Goal: Task Accomplishment & Management: Use online tool/utility

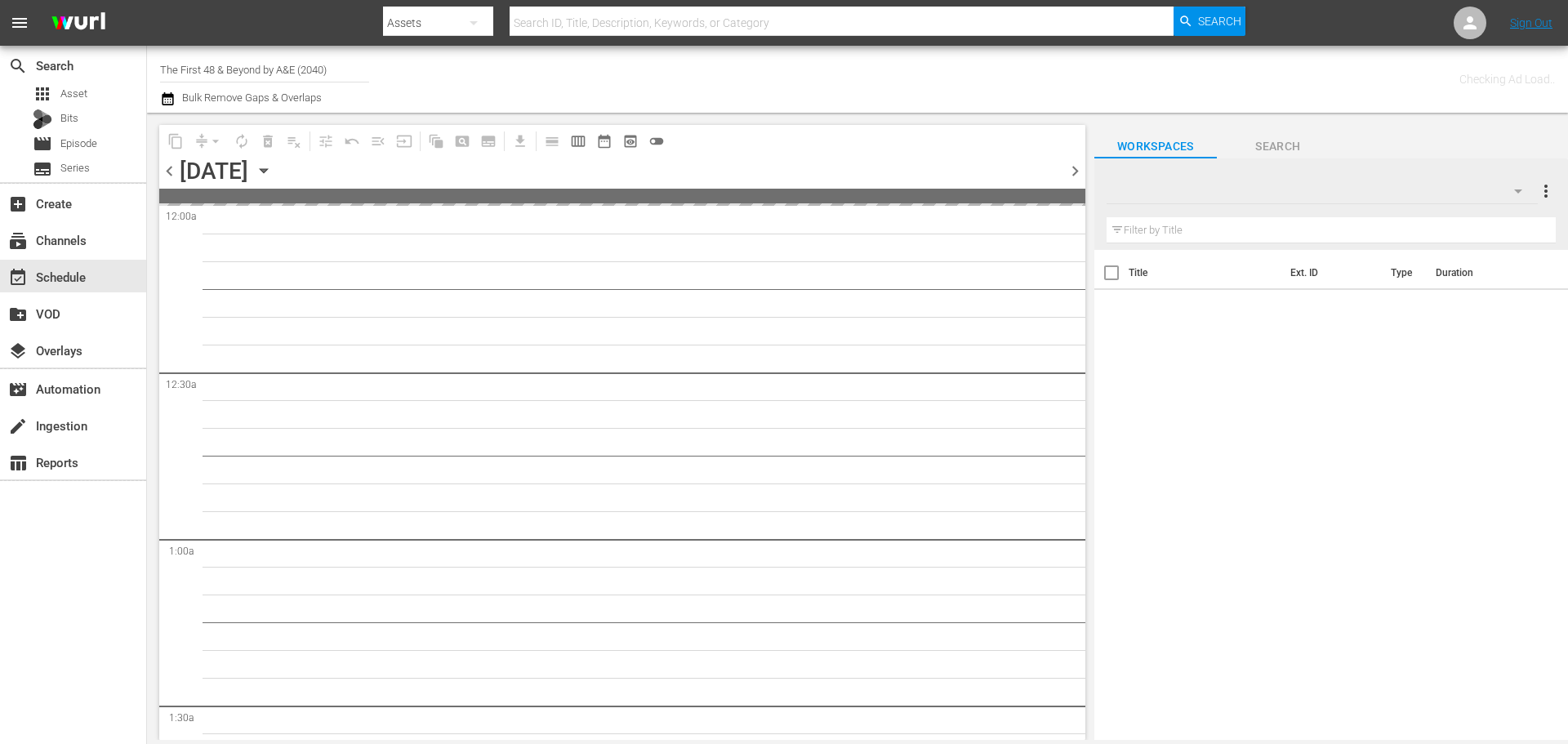
type input "The First 48 & Beyond by A&E (2040)"
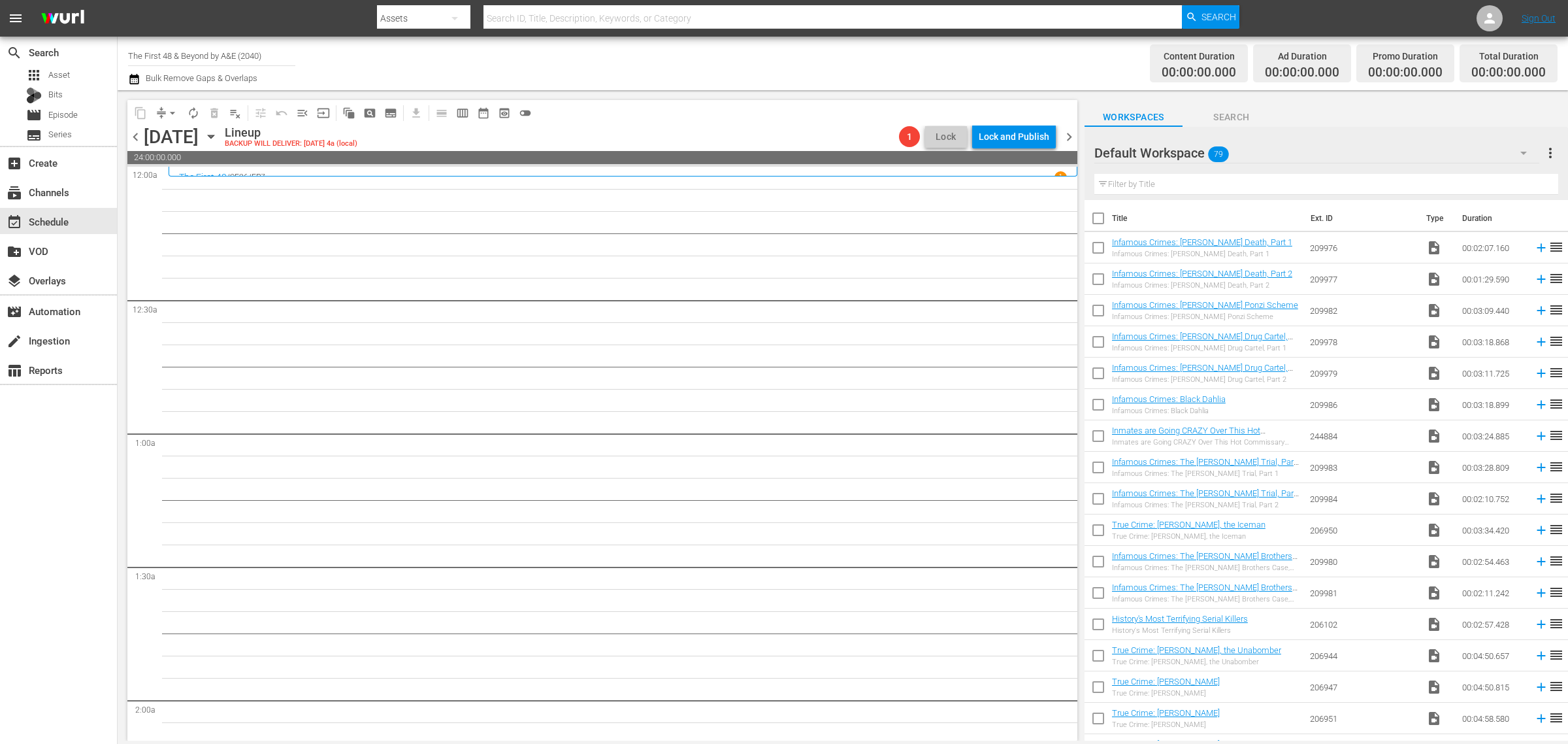
click at [111, 589] on div "search Search apps Asset Bits movie Episode subtitles Series add_box Create sub…" at bounding box center [59, 408] width 118 height 744
click at [625, 82] on div "Channel Title The First 48 & Beyond by A&E (2040) Bulk Remove Gaps & Overlaps" at bounding box center [518, 63] width 779 height 47
click at [82, 315] on div "movie_filter Automation" at bounding box center [58, 311] width 117 height 26
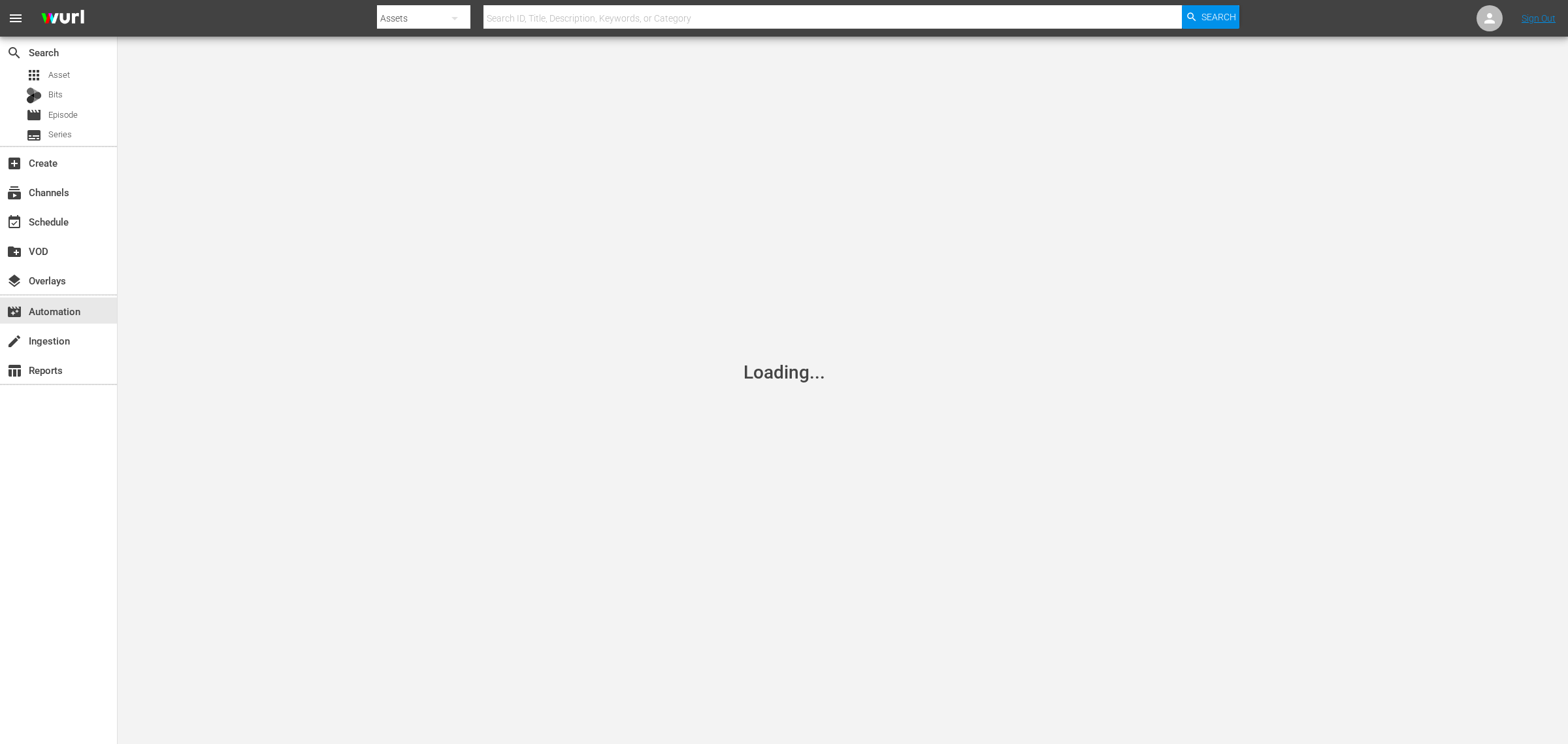
click at [1253, 11] on nav "menu Search By Assets Search ID, Title, Description, Keywords, or Category Sear…" at bounding box center [784, 18] width 1568 height 36
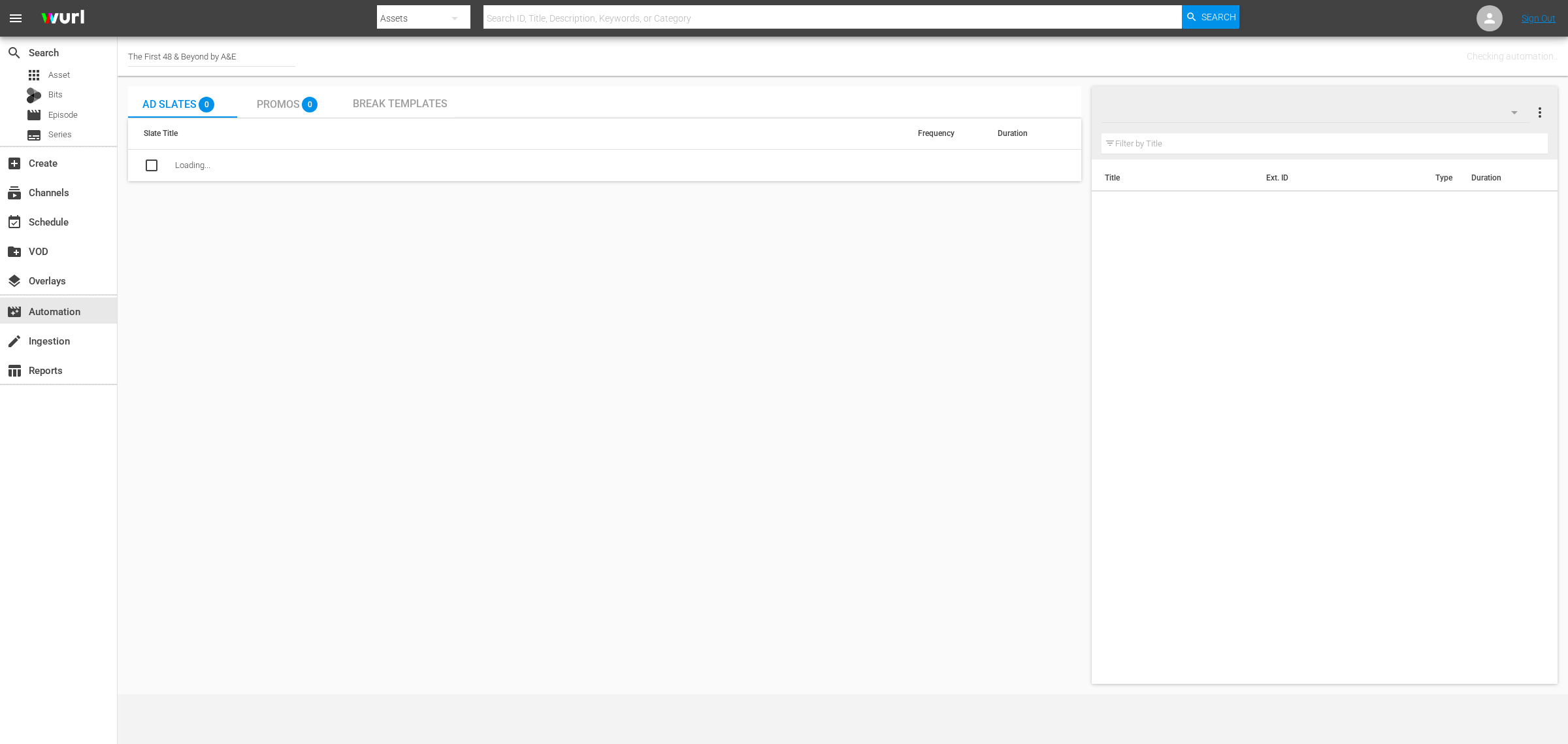
click at [885, 51] on div "Channel Title The First 48 & Beyond by A&E Checking automation.." at bounding box center [843, 56] width 1450 height 39
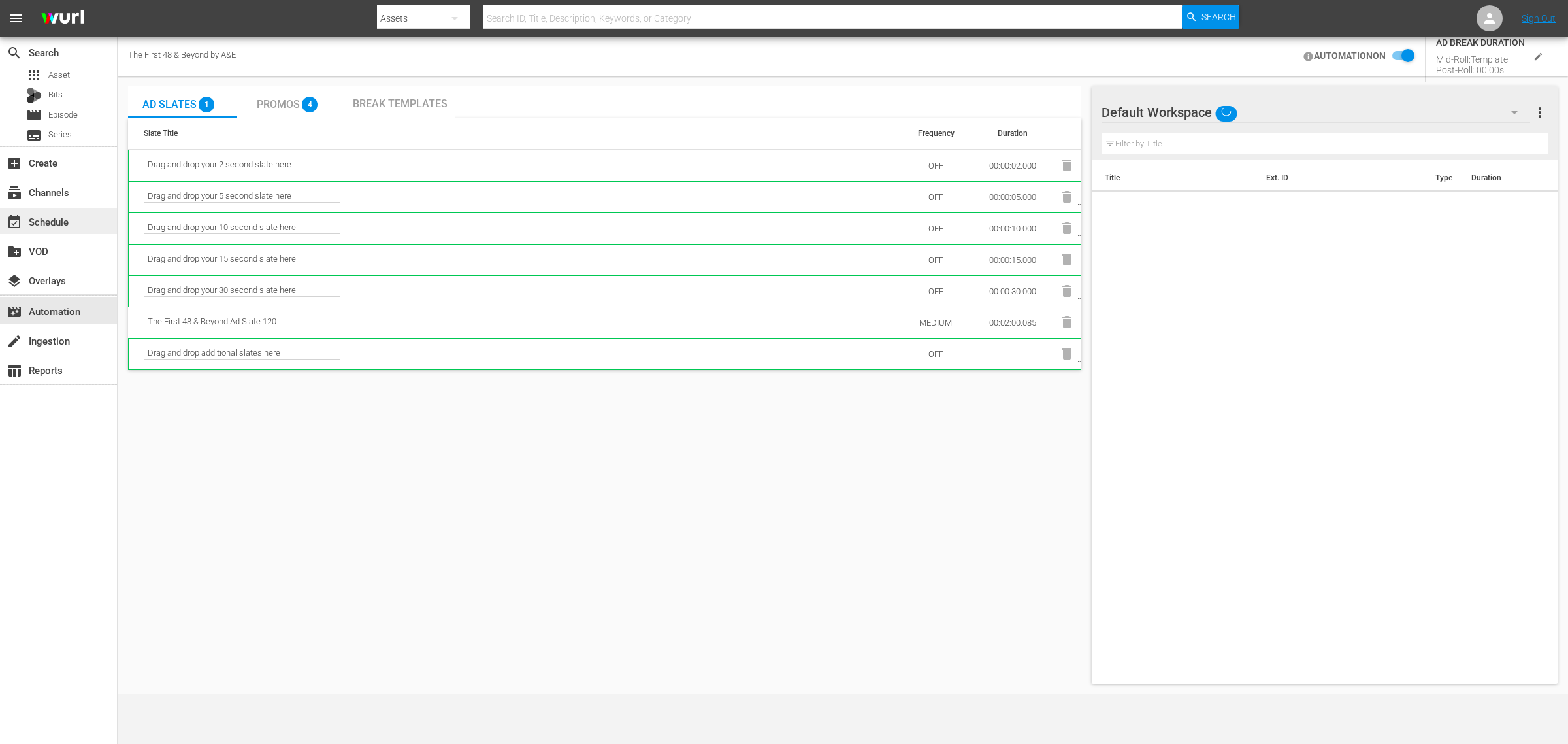
click at [44, 226] on div "event_available Schedule" at bounding box center [36, 220] width 73 height 12
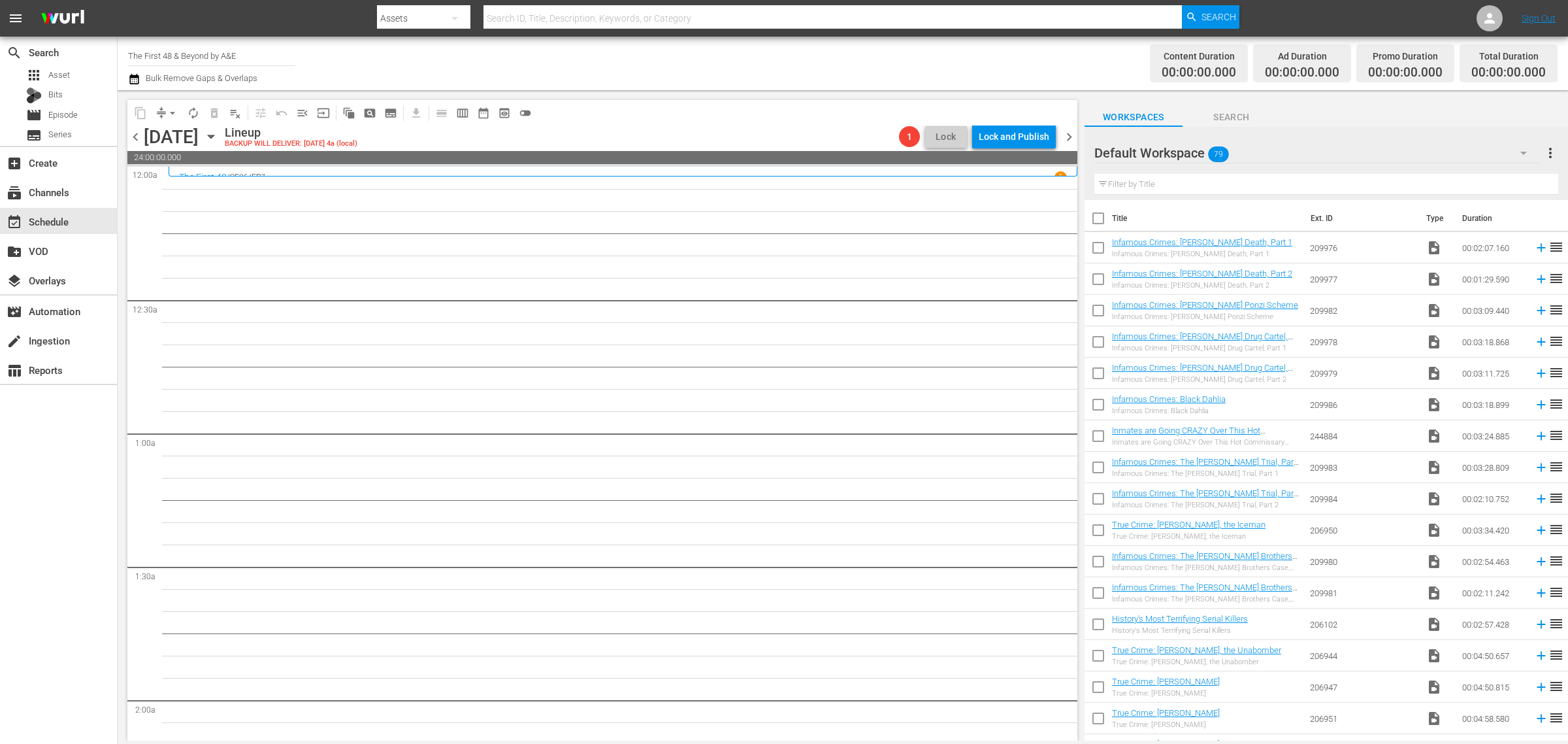
click at [141, 140] on span "chevron_left" at bounding box center [136, 137] width 17 height 17
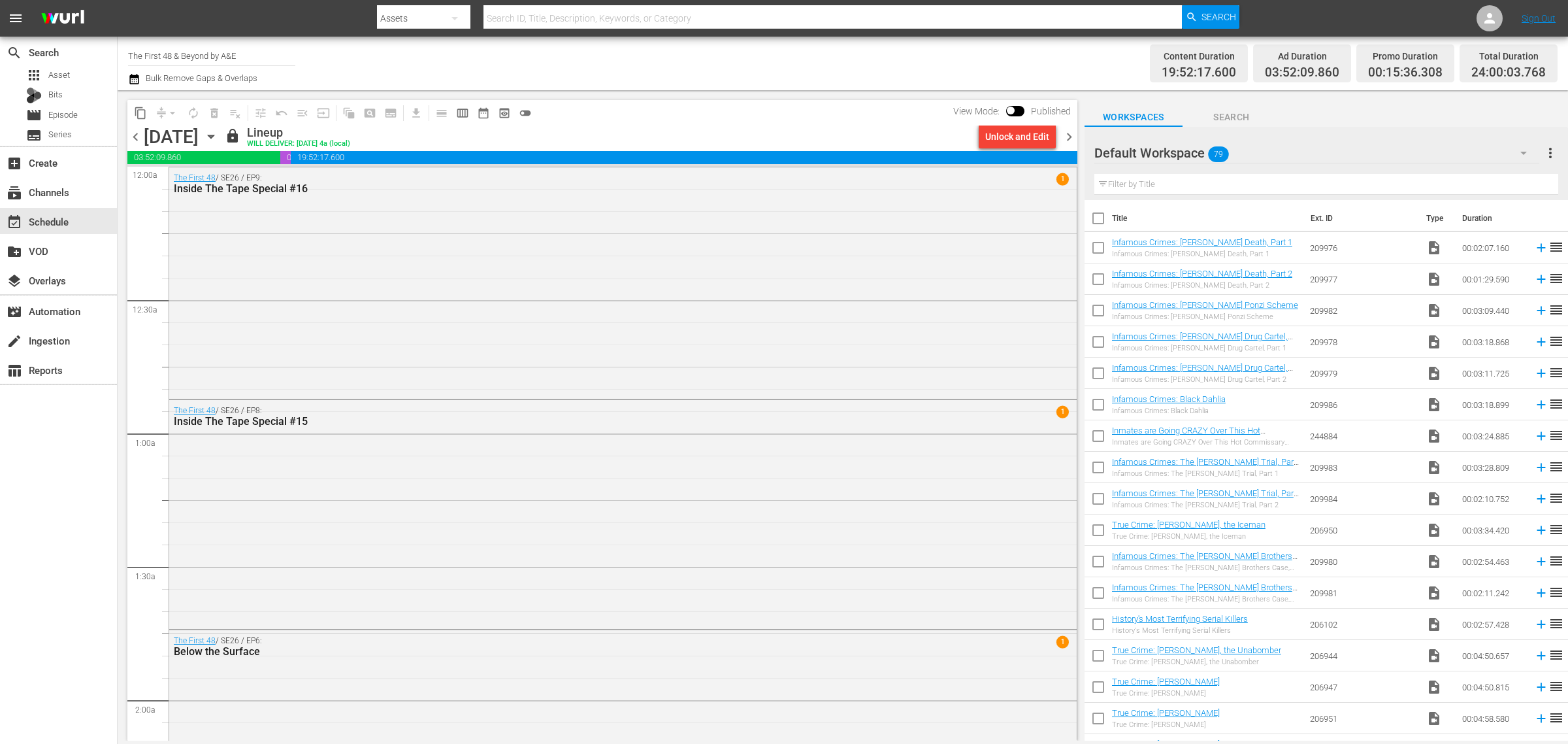
click at [136, 136] on span "chevron_left" at bounding box center [136, 137] width 17 height 17
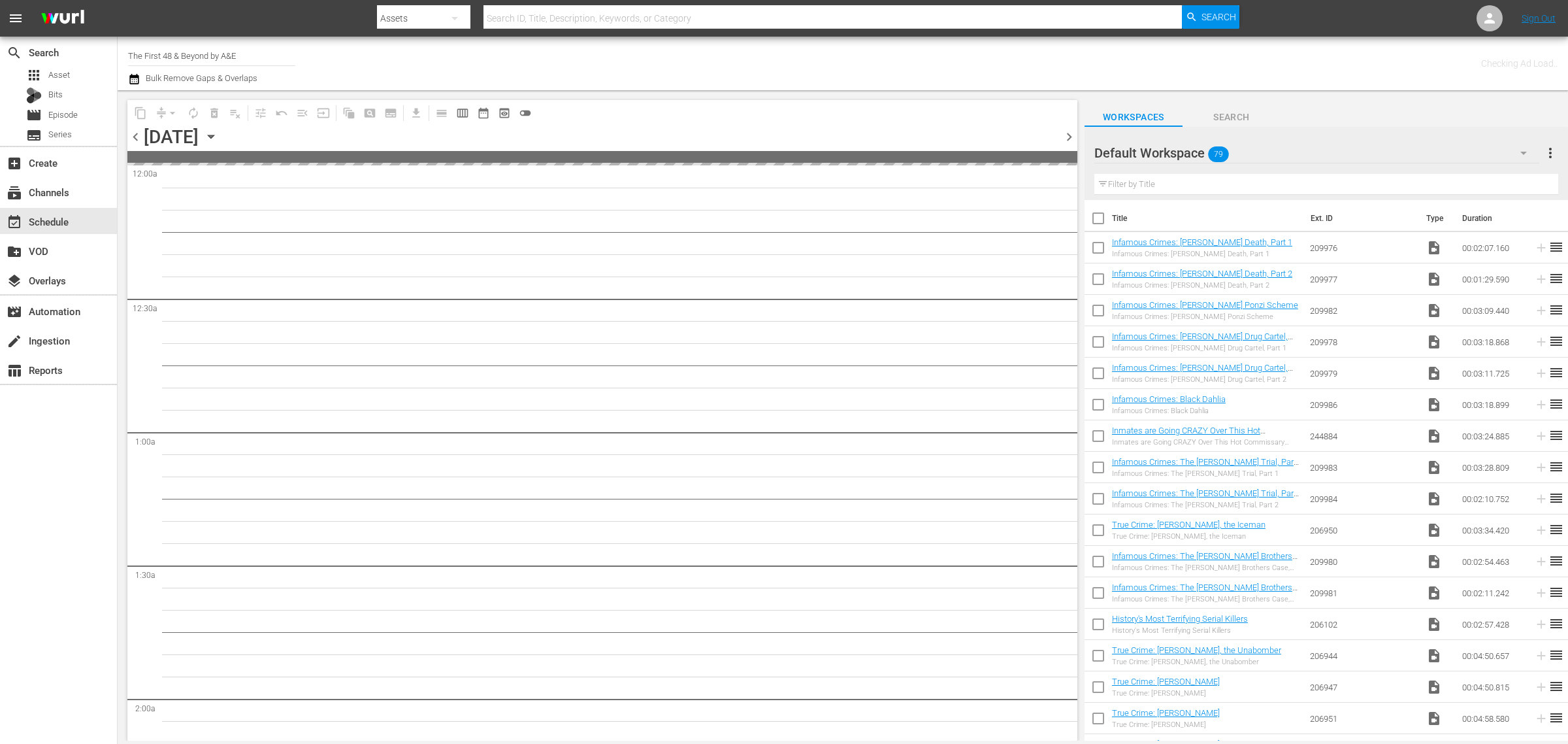
click at [899, 57] on div "Channel Title The First 48 & Beyond by A&E Bulk Remove Gaps & Overlaps" at bounding box center [518, 63] width 779 height 47
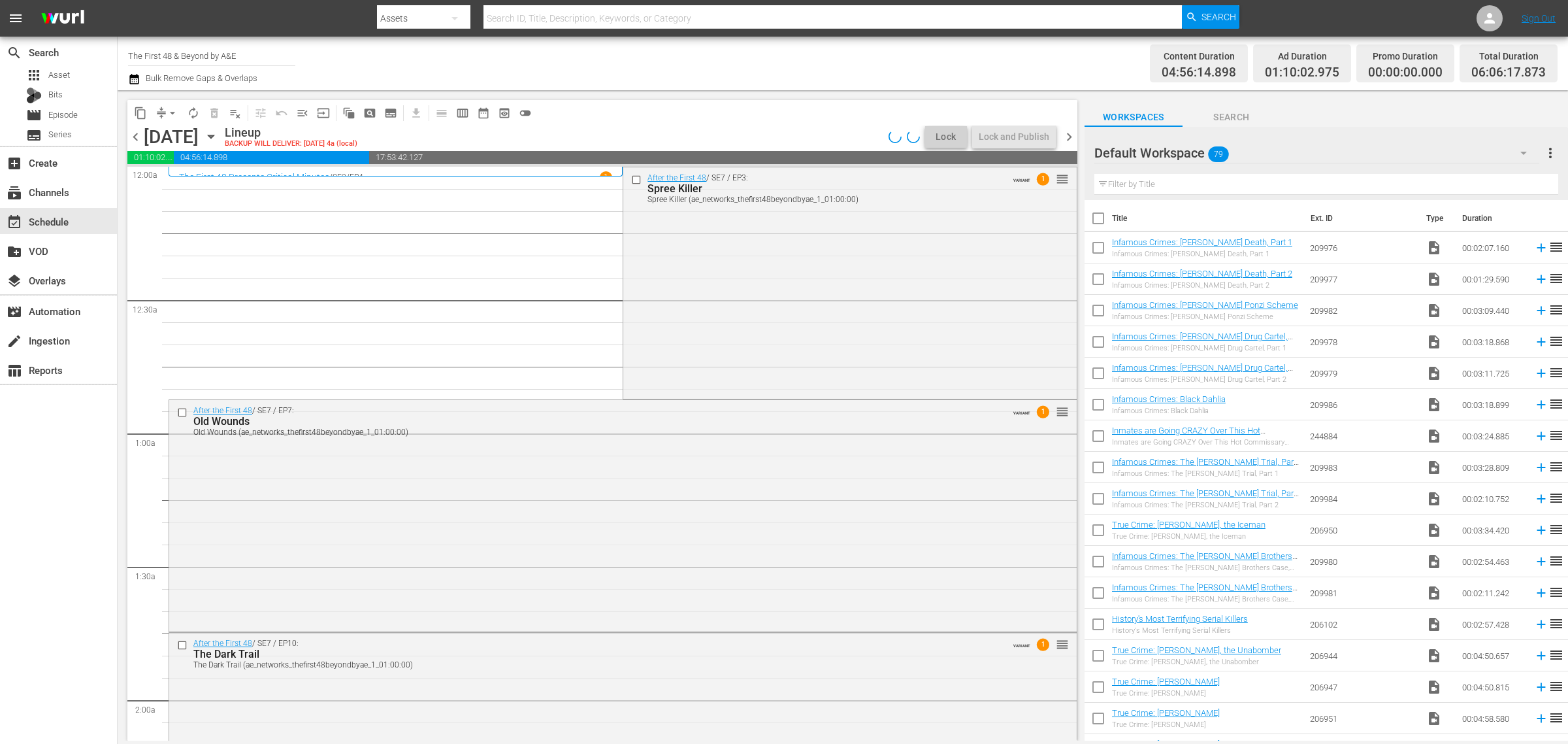
click at [1072, 138] on span "chevron_right" at bounding box center [1069, 137] width 17 height 17
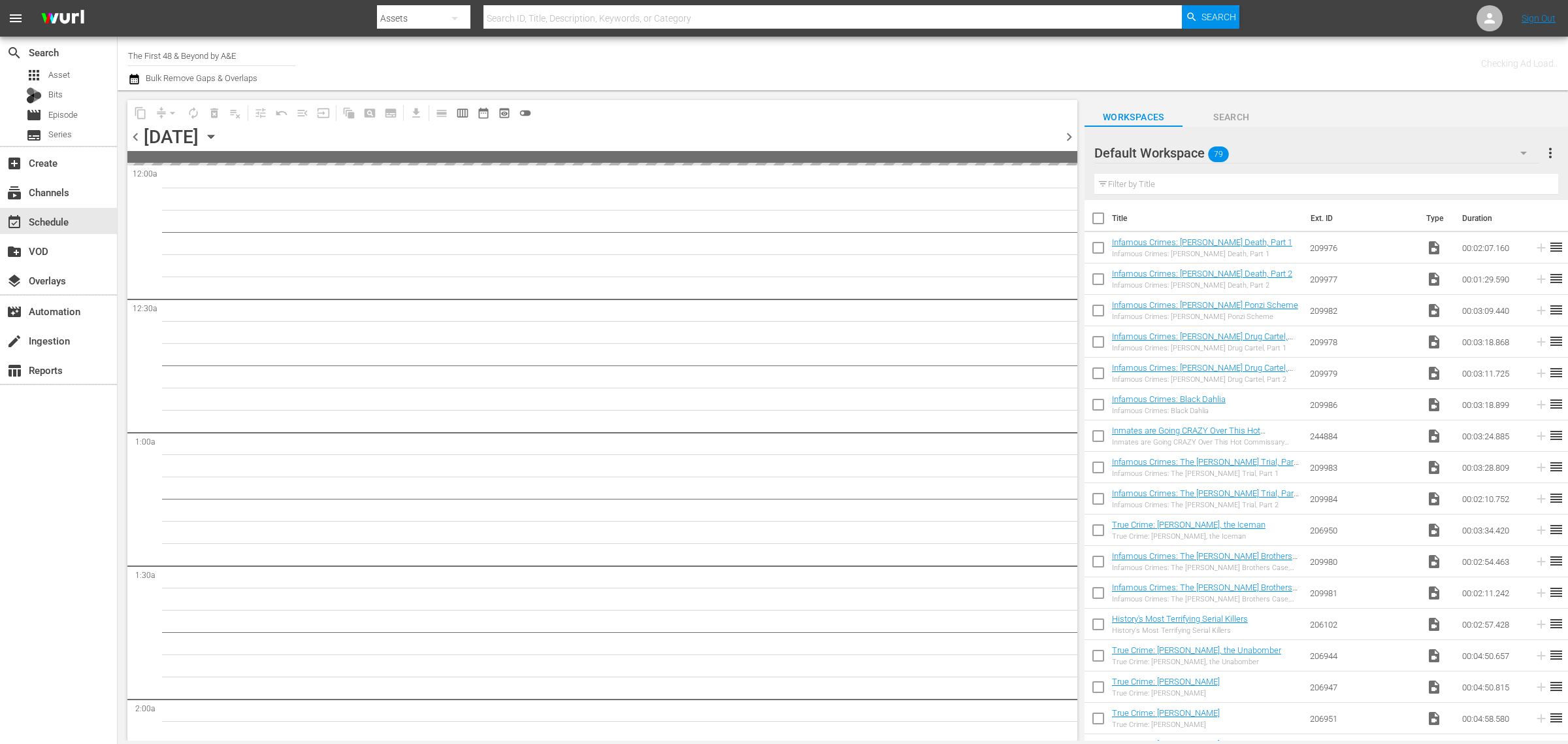
click at [1072, 138] on span "chevron_right" at bounding box center [1069, 137] width 17 height 17
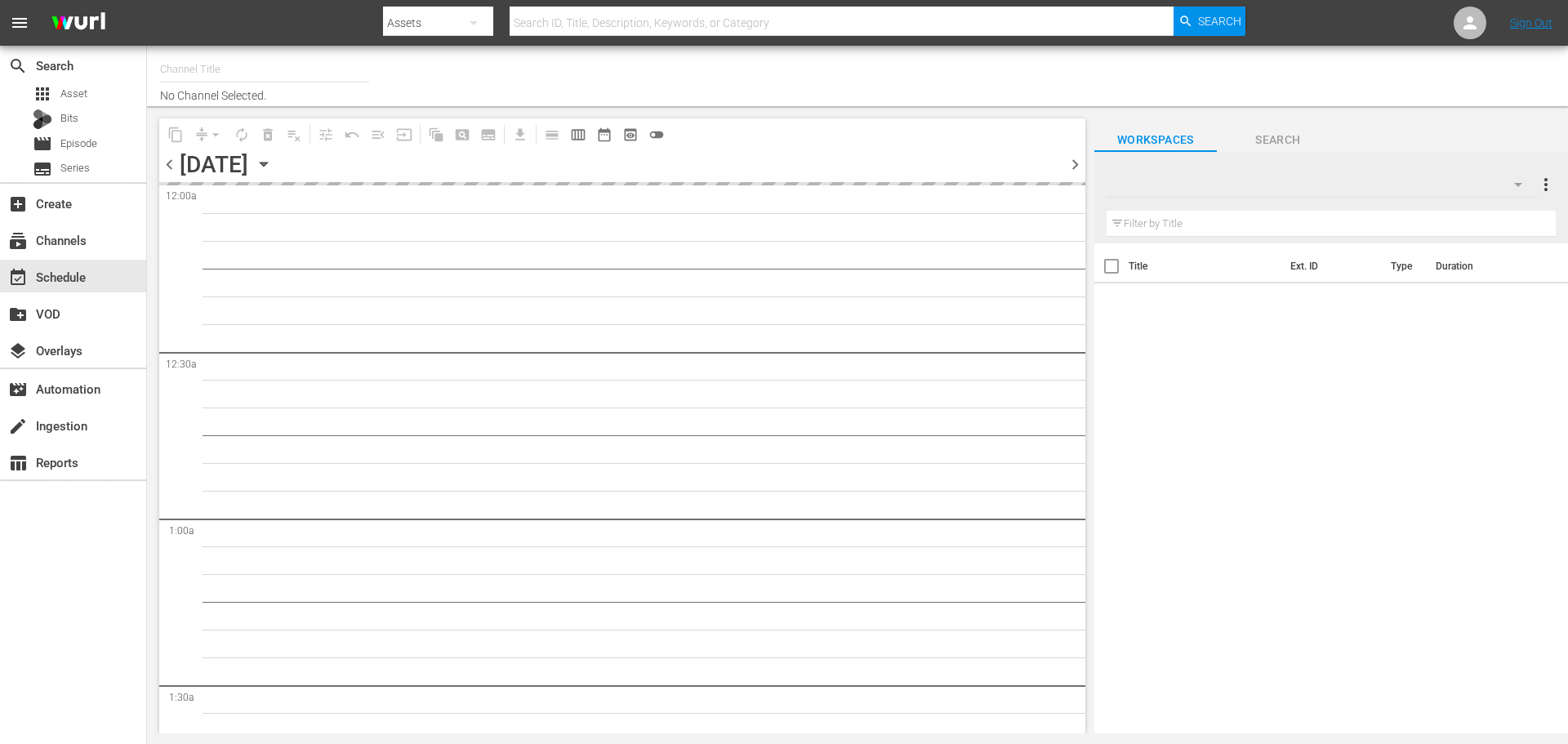
type input "Best of American Pickers by History (2038)"
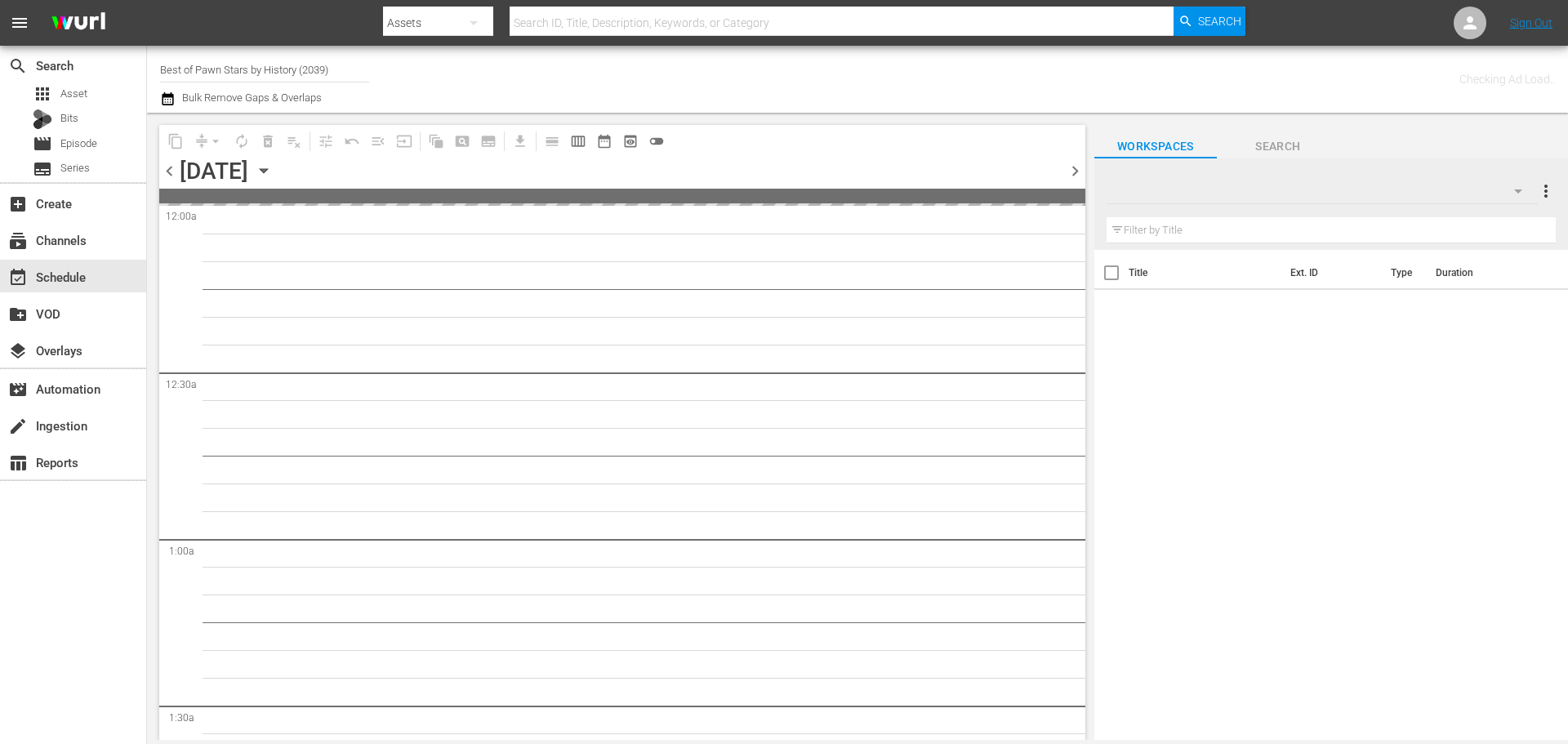
type input "Best of Pawn Stars by History (2039)"
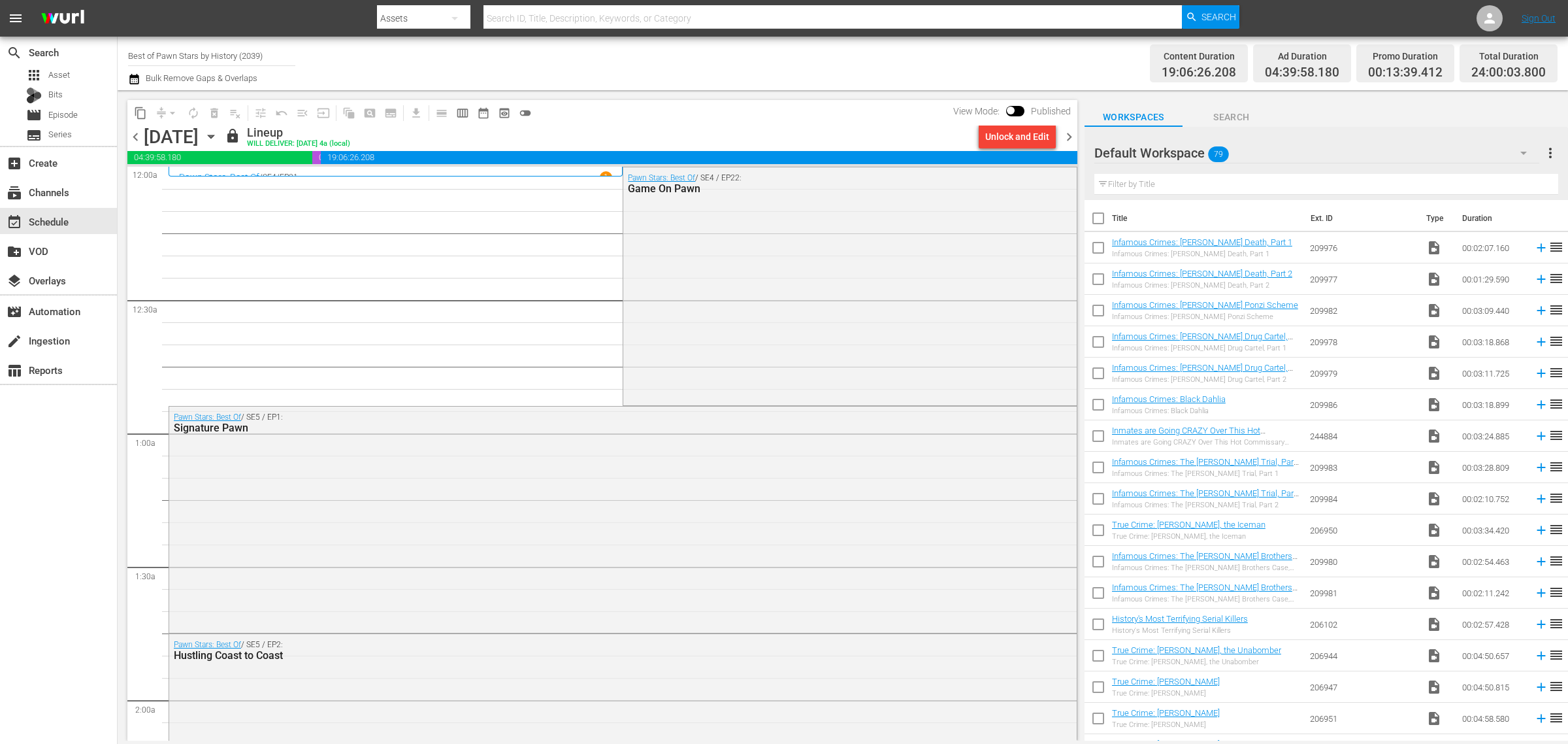
click at [604, 57] on div "Channel Title Best of Pawn Stars by History (2039) Bulk Remove Gaps & Overlaps" at bounding box center [518, 63] width 779 height 47
click at [1068, 139] on span "chevron_right" at bounding box center [1069, 137] width 17 height 17
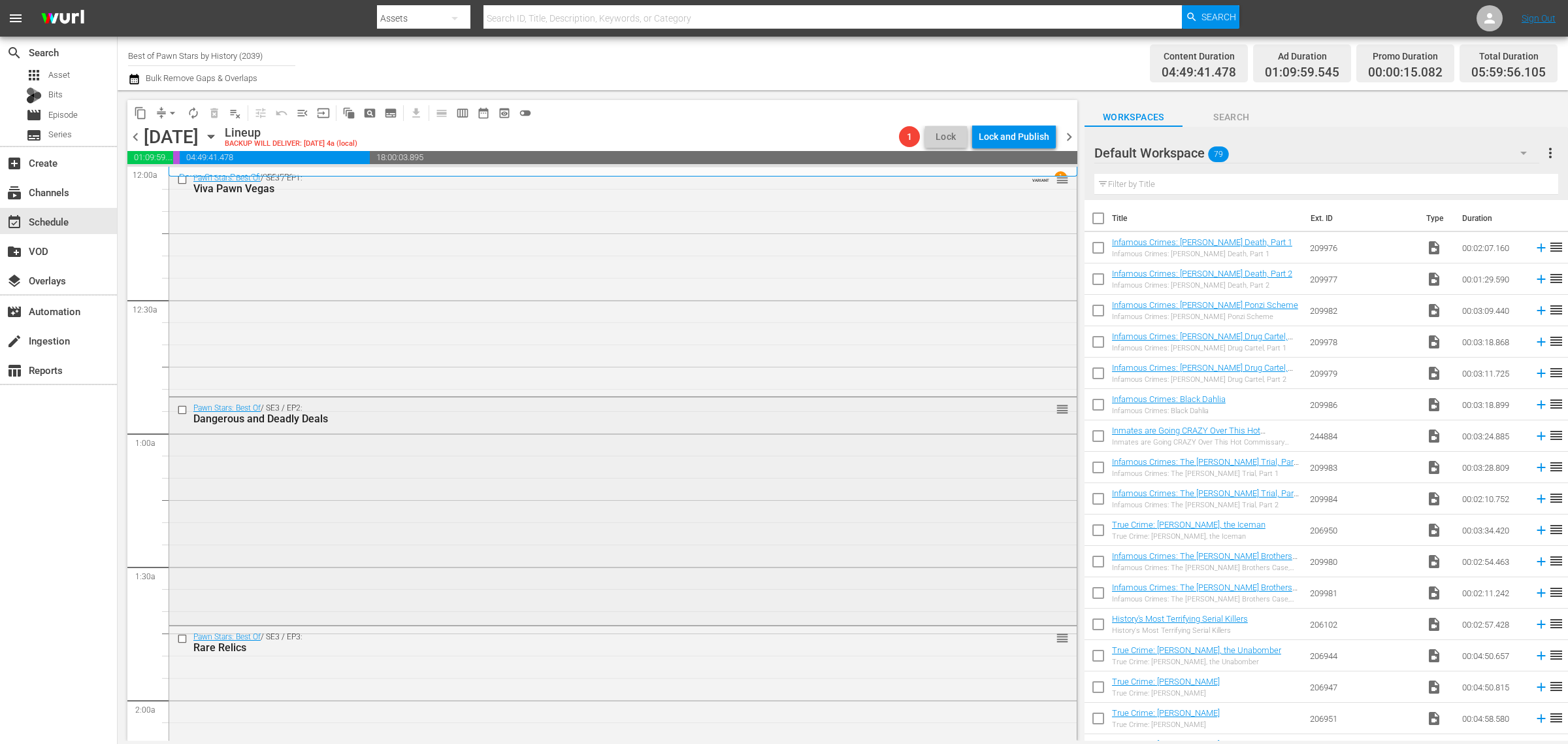
click at [348, 514] on div "Pawn Stars: Best Of / SE3 / EP2: Dangerous and Deadly Deals reorder" at bounding box center [623, 510] width 908 height 225
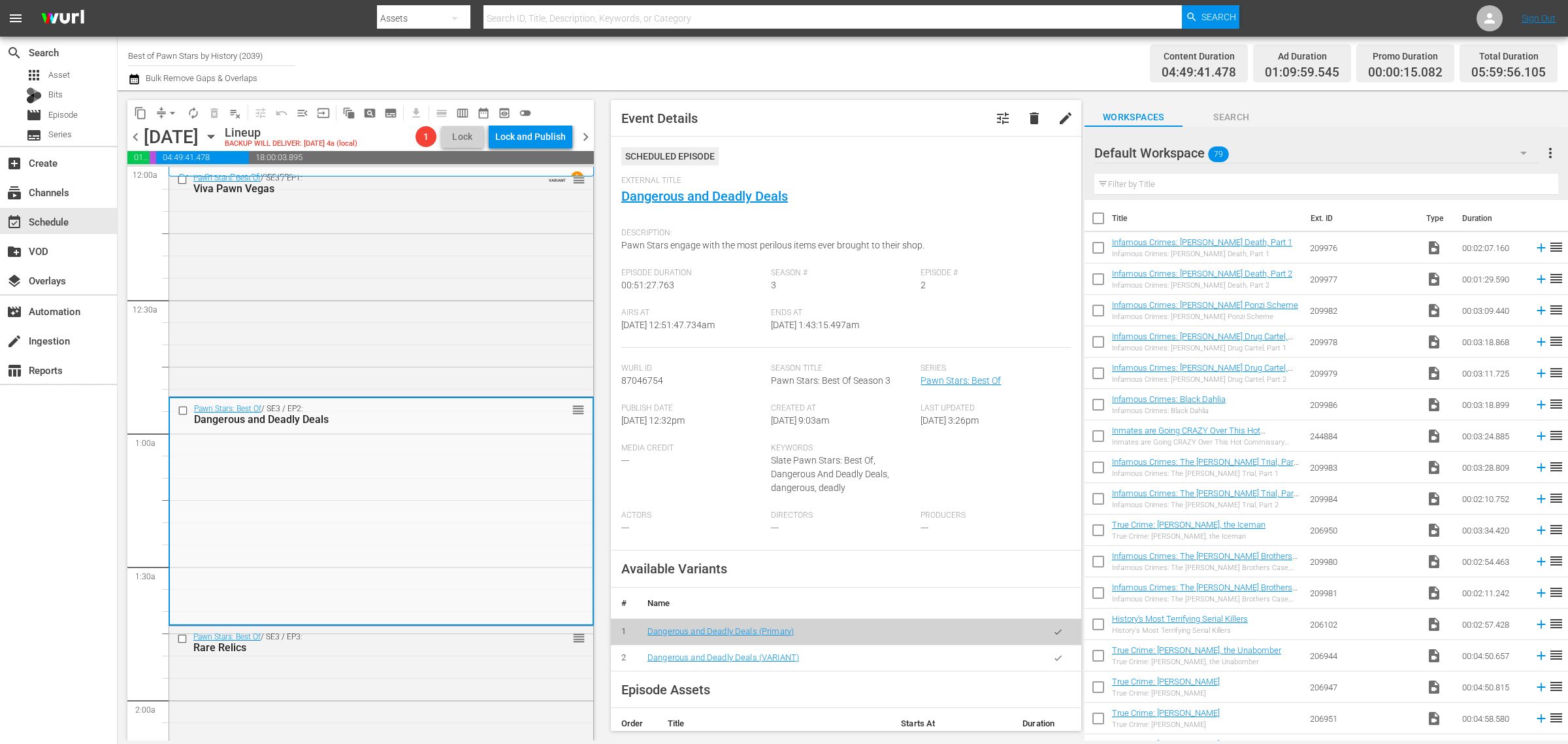
click at [776, 63] on div "Channel Title Best of Pawn Stars by History (2039) Bulk Remove Gaps & Overlaps" at bounding box center [518, 63] width 779 height 47
click at [382, 271] on div "Pawn Stars: Best Of / SE3 / EP1: Viva Pawn Vegas VARIANT reorder" at bounding box center [381, 280] width 424 height 226
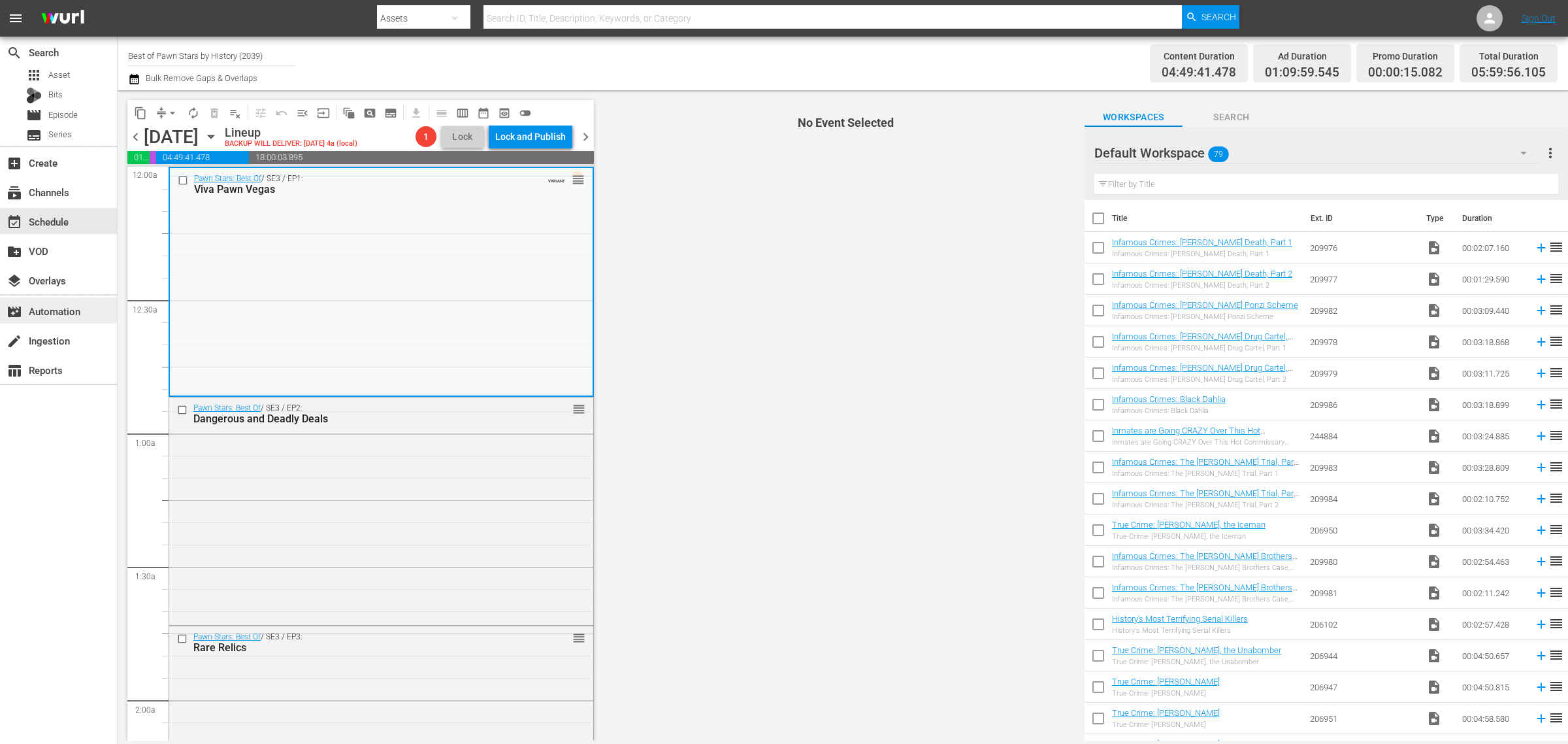
click at [67, 310] on div "movie_filter Automation" at bounding box center [36, 310] width 73 height 12
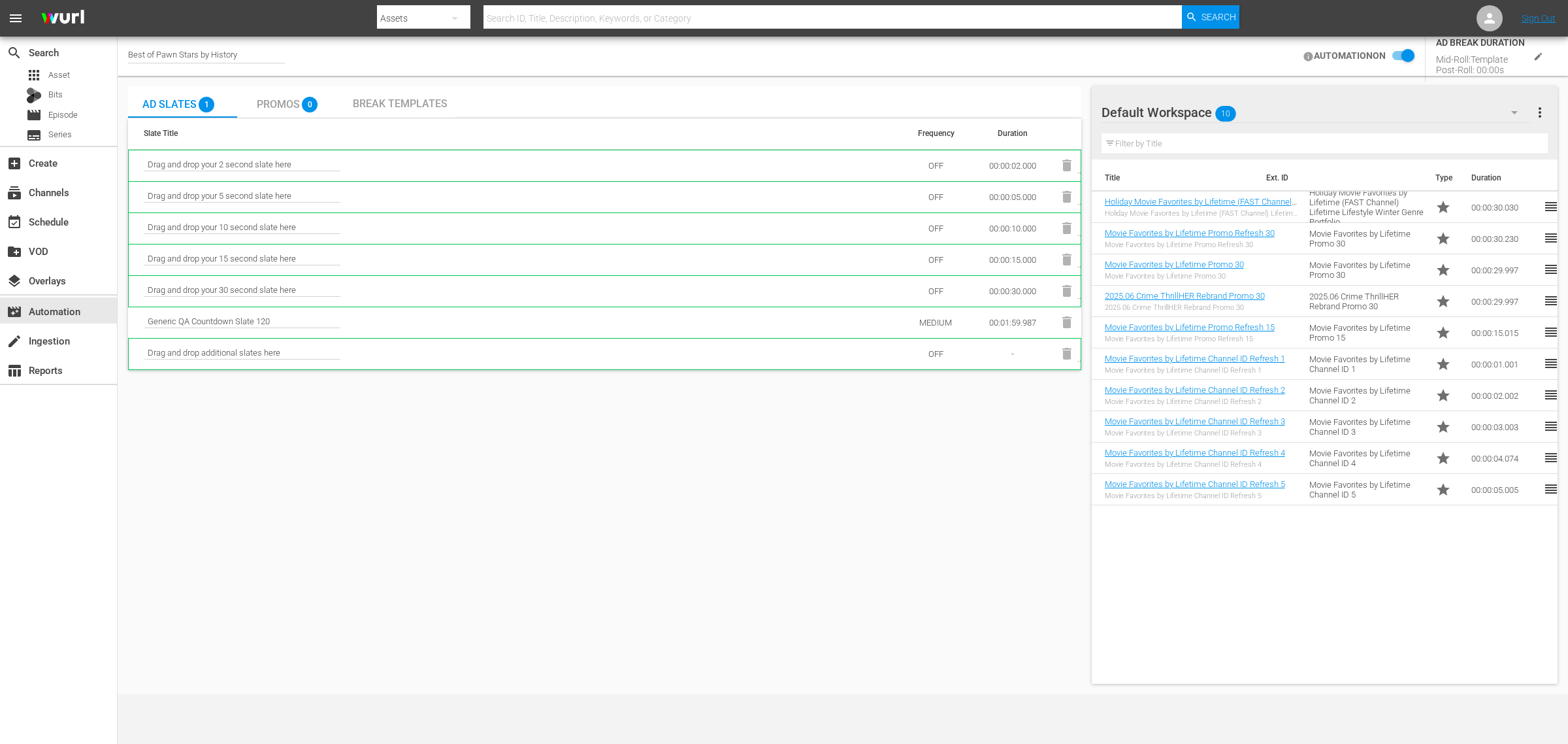
click at [865, 63] on div "Best of Pawn Stars by History AUTOMATION ON AD BREAK DURATION Mid-Roll: Templat…" at bounding box center [843, 56] width 1450 height 39
click at [1253, 103] on div "Default Workspace 10" at bounding box center [1315, 112] width 428 height 36
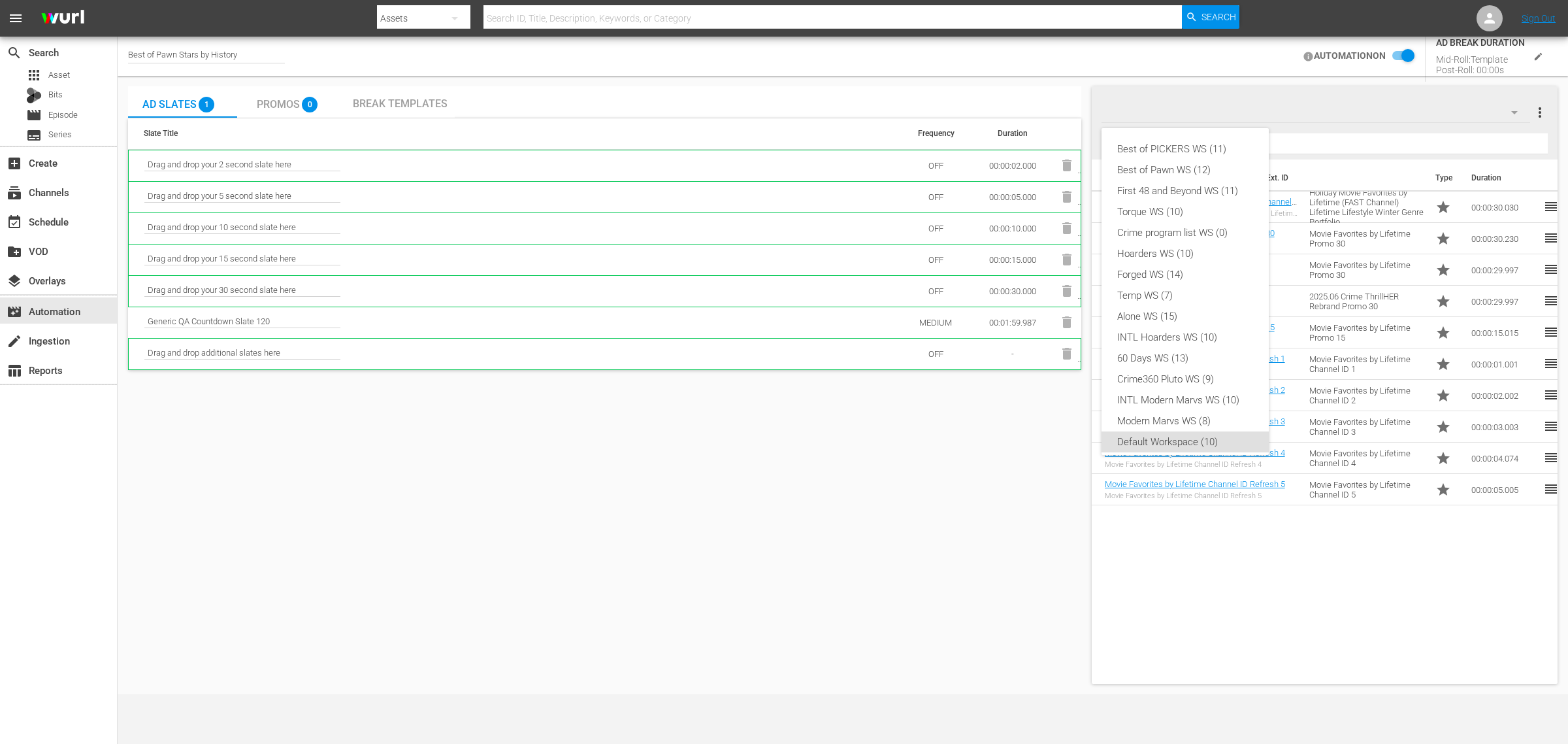
scroll to position [8, 0]
click at [1202, 159] on div "Best of Pawn WS (12)" at bounding box center [1185, 162] width 136 height 21
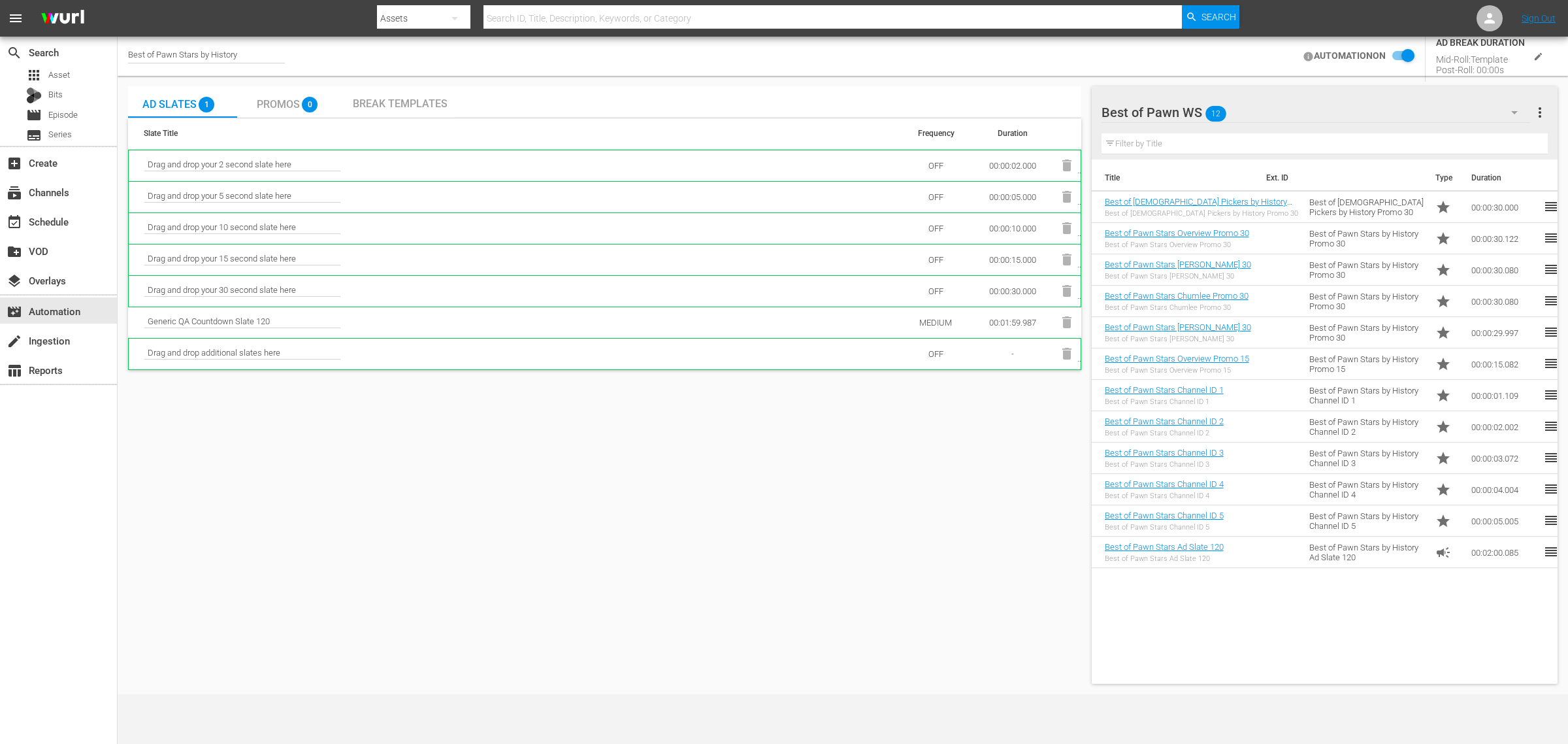
click at [1253, 51] on input "checkbox" at bounding box center [1399, 56] width 28 height 16
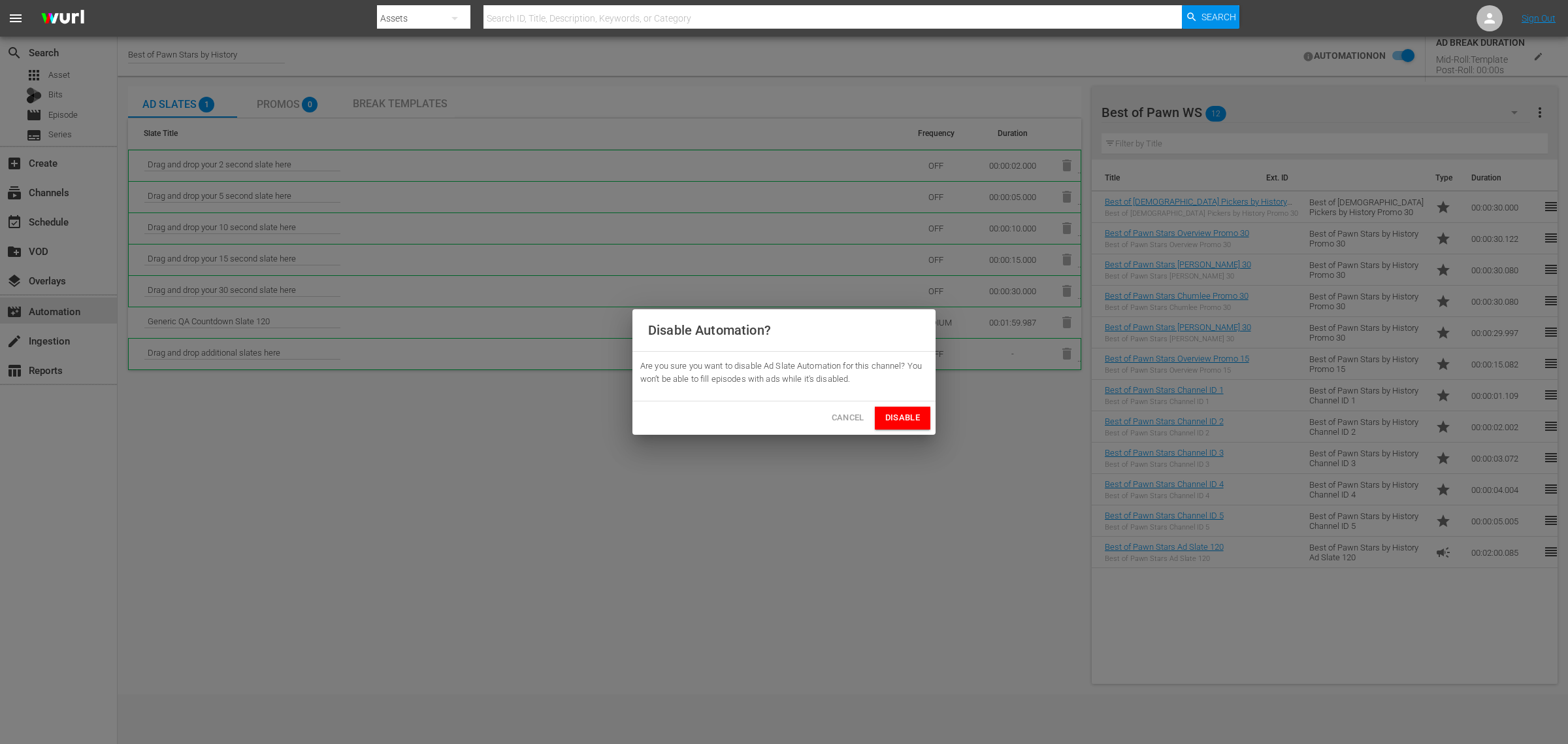
click at [912, 417] on span "Disable" at bounding box center [902, 418] width 34 height 15
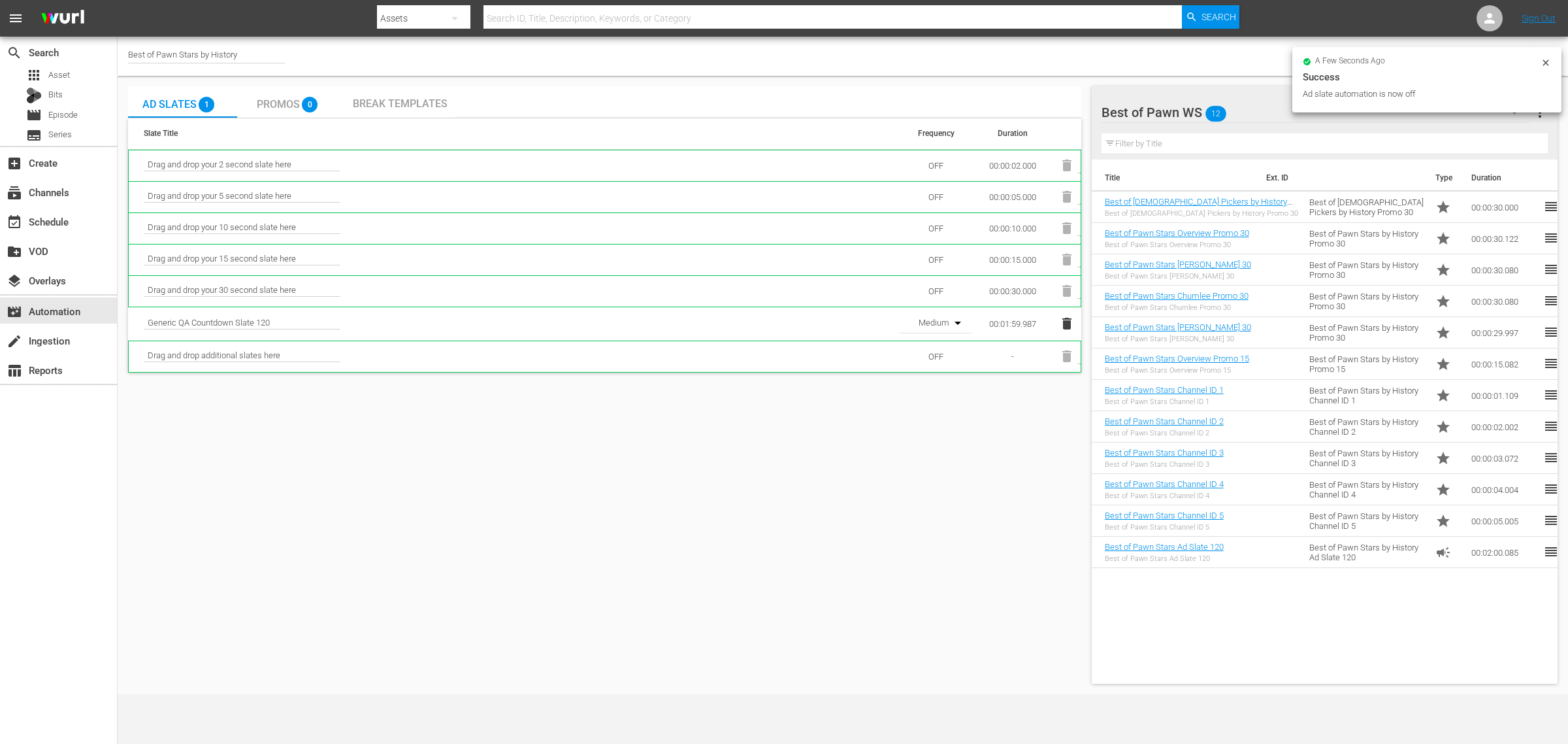
click at [1066, 318] on icon "button" at bounding box center [1067, 323] width 9 height 12
click at [1069, 322] on icon "button" at bounding box center [1067, 323] width 9 height 12
click at [1253, 59] on input "checkbox" at bounding box center [1537, 56] width 28 height 16
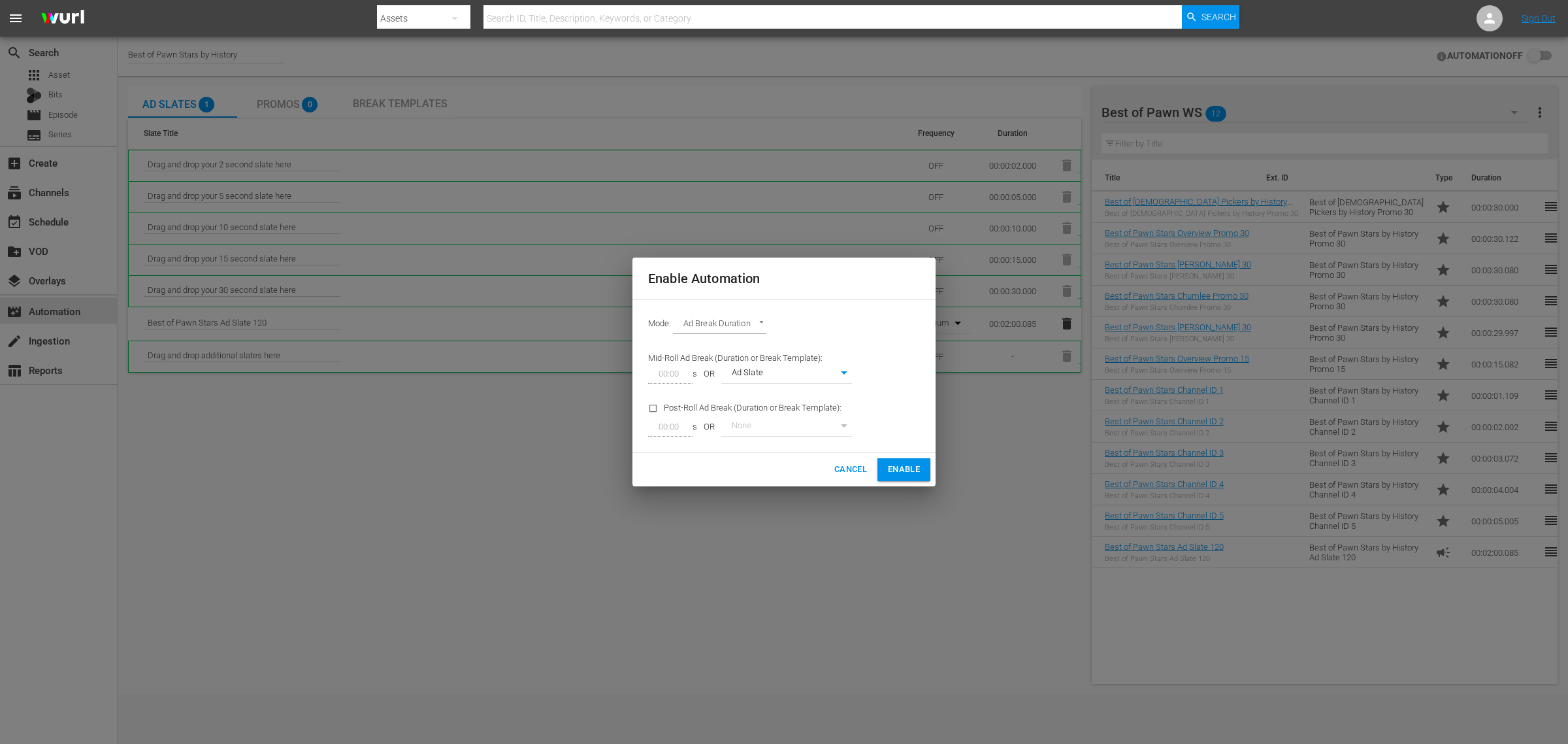
click at [897, 464] on span "Enable" at bounding box center [904, 470] width 32 height 15
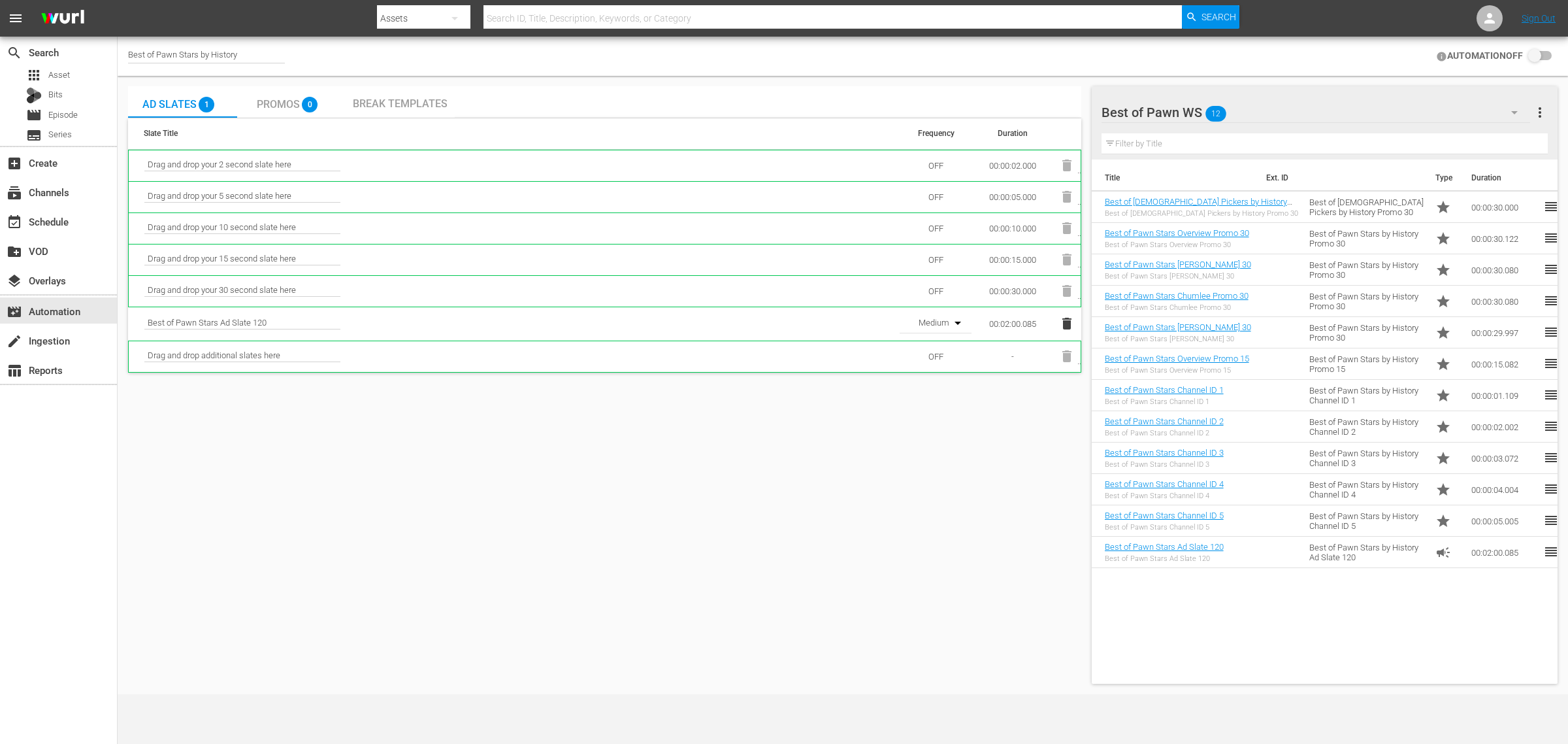
checkbox input "true"
click at [65, 220] on div "event_available Schedule" at bounding box center [36, 220] width 73 height 12
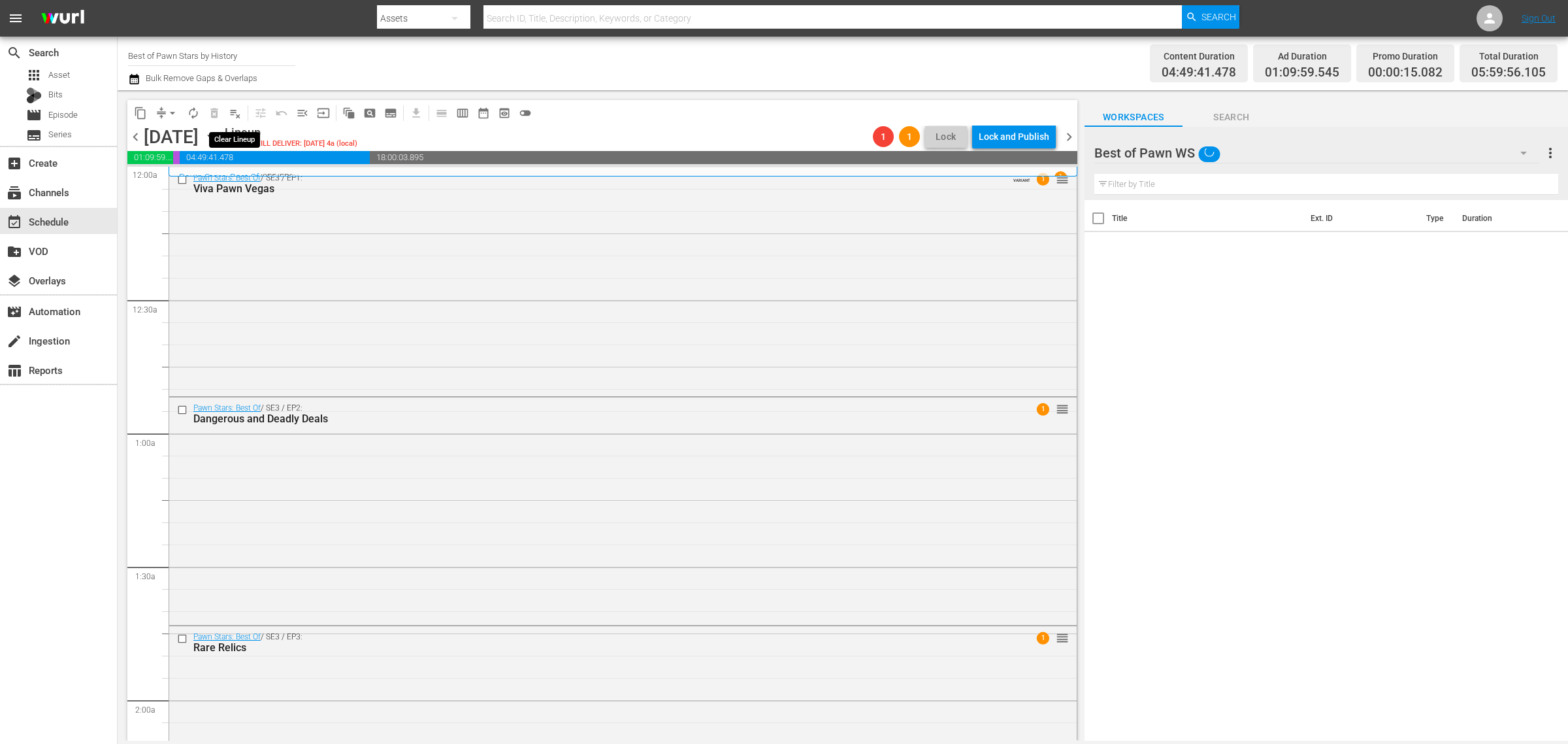
click at [235, 111] on span "playlist_remove_outlined" at bounding box center [235, 113] width 13 height 13
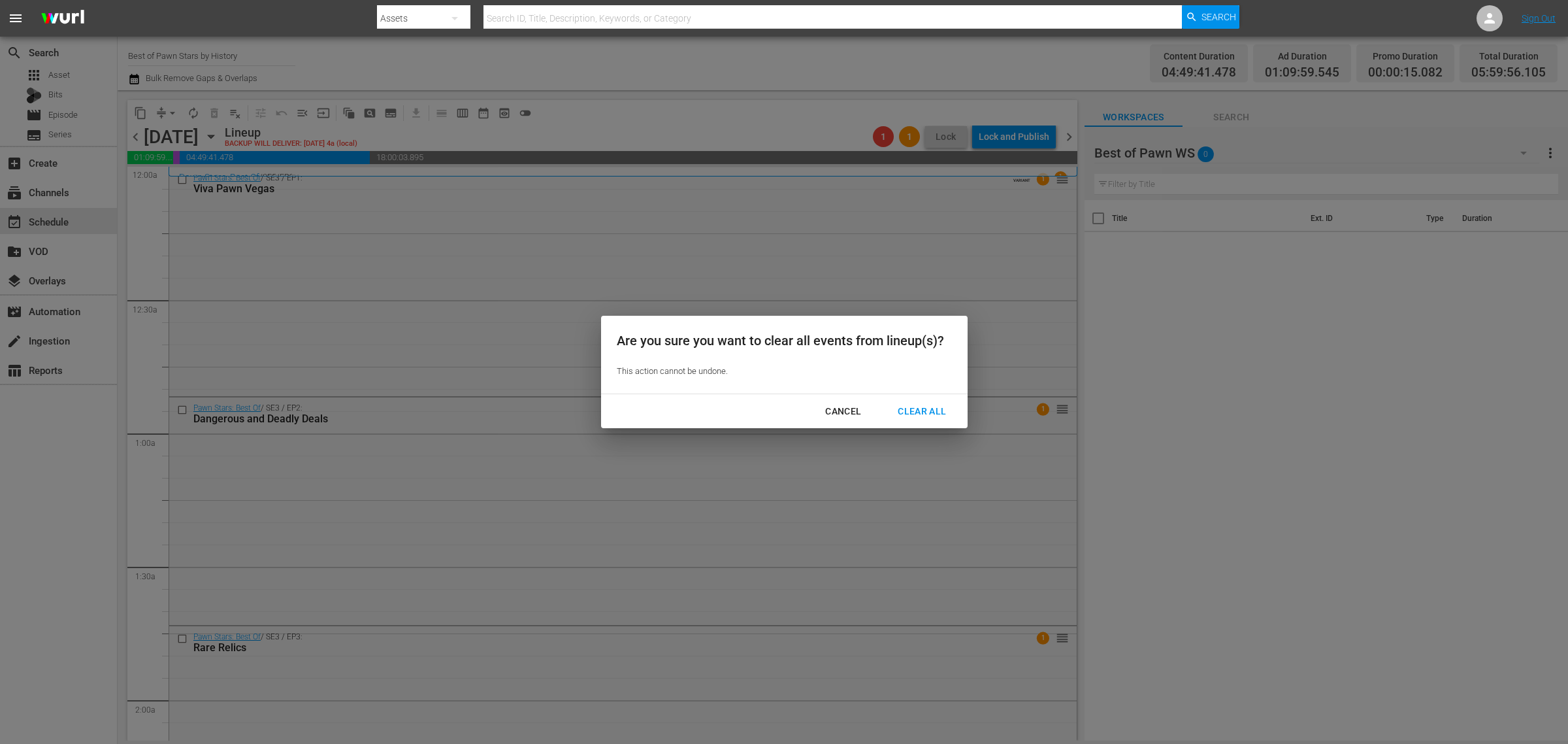
click at [925, 410] on div "Clear All" at bounding box center [921, 411] width 69 height 17
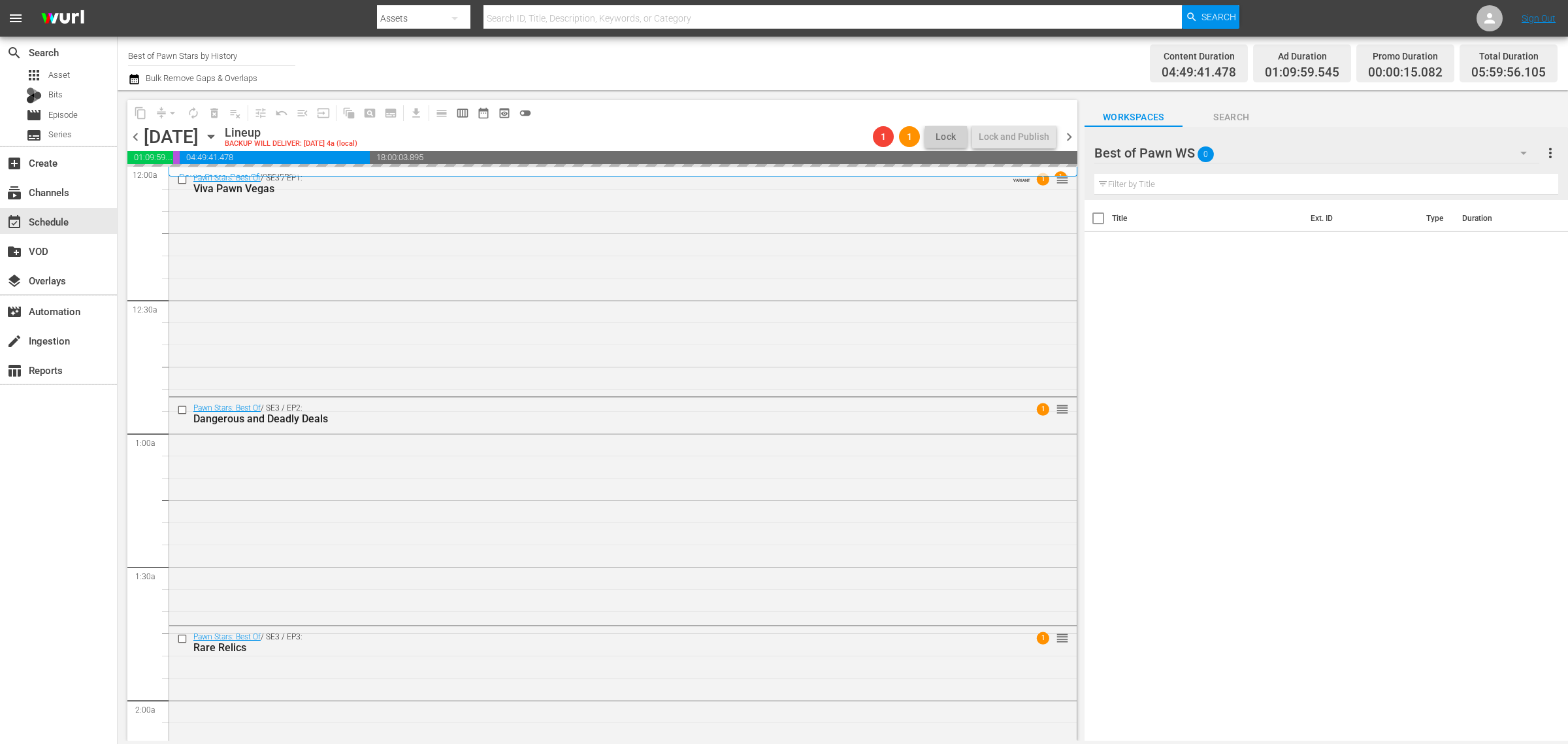
click at [789, 74] on div "Channel Title Best of Pawn Stars by History Bulk Remove Gaps & Overlaps" at bounding box center [518, 63] width 779 height 47
click at [736, 64] on div "Channel Title Best of Pawn Stars by History Bulk Remove Gaps & Overlaps" at bounding box center [518, 63] width 779 height 47
click at [796, 57] on div "Channel Title Best of Pawn Stars by History Bulk Remove Gaps & Overlaps" at bounding box center [518, 63] width 779 height 47
click at [775, 69] on div "Channel Title Best of Pawn Stars by History Bulk Remove Gaps & Overlaps" at bounding box center [518, 63] width 779 height 47
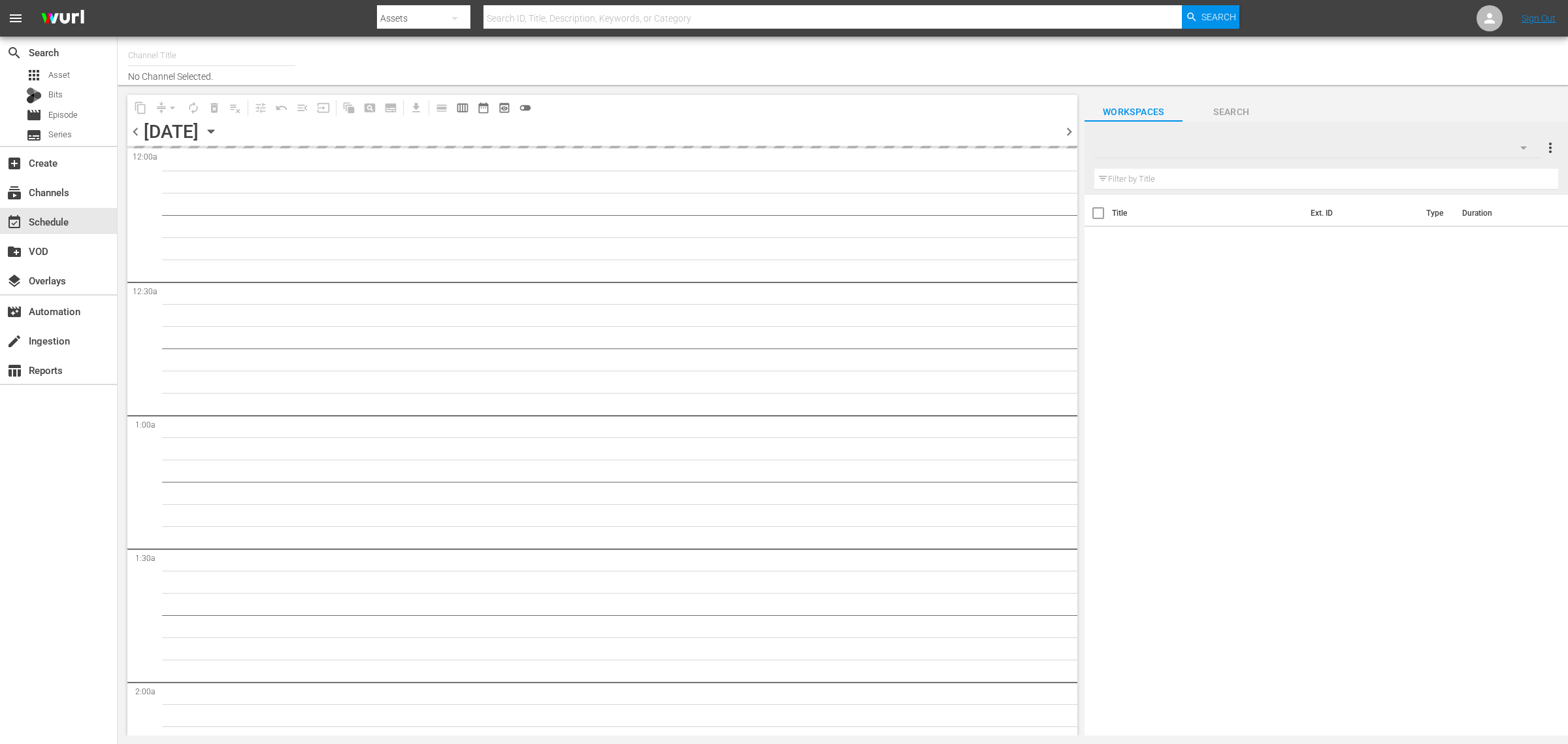
type input "The First 48 & Beyond by A&E (2040)"
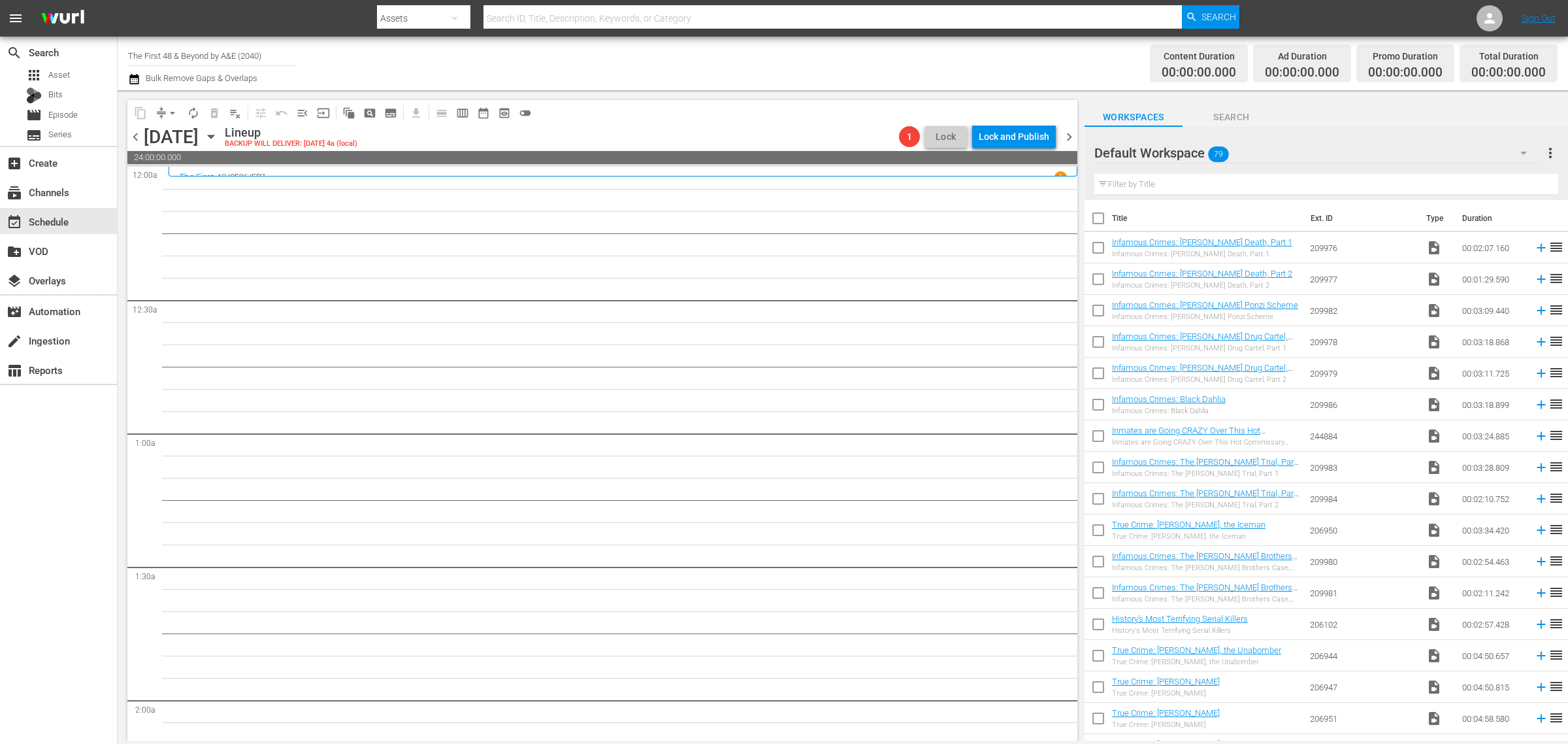
click at [658, 52] on div "Channel Title The First 48 & Beyond by A&E (2040) Bulk Remove Gaps & Overlaps" at bounding box center [518, 63] width 779 height 47
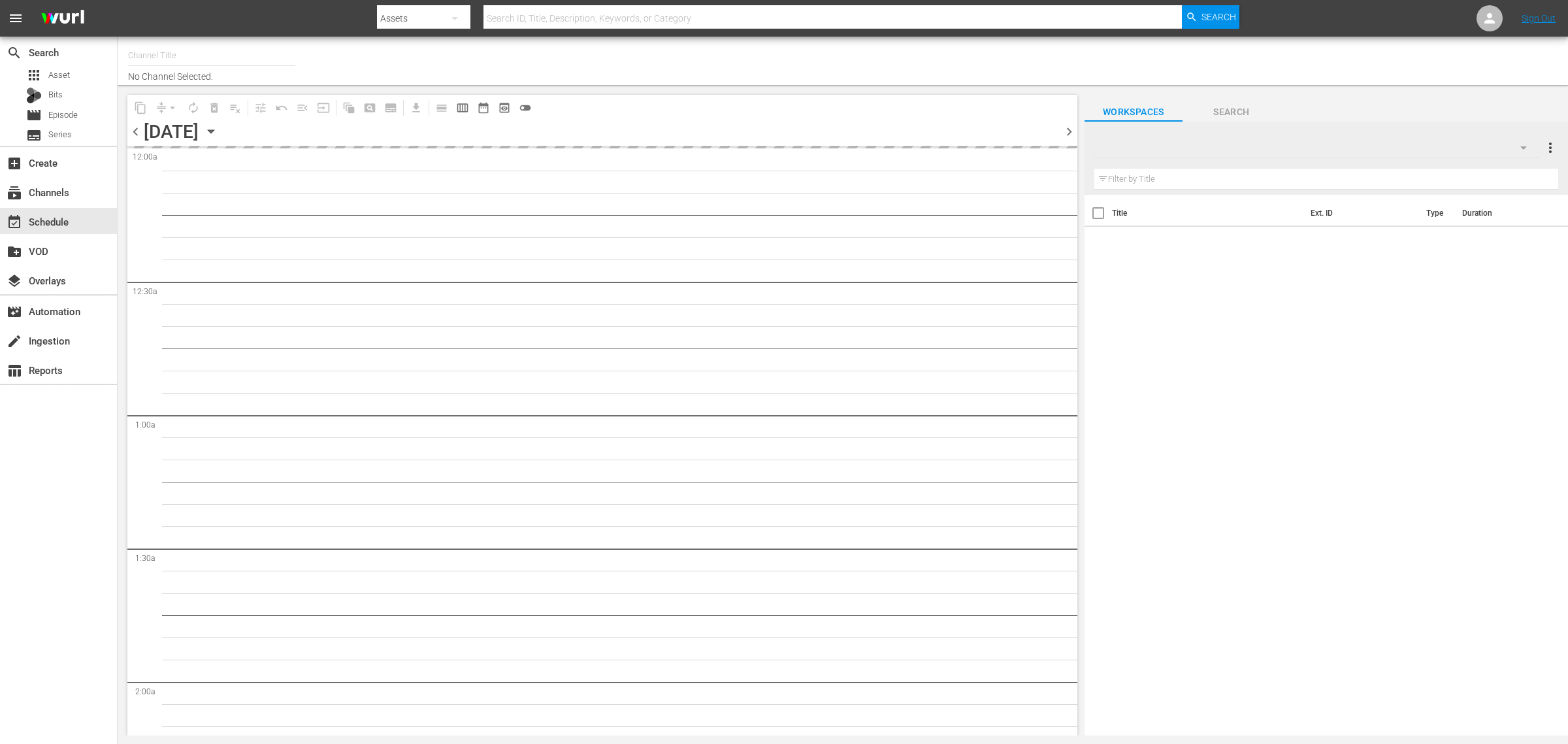
type input "The First 48 & Beyond by A&E (2040)"
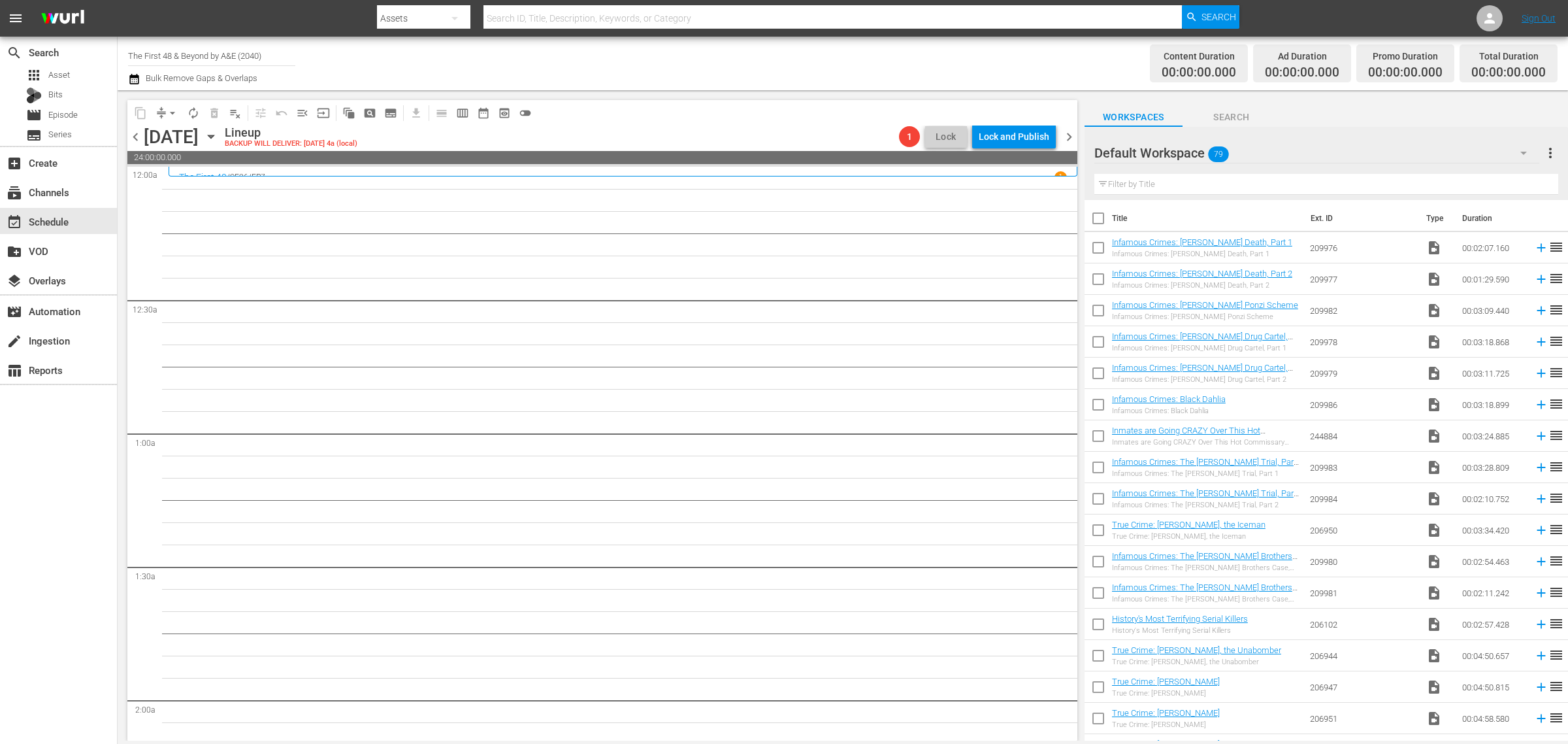
click at [788, 61] on div "Channel Title The First 48 & Beyond by A&E (2040) Bulk Remove Gaps & Overlaps" at bounding box center [518, 63] width 779 height 47
click at [1072, 134] on span "chevron_right" at bounding box center [1069, 137] width 17 height 17
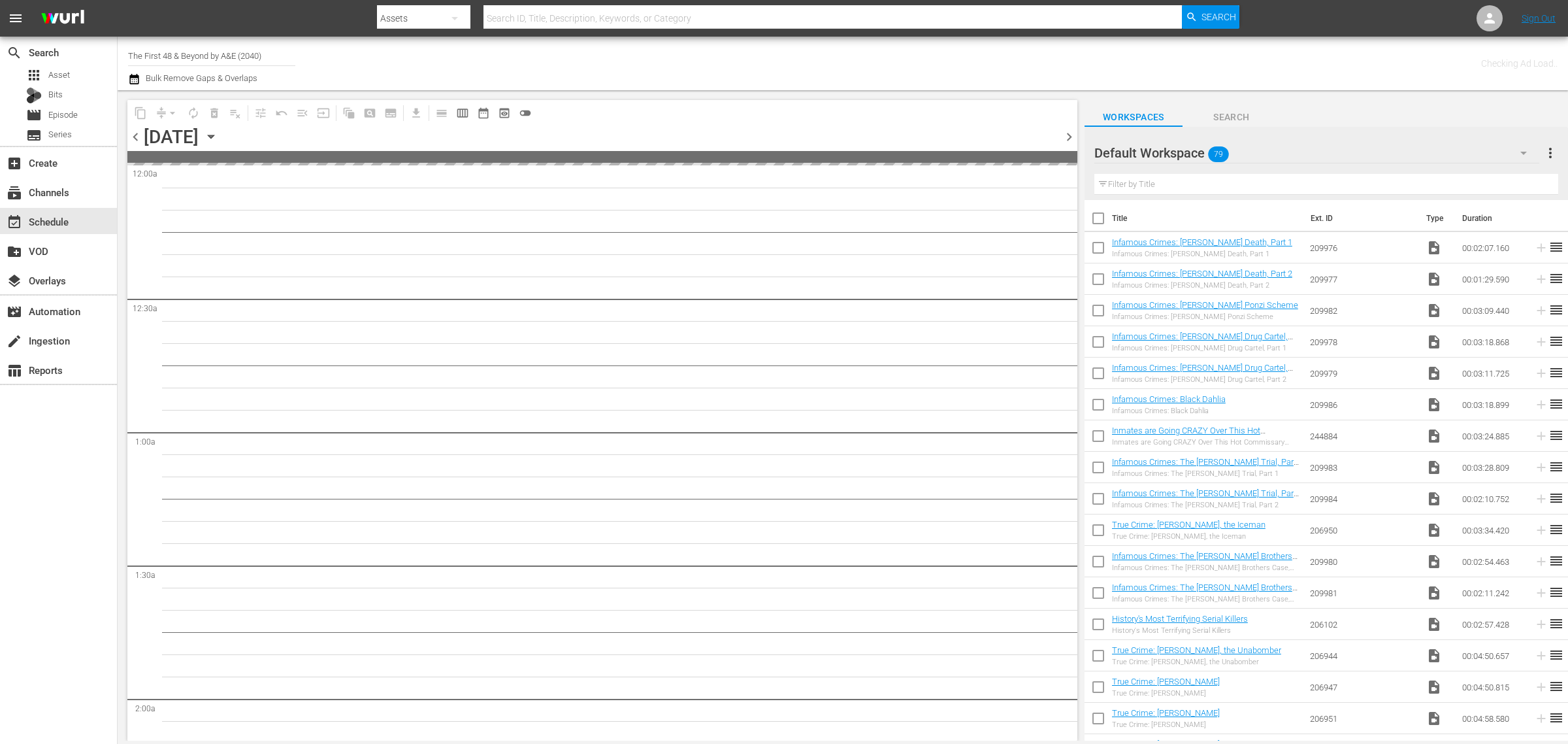
click at [764, 67] on div "Channel Title The First 48 & Beyond by A&E (2040) Bulk Remove Gaps & Overlaps" at bounding box center [518, 63] width 779 height 47
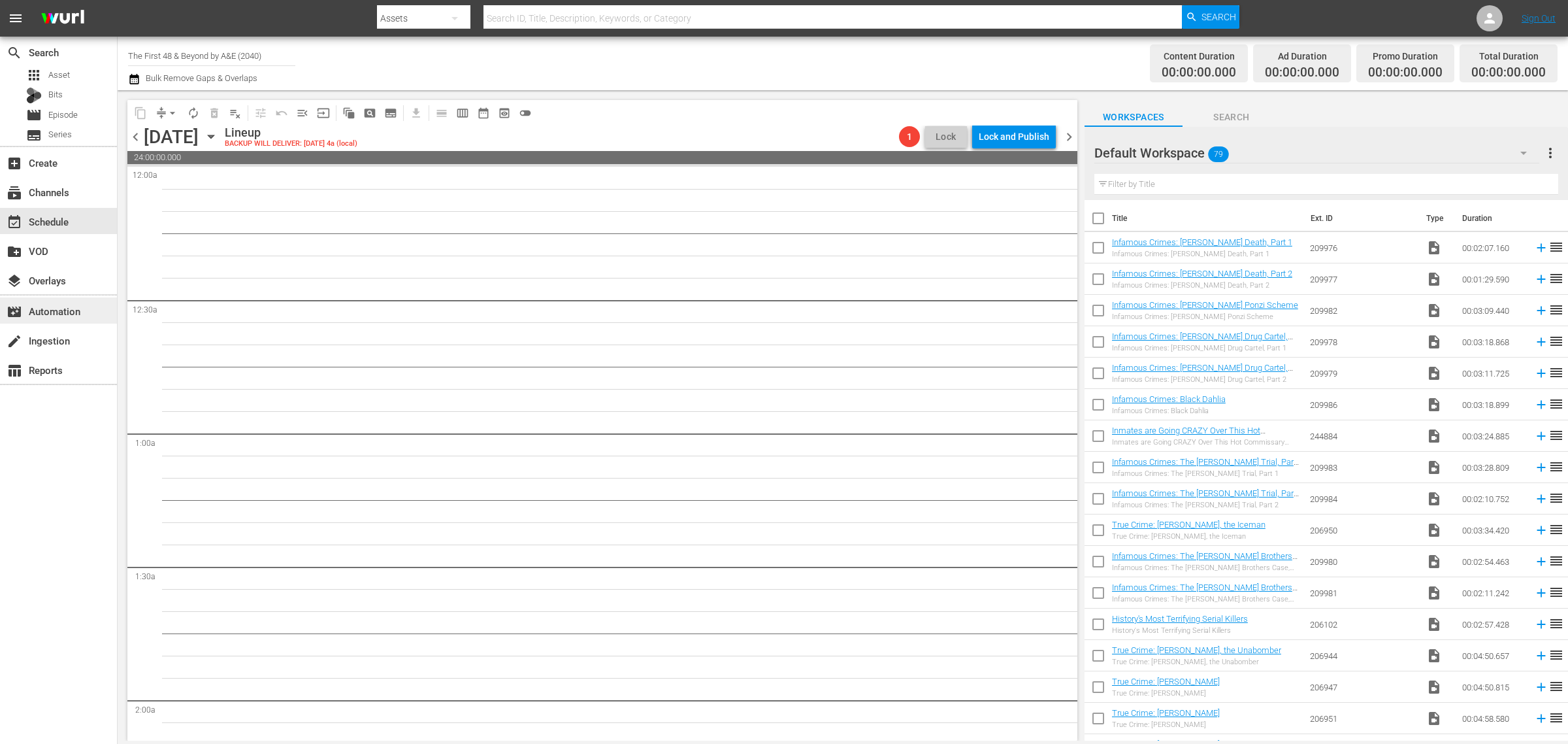
click at [57, 311] on div "movie_filter Automation" at bounding box center [36, 310] width 73 height 12
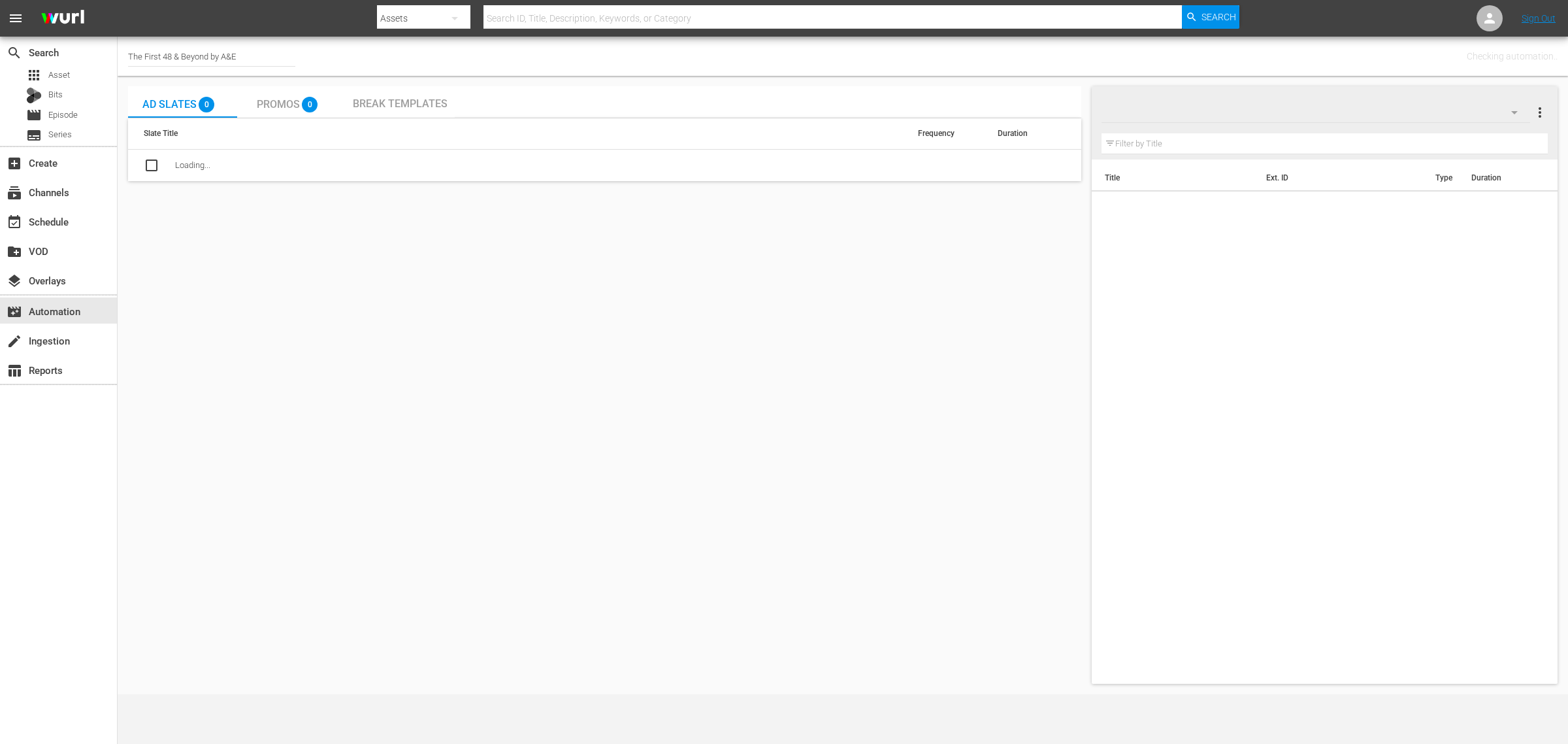
click at [779, 57] on div "Channel Title The First 48 & Beyond by A&E Checking automation.." at bounding box center [843, 56] width 1450 height 39
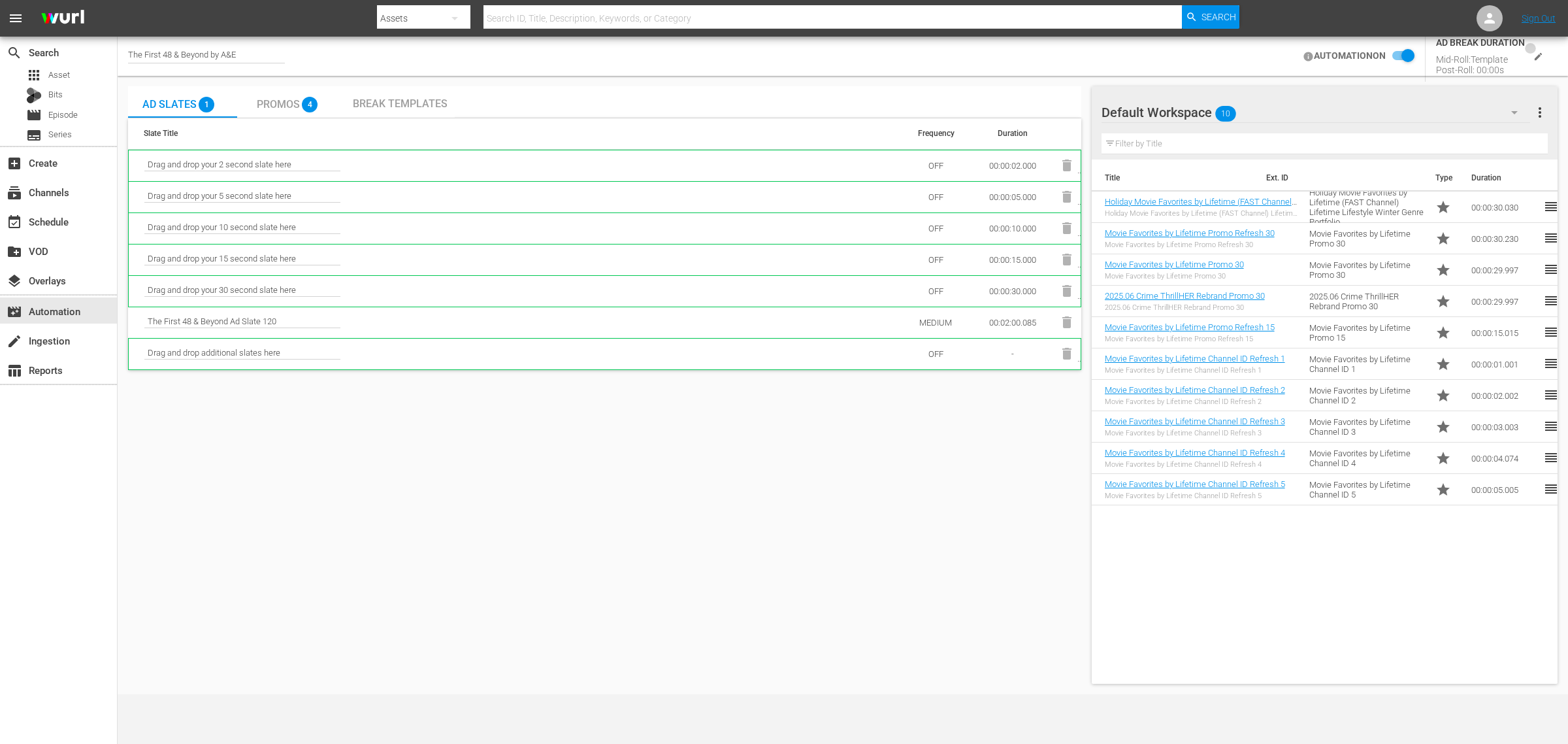
click at [1535, 54] on icon "edit" at bounding box center [1538, 56] width 10 height 10
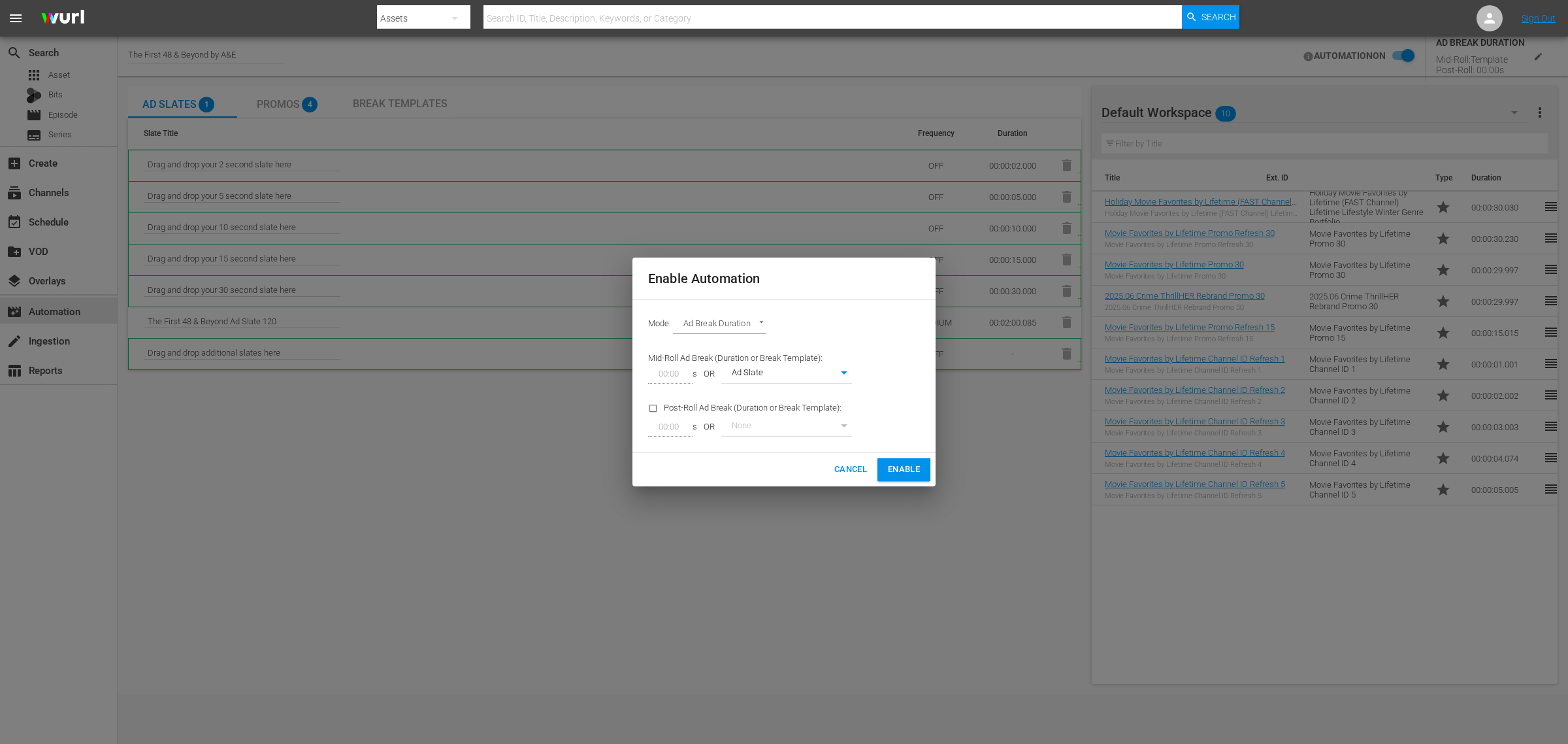
click at [857, 468] on span "Cancel" at bounding box center [850, 470] width 32 height 15
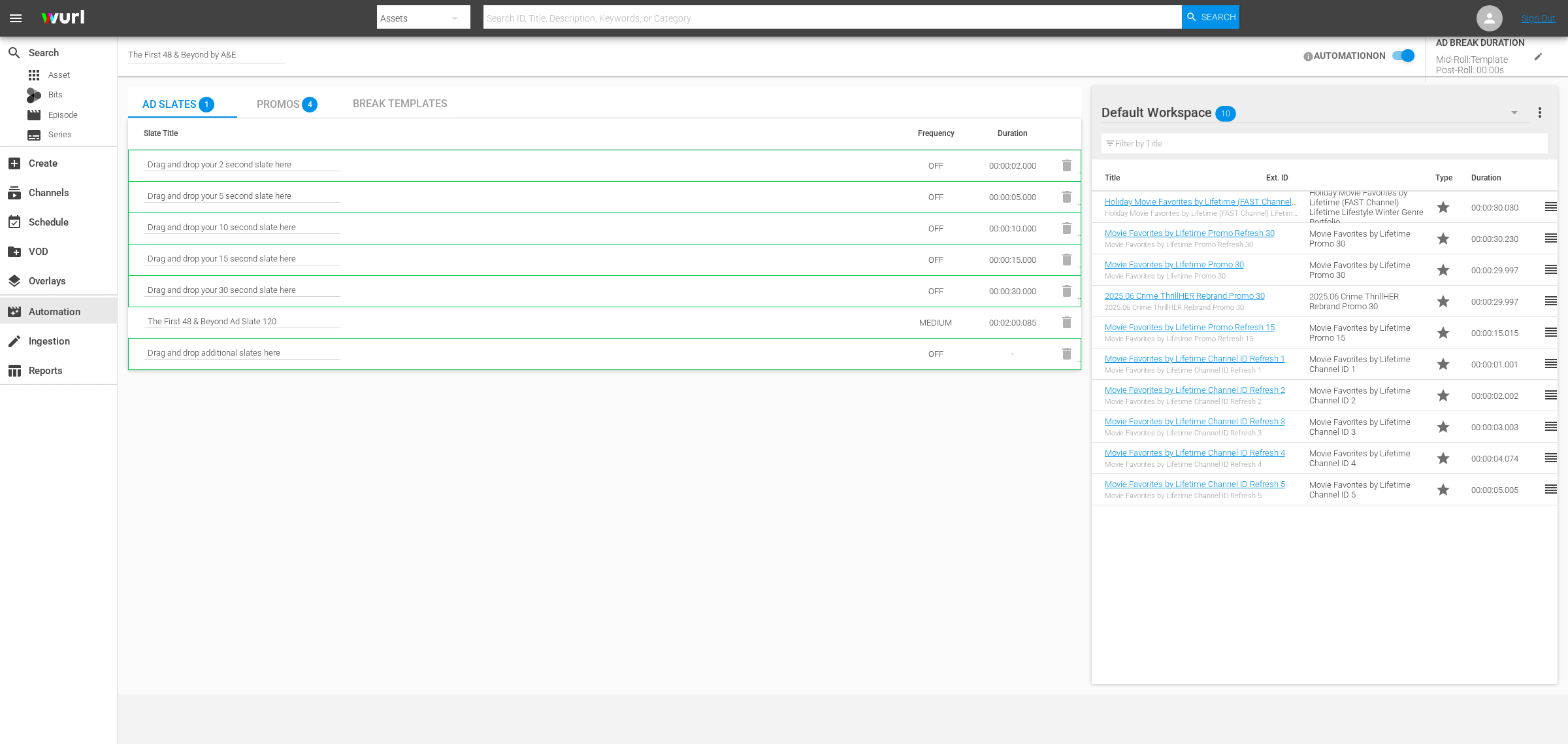
click at [375, 95] on div "Break Templates" at bounding box center [400, 101] width 109 height 31
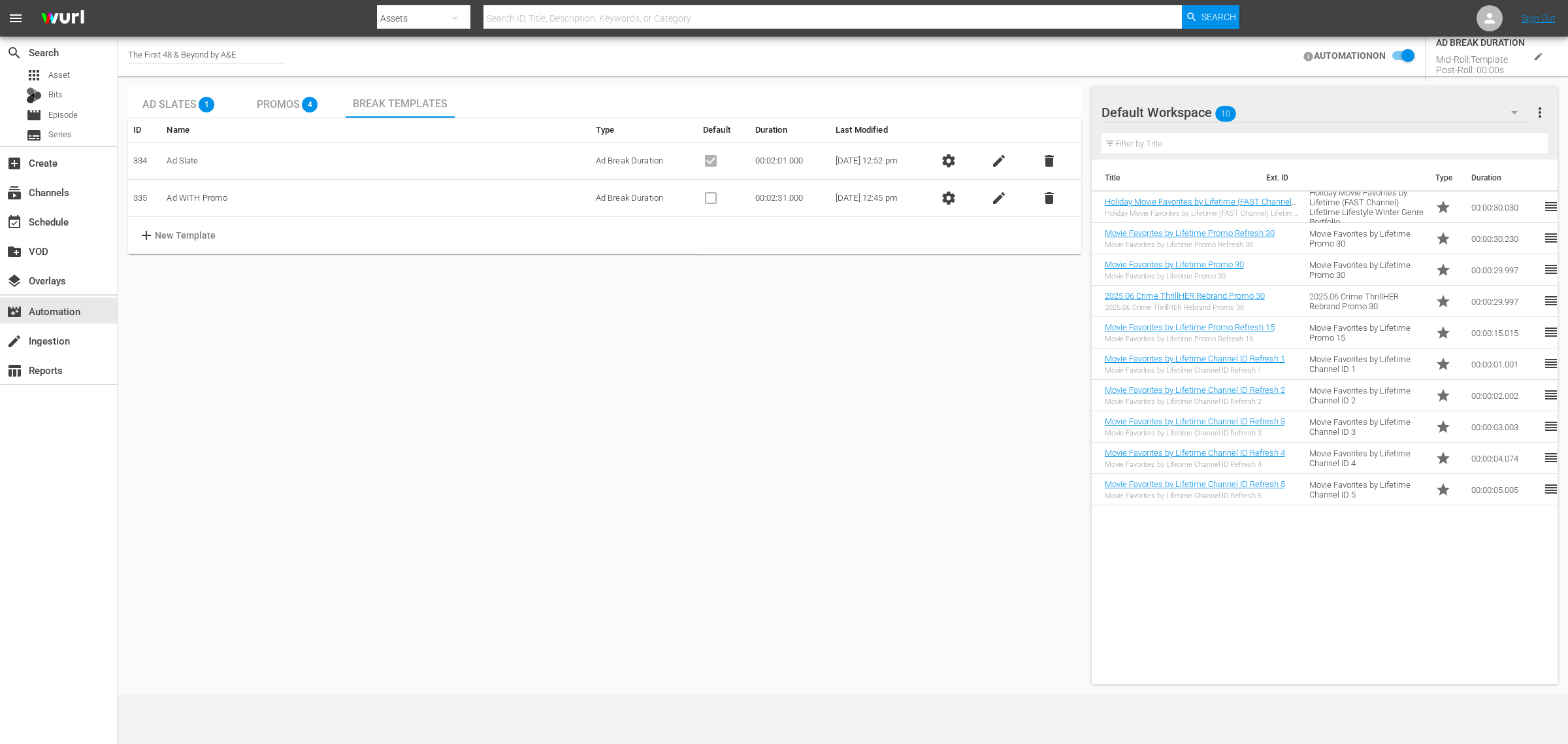
click at [159, 97] on div "Ad Slates 1" at bounding box center [182, 102] width 80 height 26
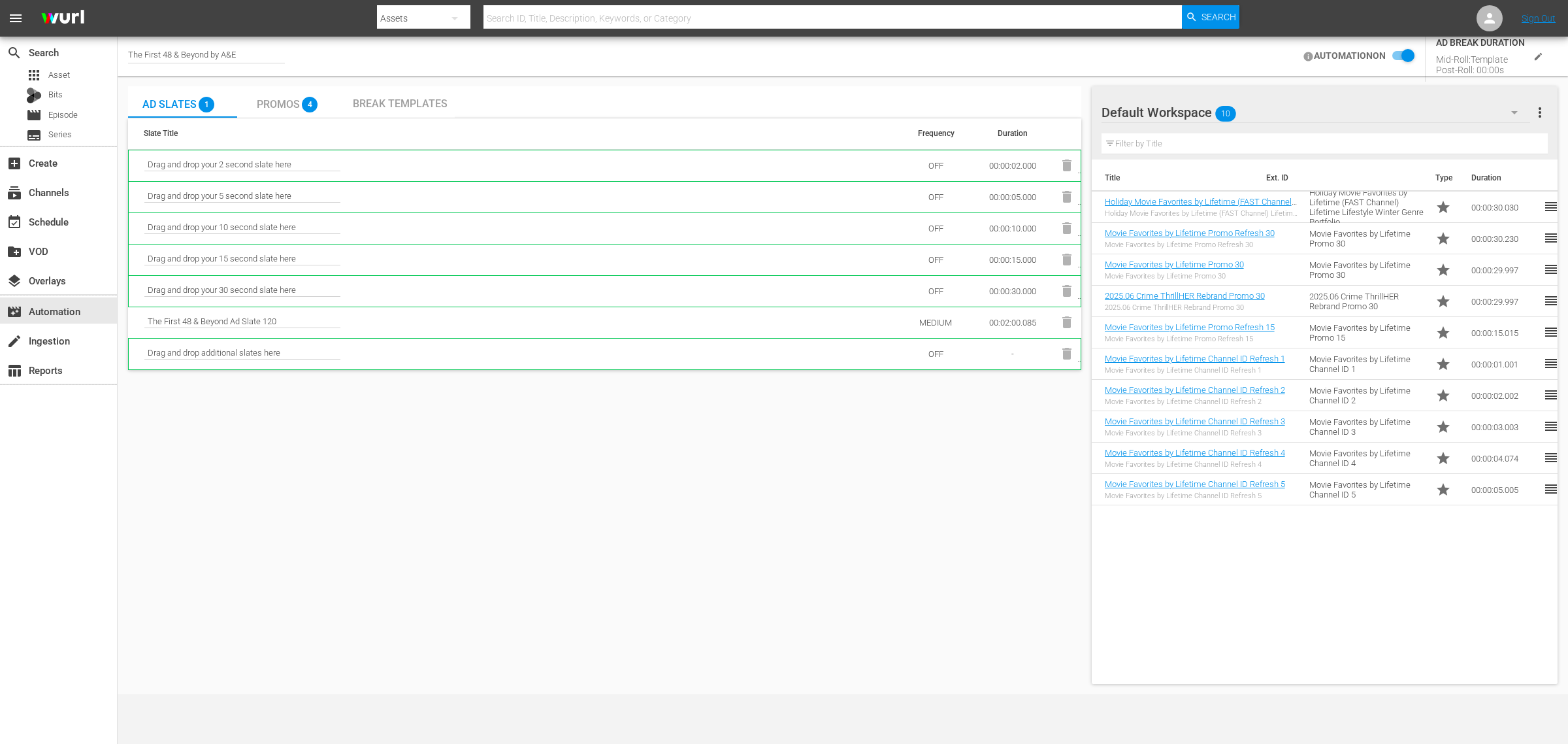
click at [740, 57] on div "The First 48 & Beyond by A&E AUTOMATION ON AD BREAK DURATION Mid-Roll: Template…" at bounding box center [843, 56] width 1450 height 39
click at [1510, 609] on div "Title Ext. ID Type Duration Holiday Movie Favorites by Lifetime (FAST Channel) …" at bounding box center [1324, 419] width 466 height 519
click at [1321, 118] on div "Default Workspace 10" at bounding box center [1315, 112] width 428 height 36
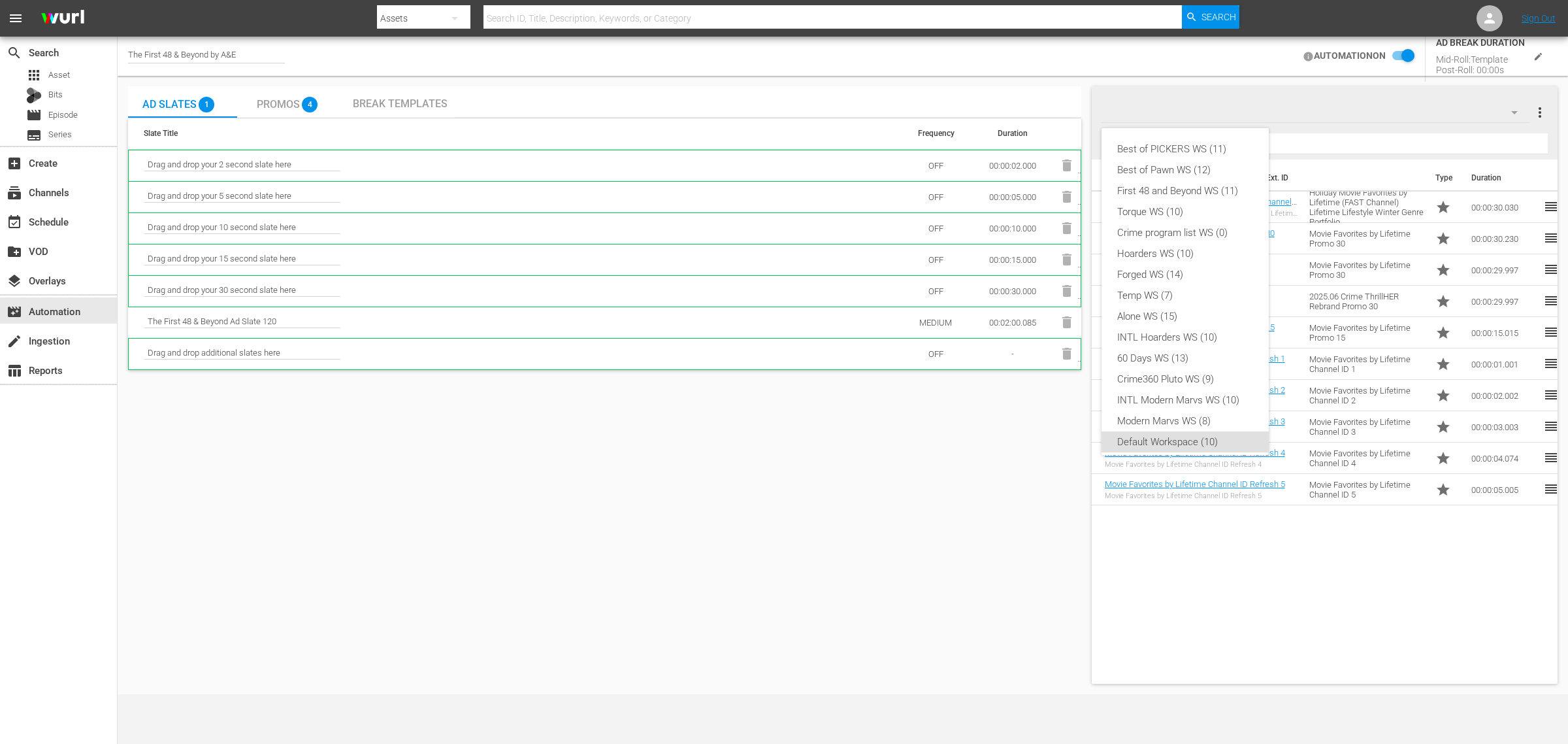
scroll to position [8, 0]
click at [1185, 185] on div "First 48 and Beyond WS (11)" at bounding box center [1185, 183] width 136 height 21
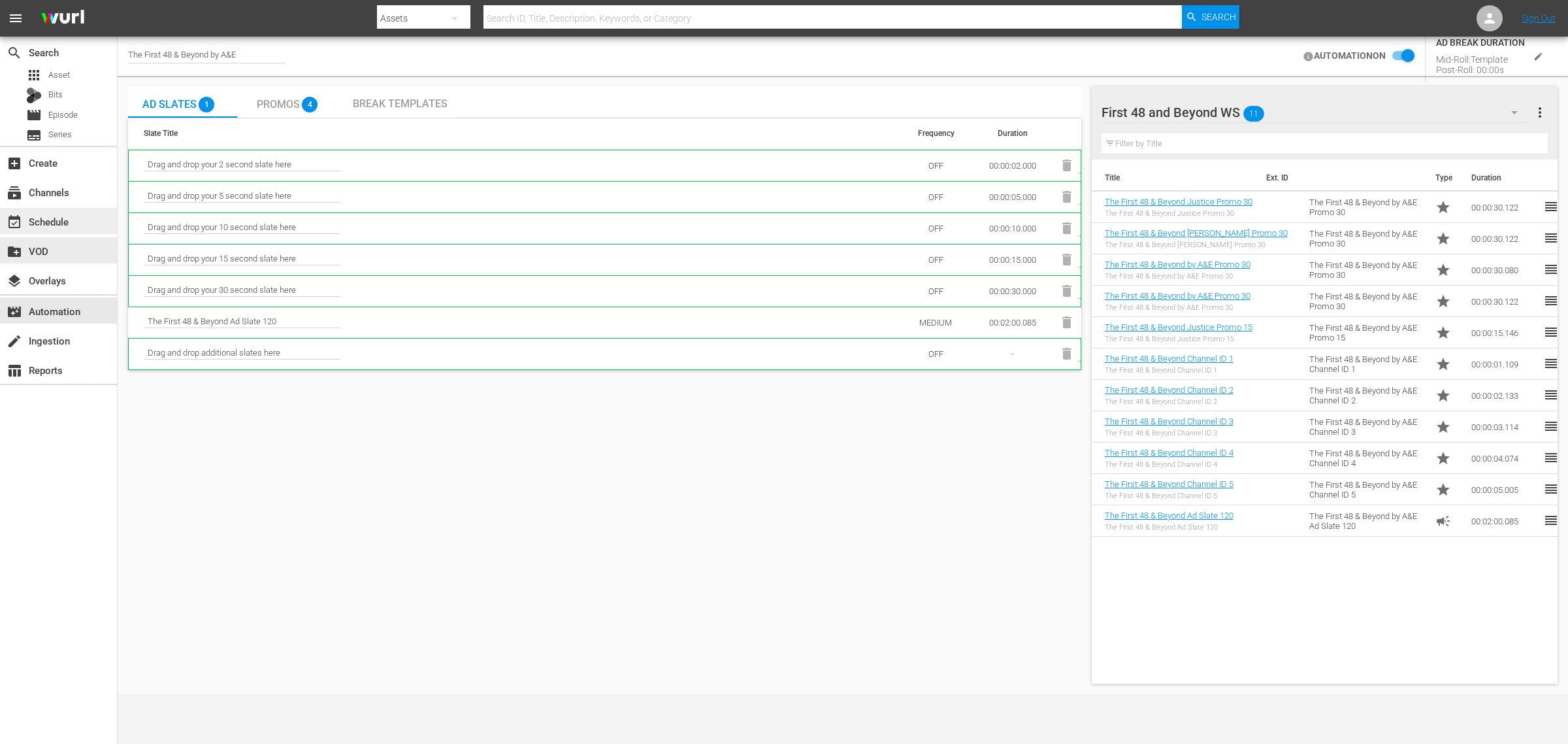
click at [48, 230] on div "event_available Schedule" at bounding box center [58, 221] width 117 height 26
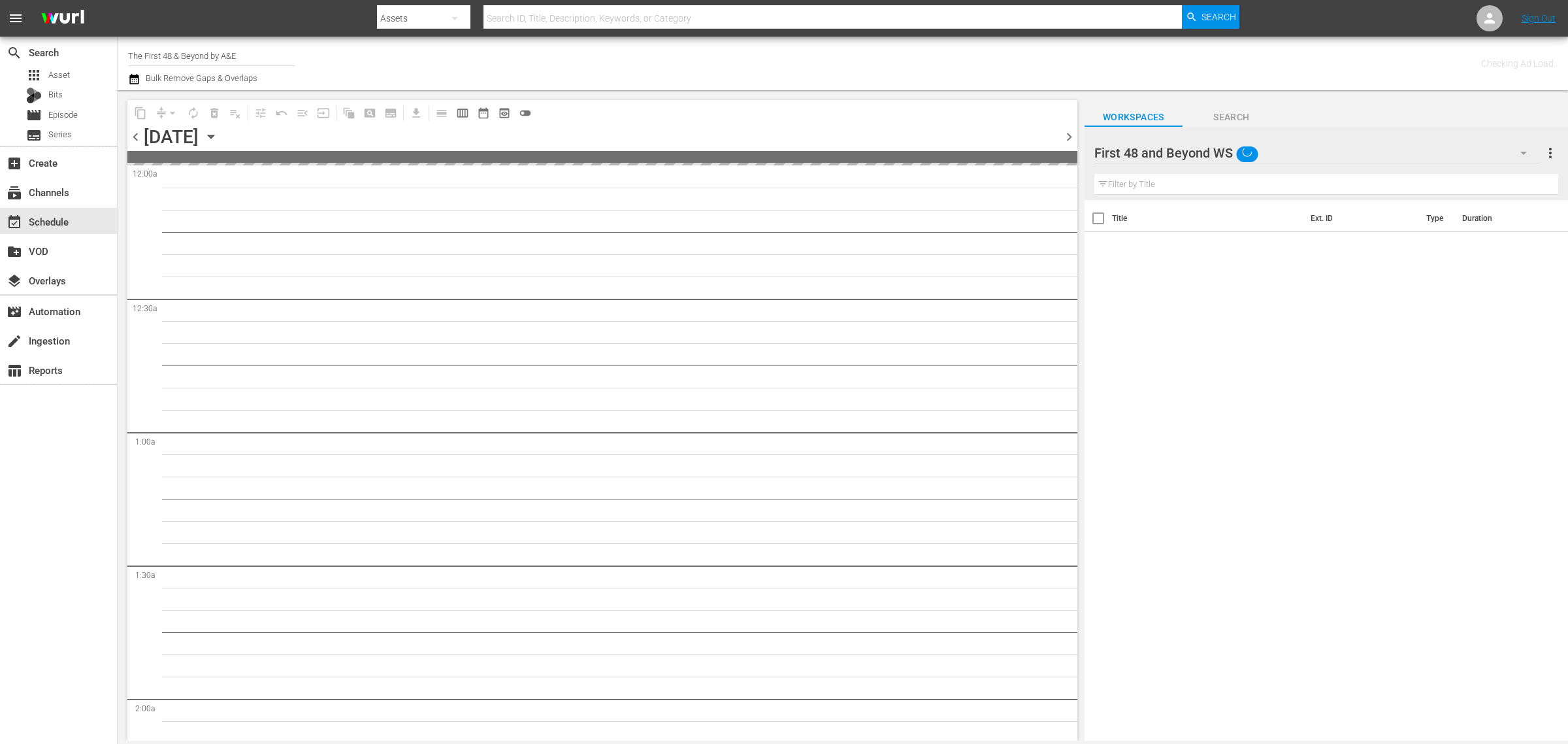
click at [596, 56] on div "Channel Title The First 48 & Beyond by A&E Bulk Remove Gaps & Overlaps" at bounding box center [518, 63] width 779 height 47
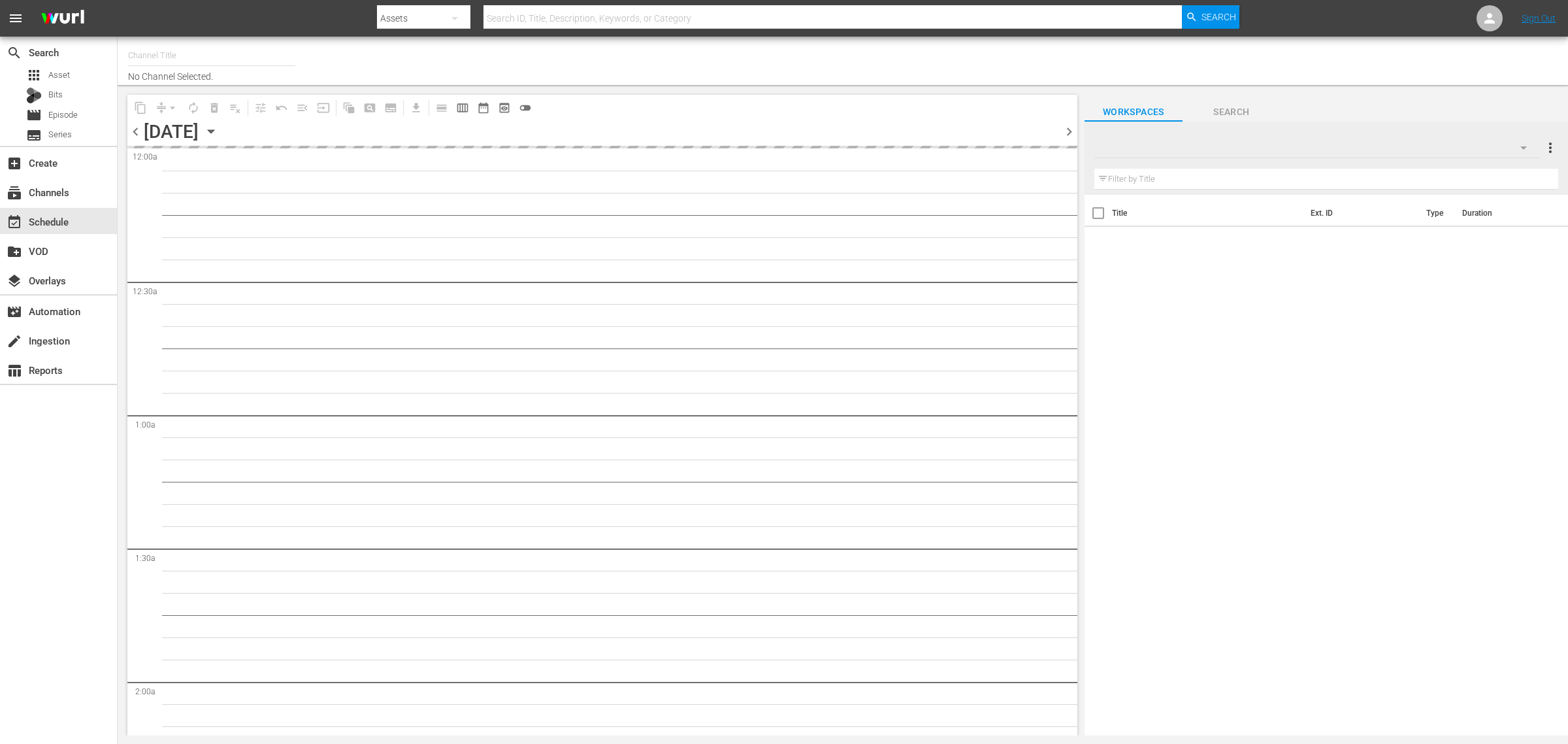
type input "The First 48 & Beyond by A&E (2040)"
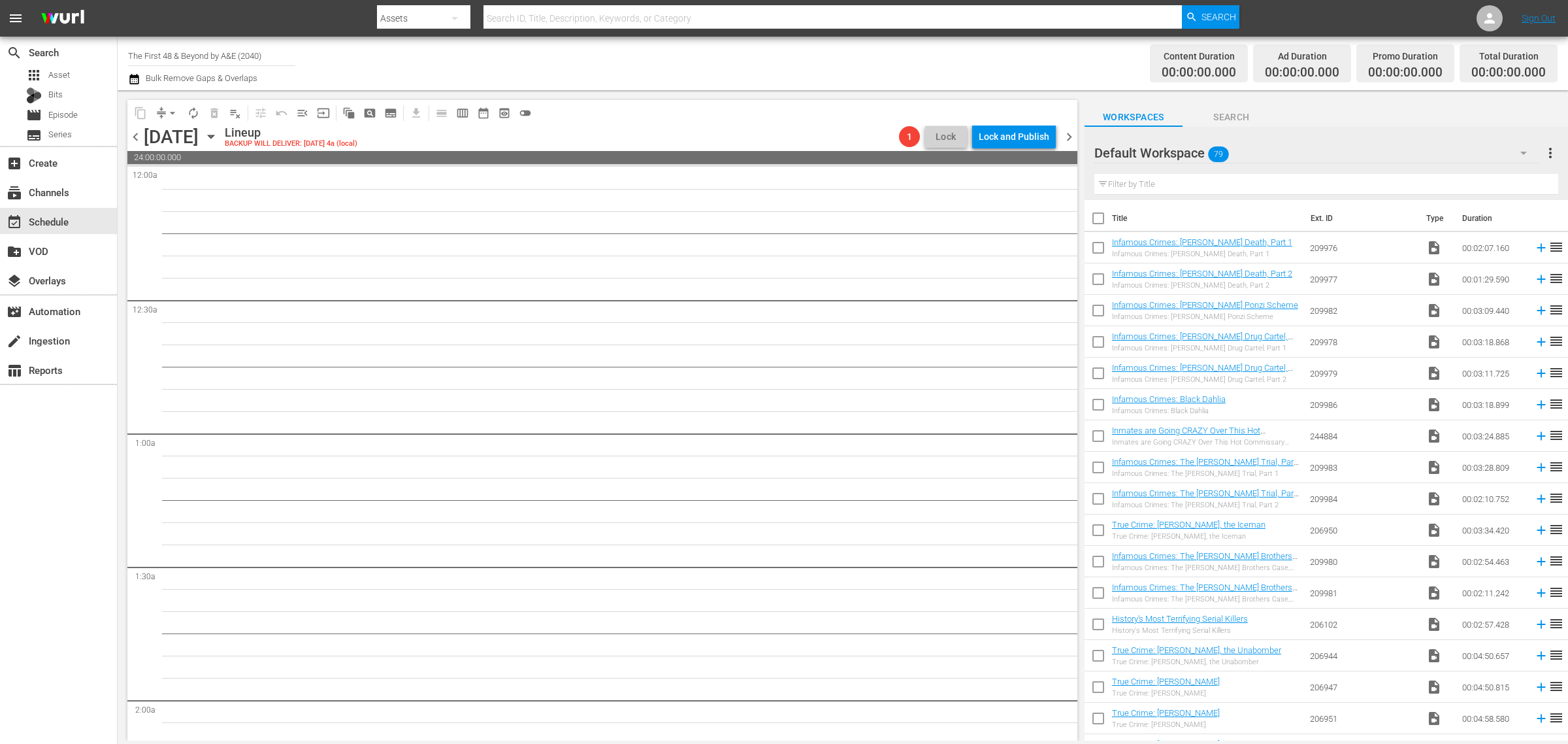
click at [736, 63] on div "Channel Title The First 48 & Beyond by A&E (2040) Bulk Remove Gaps & Overlaps" at bounding box center [518, 63] width 779 height 47
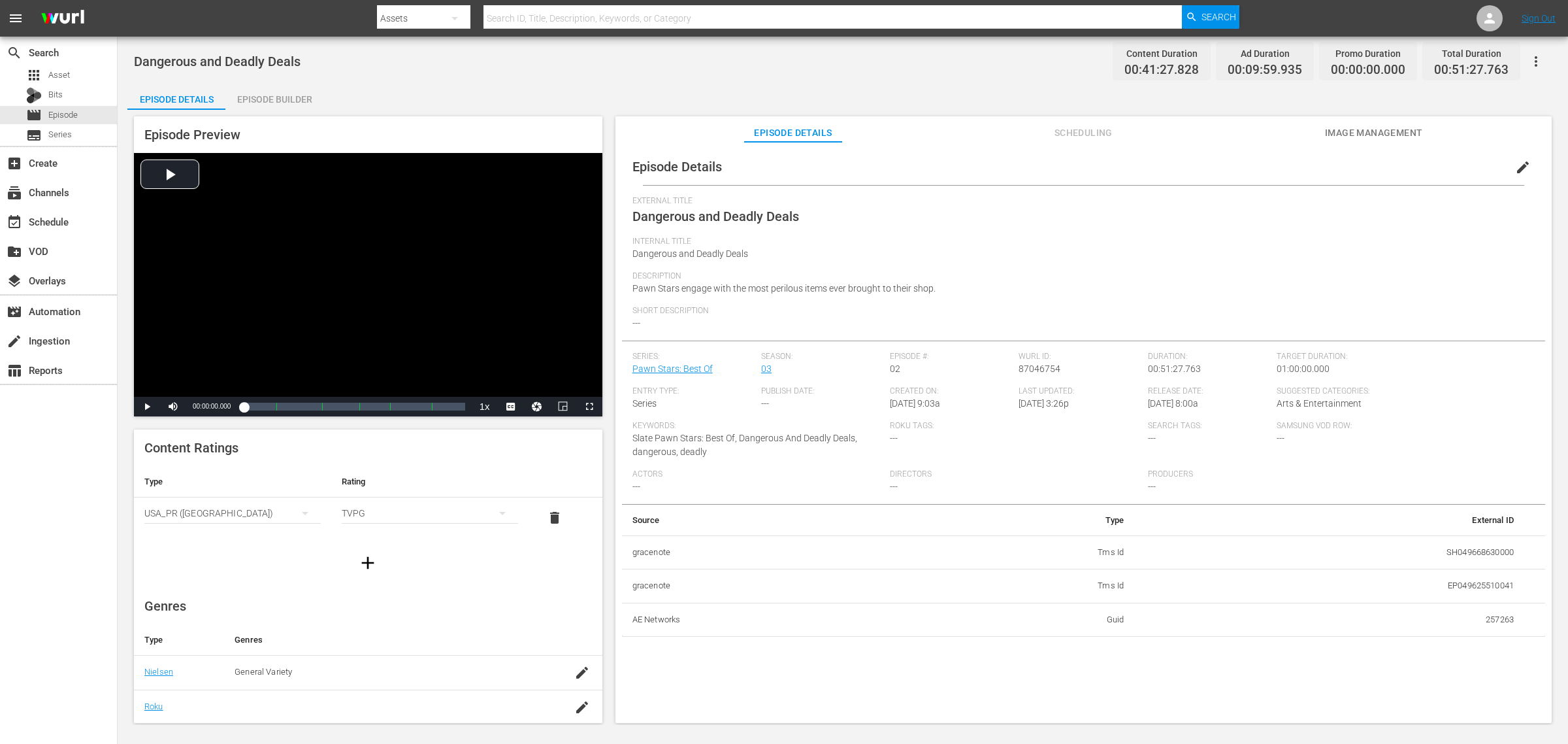
click at [775, 103] on div "Episode Details Episode Builder Episode Preview Video Player is loading. Play V…" at bounding box center [843, 408] width 1431 height 649
click at [297, 95] on div "Episode Builder" at bounding box center [274, 99] width 98 height 31
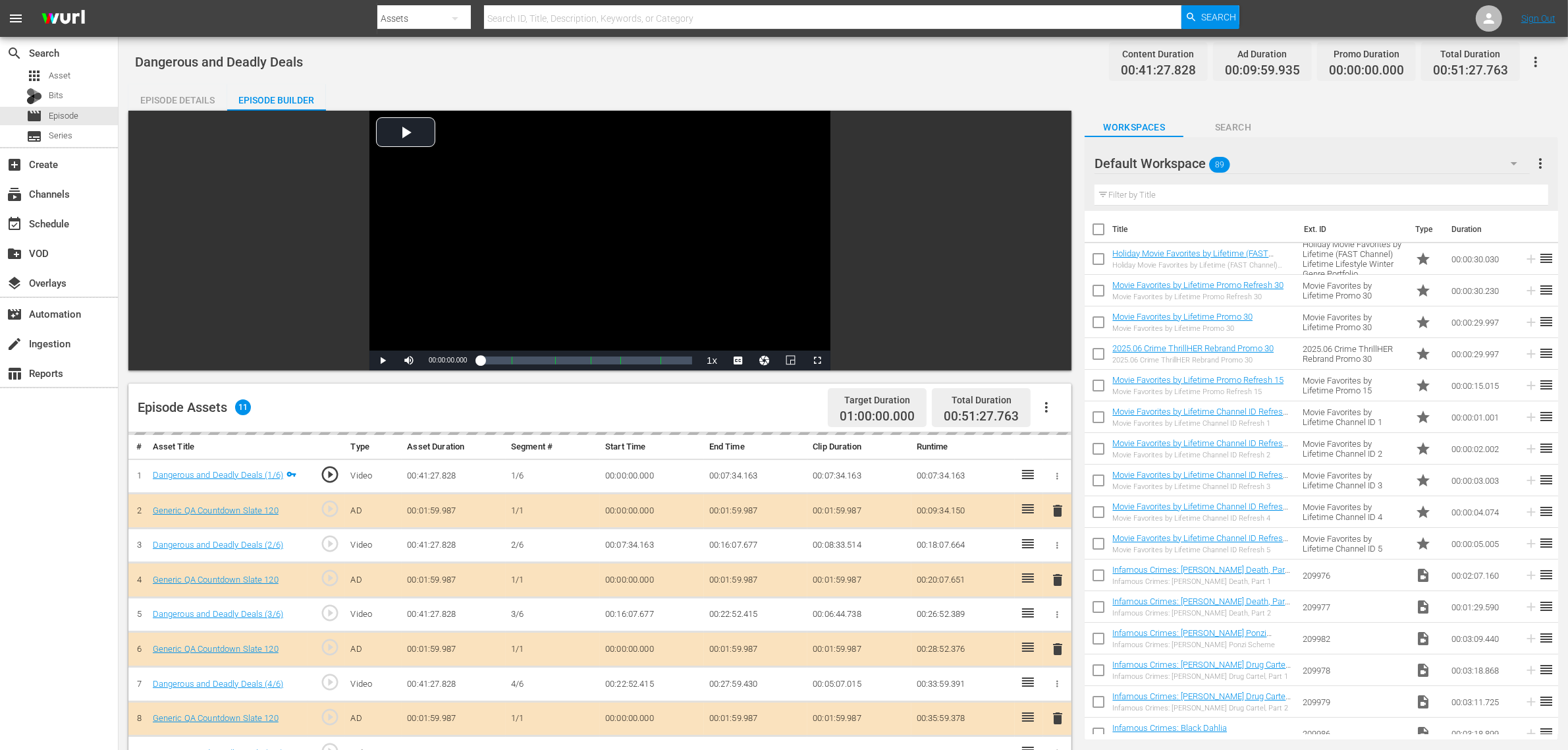
click at [711, 58] on div "Dangerous and Deadly Deals Content Duration 00:41:27.828 Ad Duration 00:09:59.9…" at bounding box center [844, 61] width 1417 height 29
click at [1265, 162] on div "Default Workspace 89" at bounding box center [1311, 163] width 435 height 37
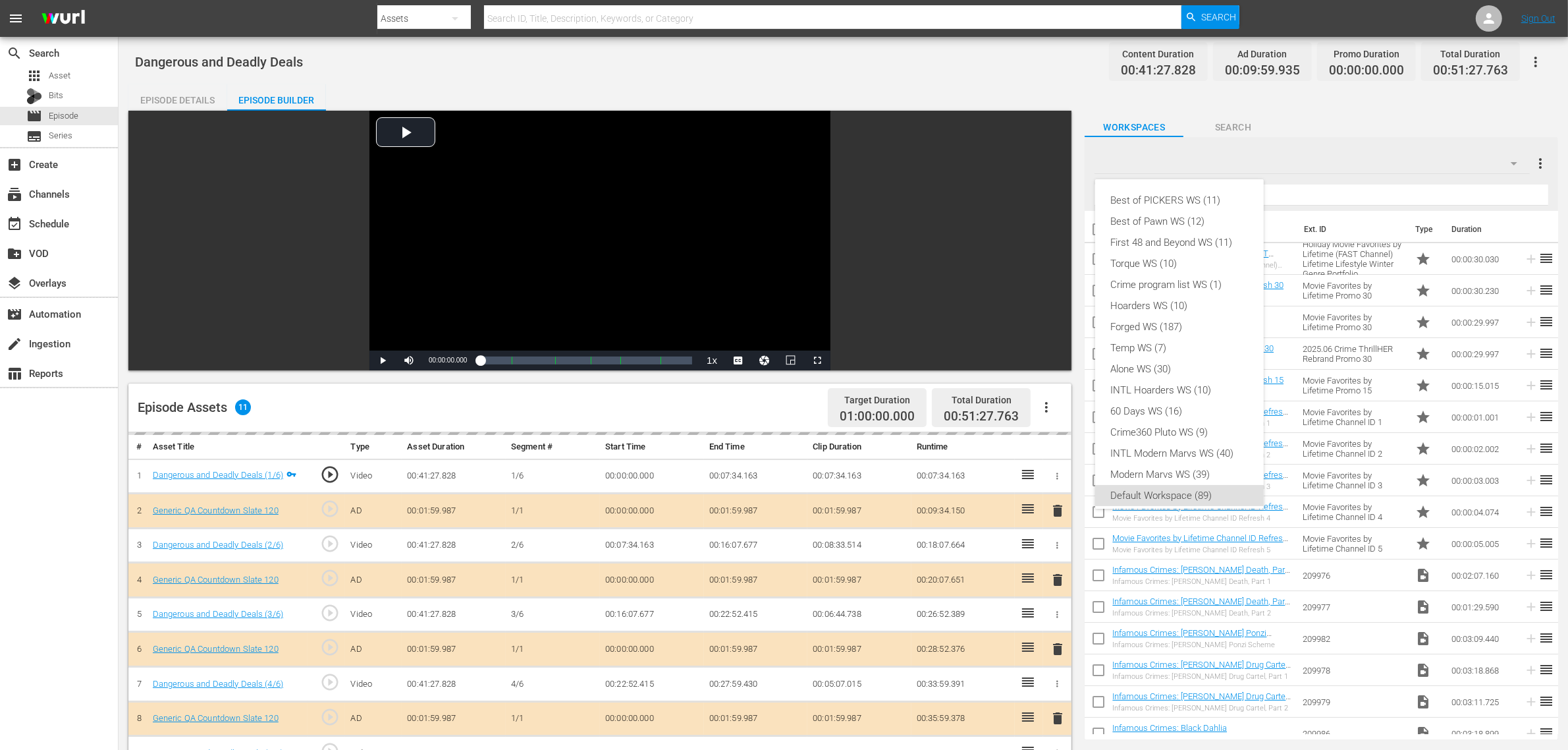
scroll to position [8, 0]
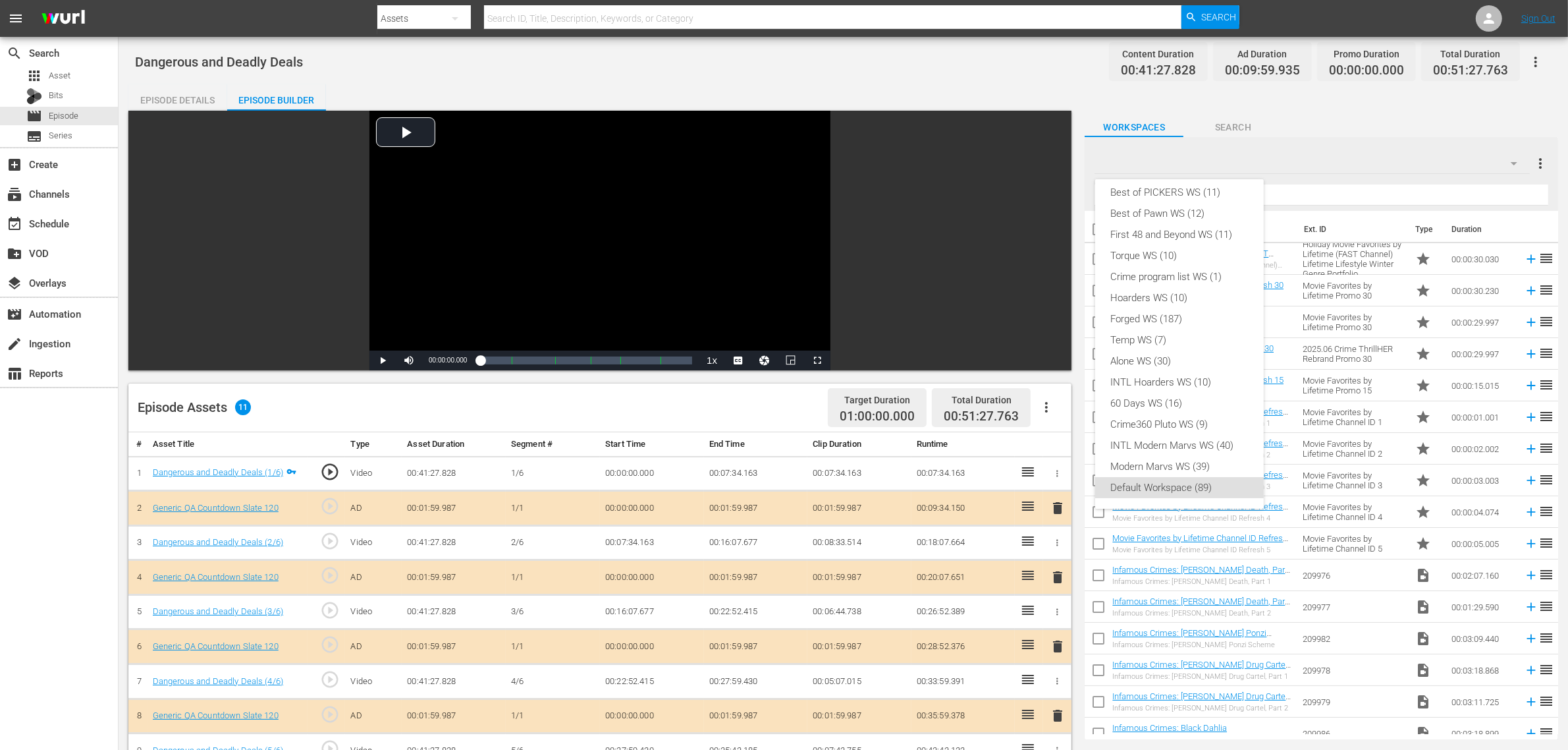
click at [1265, 162] on div "Best of PICKERS WS (11) Best of Pawn WS (12) First 48 and Beyond WS (11) Torque…" at bounding box center [784, 375] width 1568 height 750
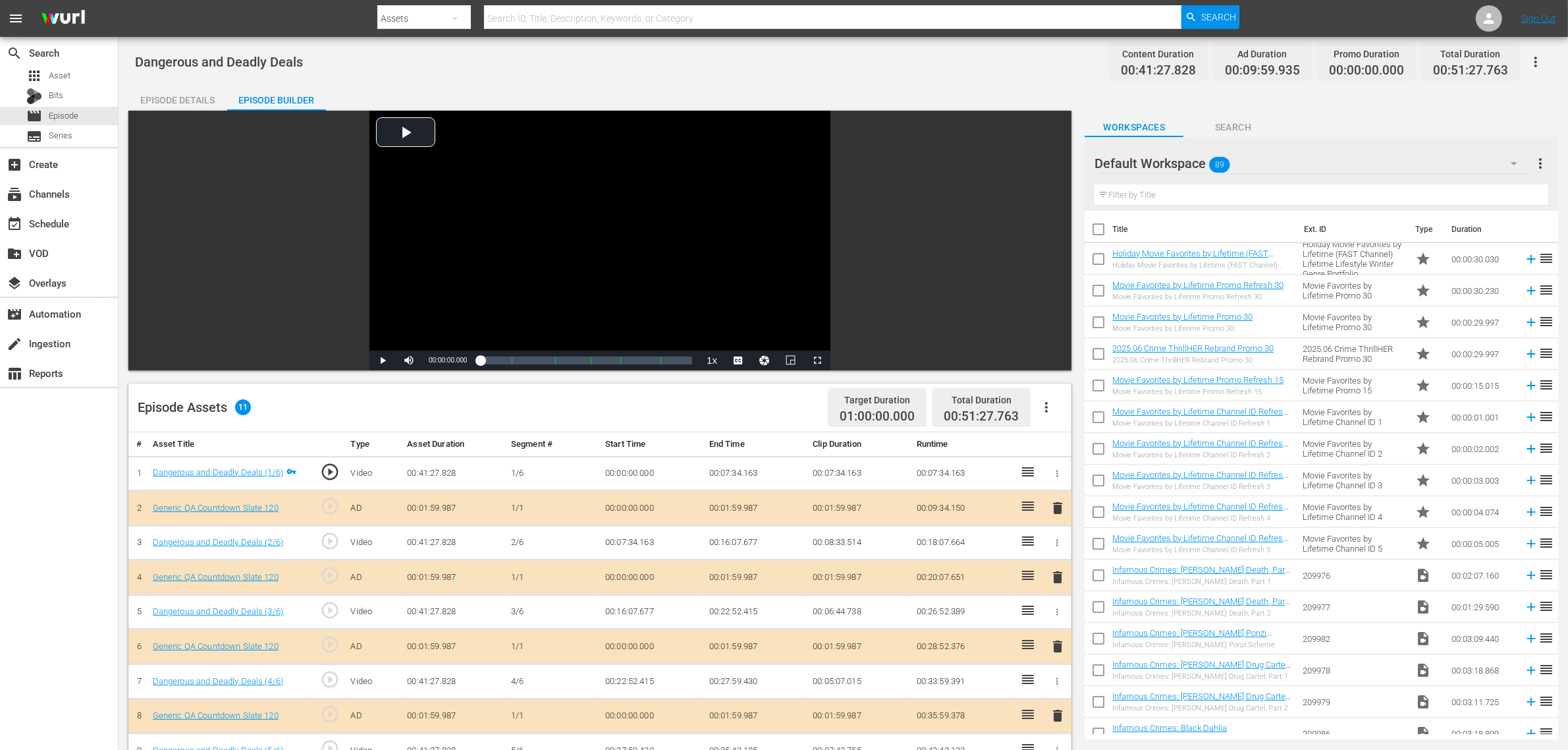
click at [914, 76] on div "Dangerous and Deadly Deals Content Duration 00:41:27.828 Ad Duration 00:09:59.9…" at bounding box center [844, 61] width 1417 height 29
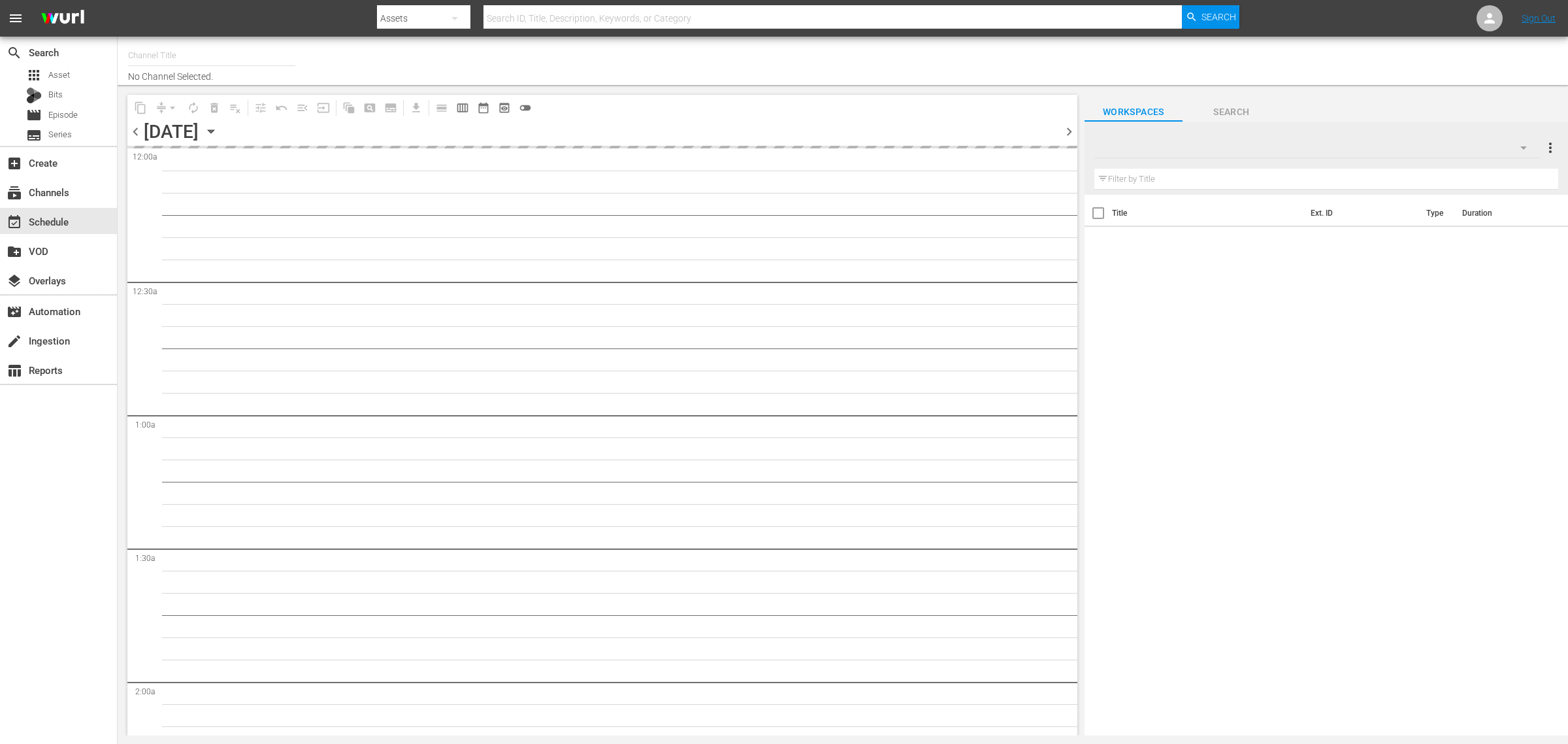
type input "Best of Pawn Stars by History (2039)"
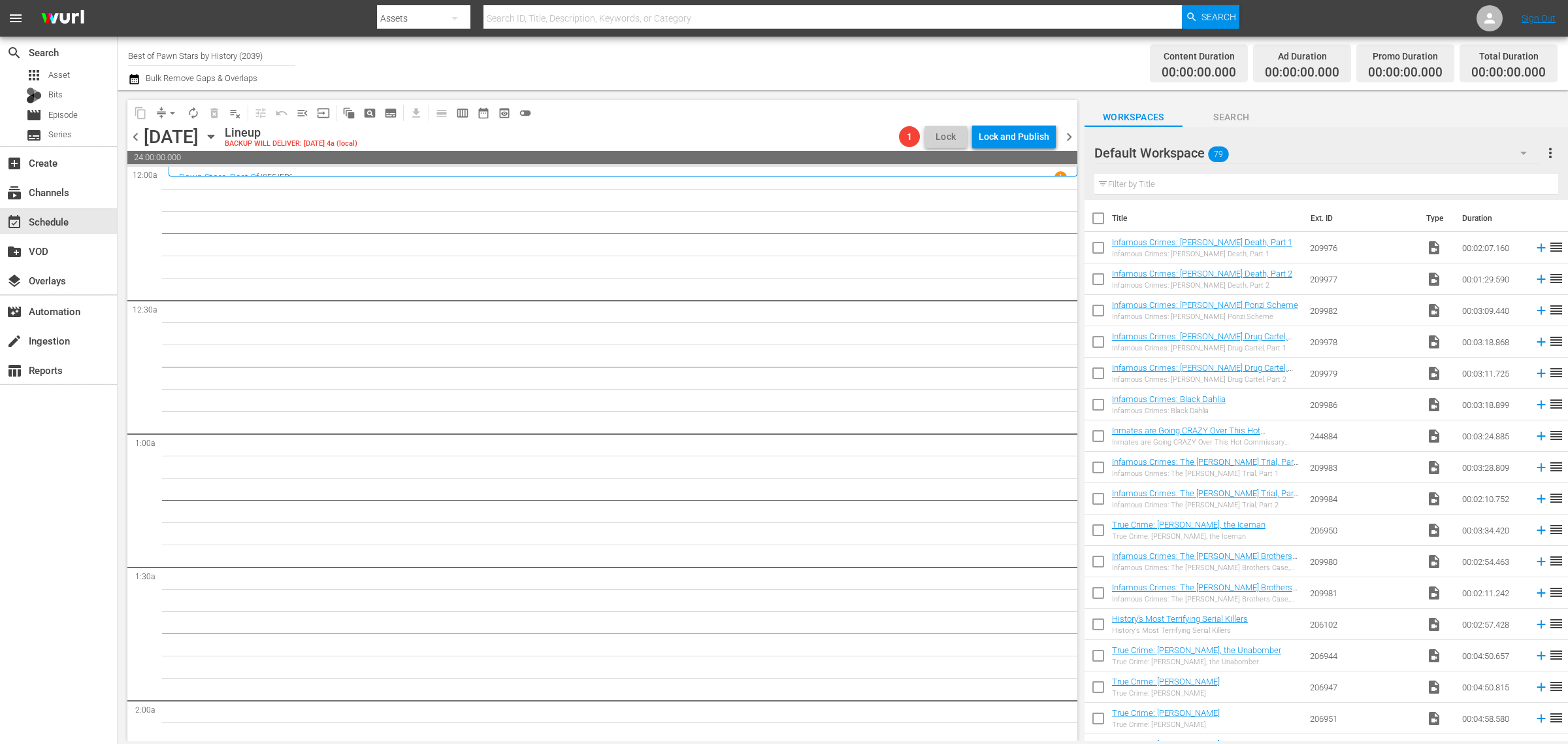
click at [1068, 134] on span "chevron_right" at bounding box center [1069, 137] width 17 height 17
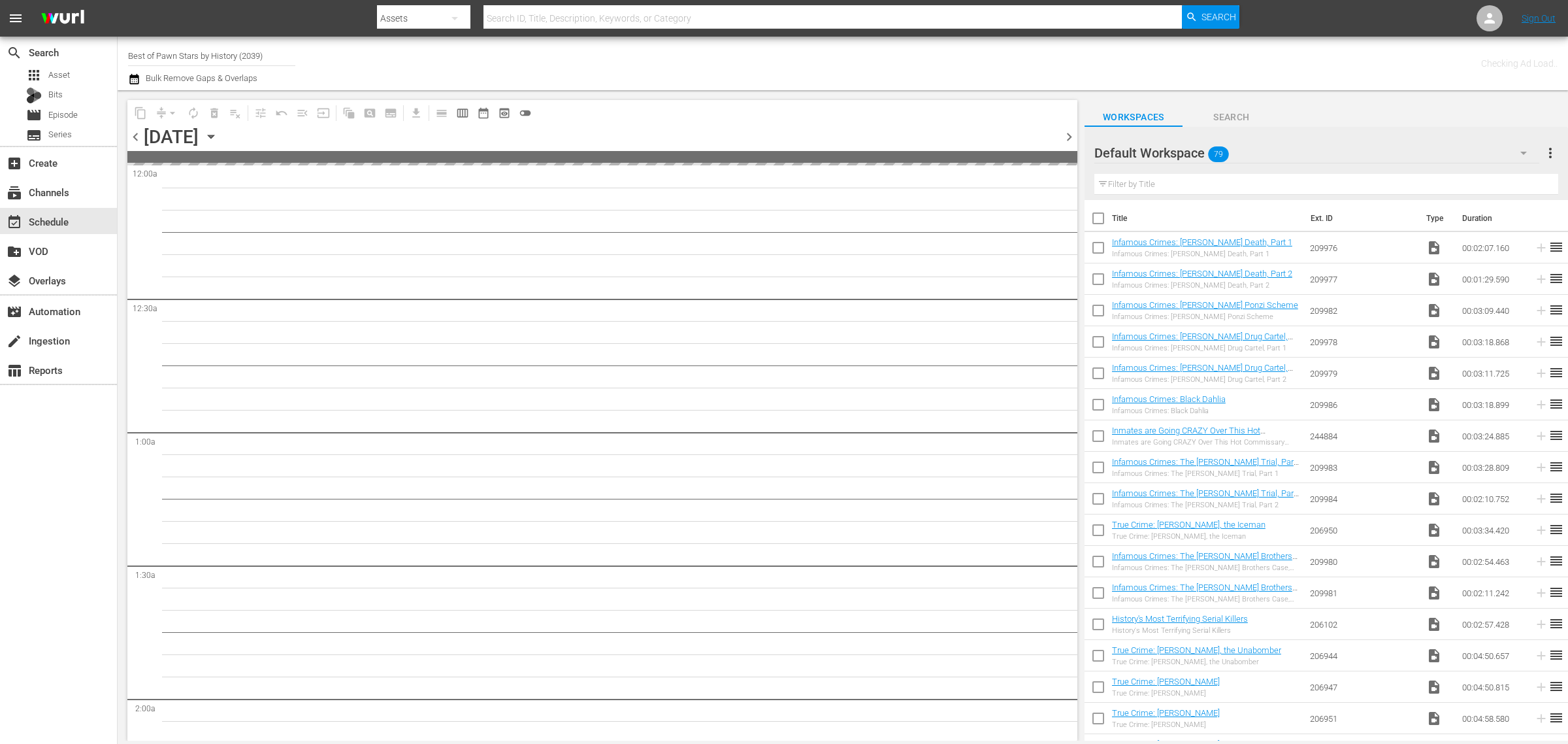
click at [733, 54] on div "Channel Title Best of Pawn Stars by History (2039) Bulk Remove Gaps & Overlaps" at bounding box center [518, 63] width 779 height 47
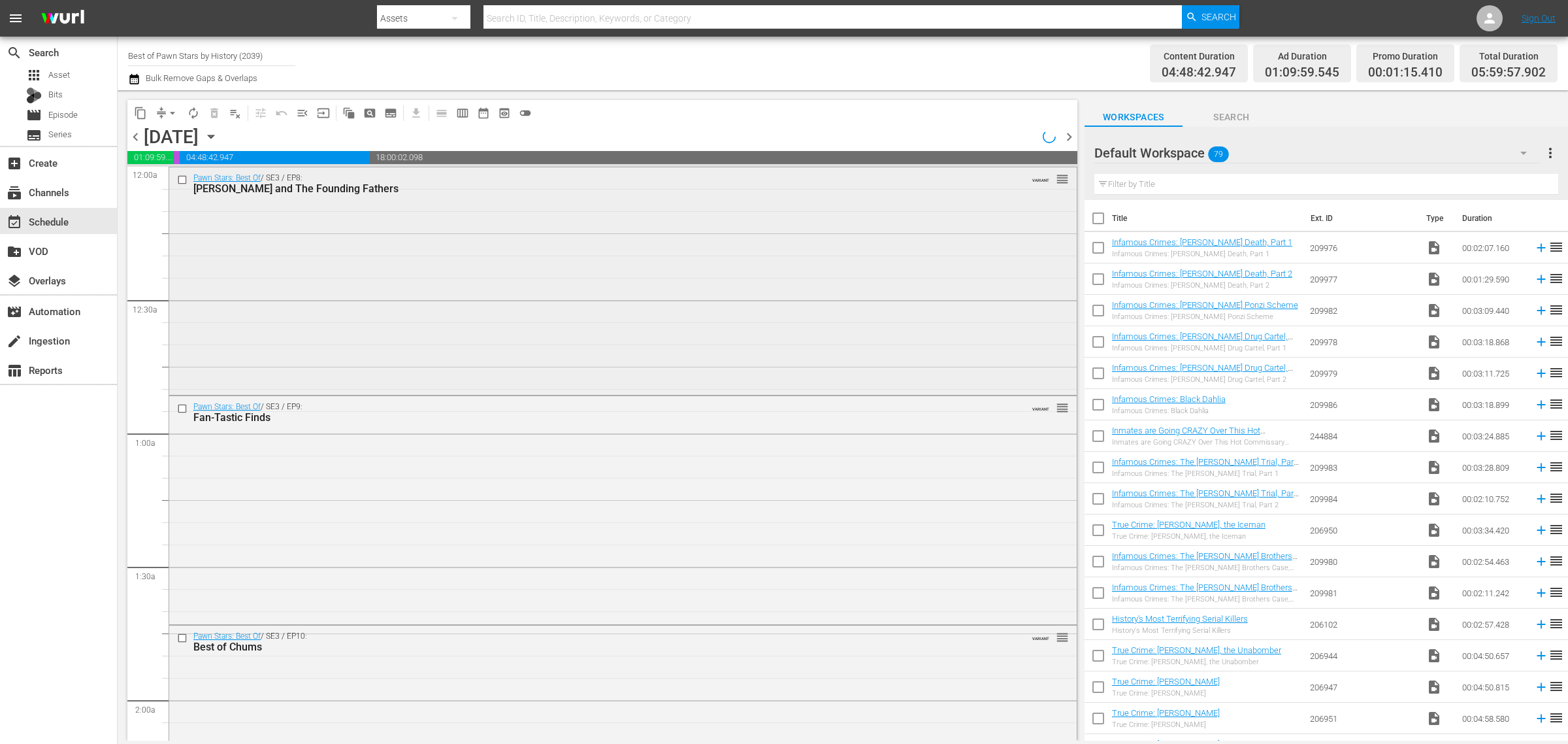
click at [585, 243] on div "Pawn Stars: Best Of / SE3 / EP8: [PERSON_NAME] and The Founding Fathers VARIANT…" at bounding box center [623, 280] width 908 height 225
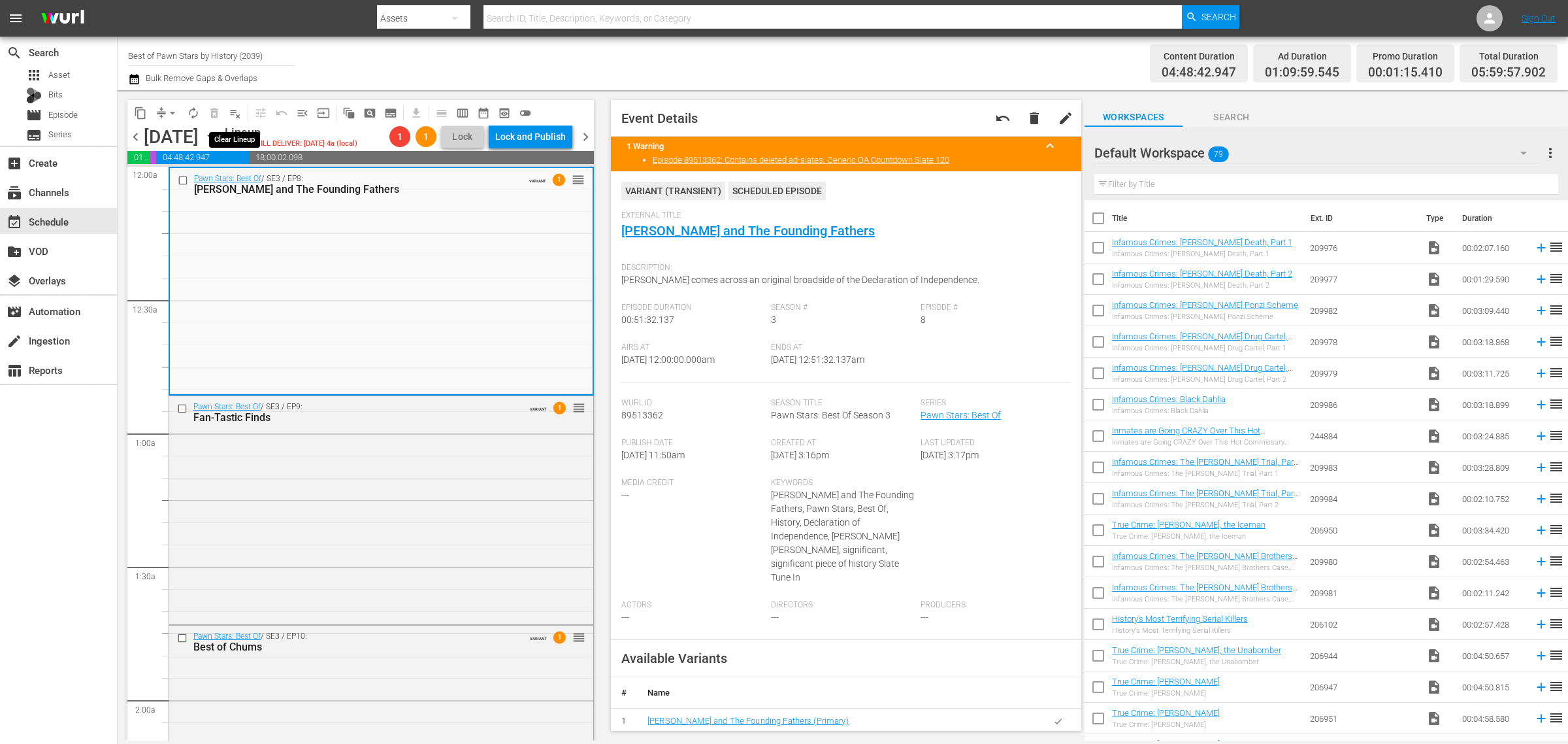
click at [230, 111] on span "playlist_remove_outlined" at bounding box center [235, 113] width 13 height 13
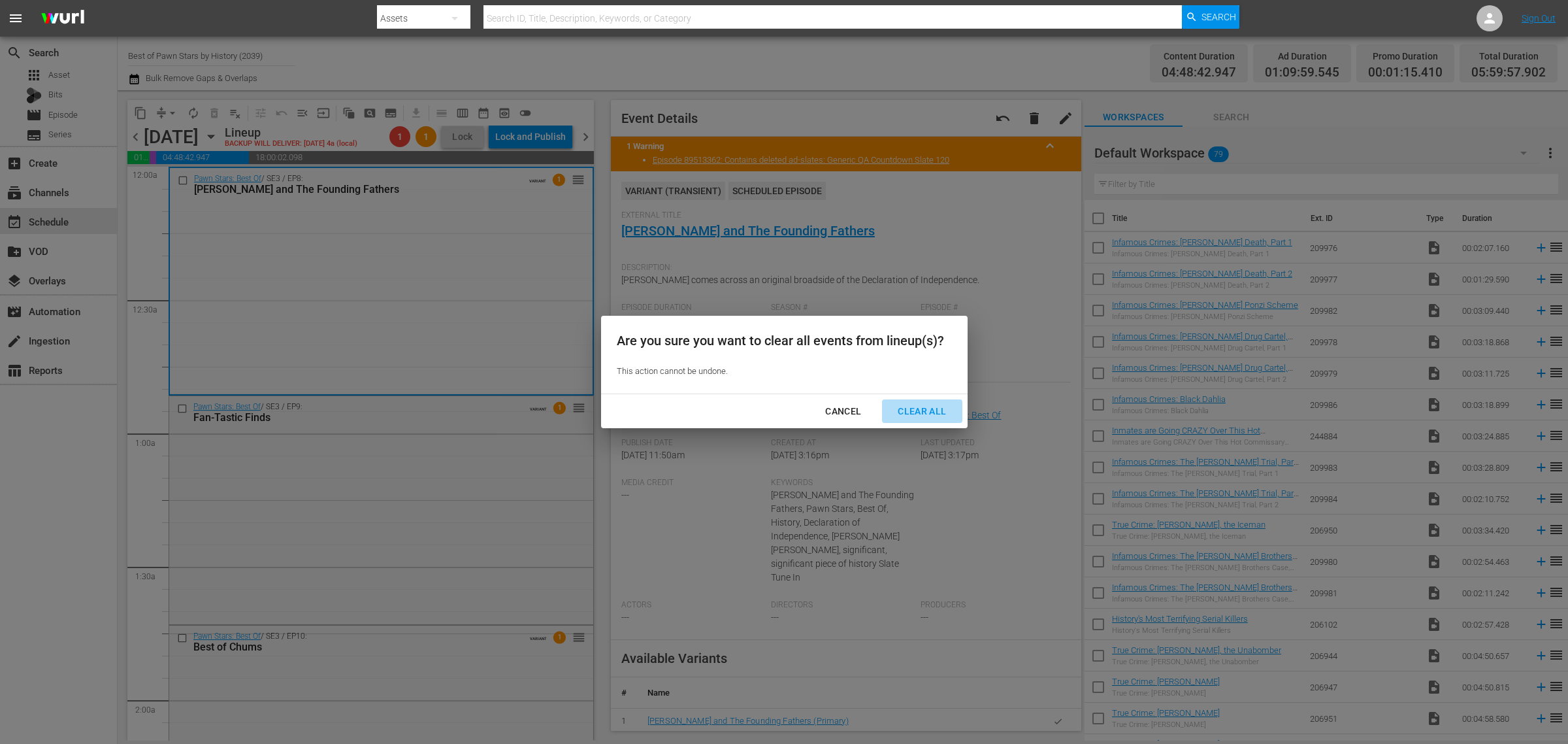
click at [903, 400] on button "Clear All" at bounding box center [921, 411] width 80 height 24
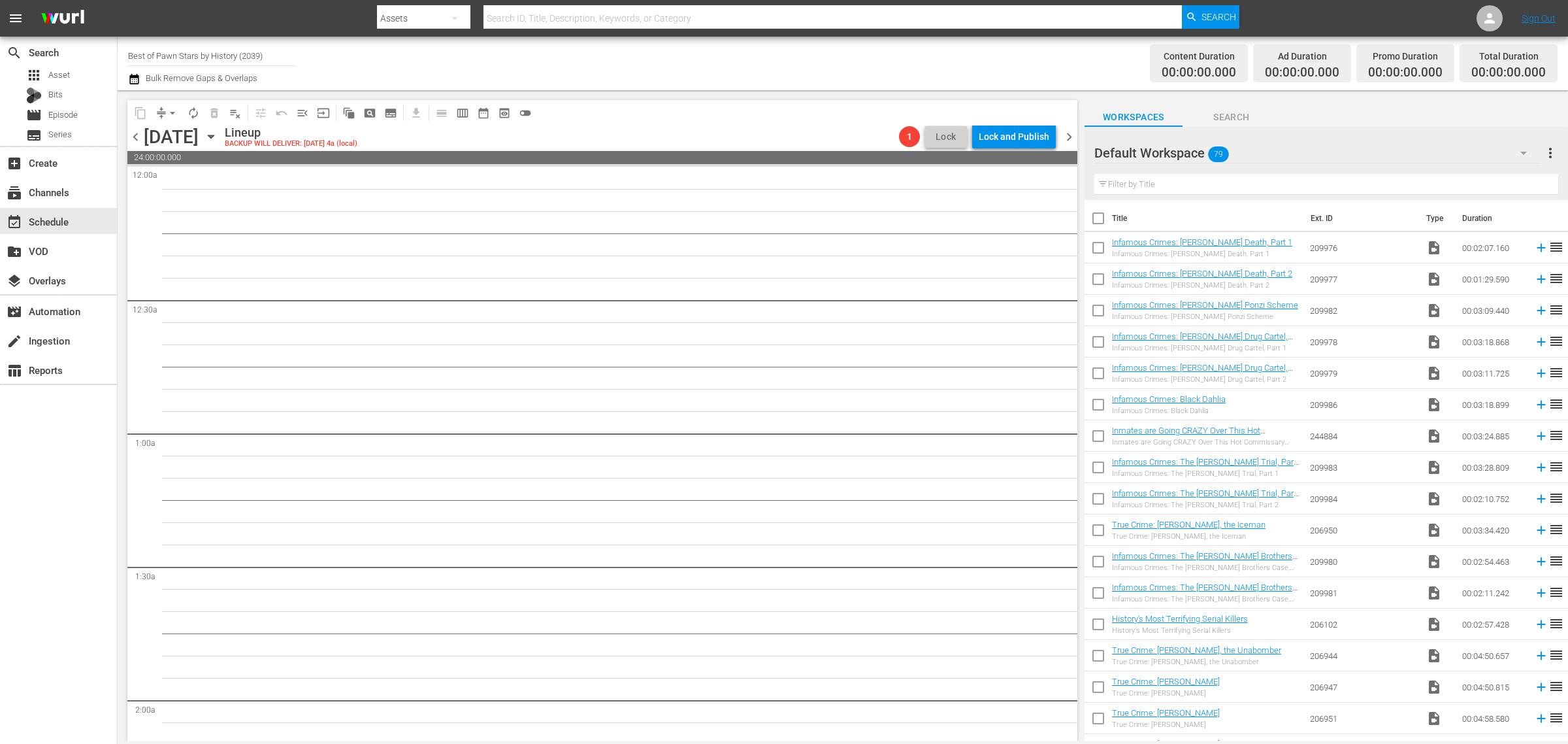
click at [840, 44] on div "Channel Title Best of Pawn Stars by History (2039) Bulk Remove Gaps & Overlaps" at bounding box center [518, 63] width 779 height 47
click at [1070, 135] on span "chevron_right" at bounding box center [1069, 137] width 17 height 17
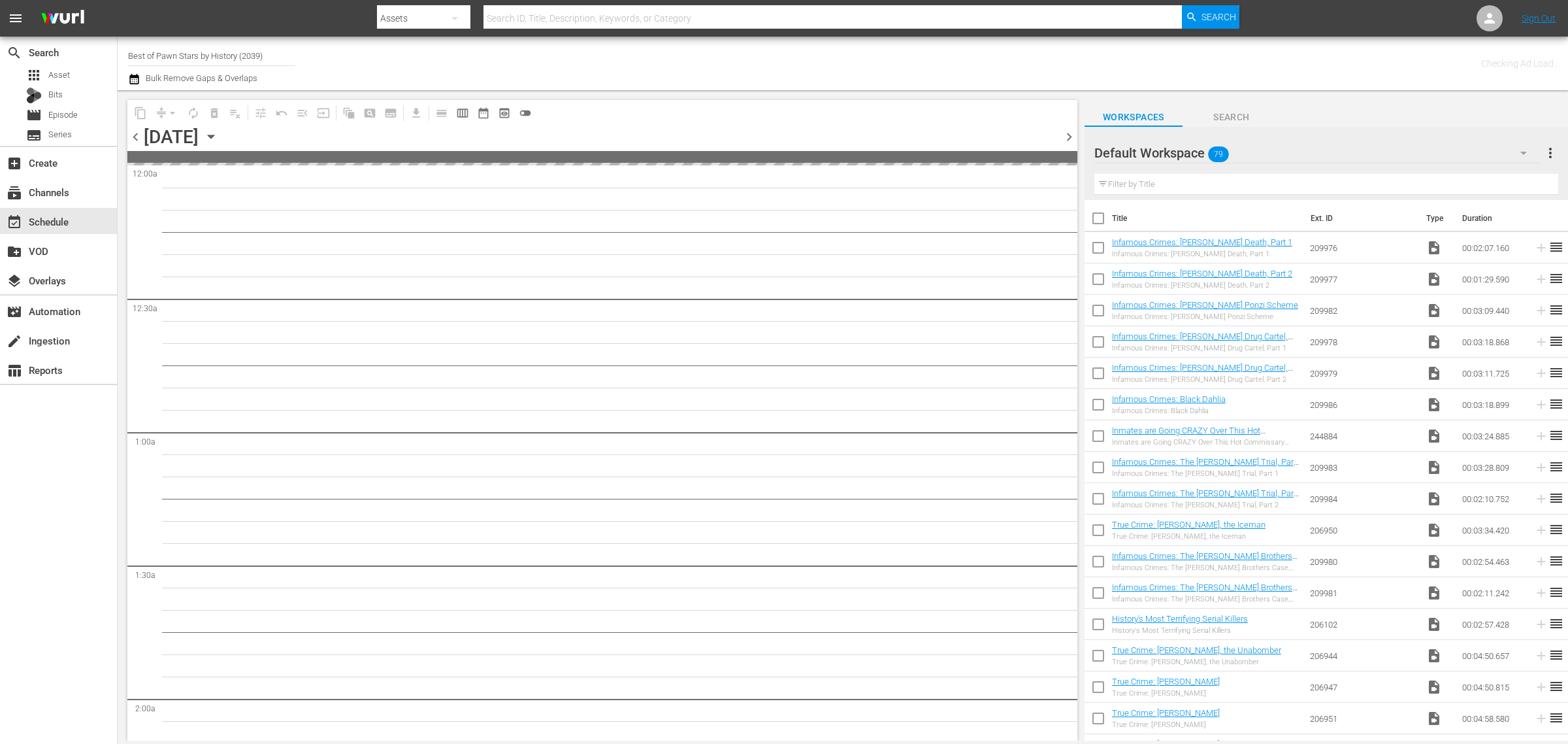
click at [785, 72] on div "Channel Title Best of Pawn Stars by History (2039) Bulk Remove Gaps & Overlaps" at bounding box center [518, 63] width 779 height 47
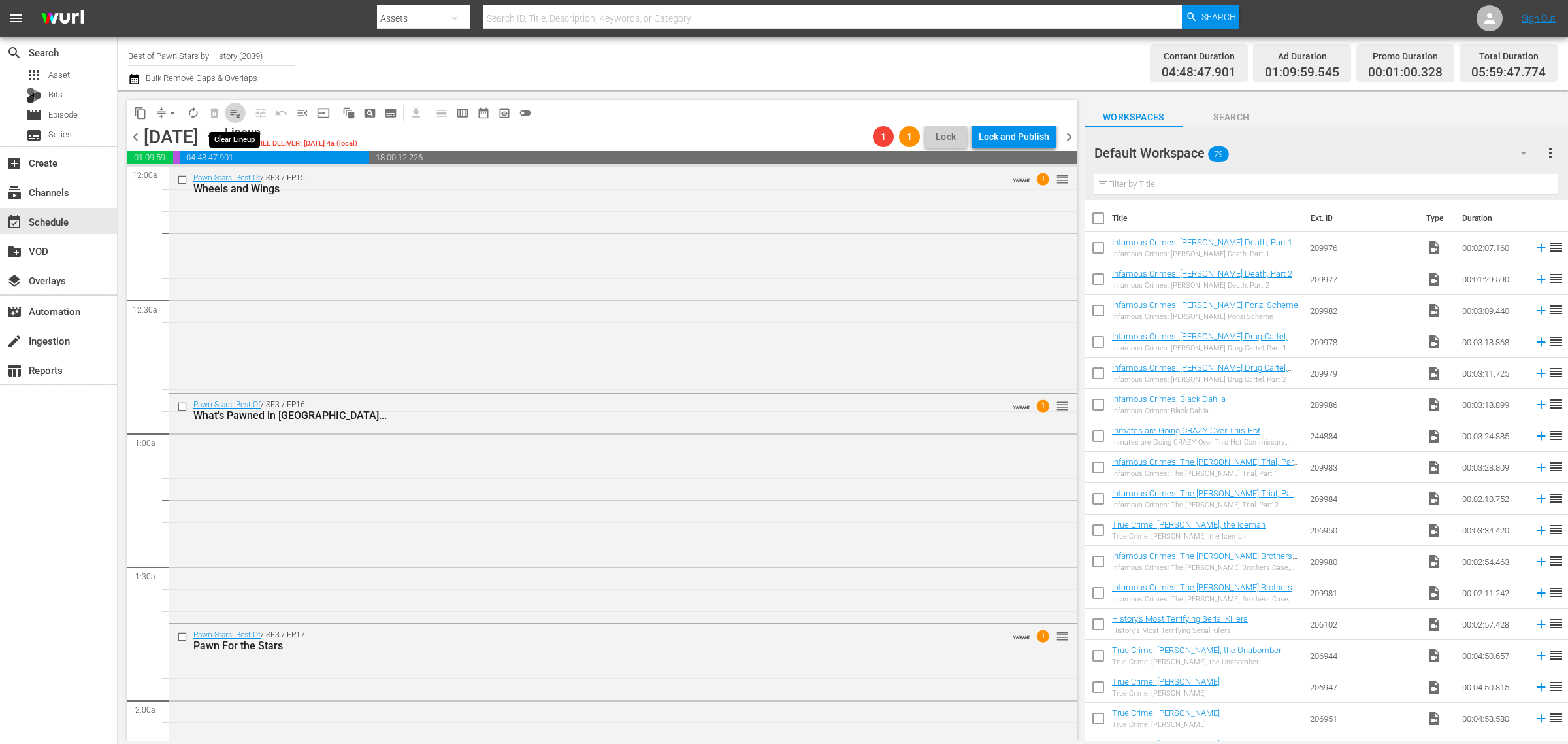
click at [239, 114] on span "playlist_remove_outlined" at bounding box center [235, 113] width 13 height 13
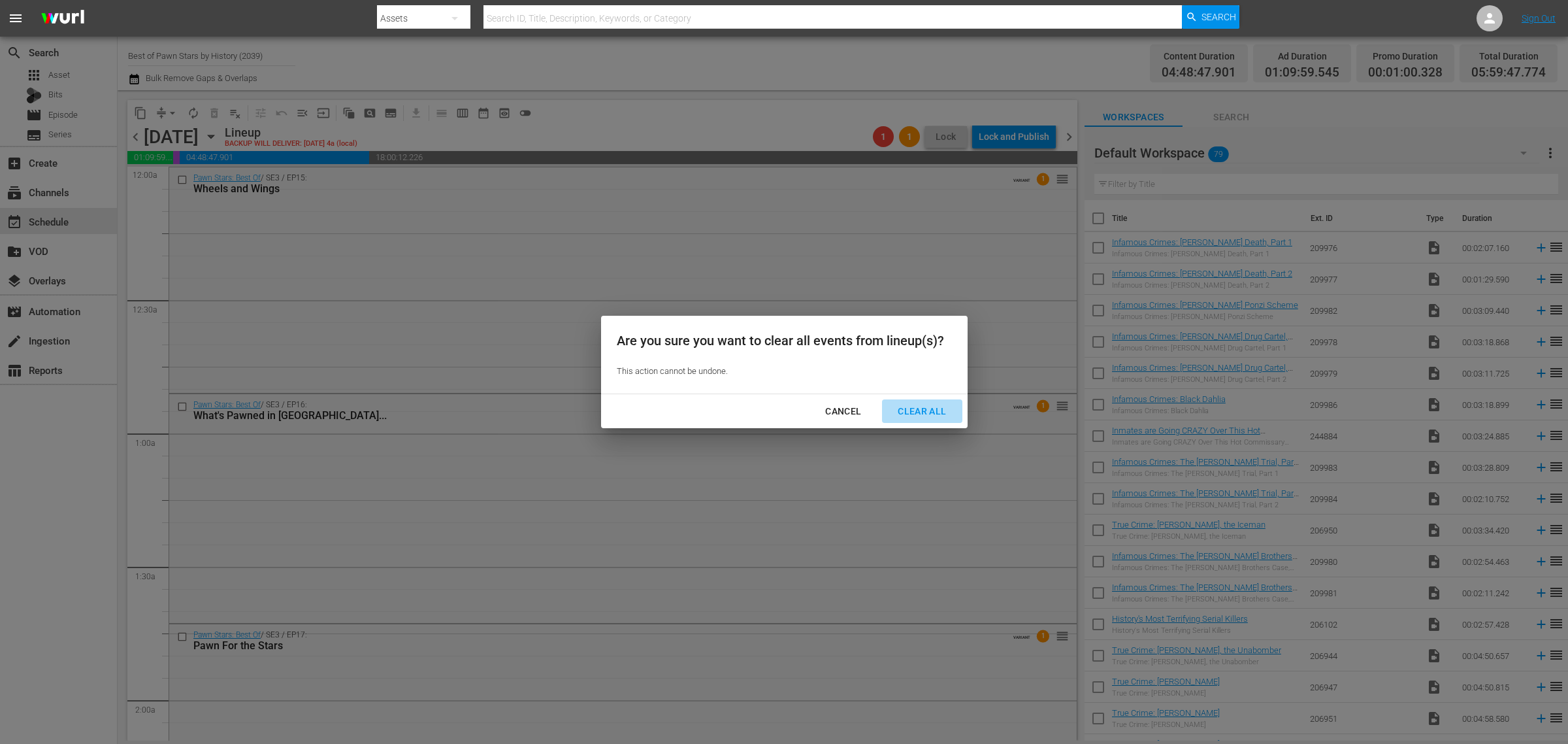
click at [931, 407] on div "Clear All" at bounding box center [921, 411] width 69 height 17
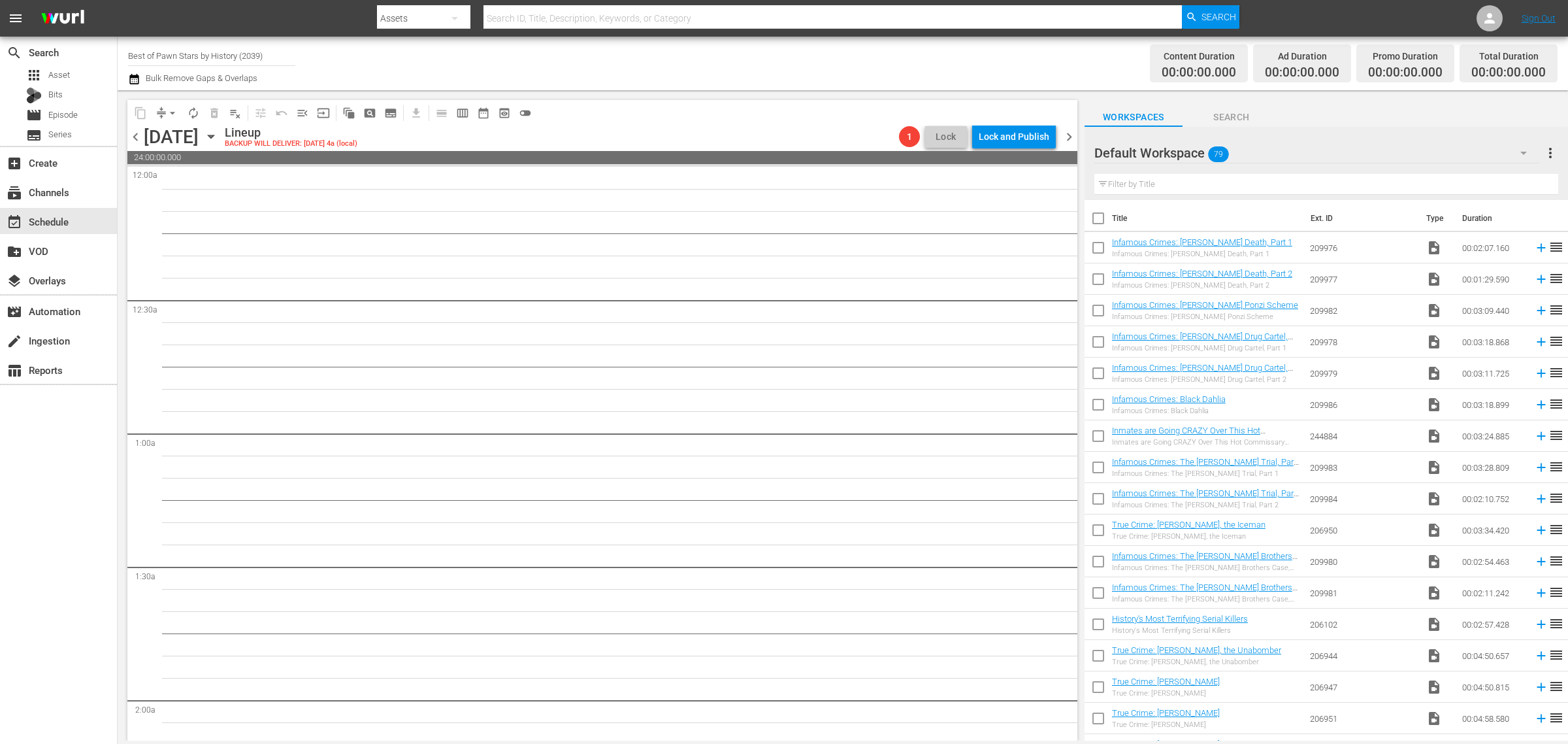
click at [853, 65] on div "Channel Title Best of Pawn Stars by History (2039) Bulk Remove Gaps & Overlaps" at bounding box center [518, 63] width 779 height 47
click at [1070, 138] on span "chevron_right" at bounding box center [1069, 137] width 17 height 17
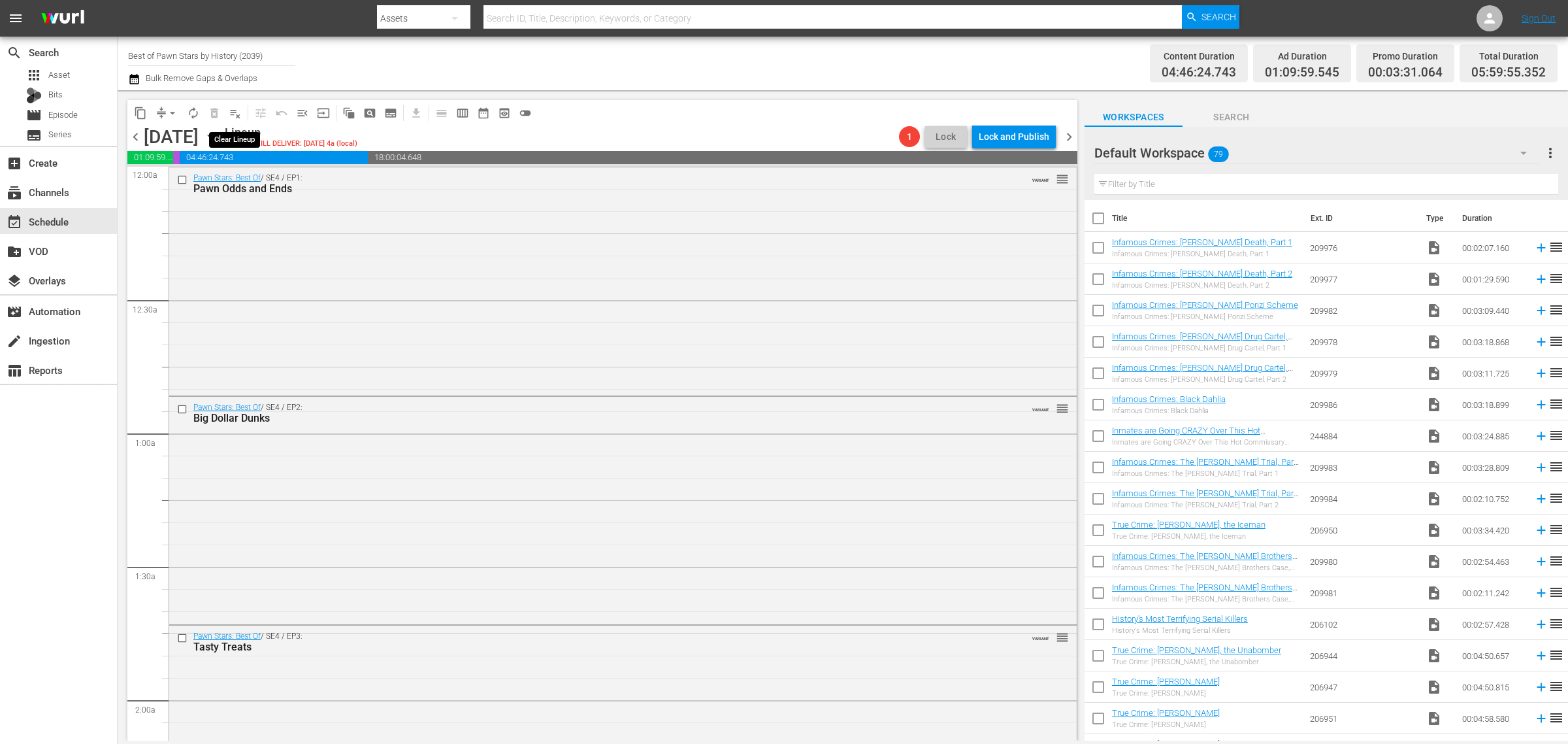
click at [237, 112] on span "playlist_remove_outlined" at bounding box center [235, 113] width 13 height 13
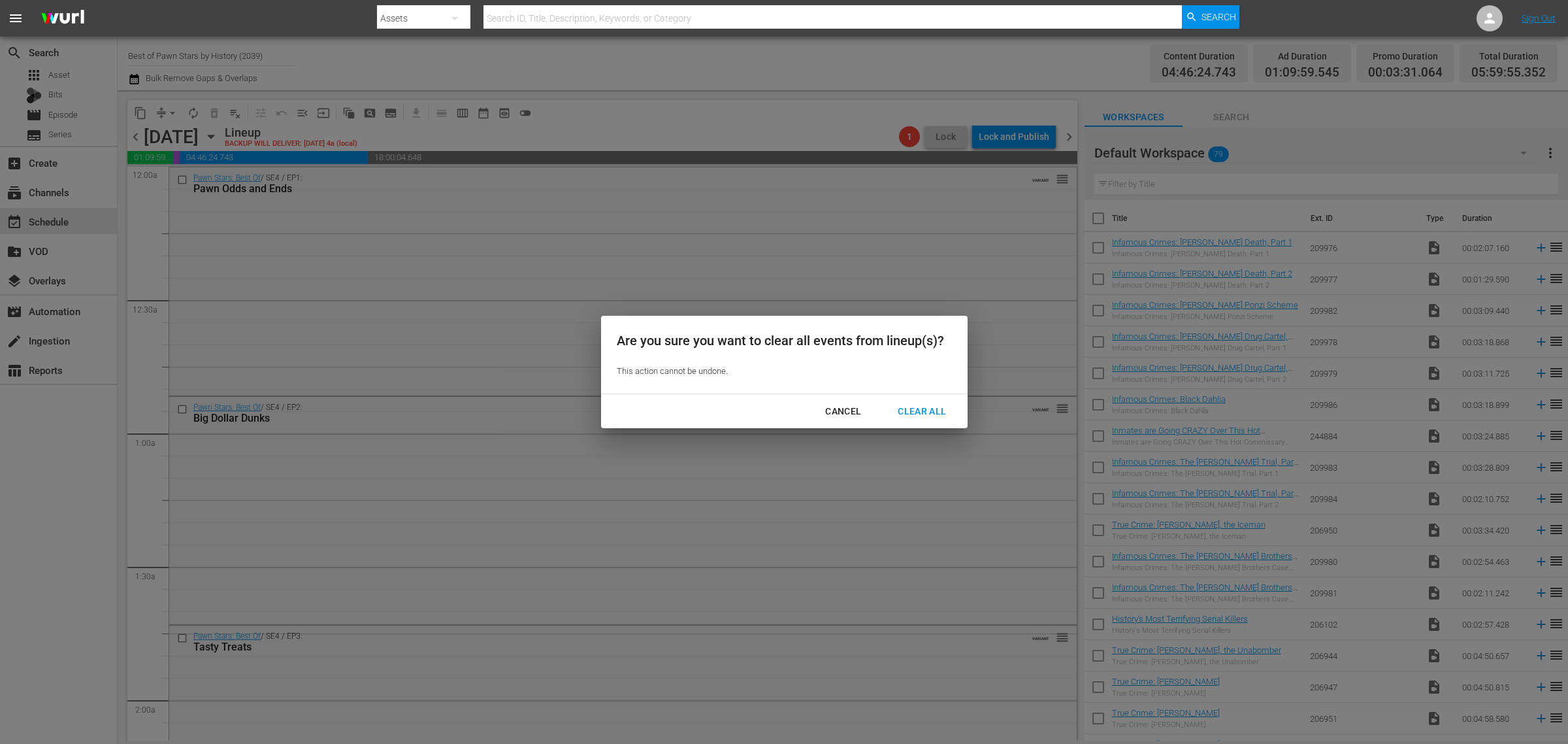
click at [921, 409] on div "Clear All" at bounding box center [921, 411] width 69 height 17
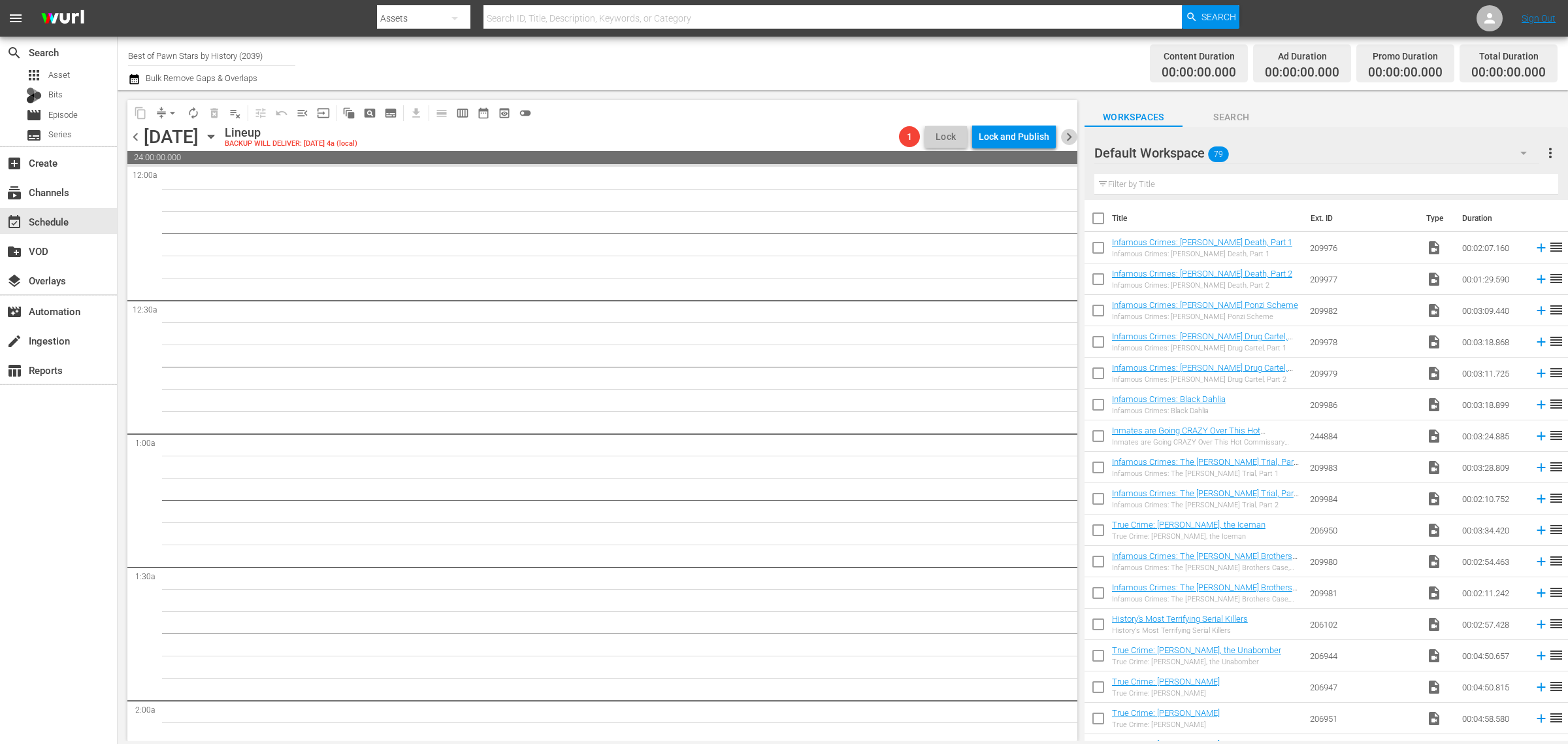
click at [1069, 135] on span "chevron_right" at bounding box center [1069, 137] width 17 height 17
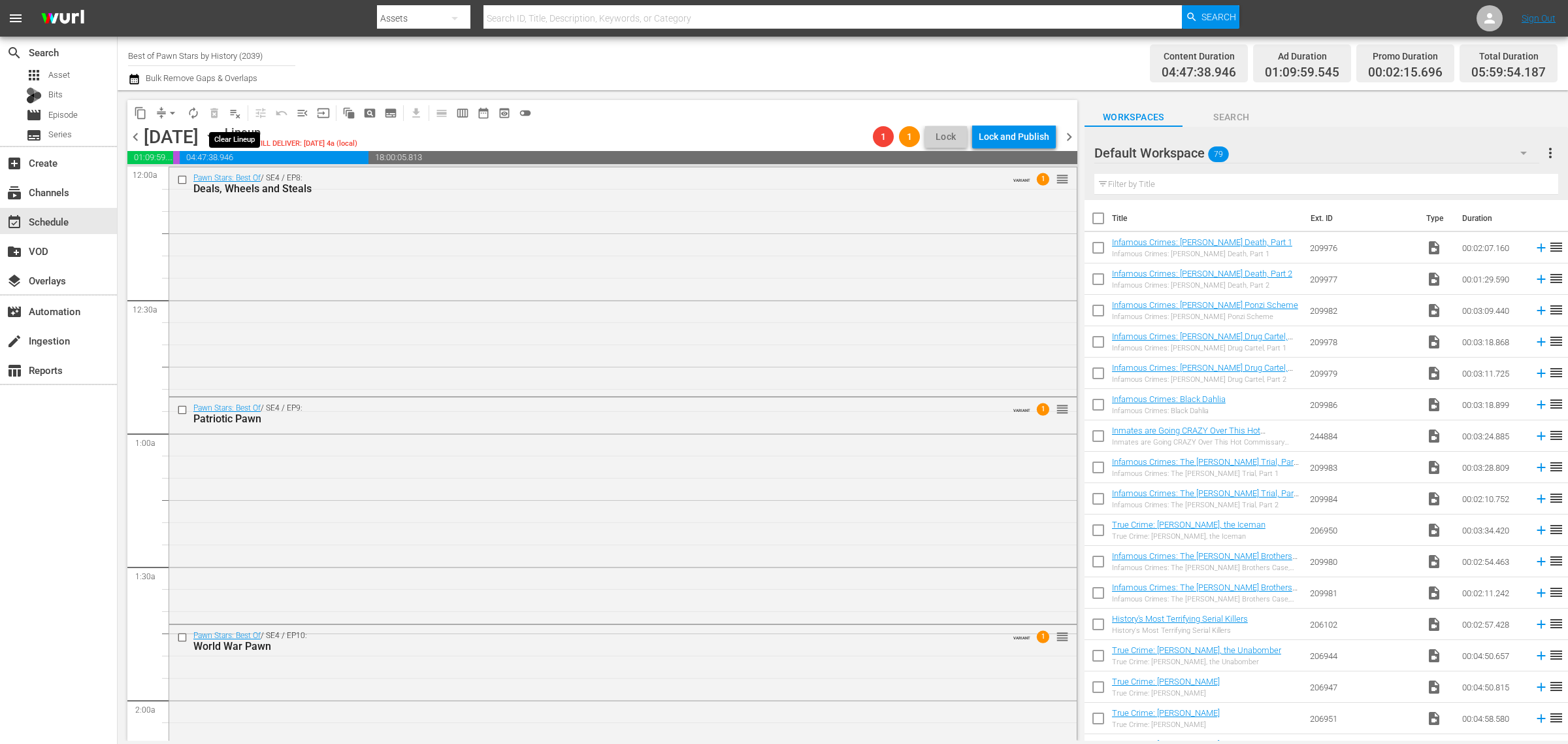
click at [234, 113] on span "playlist_remove_outlined" at bounding box center [235, 113] width 13 height 13
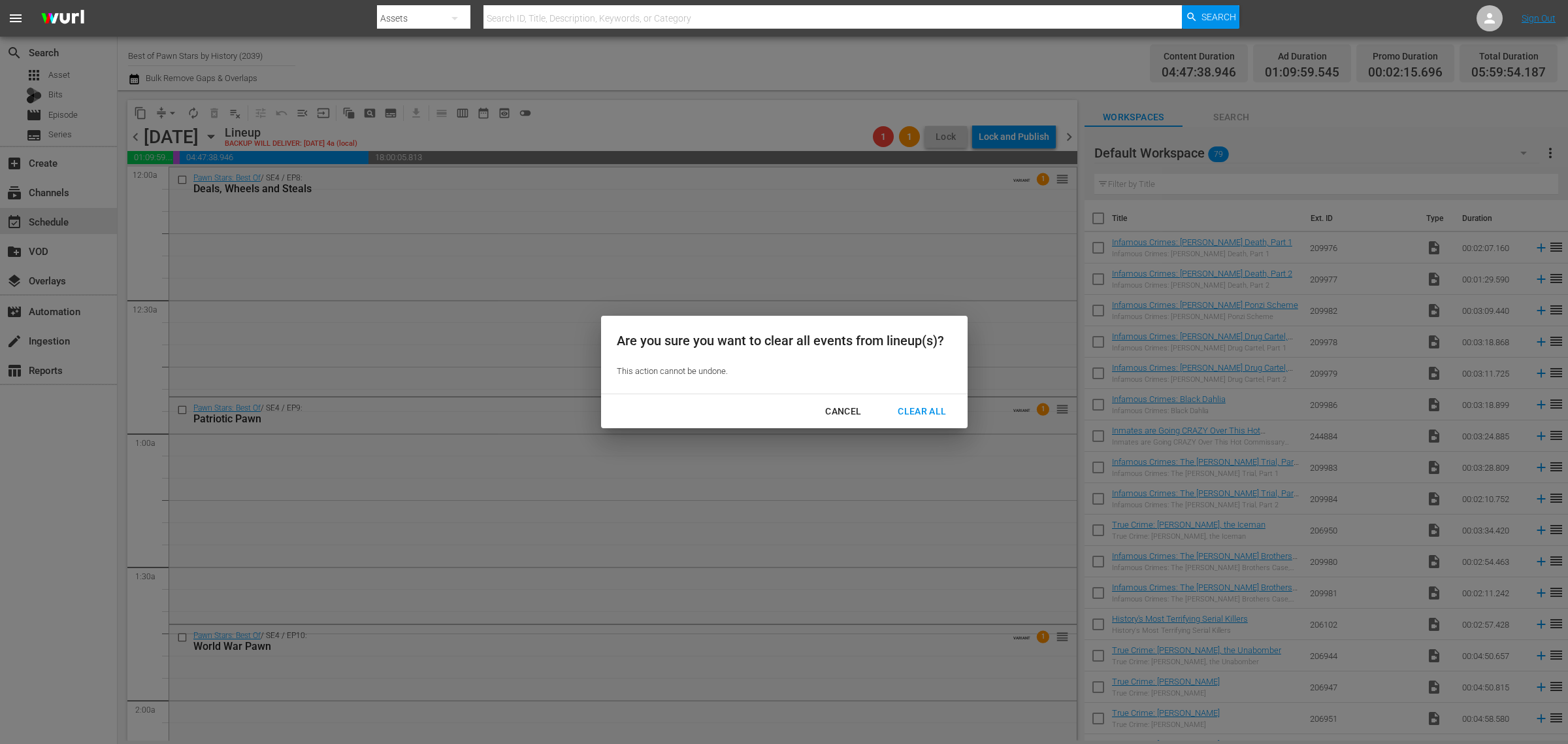
click at [906, 388] on div "Are you sure you want to clear all events from lineup(s)? This action cannot be…" at bounding box center [784, 354] width 366 height 78
click at [916, 409] on div "Clear All" at bounding box center [921, 411] width 69 height 17
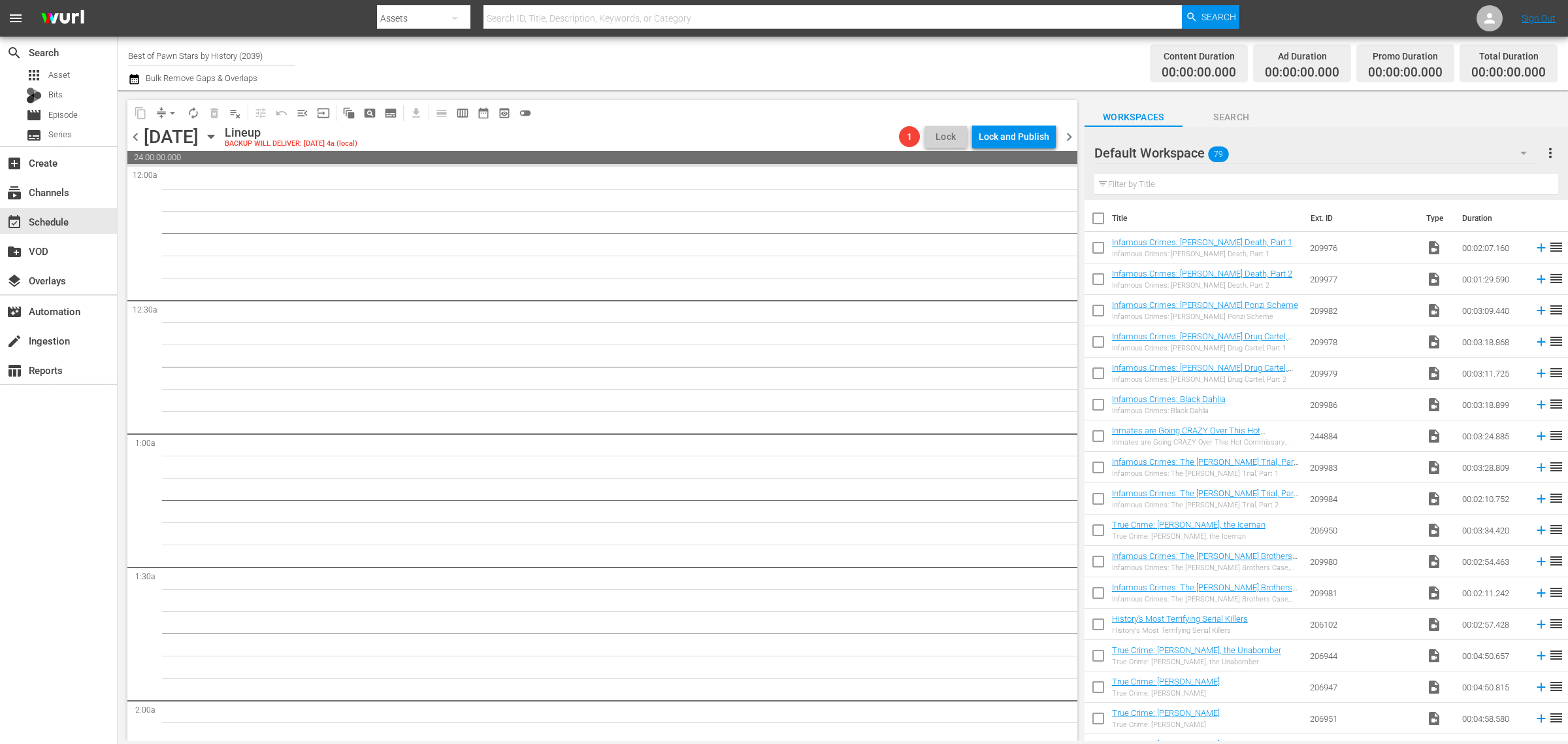
click at [713, 74] on div "Channel Title Best of Pawn Stars by History (2039) Bulk Remove Gaps & Overlaps" at bounding box center [518, 63] width 779 height 47
click at [1075, 136] on span "chevron_right" at bounding box center [1069, 137] width 17 height 17
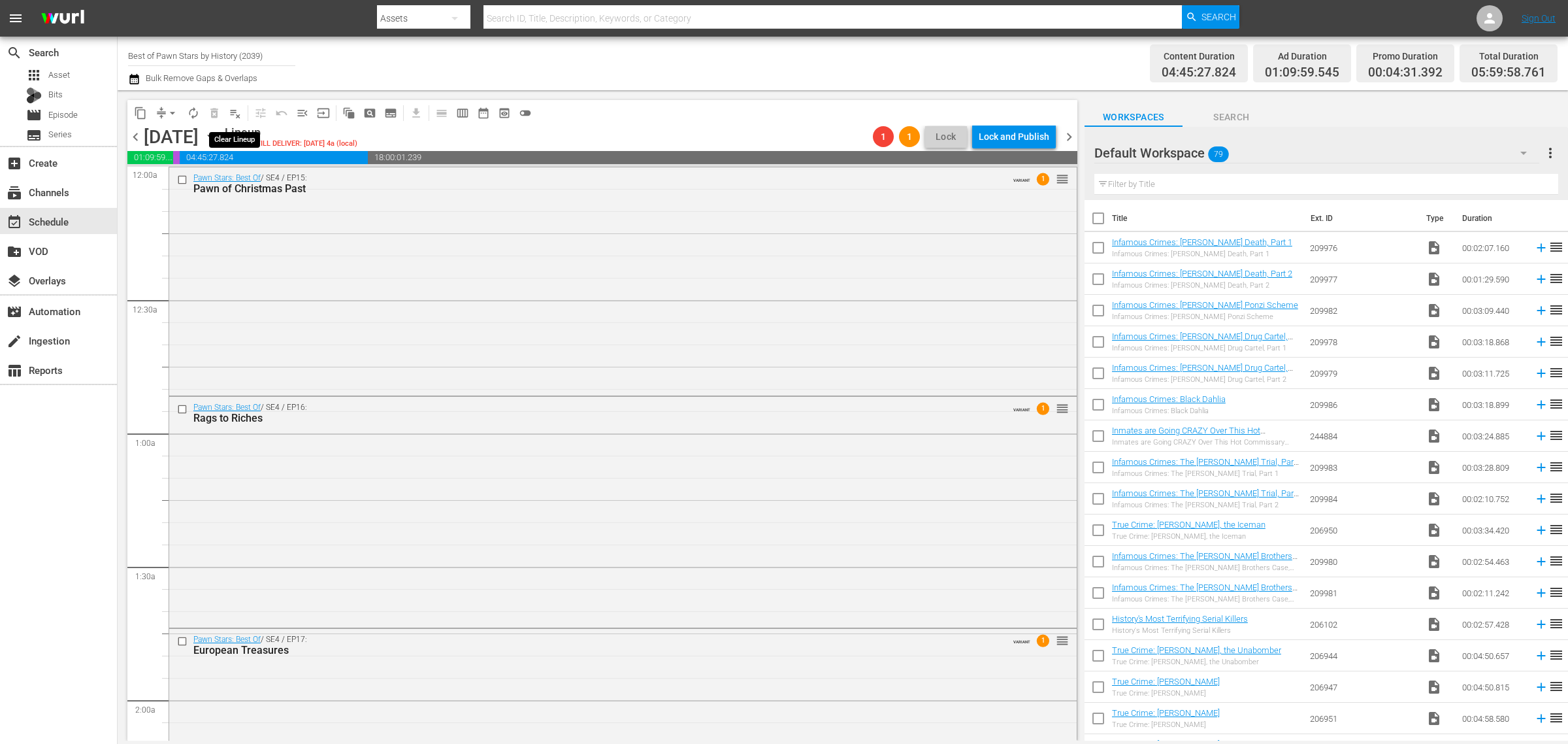
click at [233, 108] on span "playlist_remove_outlined" at bounding box center [235, 113] width 13 height 13
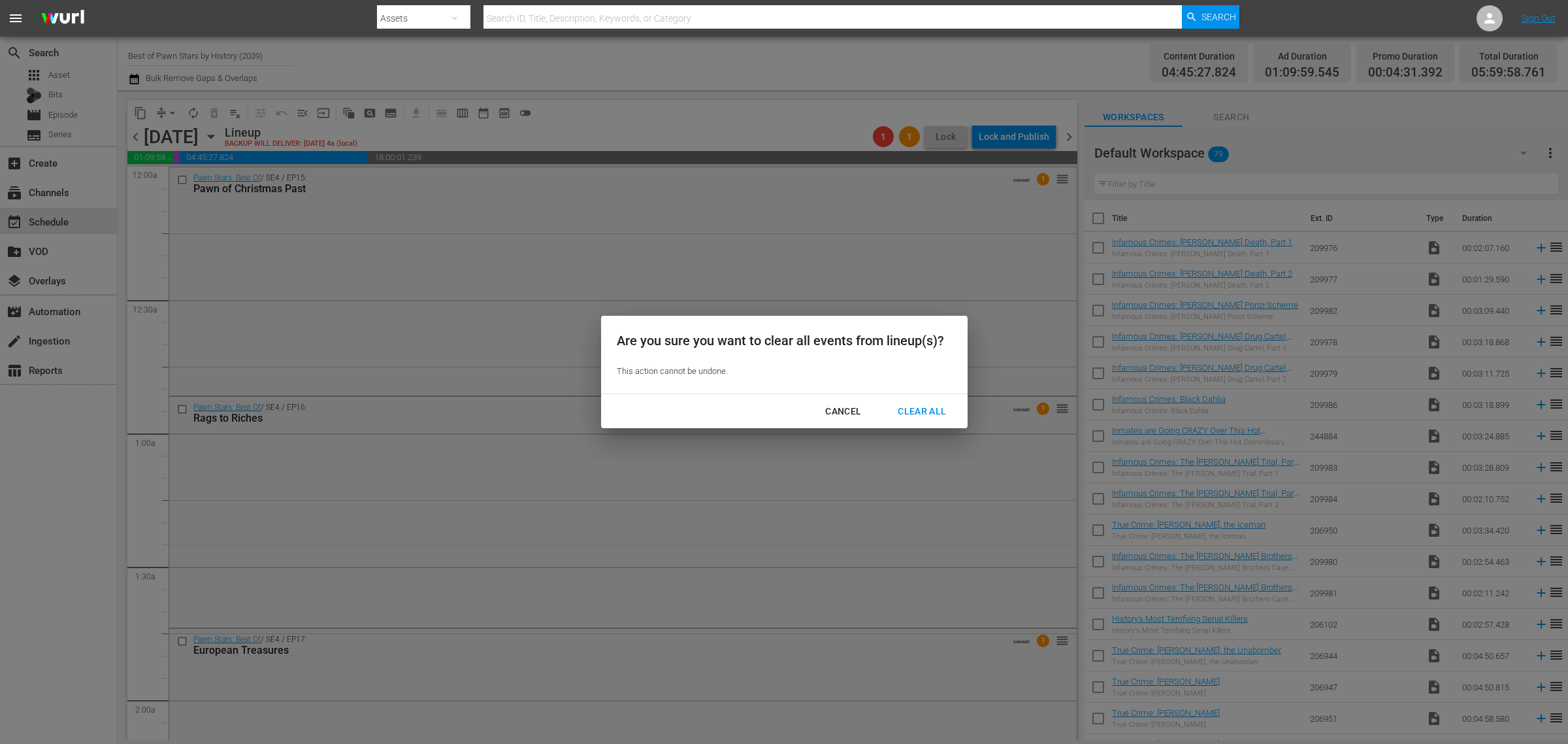
click at [942, 409] on div "Clear All" at bounding box center [921, 411] width 69 height 17
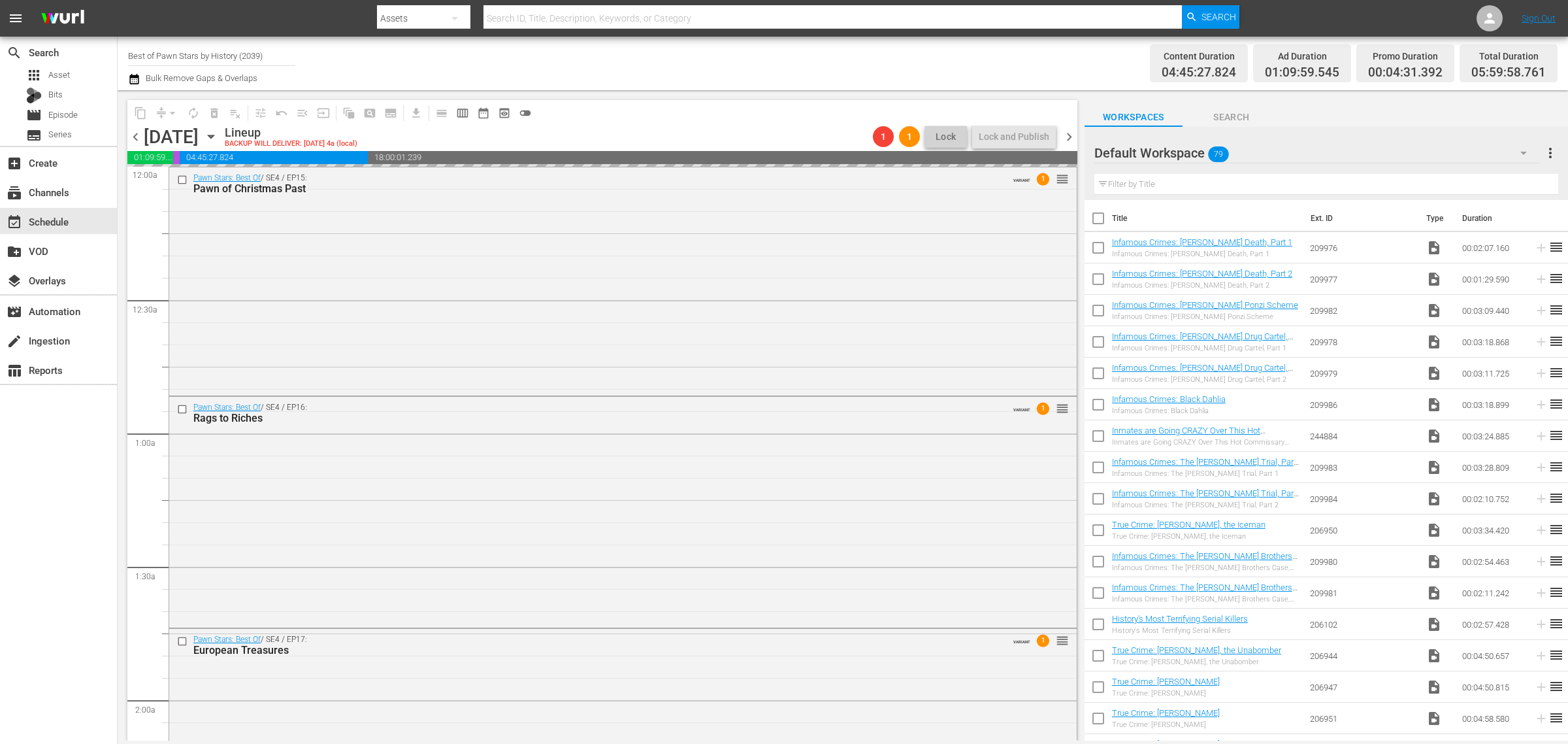
click at [738, 66] on div "Channel Title Best of Pawn Stars by History (2039) Bulk Remove Gaps & Overlaps" at bounding box center [518, 63] width 779 height 47
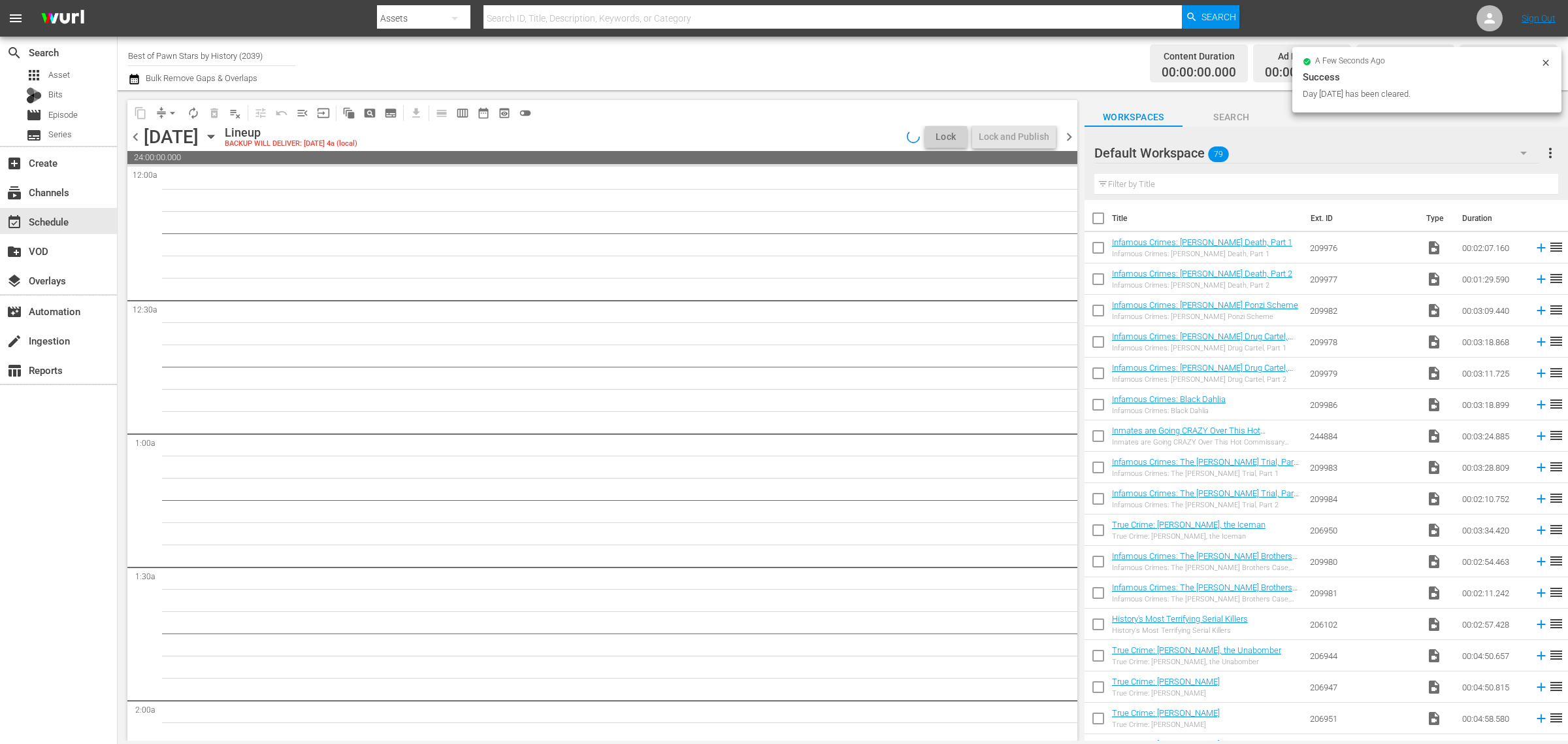
click at [218, 133] on icon "button" at bounding box center [211, 137] width 15 height 15
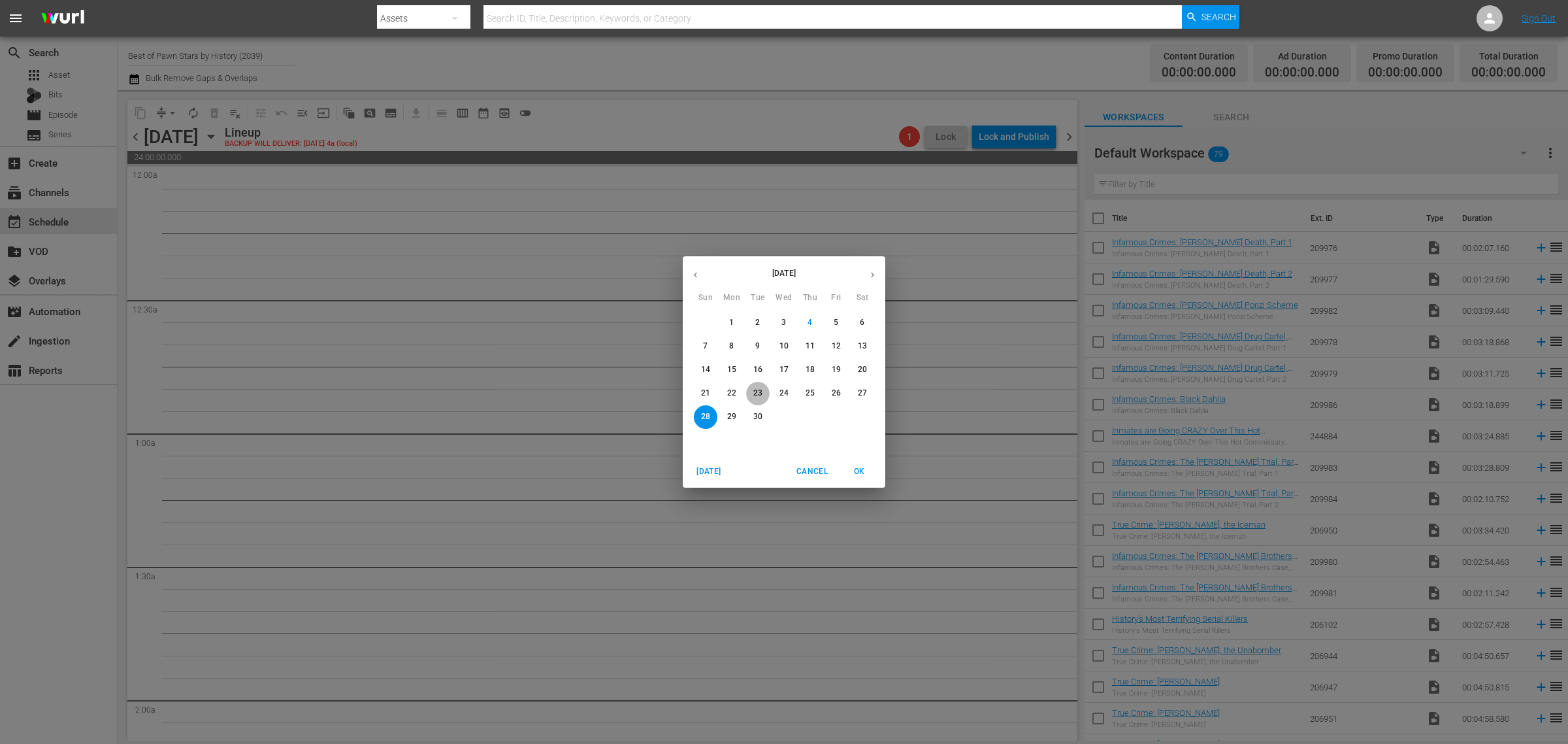
click at [751, 389] on span "23" at bounding box center [758, 393] width 24 height 11
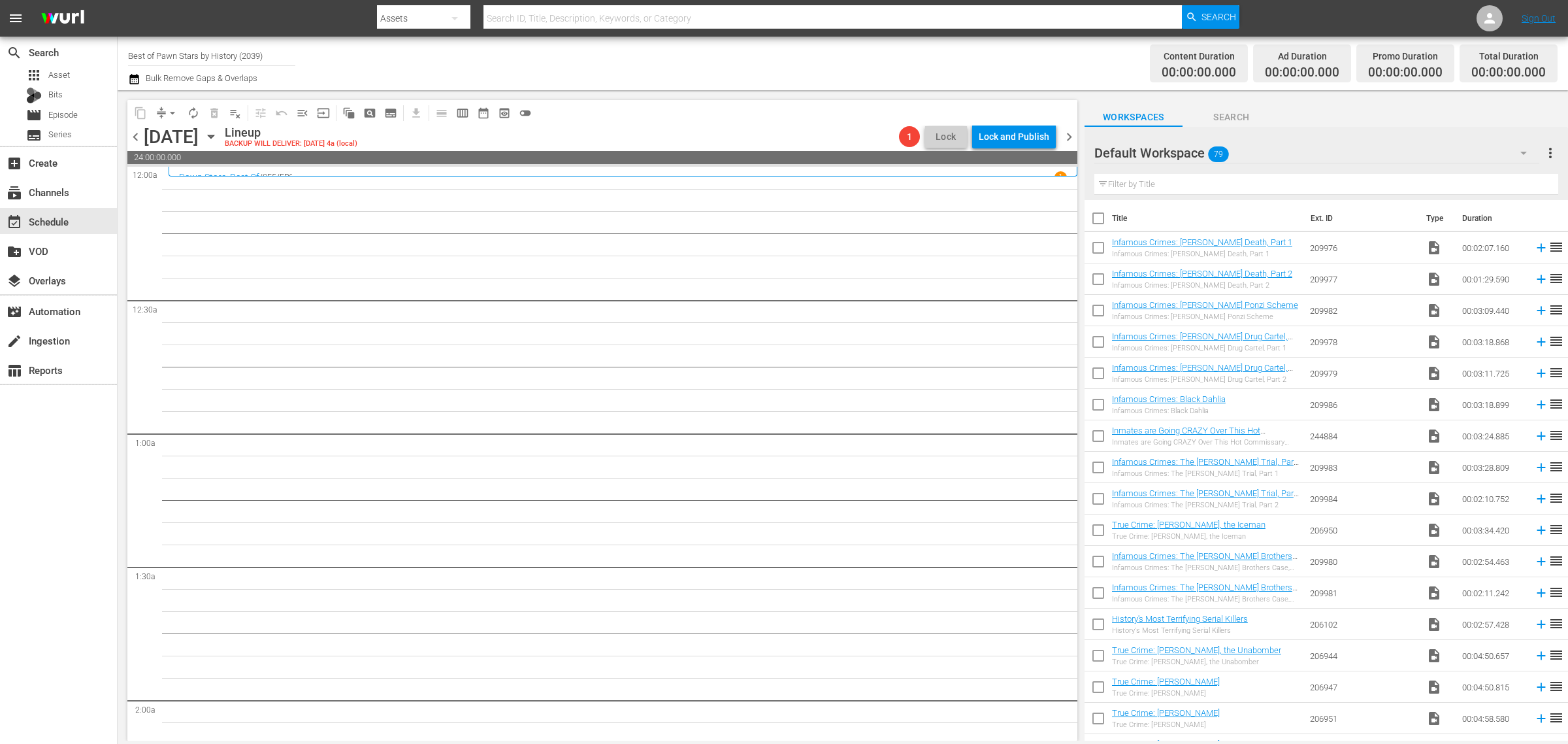
click at [746, 59] on div "Channel Title Best of Pawn Stars by History (2039) Bulk Remove Gaps & Overlaps" at bounding box center [518, 63] width 779 height 47
click at [668, 69] on div "Channel Title Best of Pawn Stars by History (2039) Bulk Remove Gaps & Overlaps" at bounding box center [518, 63] width 779 height 47
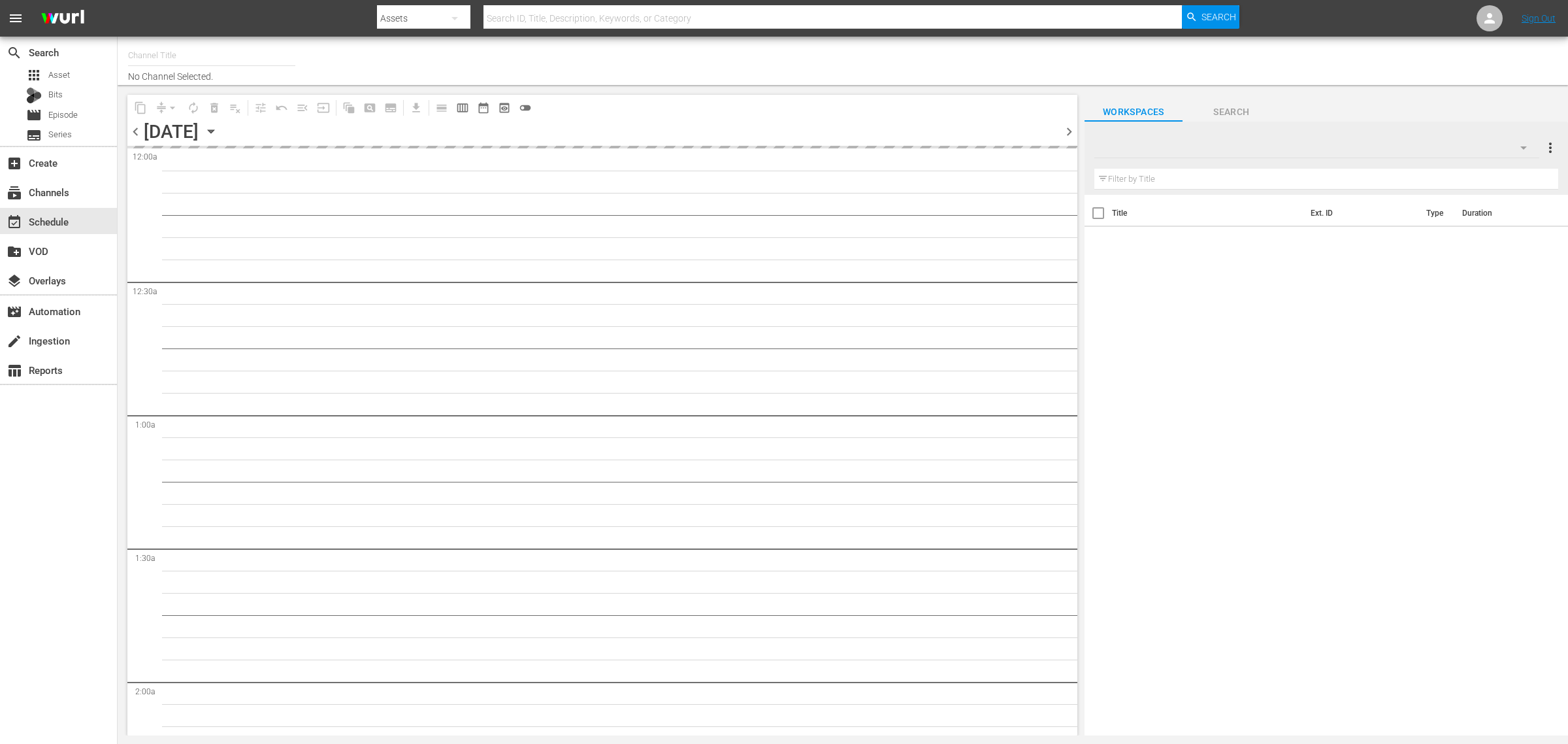
type input "Best of Pawn Stars by History (2039)"
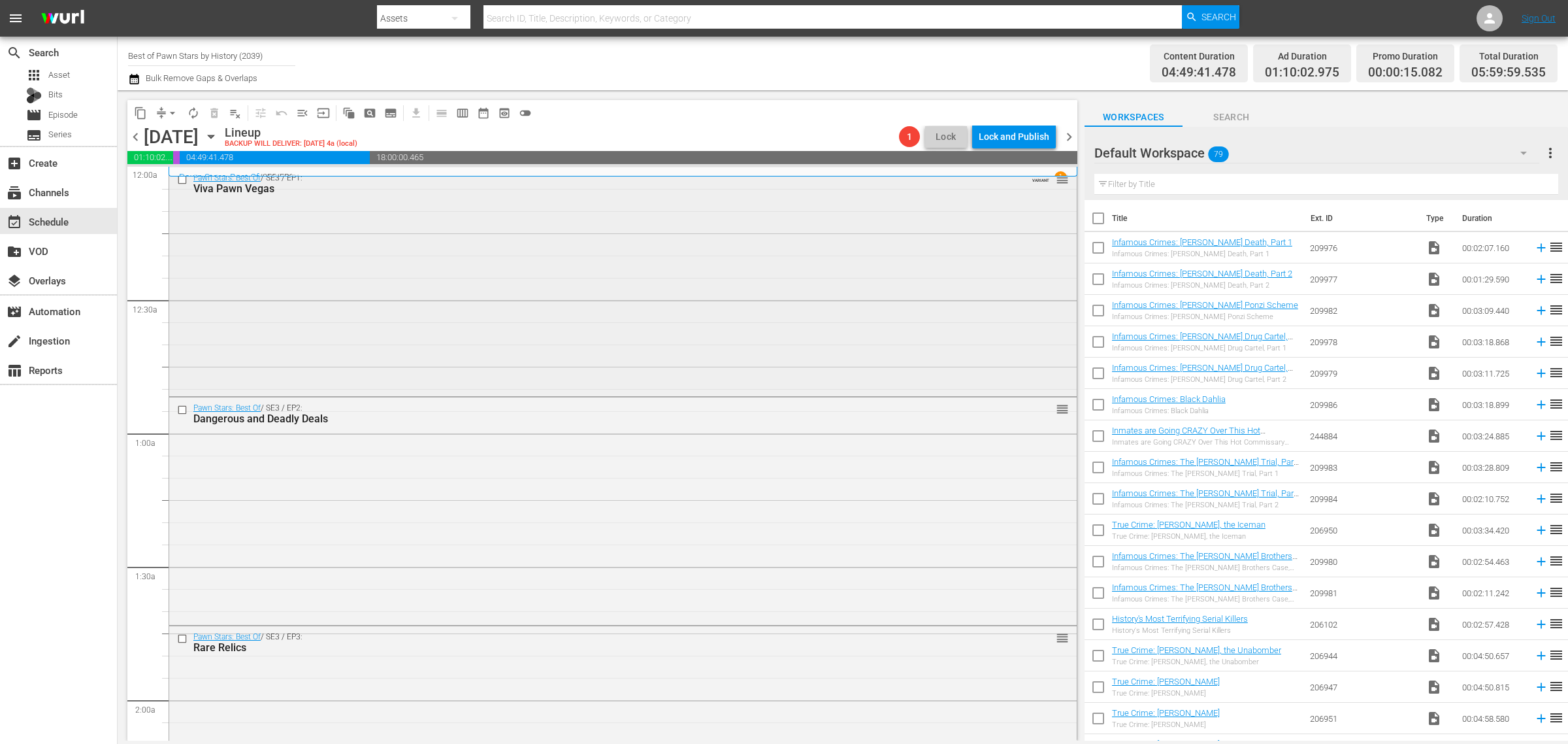
click at [373, 259] on div "Pawn Stars: Best Of / SE3 / EP1: Viva Pawn Vegas VARIANT reorder" at bounding box center [623, 280] width 908 height 226
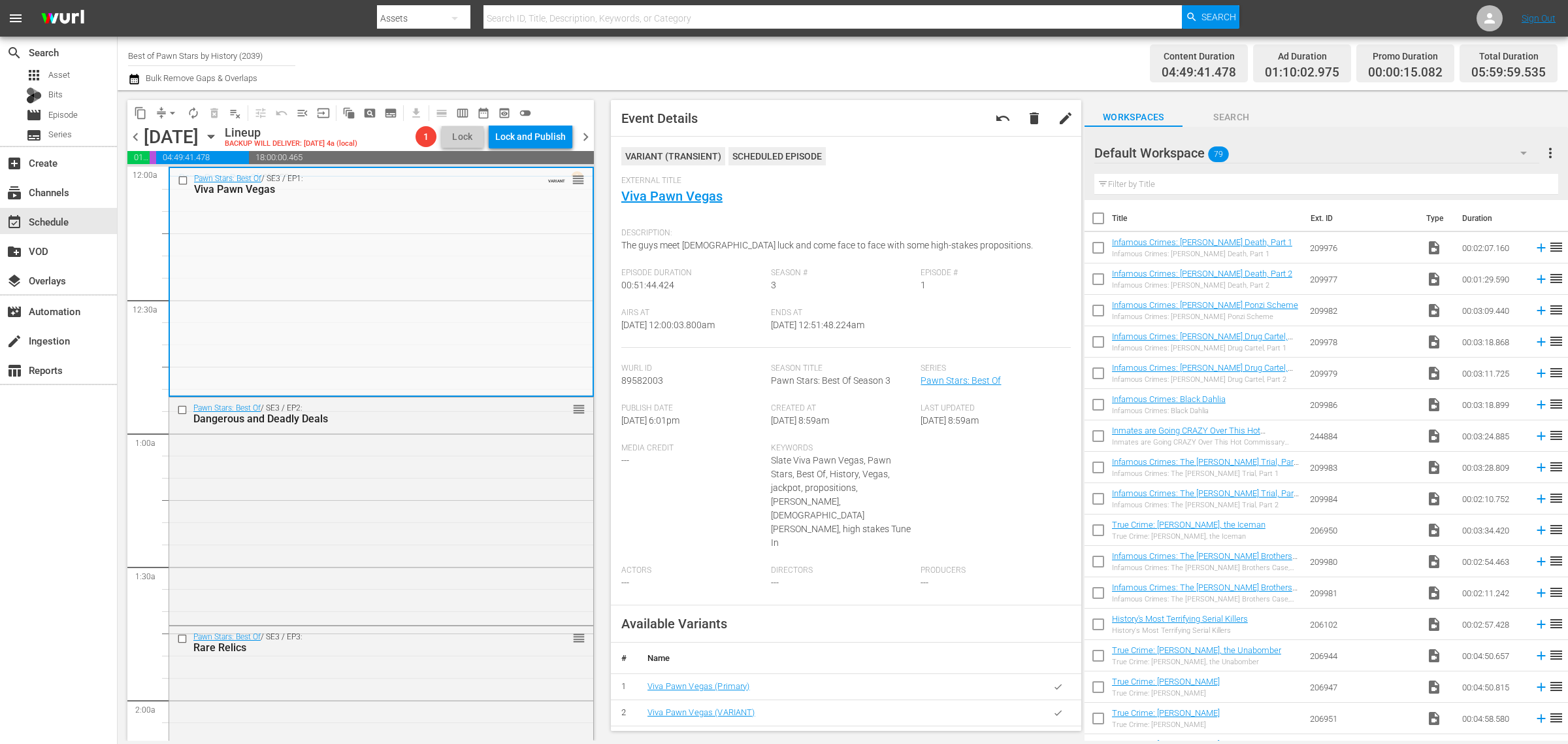
click at [174, 114] on span "arrow_drop_down" at bounding box center [173, 113] width 13 height 13
click at [167, 139] on li "Align to Midnight" at bounding box center [173, 139] width 137 height 22
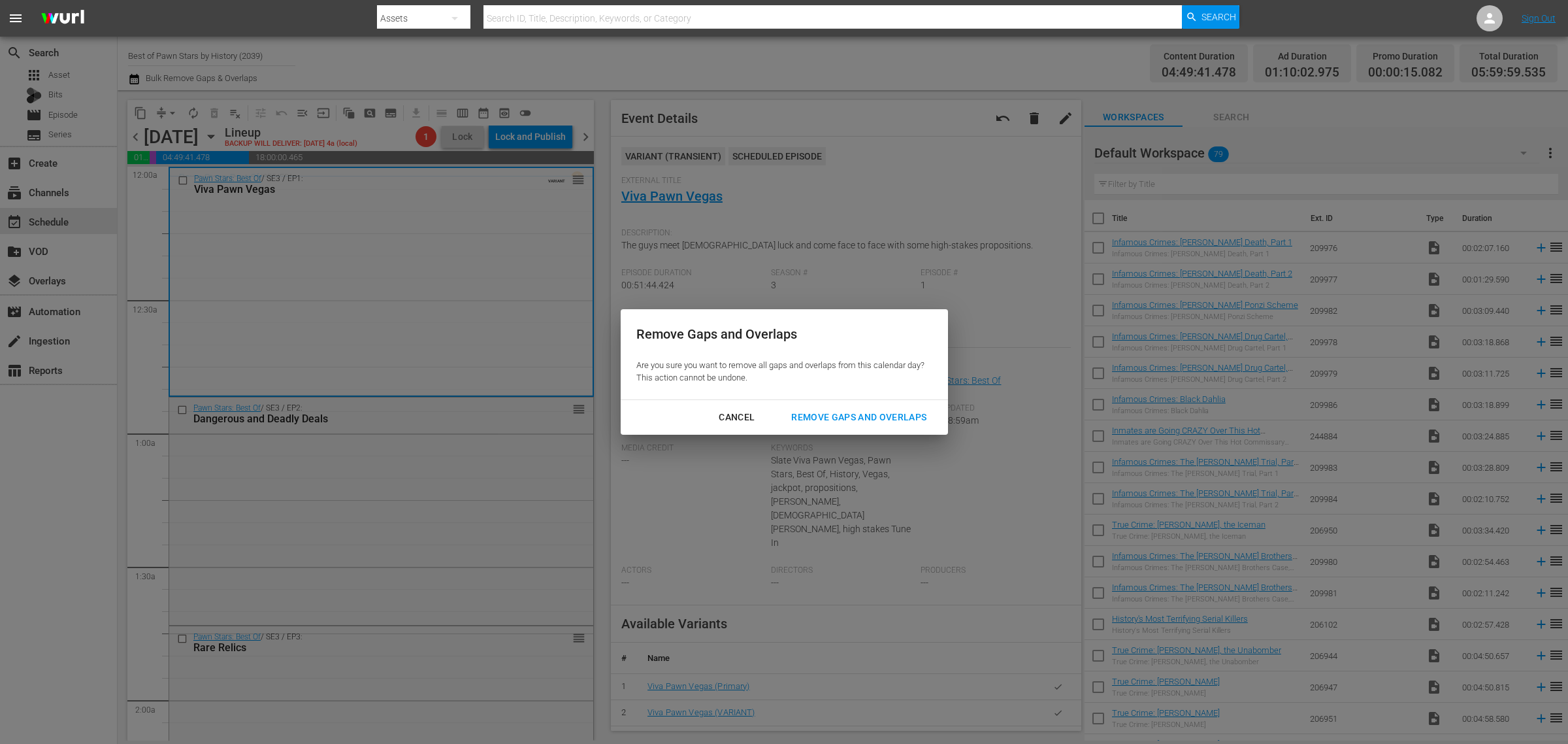
click at [871, 412] on div "Remove Gaps and Overlaps" at bounding box center [859, 417] width 156 height 17
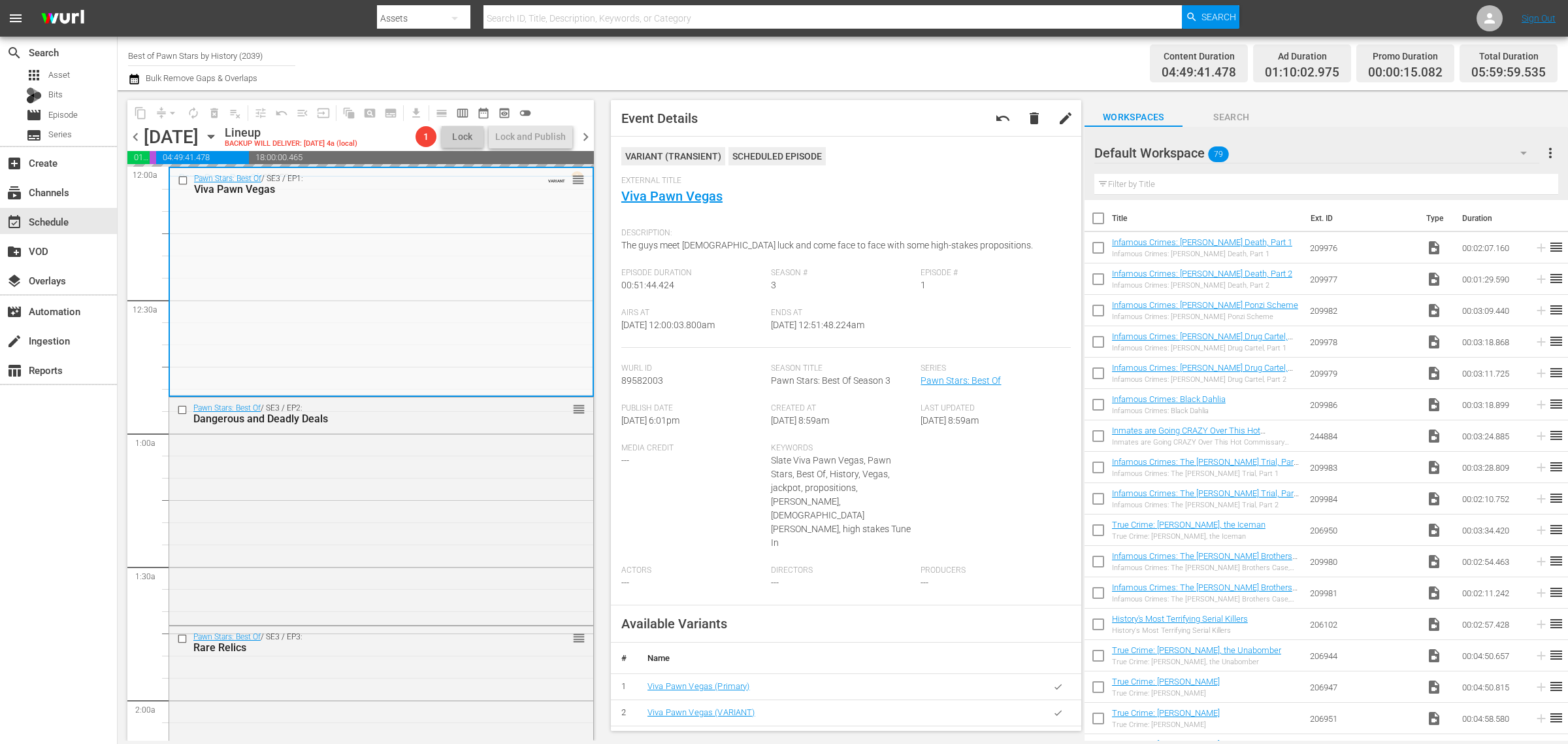
click at [765, 63] on div "Channel Title Best of Pawn Stars by History (2039) Bulk Remove Gaps & Overlaps" at bounding box center [518, 63] width 779 height 47
drag, startPoint x: 1083, startPoint y: 57, endPoint x: 1035, endPoint y: 61, distance: 48.2
click at [1082, 57] on div "Content Duration 04:49:41.478 Ad Duration 01:10:02.975 Promo Duration 00:00:15.…" at bounding box center [1232, 63] width 650 height 47
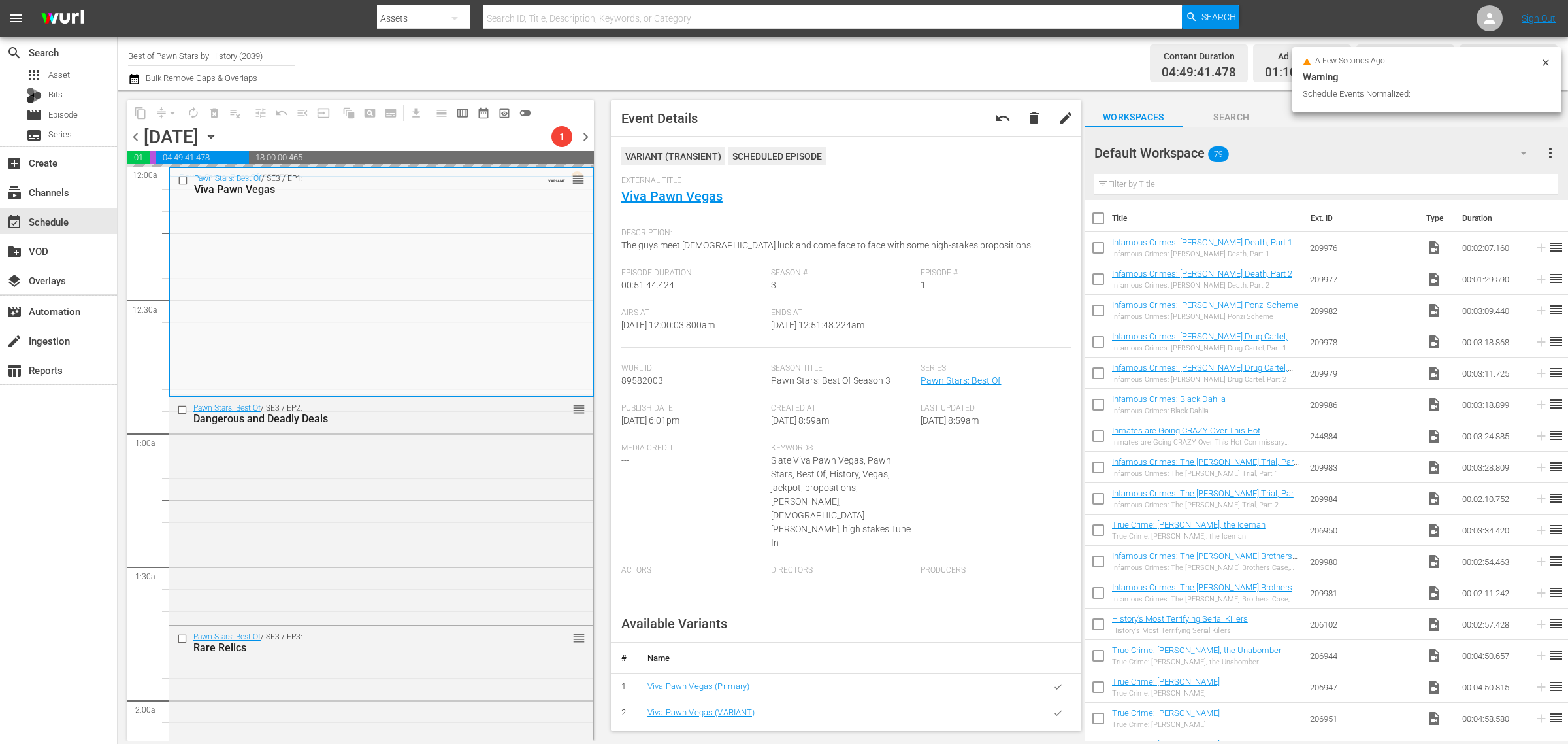
click at [885, 62] on div "Channel Title Best of Pawn Stars by History (2039) Bulk Remove Gaps & Overlaps" at bounding box center [518, 63] width 779 height 47
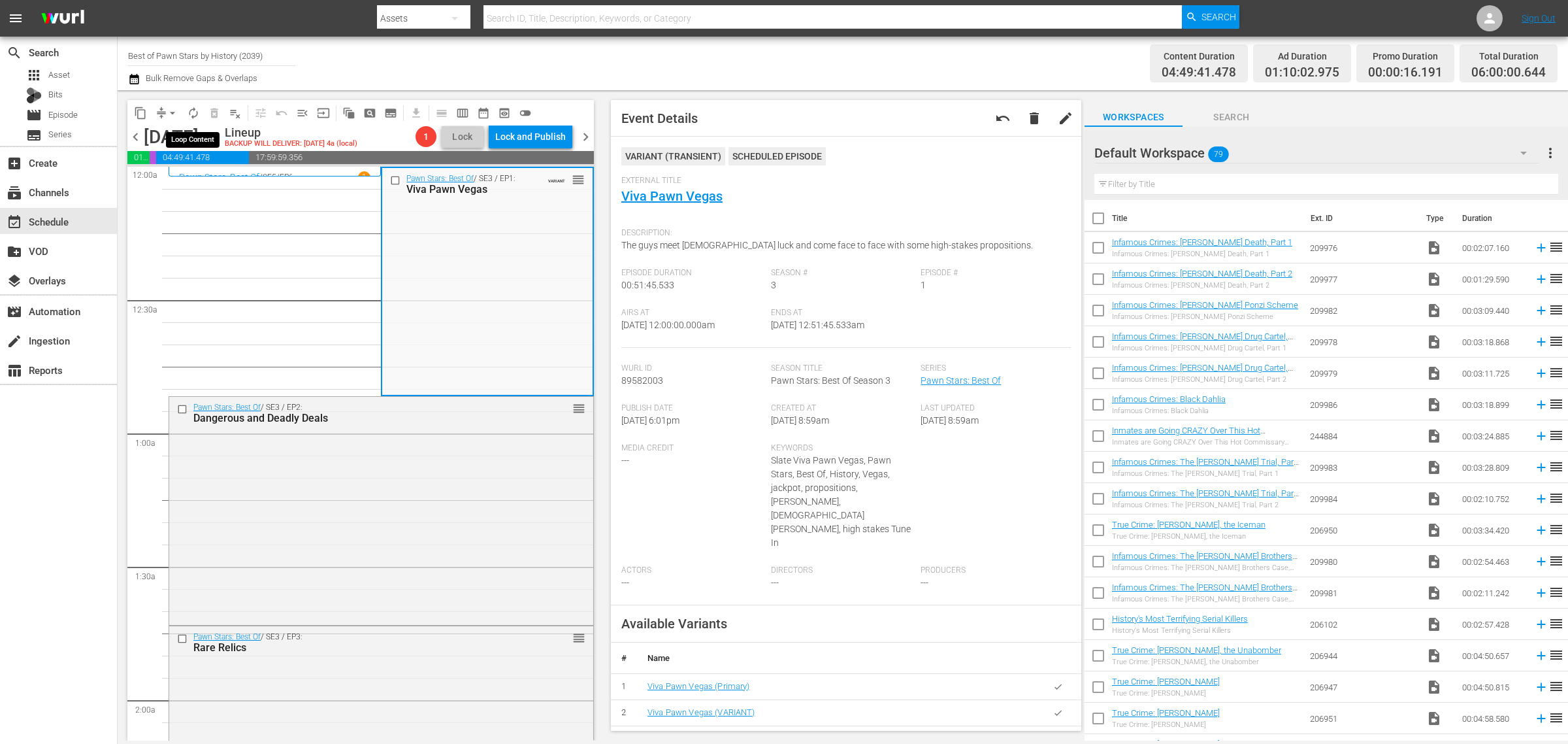
click at [194, 111] on span "autorenew_outlined" at bounding box center [194, 113] width 13 height 13
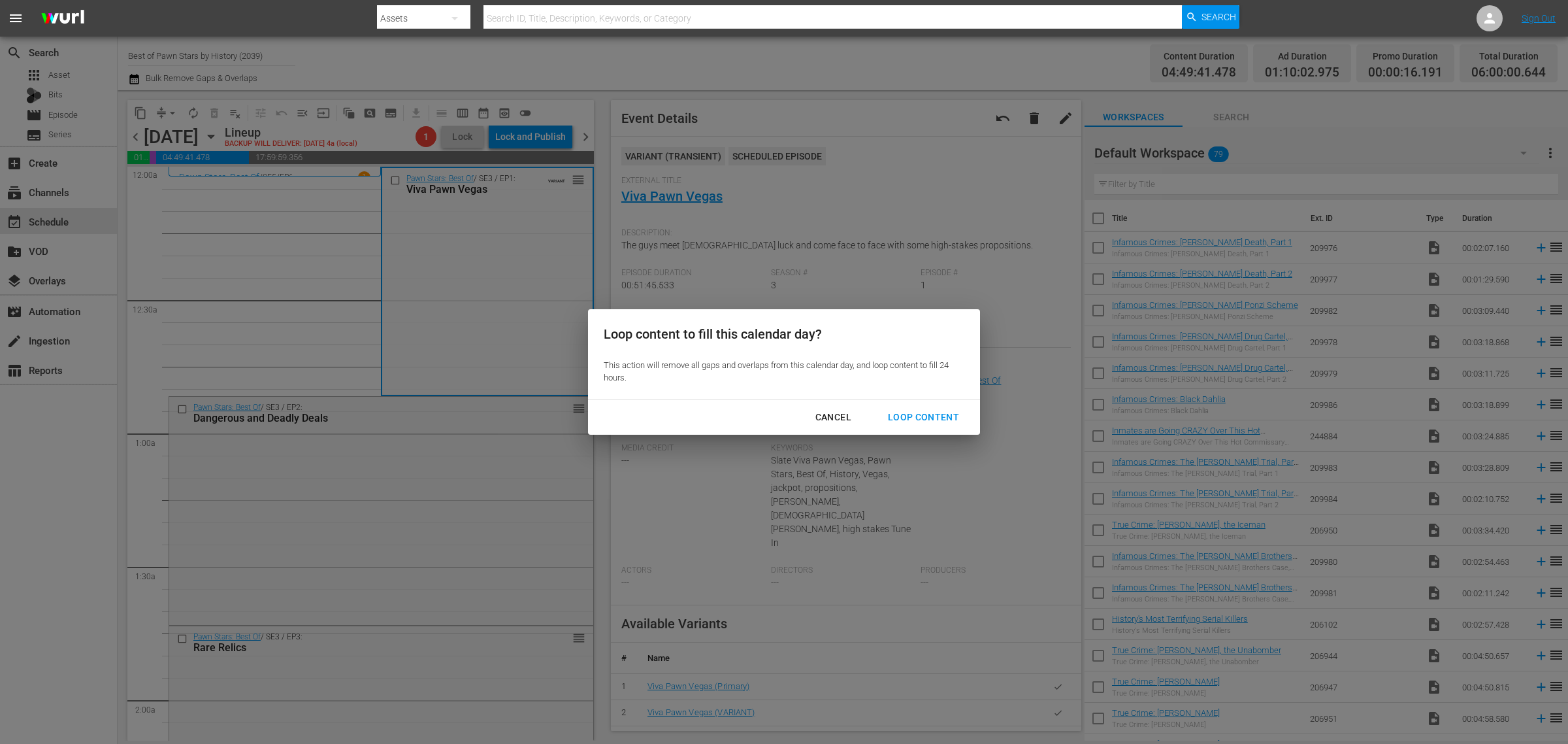
click at [937, 407] on button "Loop Content" at bounding box center [923, 417] width 102 height 24
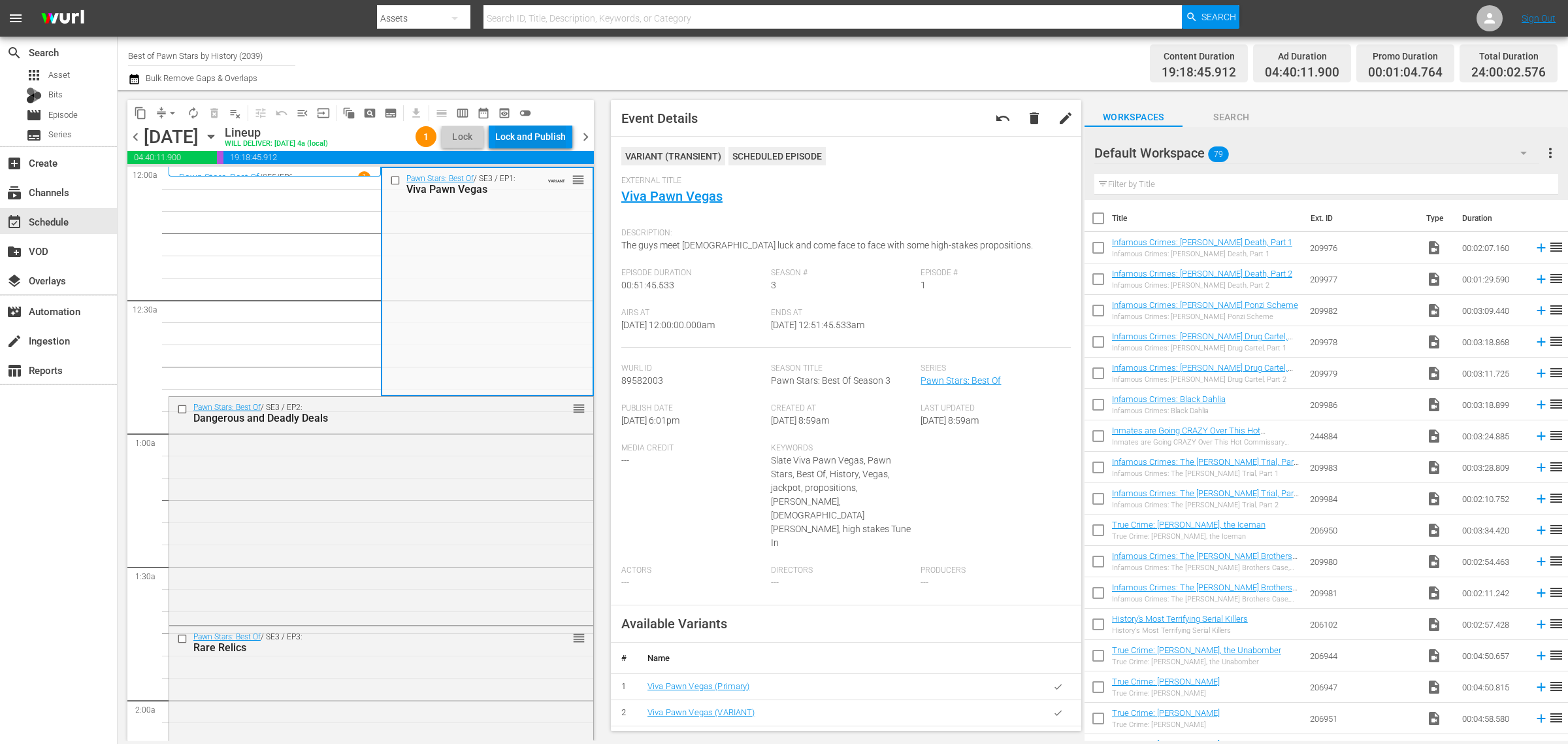
click at [529, 132] on div "Lock and Publish" at bounding box center [530, 137] width 71 height 24
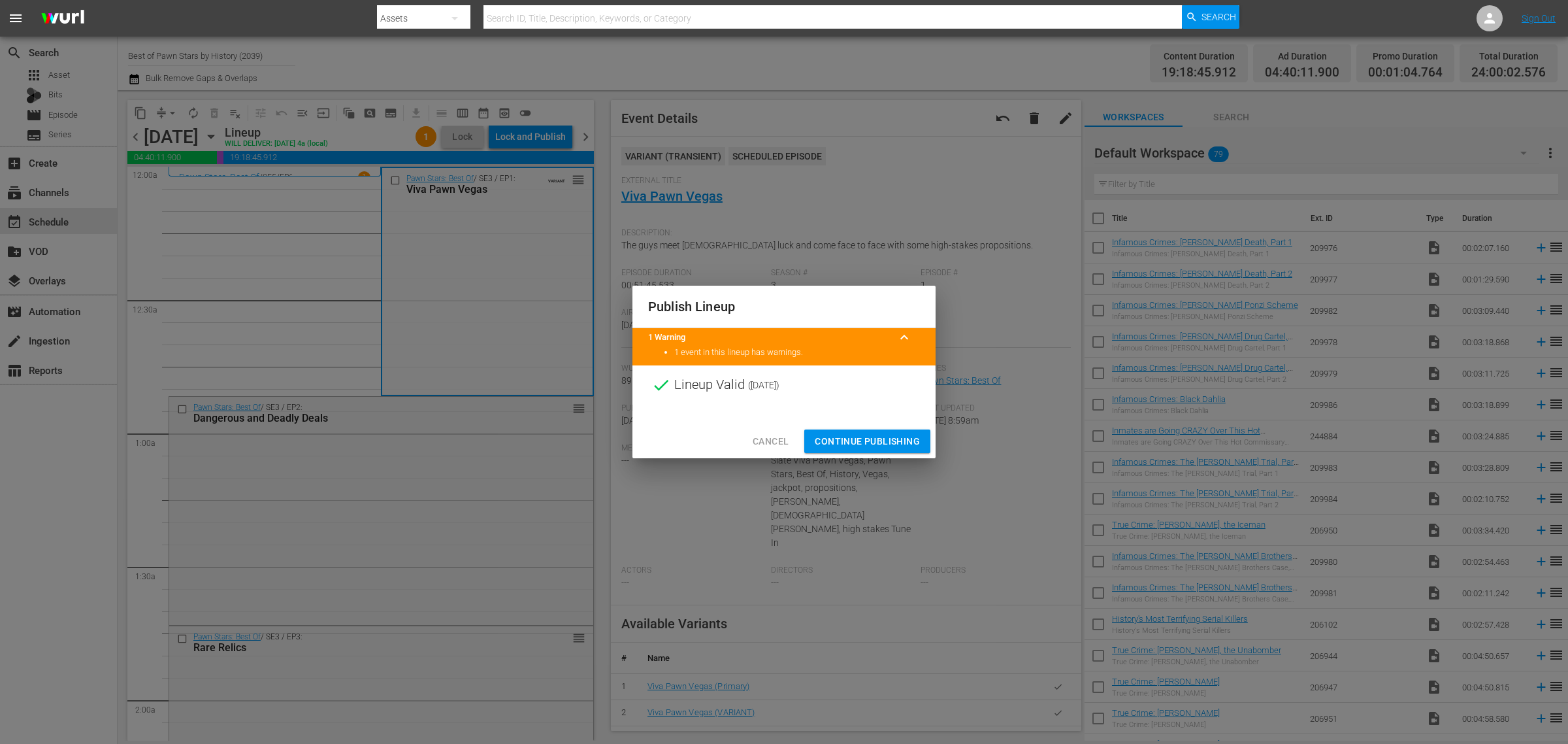
click at [898, 448] on span "Continue Publishing" at bounding box center [867, 441] width 105 height 17
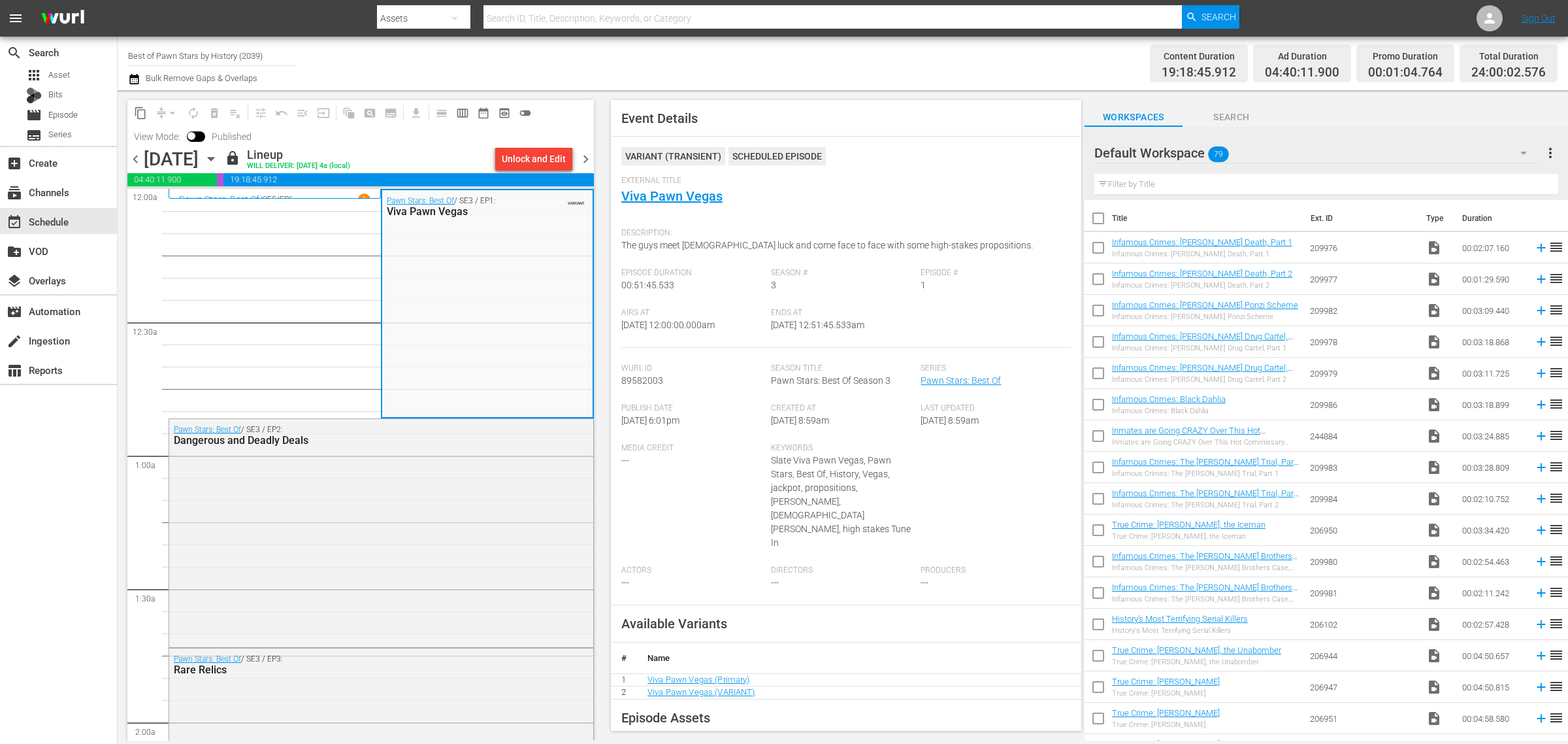
click at [586, 161] on span "chevron_right" at bounding box center [586, 159] width 17 height 17
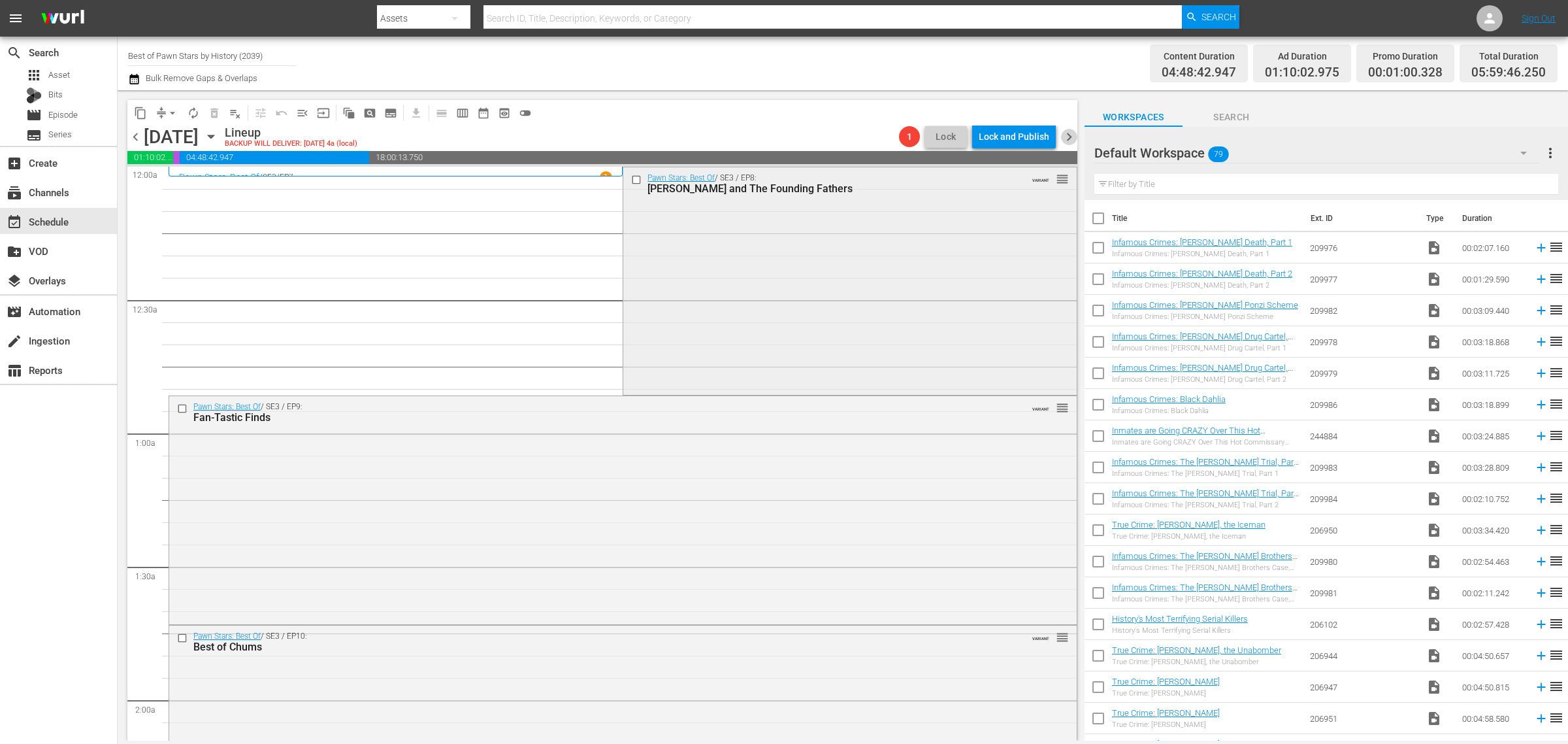
click at [740, 288] on div "Pawn Stars: Best Of / SE3 / EP8: Rick and The Founding Fathers VARIANT reorder" at bounding box center [849, 280] width 453 height 225
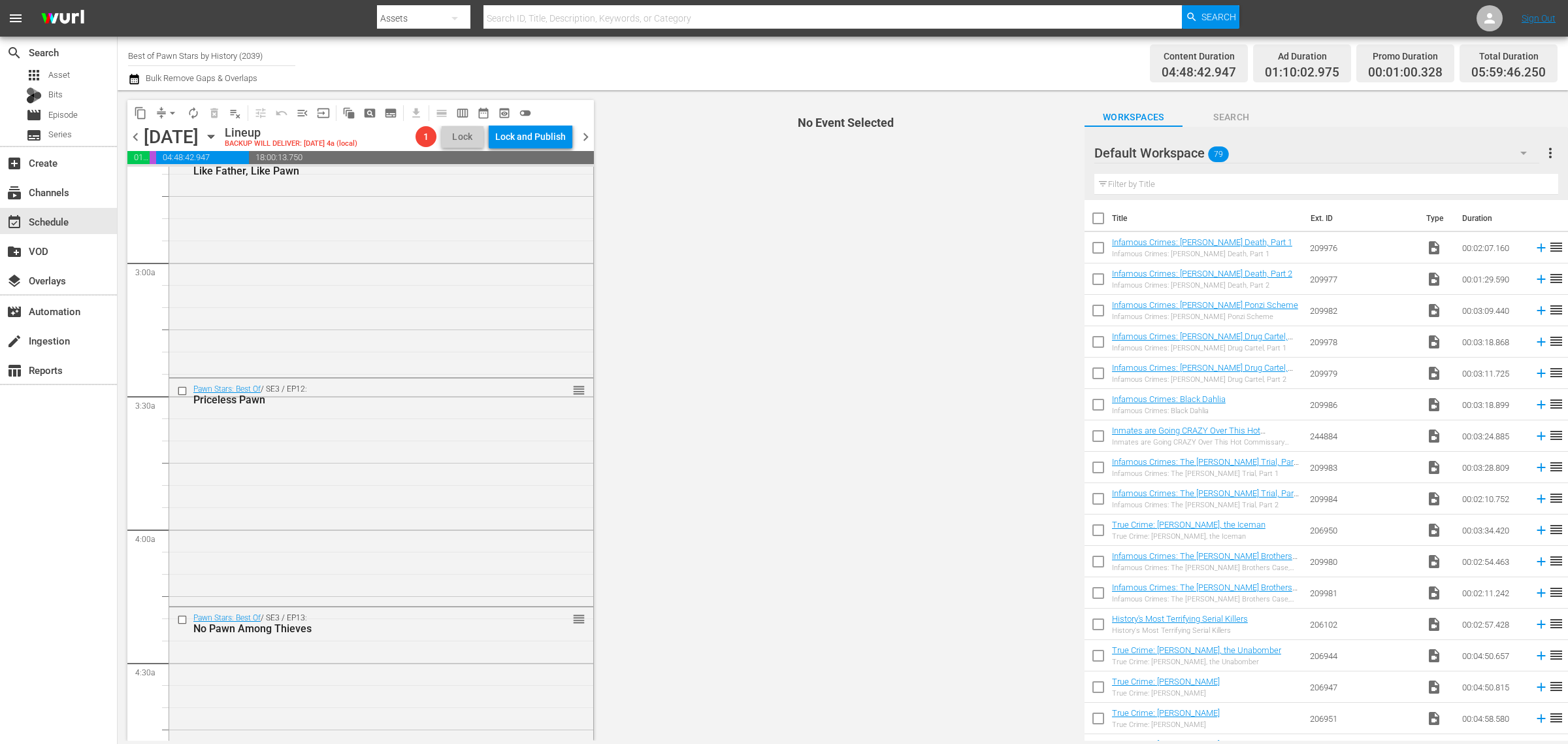
scroll to position [980, 0]
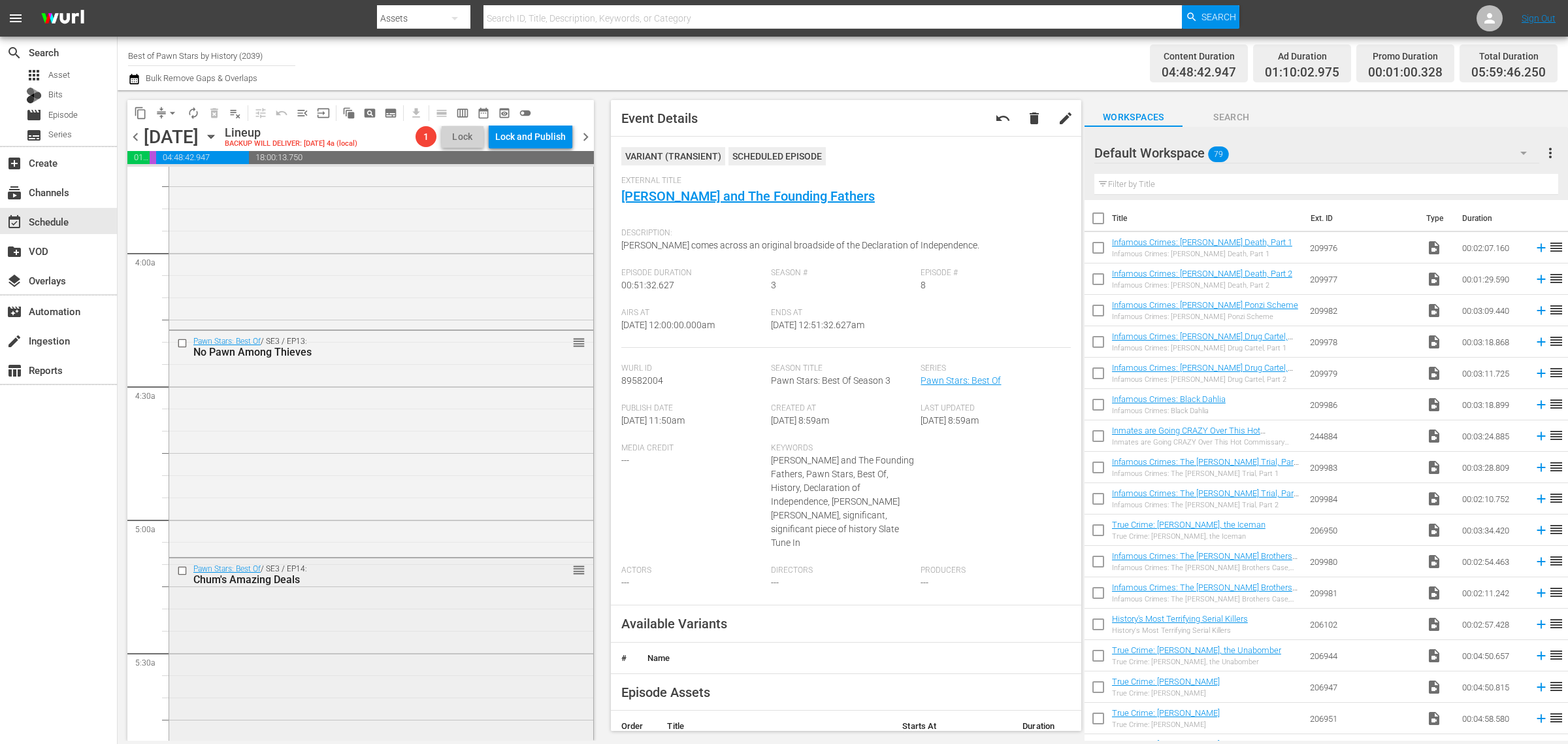
click at [358, 597] on div "Pawn Stars: Best Of / SE3 / EP14: Chum's Amazing Deals reorder" at bounding box center [381, 670] width 424 height 224
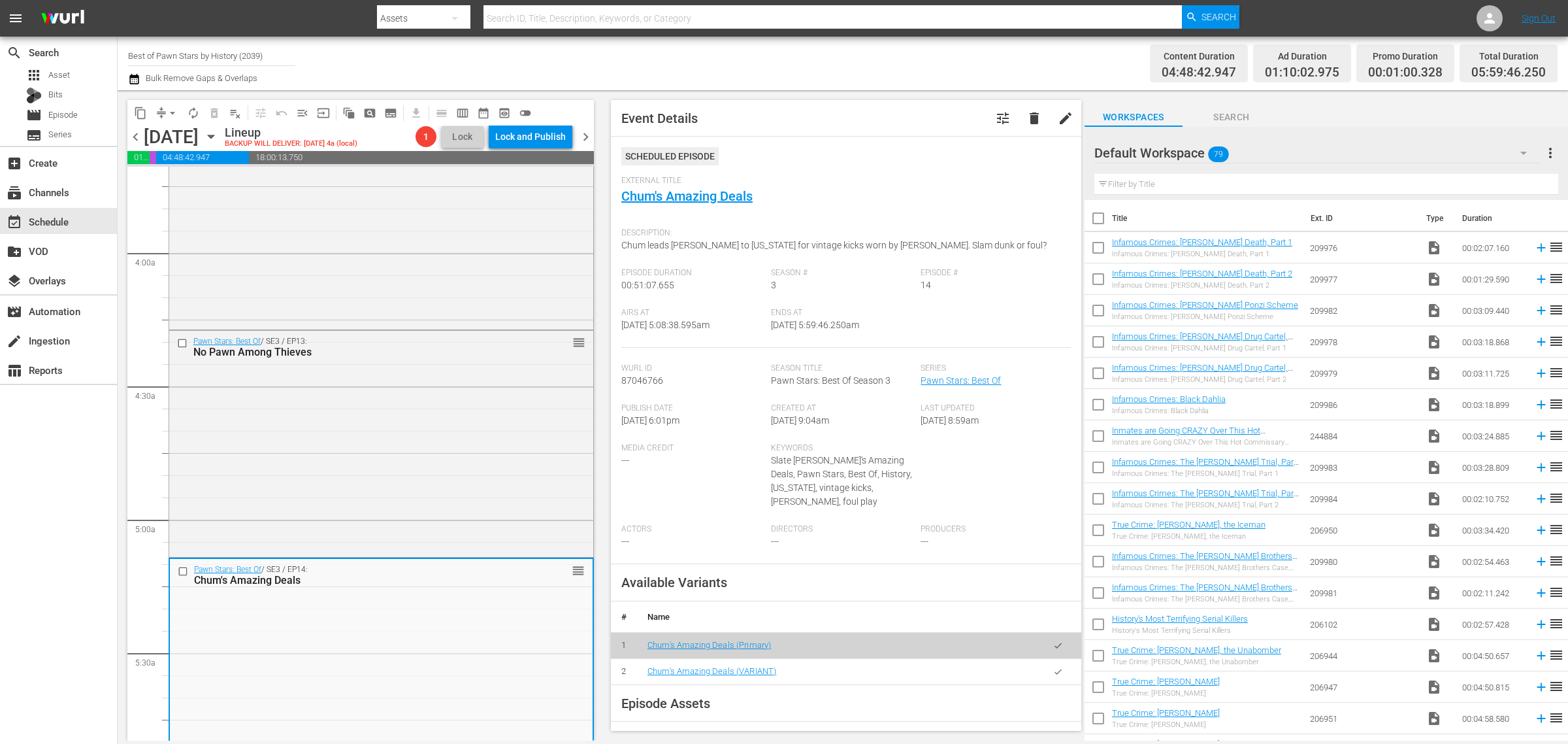
click at [762, 53] on div "Channel Title Best of Pawn Stars by History (2039) Bulk Remove Gaps & Overlaps" at bounding box center [518, 63] width 779 height 47
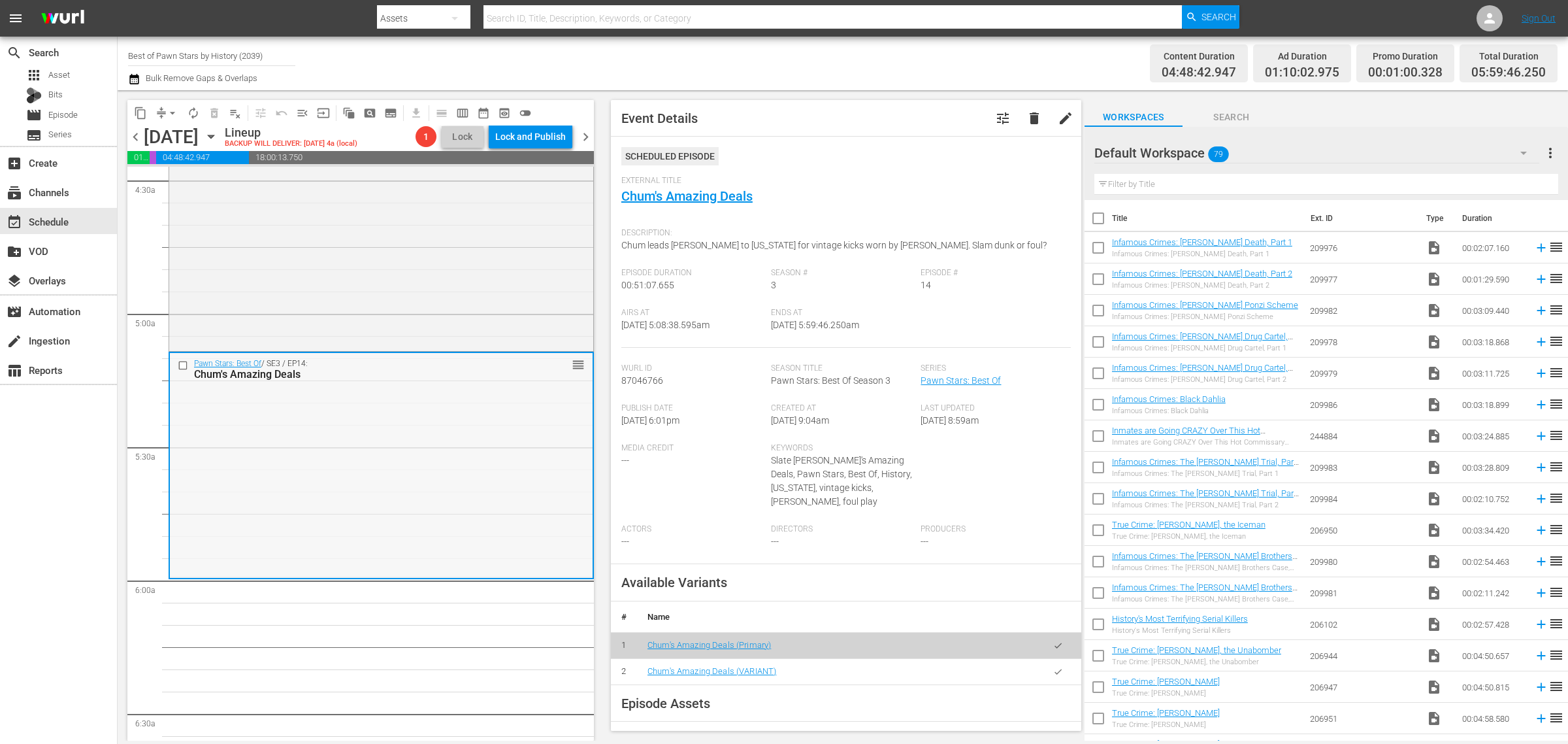
scroll to position [1225, 0]
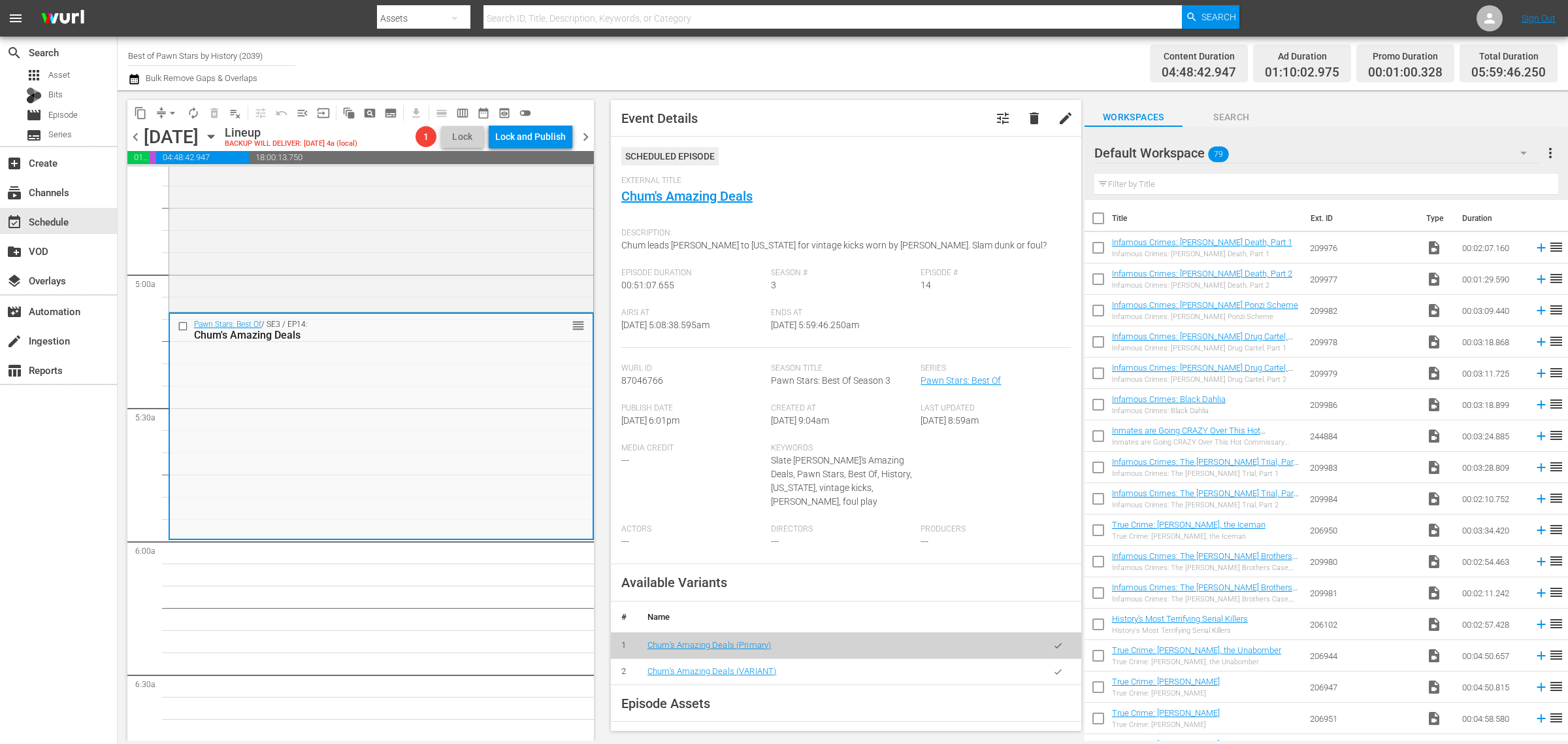
click at [942, 58] on div "Content Duration 04:48:42.947 Ad Duration 01:10:02.975 Promo Duration 00:01:00.…" at bounding box center [1232, 63] width 650 height 47
click at [176, 111] on span "arrow_drop_down" at bounding box center [173, 113] width 13 height 13
click at [180, 138] on li "Align to Midnight" at bounding box center [173, 139] width 137 height 22
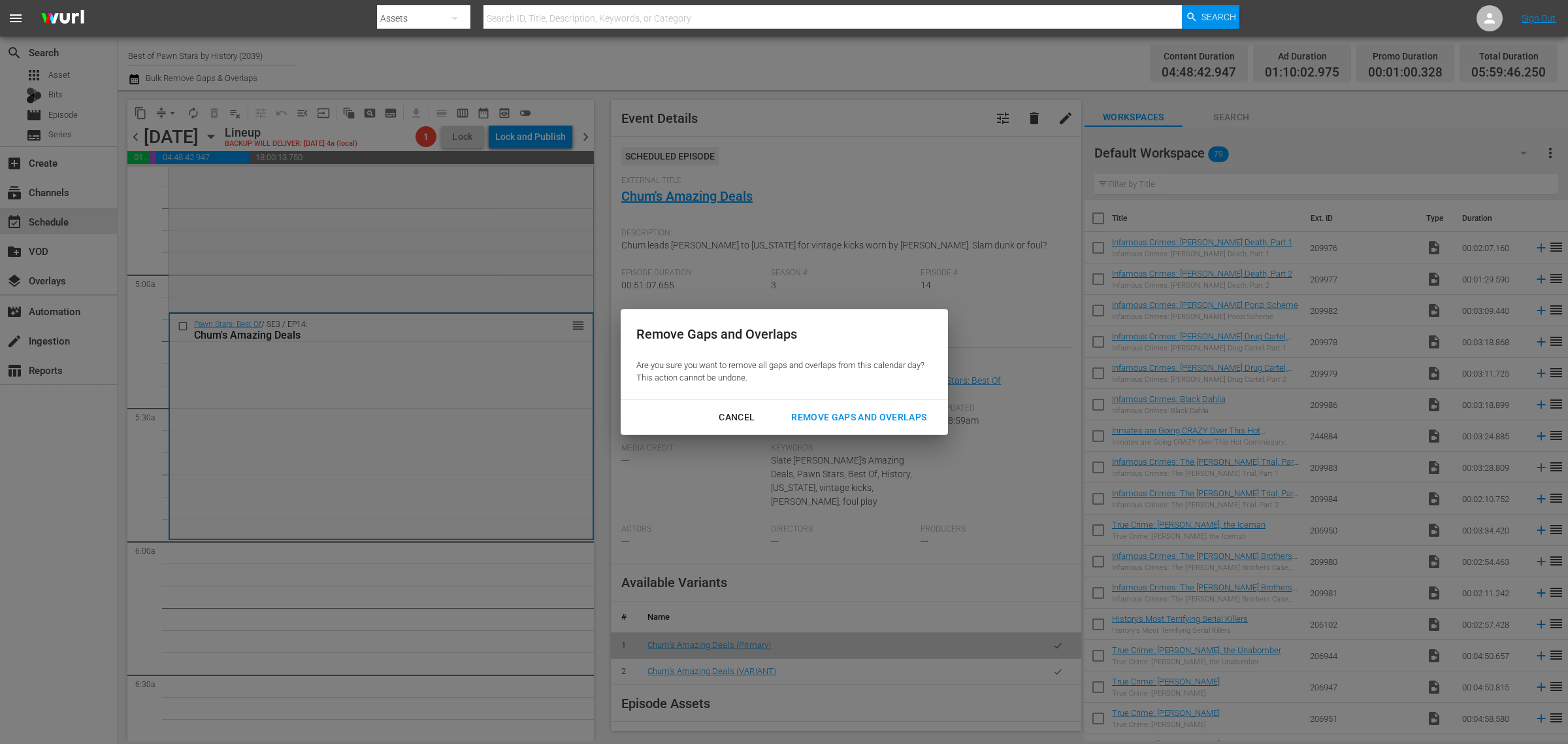
click at [848, 416] on div "Remove Gaps and Overlaps" at bounding box center [859, 417] width 156 height 17
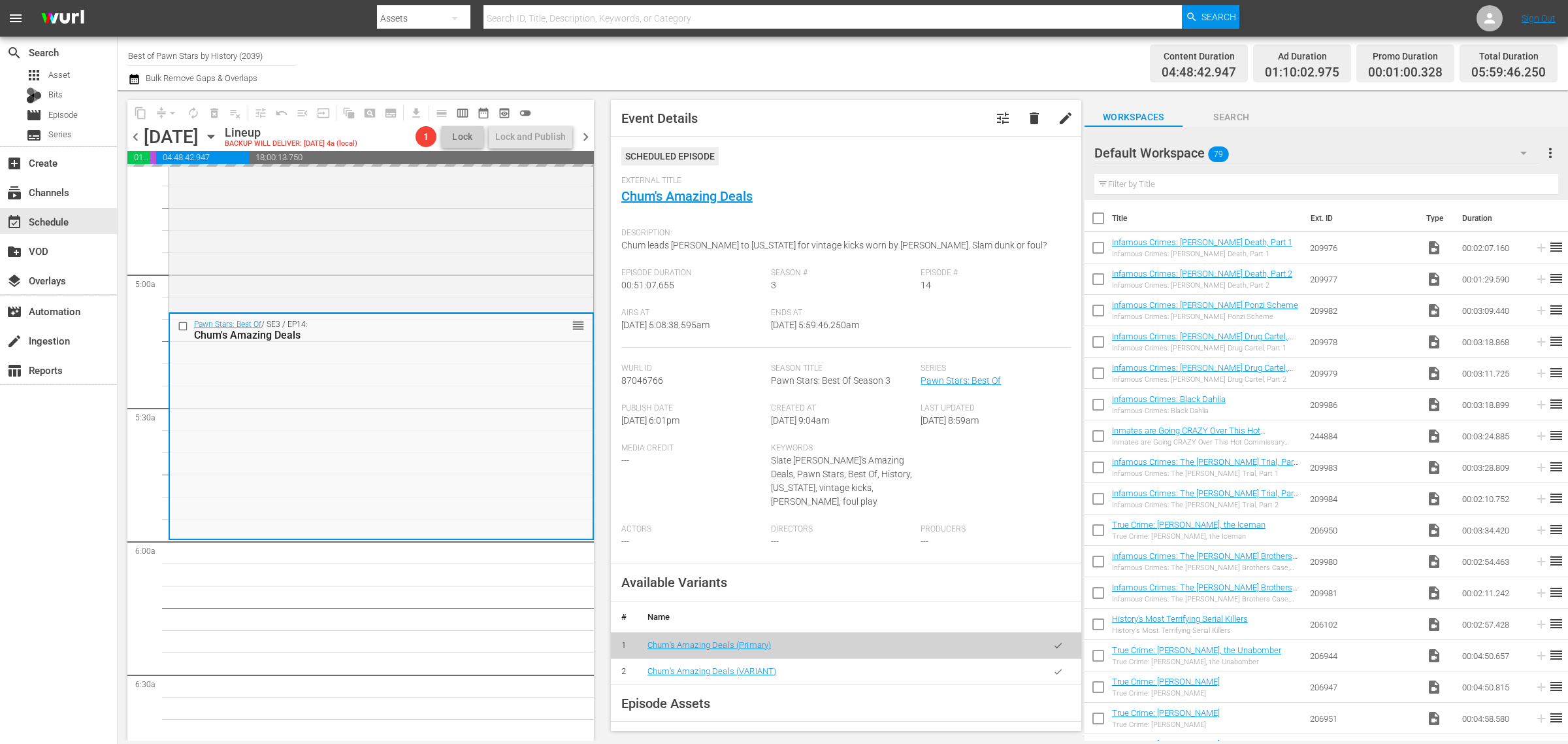
click at [817, 50] on div "Channel Title Best of Pawn Stars by History (2039) Bulk Remove Gaps & Overlaps" at bounding box center [518, 63] width 779 height 47
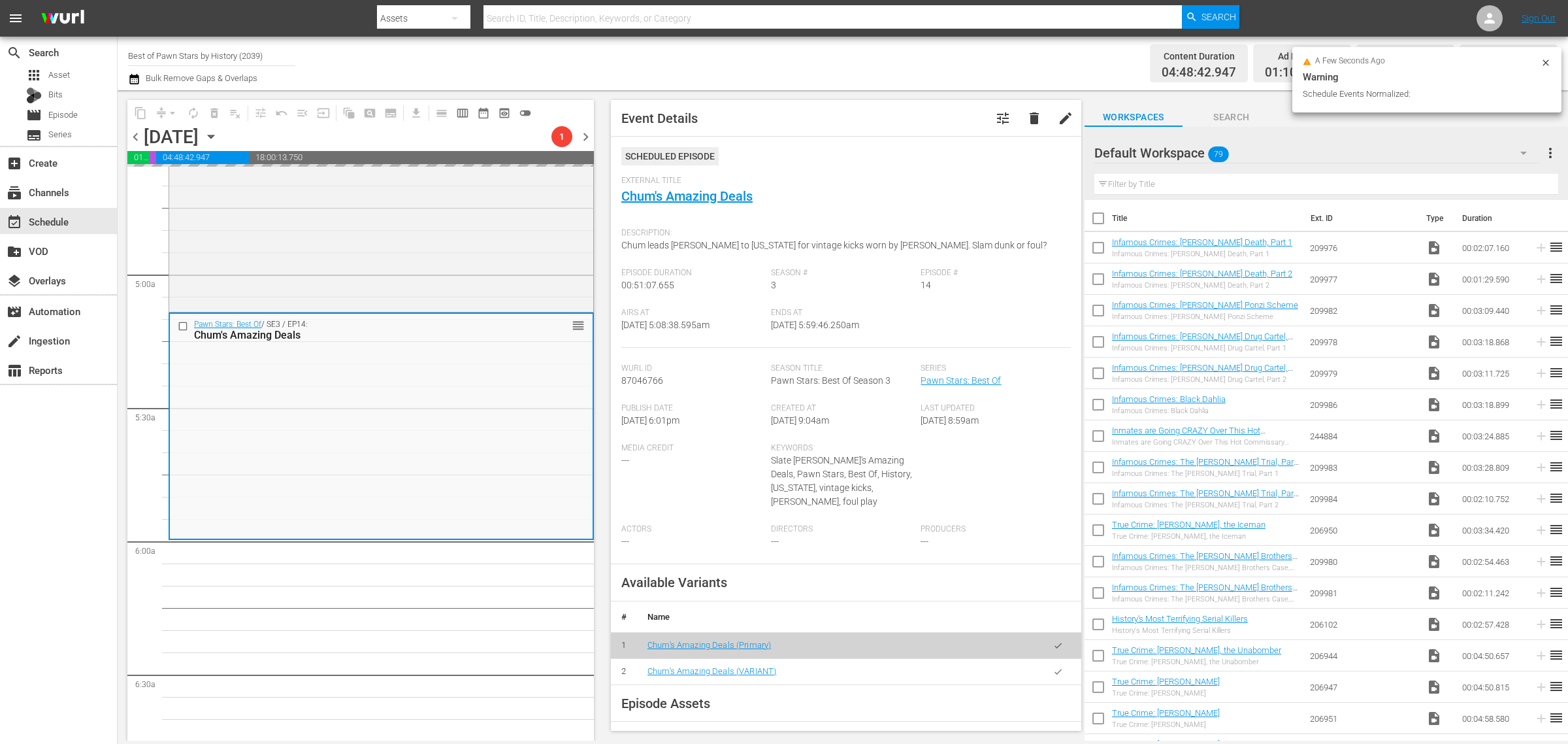
click at [768, 66] on div "Channel Title Best of Pawn Stars by History (2039) Bulk Remove Gaps & Overlaps" at bounding box center [518, 63] width 779 height 47
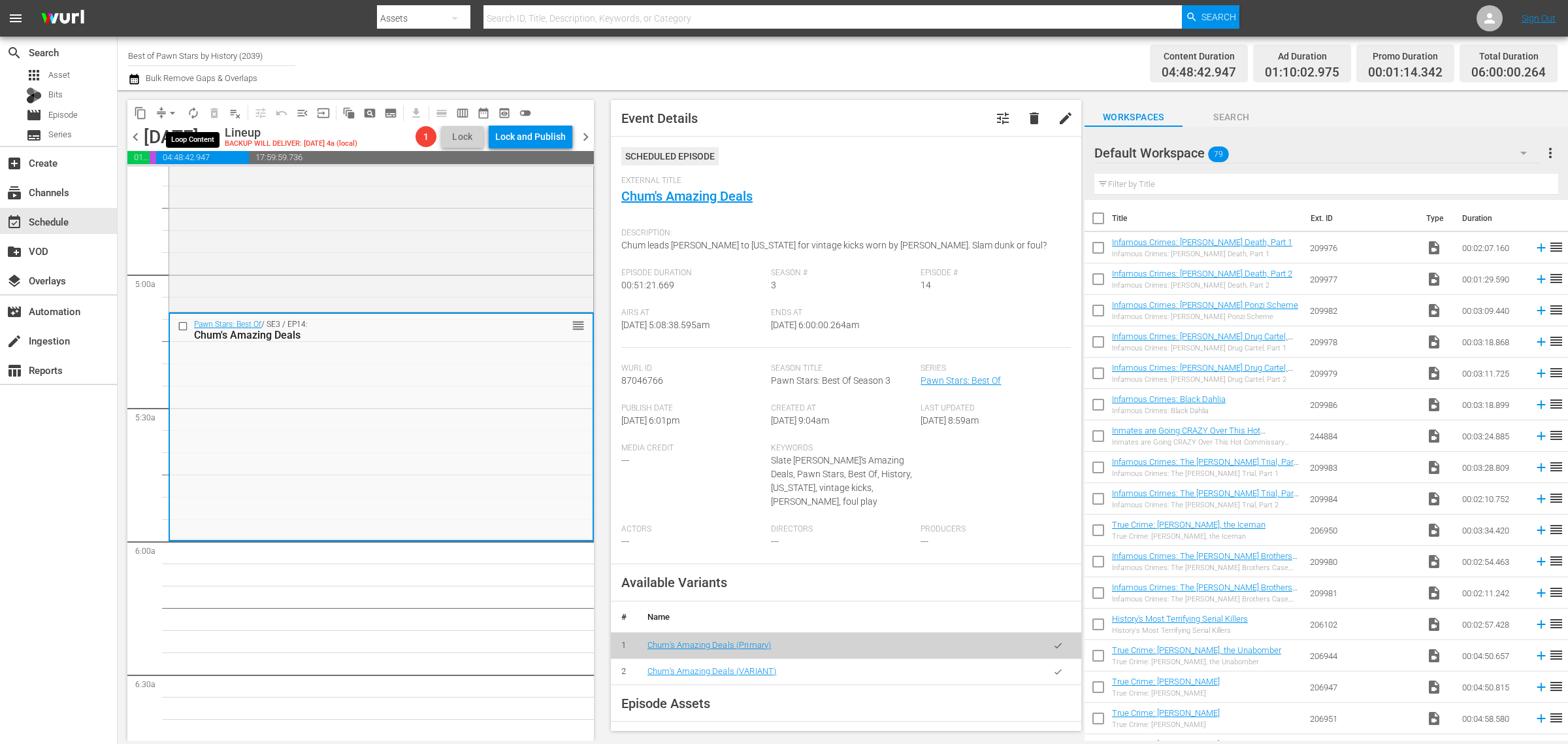
click at [191, 108] on span "autorenew_outlined" at bounding box center [194, 113] width 13 height 13
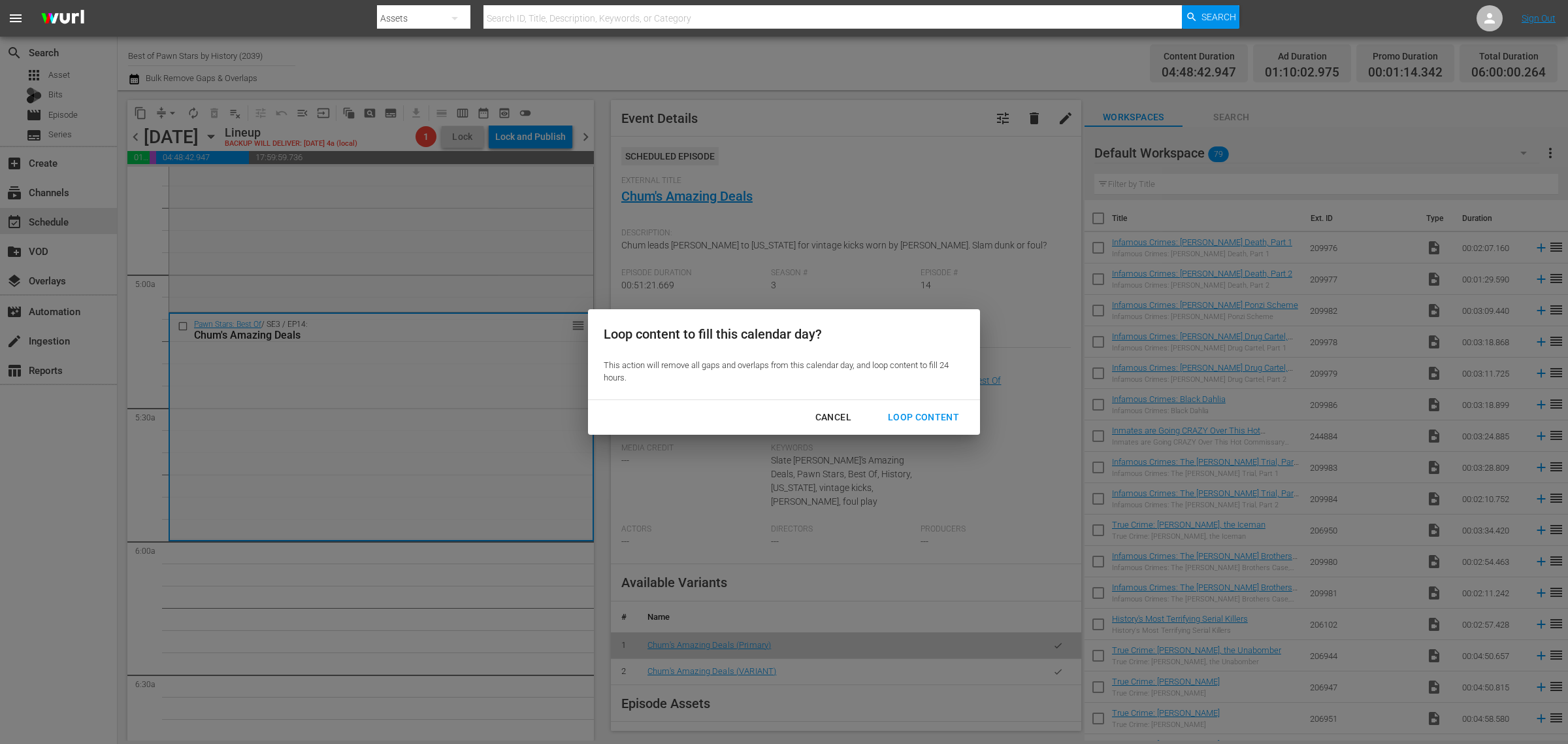
click at [914, 420] on div "Loop Content" at bounding box center [923, 417] width 92 height 17
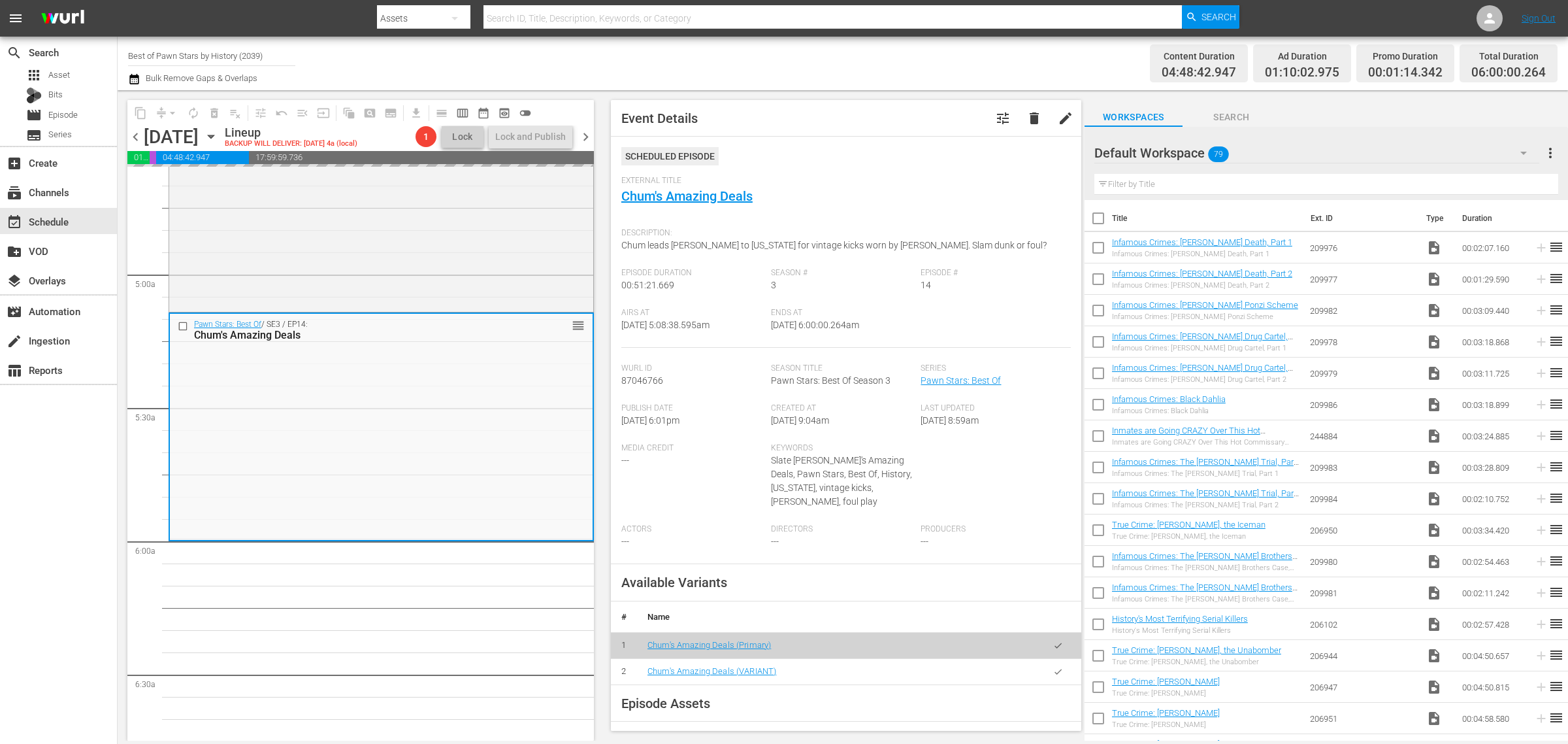
click at [840, 64] on div "Channel Title Best of Pawn Stars by History (2039) Bulk Remove Gaps & Overlaps" at bounding box center [518, 63] width 779 height 47
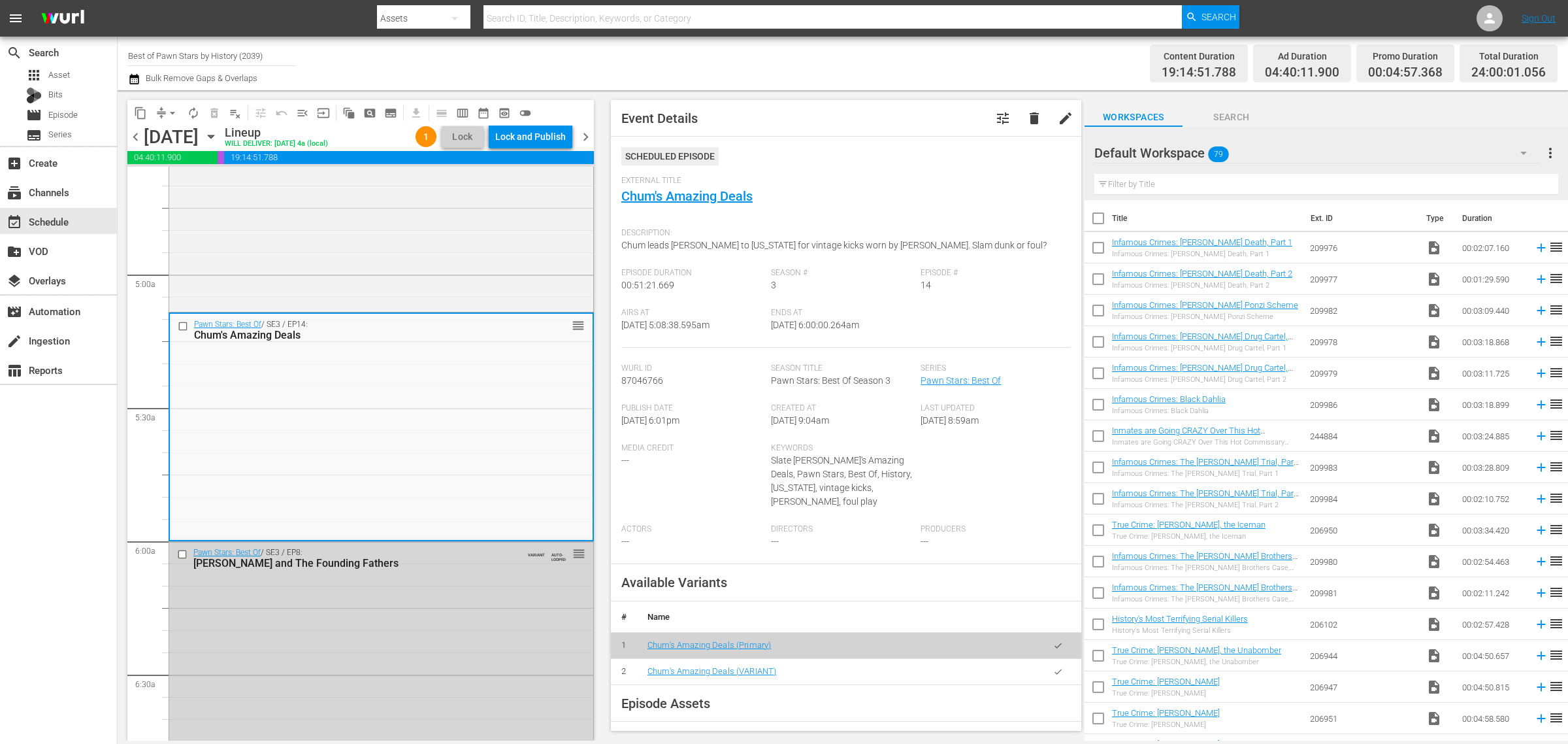
click at [902, 54] on div "Channel Title Best of Pawn Stars by History (2039) Bulk Remove Gaps & Overlaps" at bounding box center [518, 63] width 779 height 47
click at [553, 134] on div "Lock and Publish" at bounding box center [530, 137] width 71 height 24
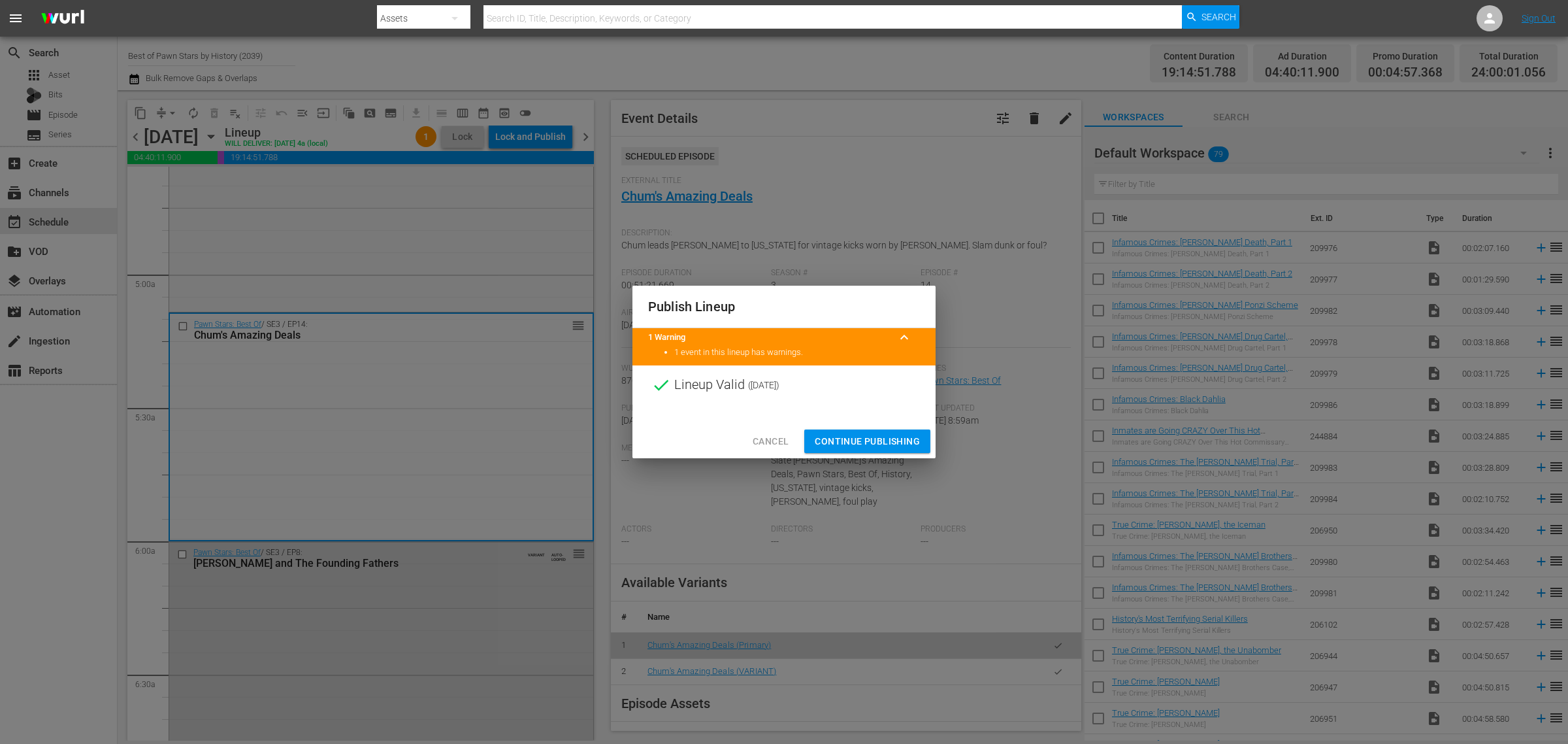
click at [885, 443] on span "Continue Publishing" at bounding box center [867, 441] width 105 height 17
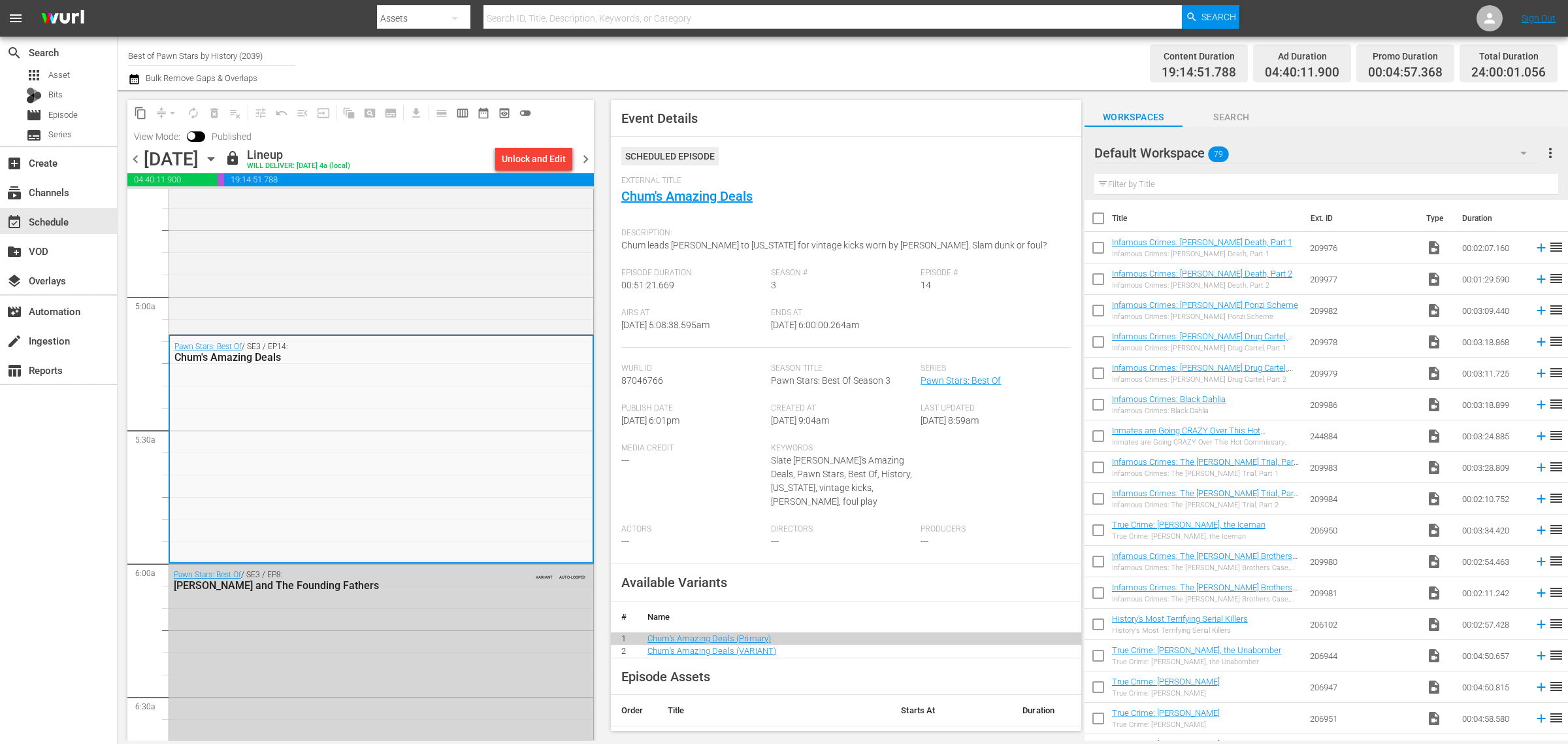
click at [583, 160] on span "chevron_right" at bounding box center [586, 159] width 17 height 17
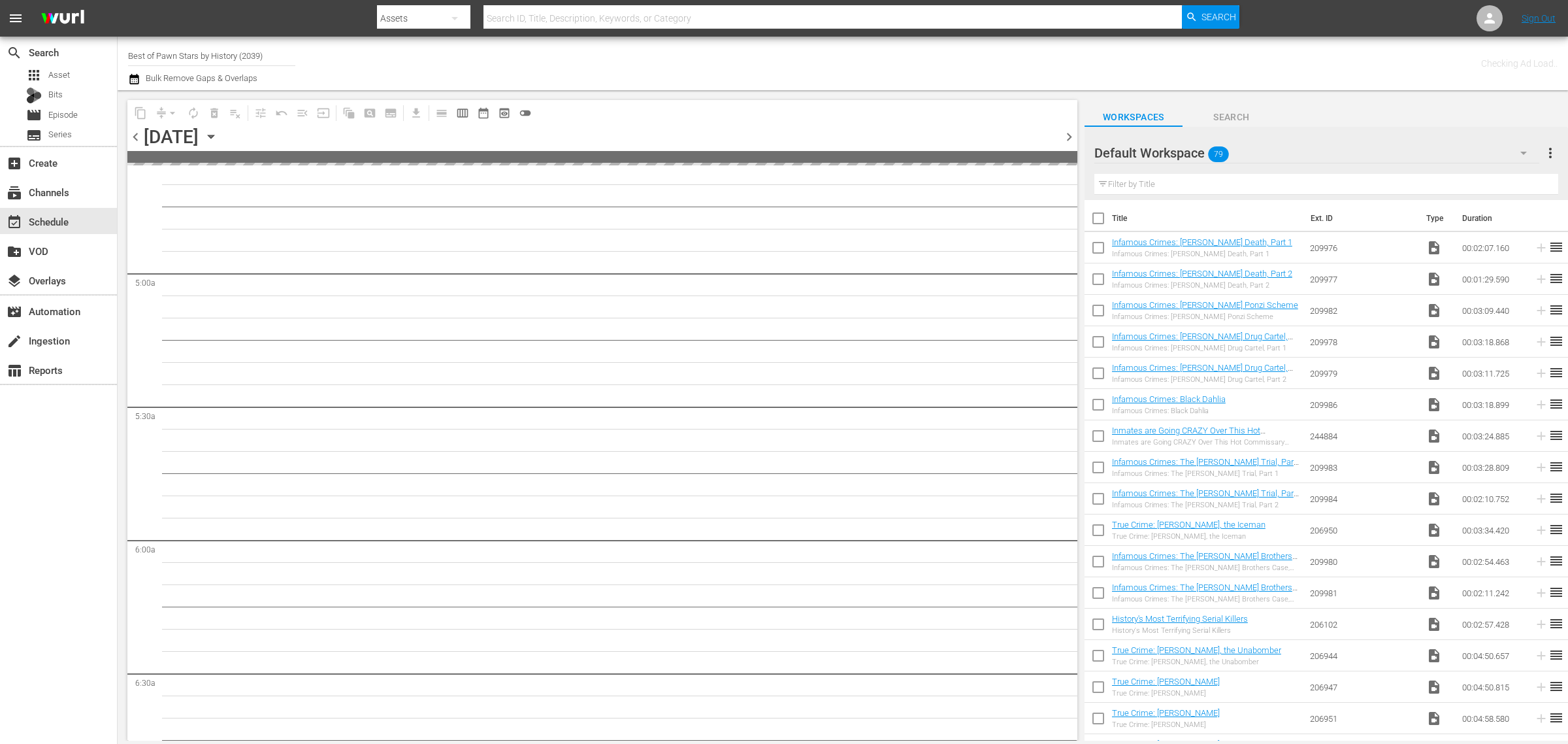
scroll to position [1314, 0]
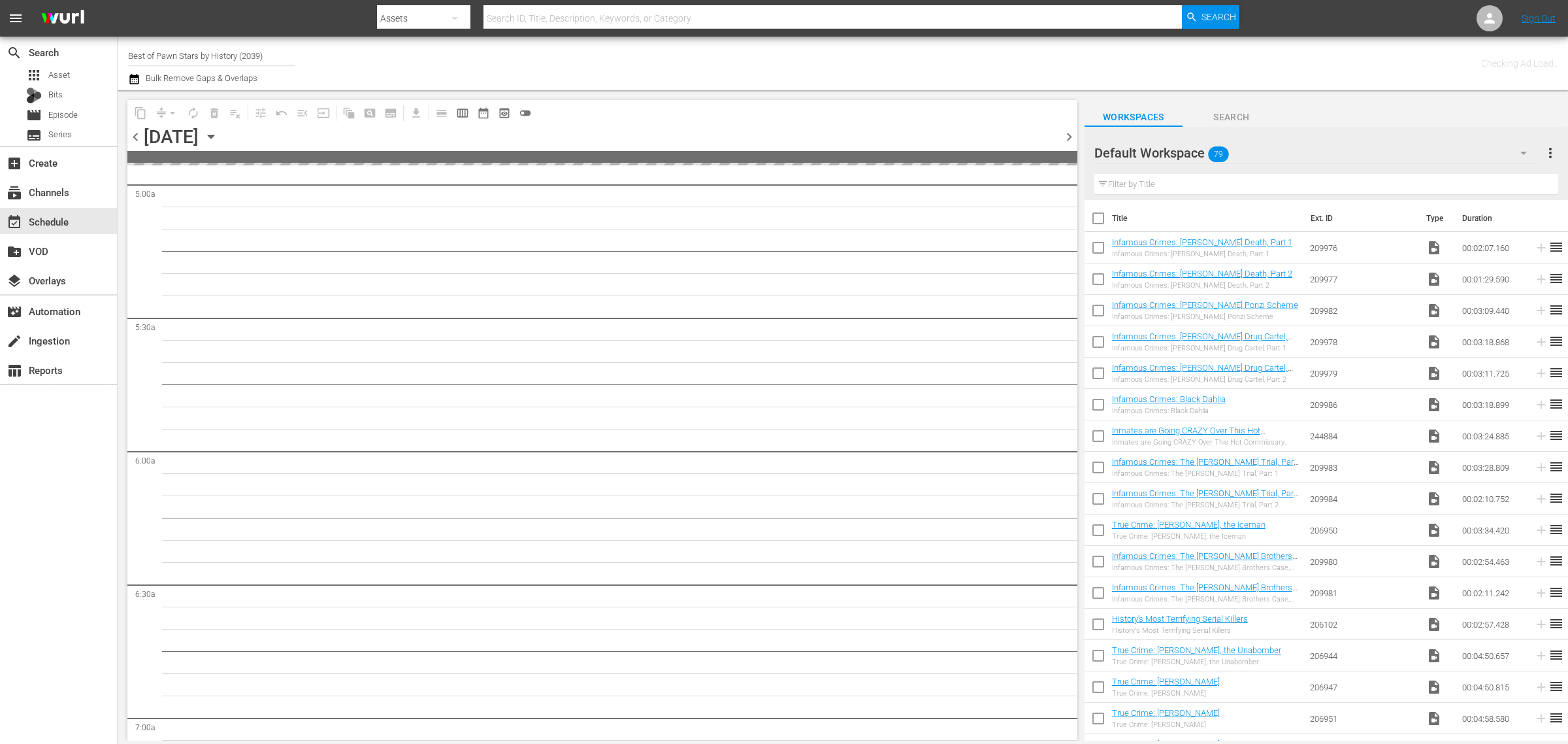
click at [783, 56] on div "Channel Title Best of Pawn Stars by History (2039) Bulk Remove Gaps & Overlaps" at bounding box center [518, 63] width 779 height 47
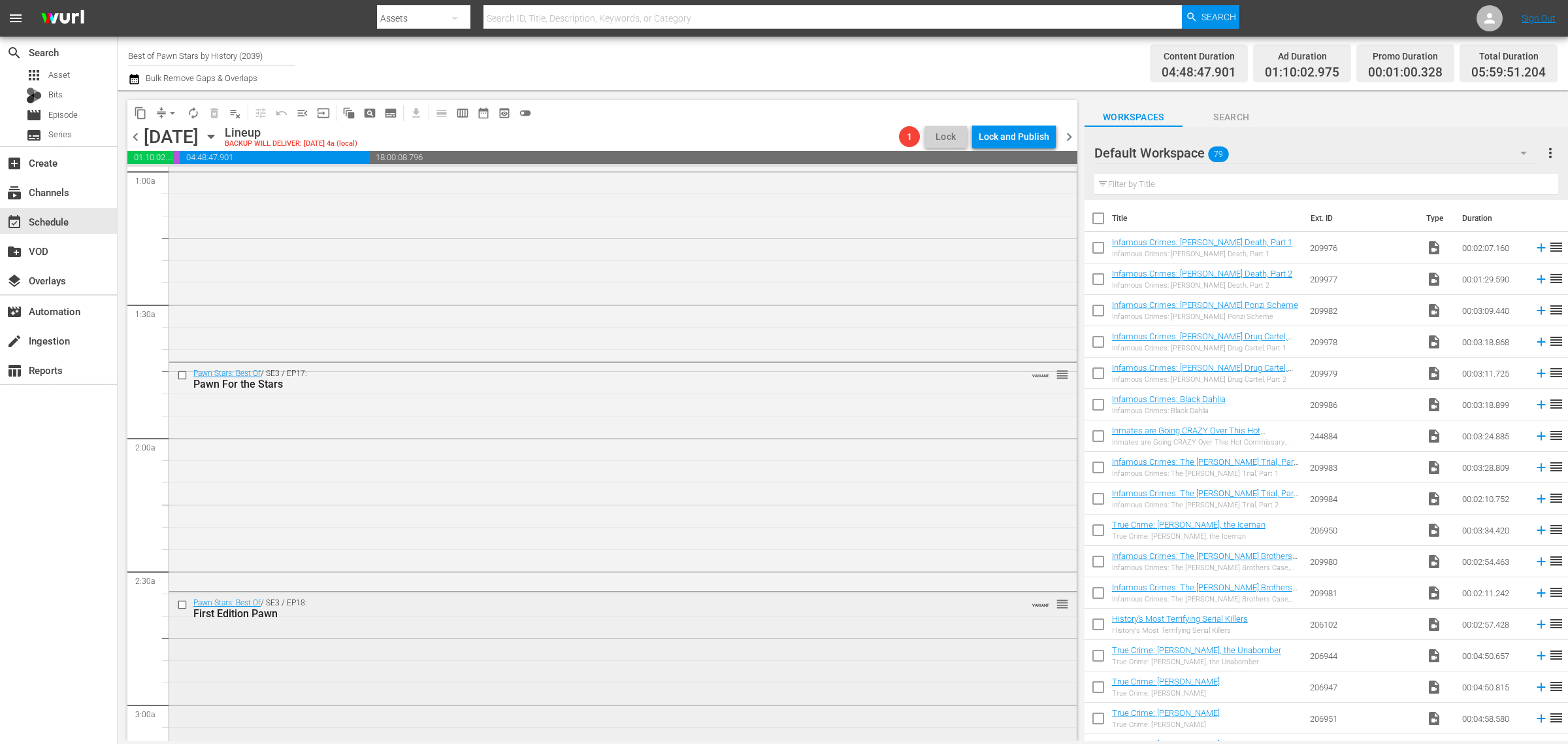
scroll to position [409, 0]
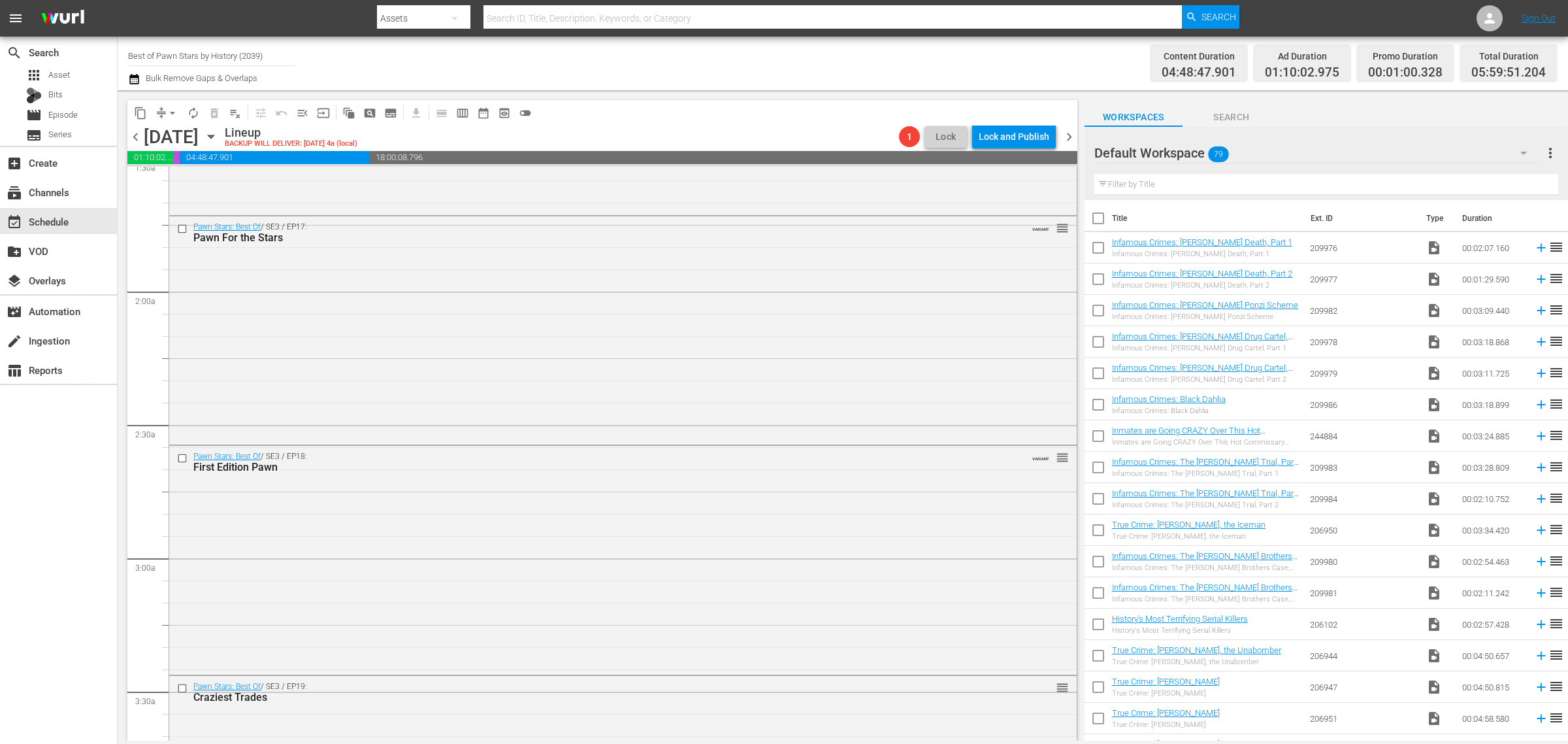
click at [572, 540] on div "Pawn Stars: Best Of / SE3 / EP18: First Edition Pawn VARIANT reorder" at bounding box center [623, 558] width 908 height 226
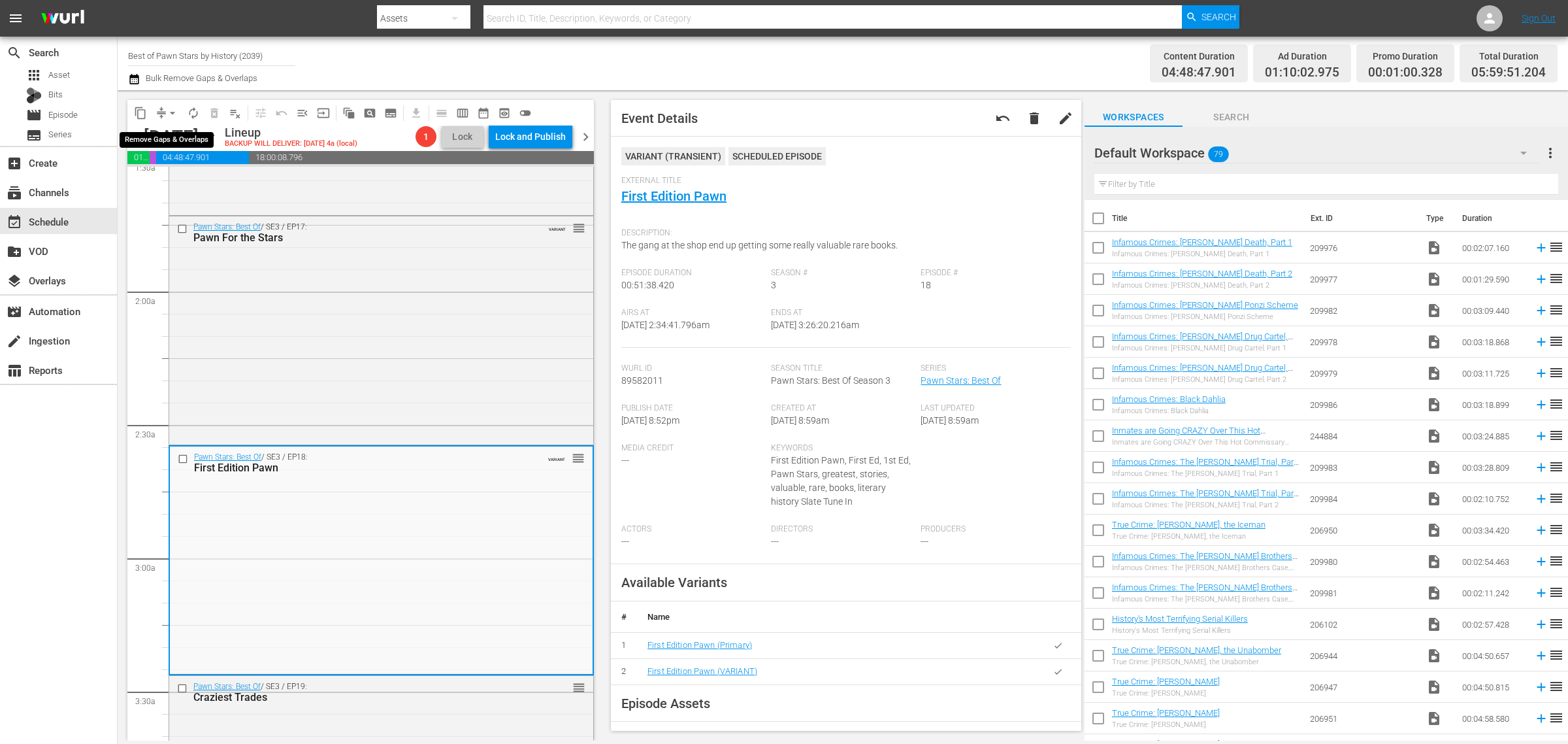
click at [167, 112] on span "arrow_drop_down" at bounding box center [173, 113] width 13 height 13
click at [170, 136] on li "Align to Midnight" at bounding box center [173, 139] width 137 height 22
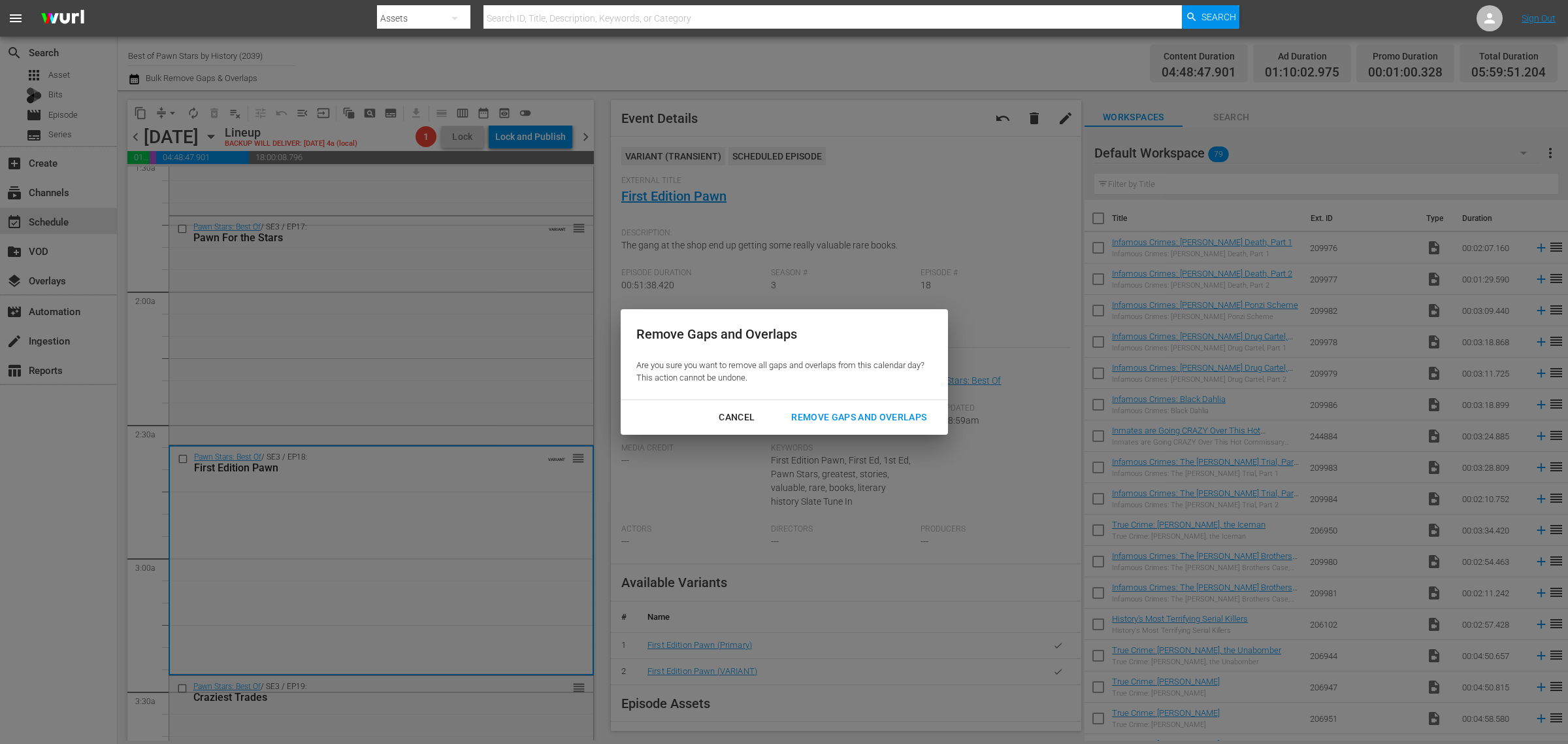
click at [832, 413] on div "Remove Gaps and Overlaps" at bounding box center [859, 417] width 156 height 17
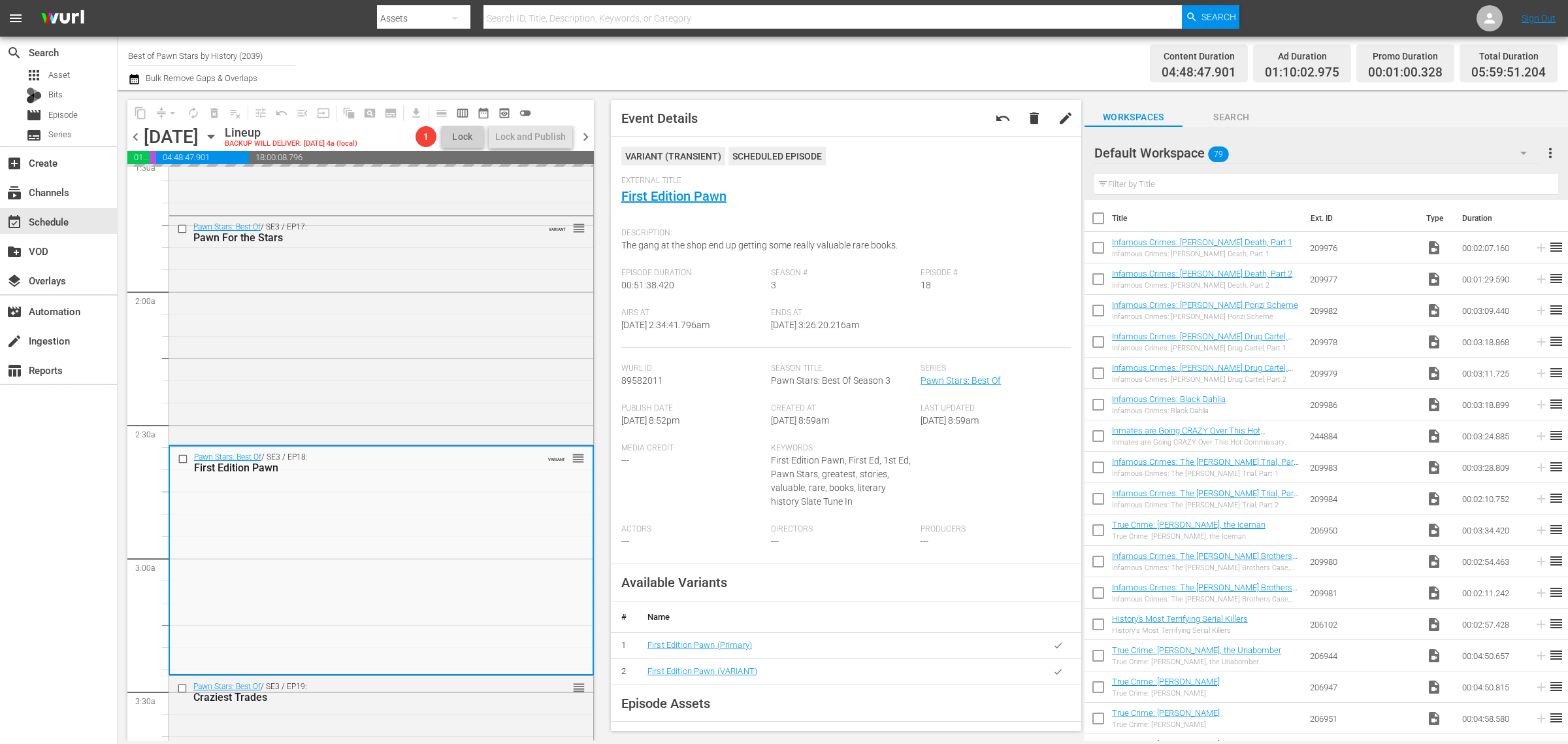
click at [783, 49] on div "Channel Title Best of Pawn Stars by History (2039) Bulk Remove Gaps & Overlaps" at bounding box center [518, 63] width 779 height 47
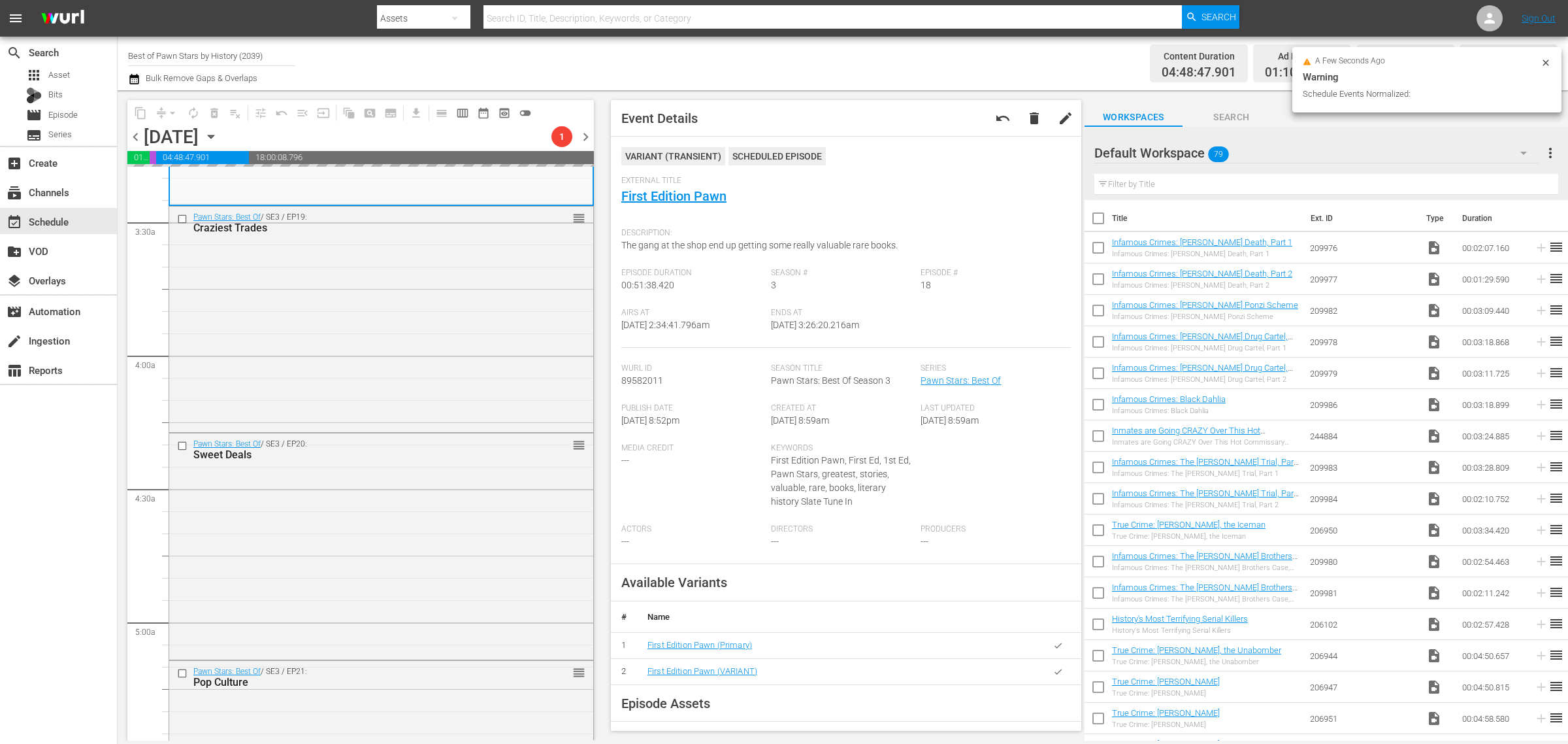
scroll to position [1225, 0]
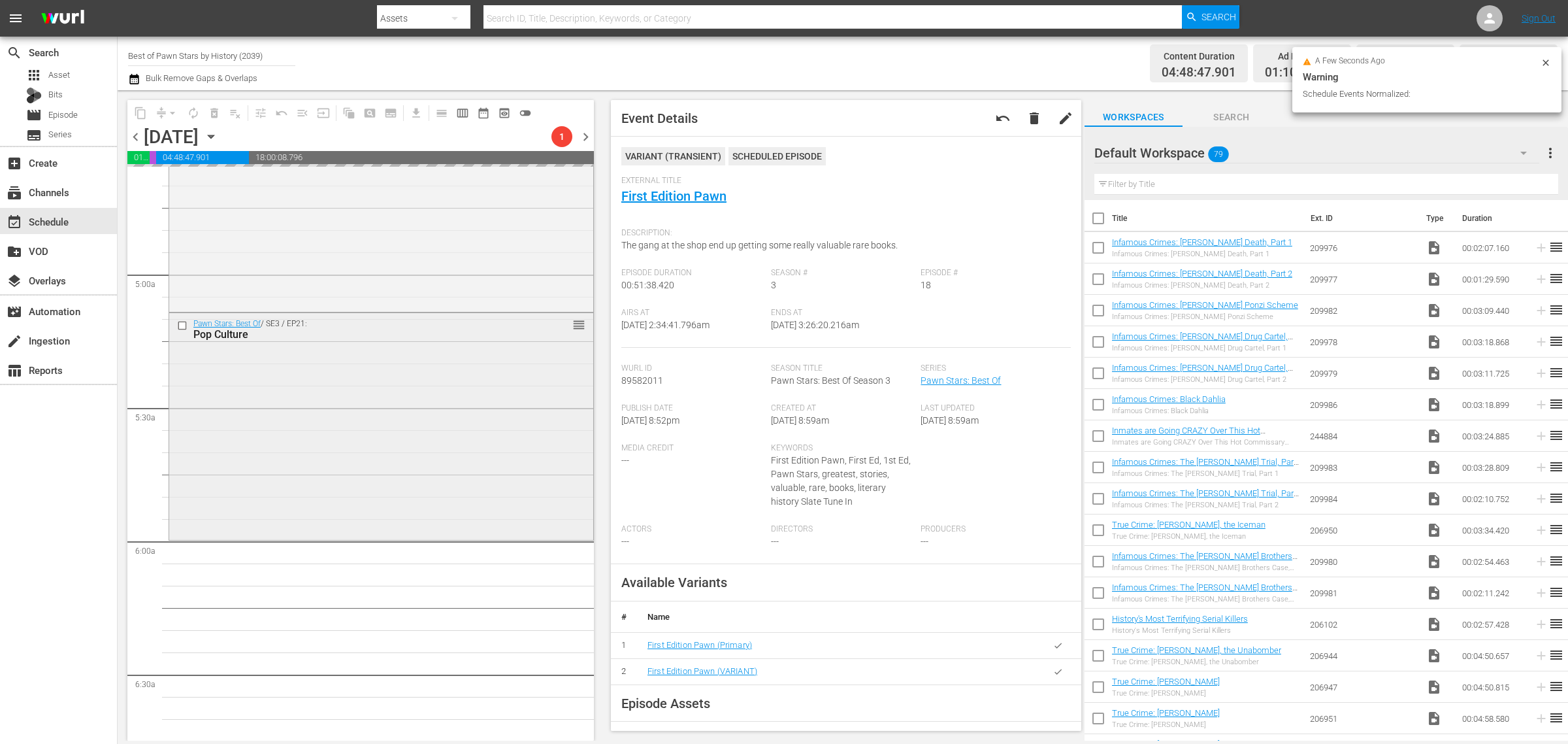
click at [371, 459] on div "Pawn Stars: Best Of / SE3 / EP21: Pop Culture reorder" at bounding box center [381, 425] width 424 height 224
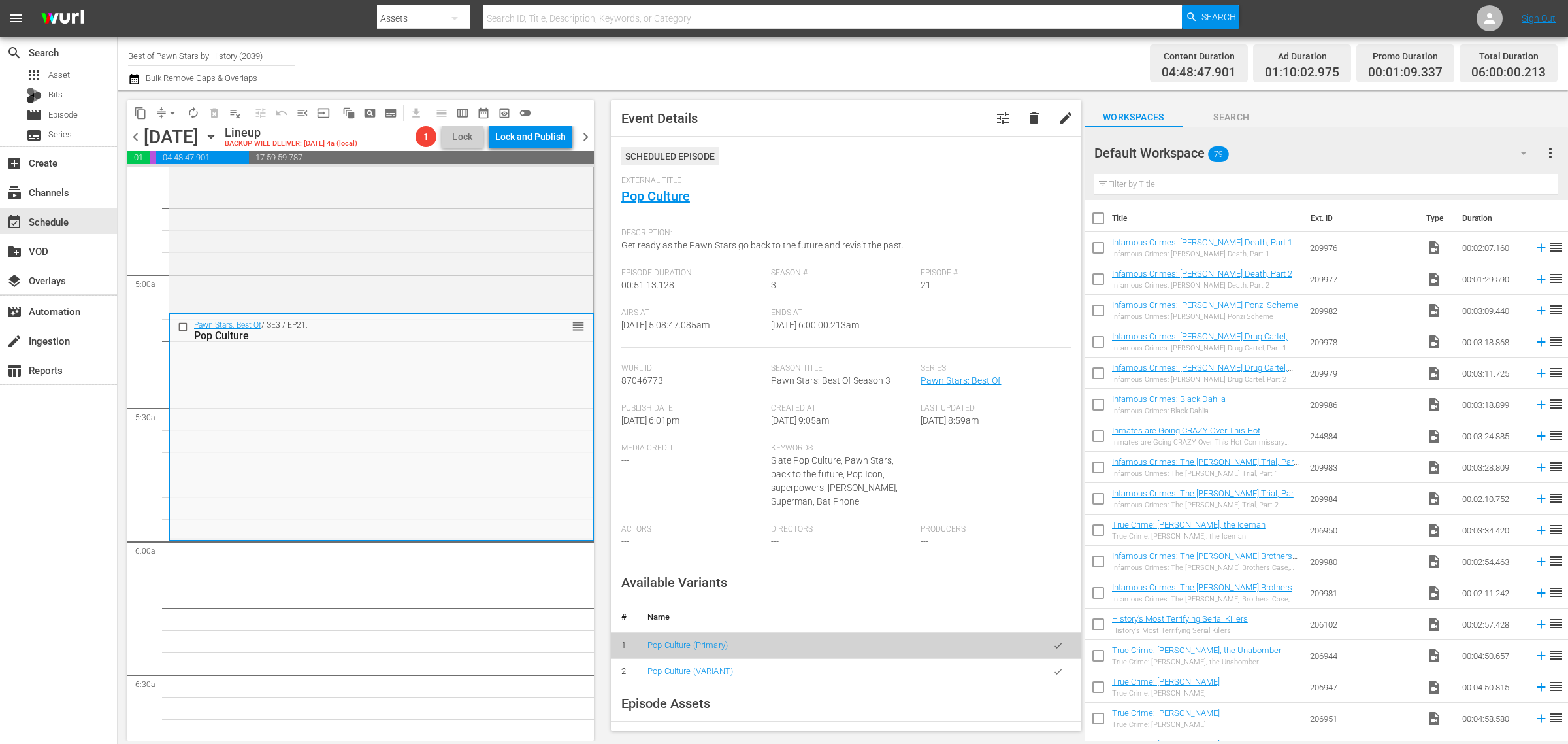
click at [832, 48] on div "Channel Title Best of Pawn Stars by History (2039) Bulk Remove Gaps & Overlaps" at bounding box center [518, 63] width 779 height 47
click at [190, 106] on span "autorenew_outlined" at bounding box center [194, 113] width 13 height 13
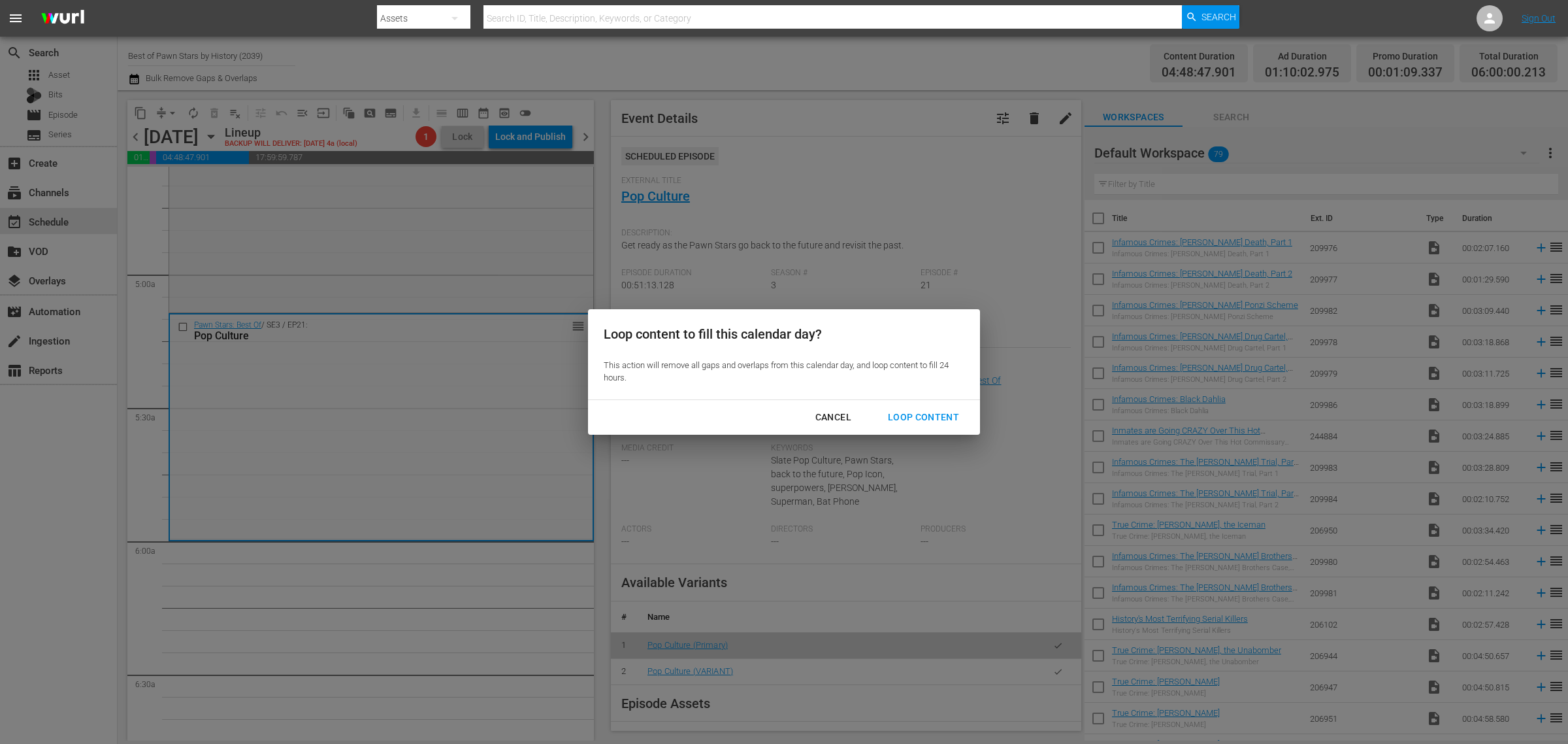
click at [925, 416] on div "Loop Content" at bounding box center [923, 417] width 92 height 17
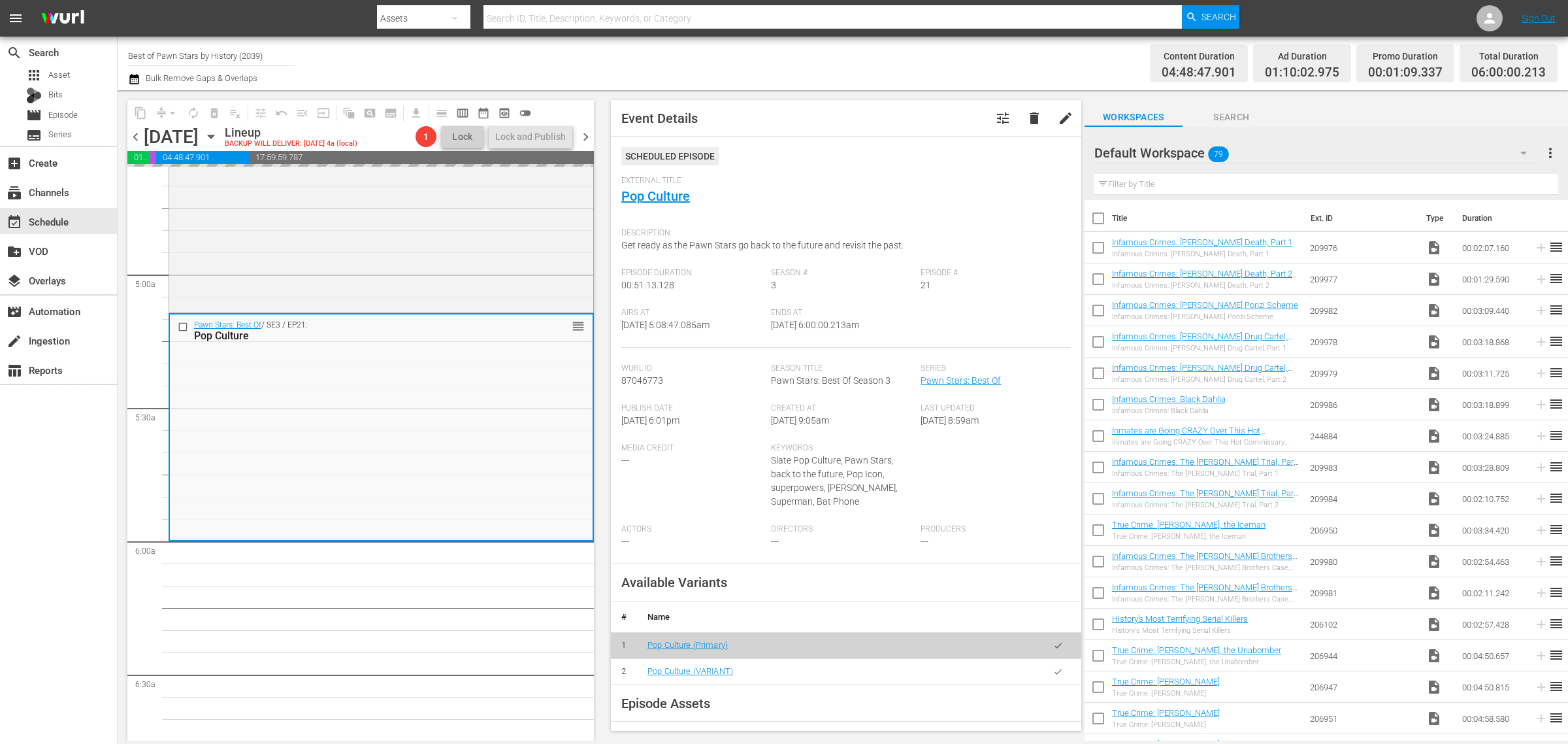
click at [767, 77] on div "Channel Title Best of Pawn Stars by History (2039) Bulk Remove Gaps & Overlaps" at bounding box center [518, 63] width 779 height 47
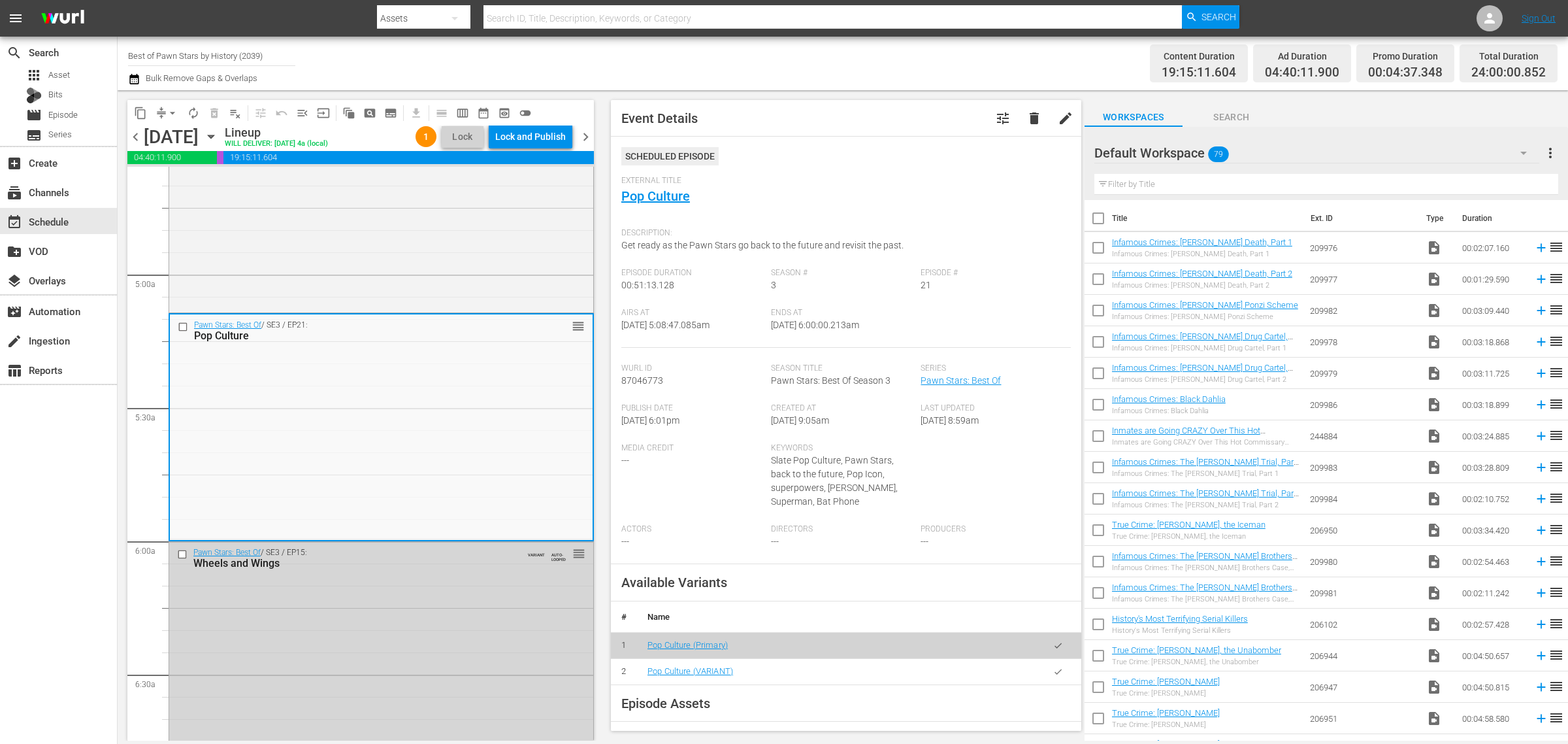
click at [781, 49] on div "Channel Title Best of Pawn Stars by History (2039) Bulk Remove Gaps & Overlaps" at bounding box center [518, 63] width 779 height 47
click at [539, 136] on div "Lock and Publish" at bounding box center [530, 137] width 71 height 24
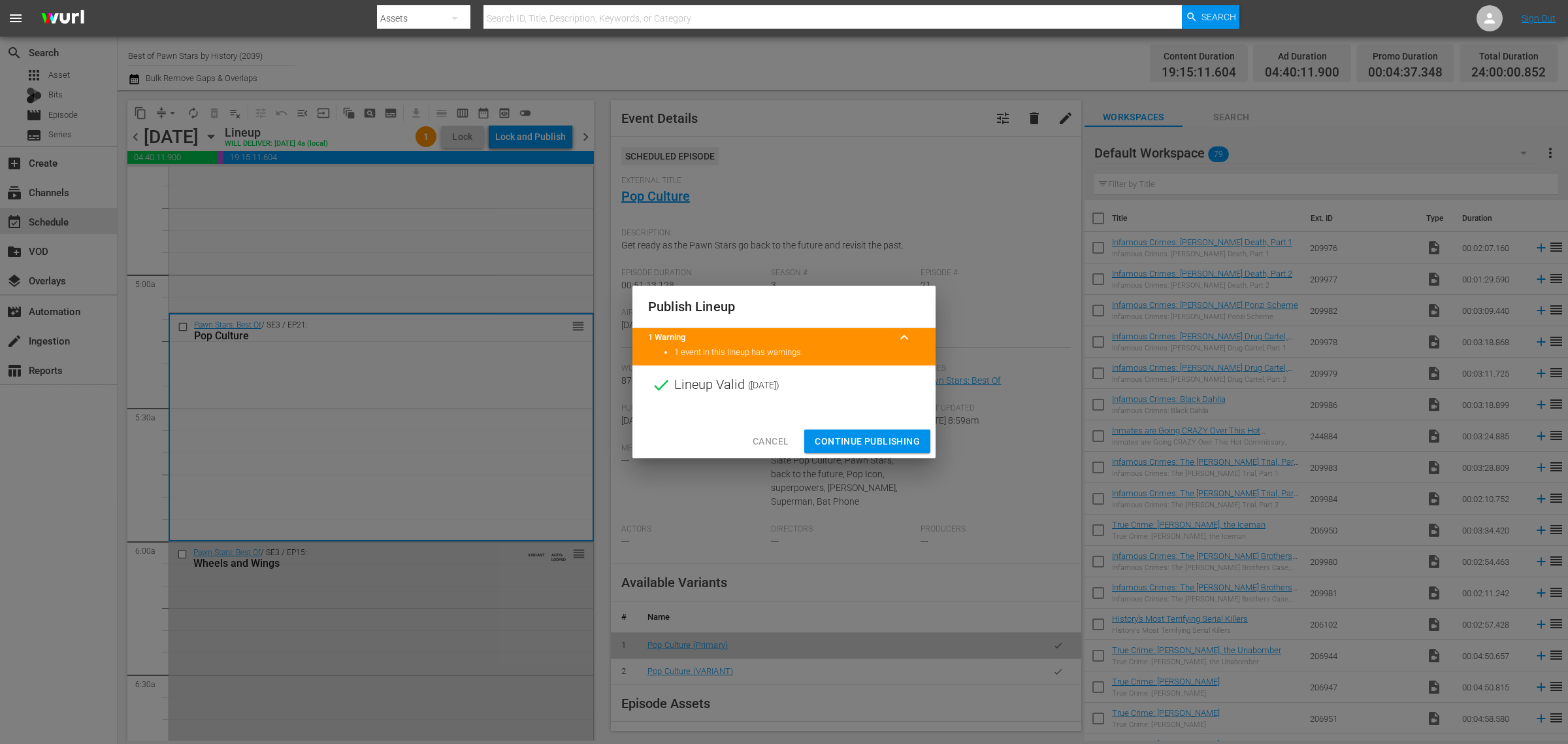
click at [881, 446] on span "Continue Publishing" at bounding box center [867, 441] width 105 height 17
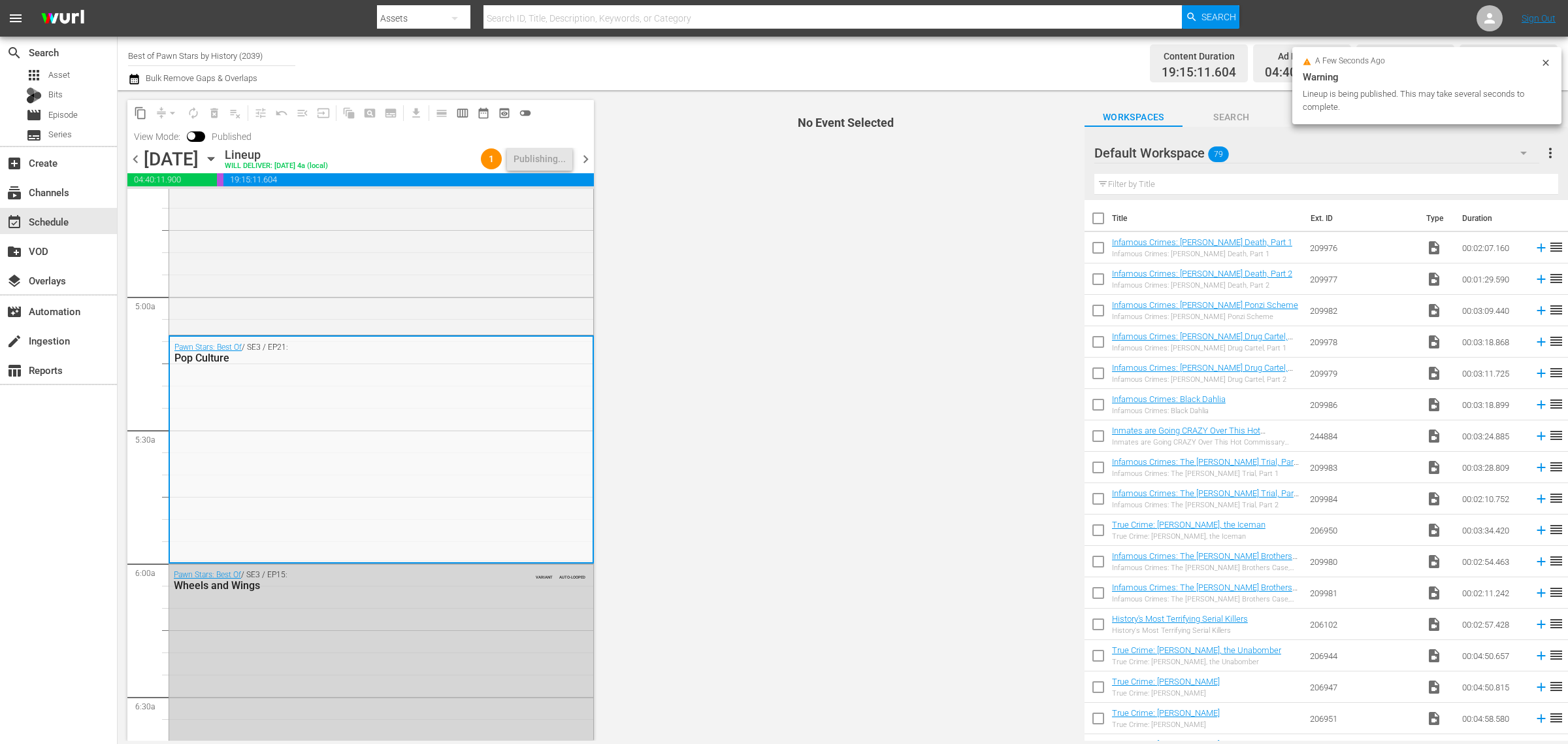
scroll to position [0, 0]
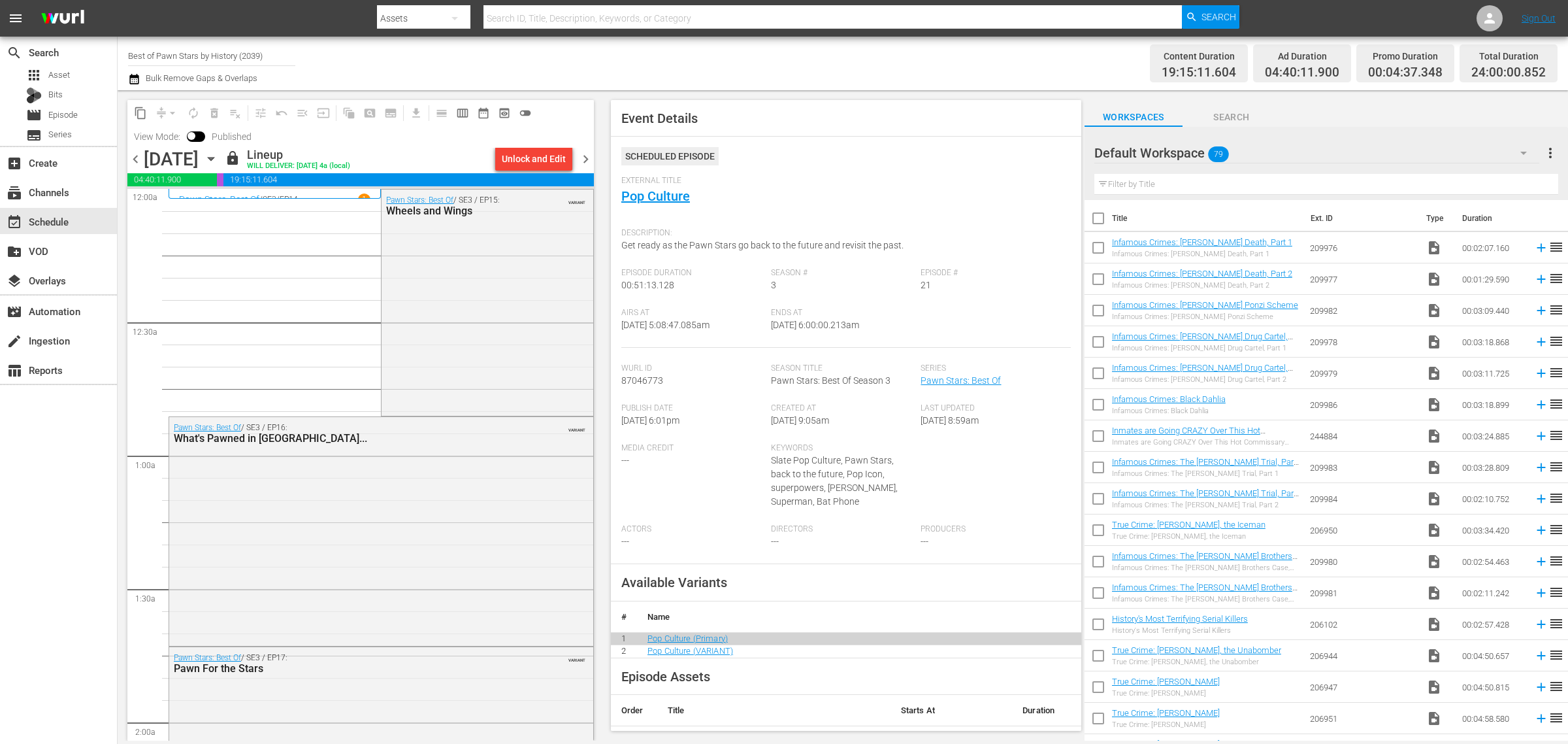
click at [733, 47] on div "Channel Title Best of Pawn Stars by History (2039) Bulk Remove Gaps & Overlaps" at bounding box center [518, 63] width 779 height 47
click at [585, 160] on span "chevron_right" at bounding box center [586, 159] width 17 height 17
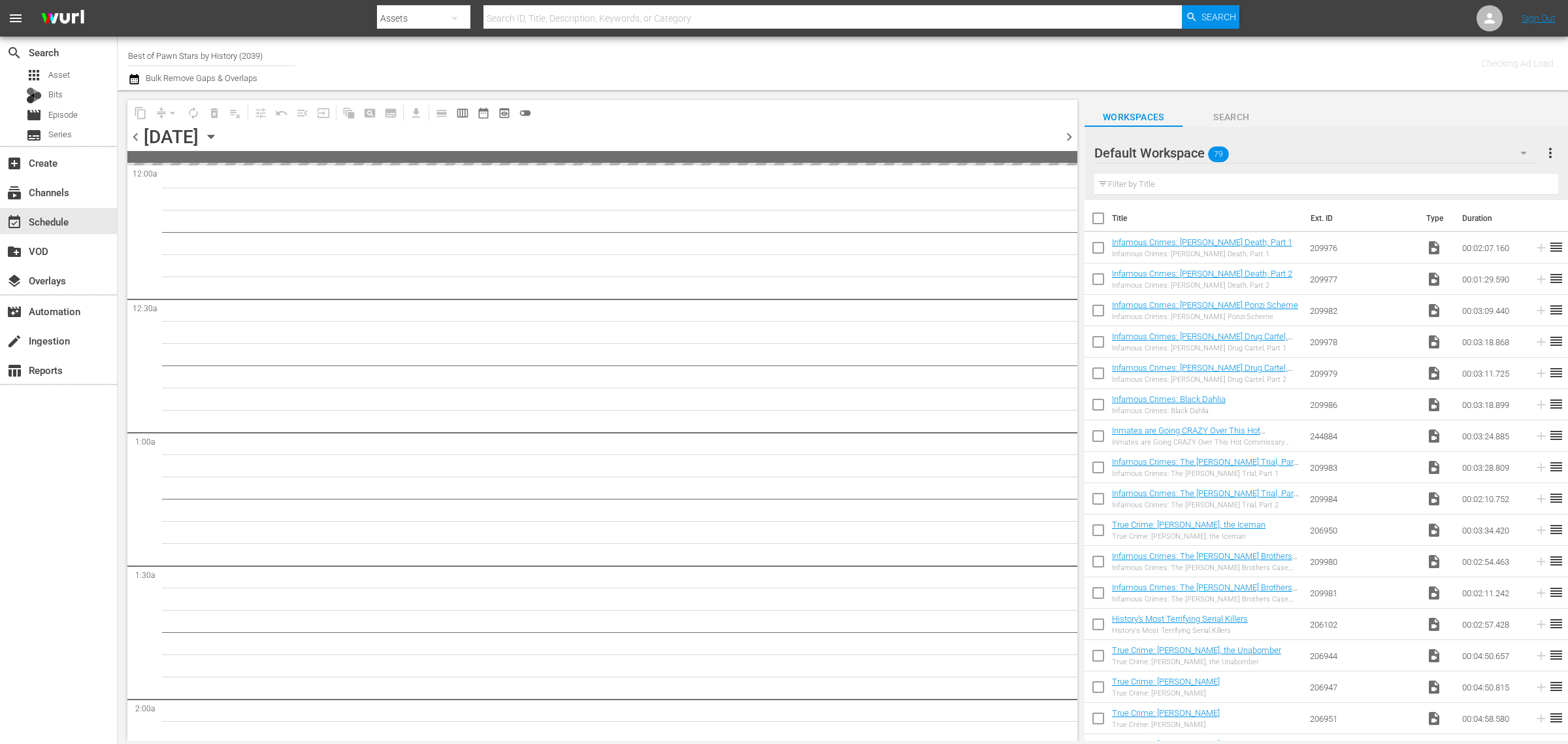
click at [821, 61] on div "Channel Title Best of Pawn Stars by History (2039) Bulk Remove Gaps & Overlaps" at bounding box center [518, 63] width 779 height 47
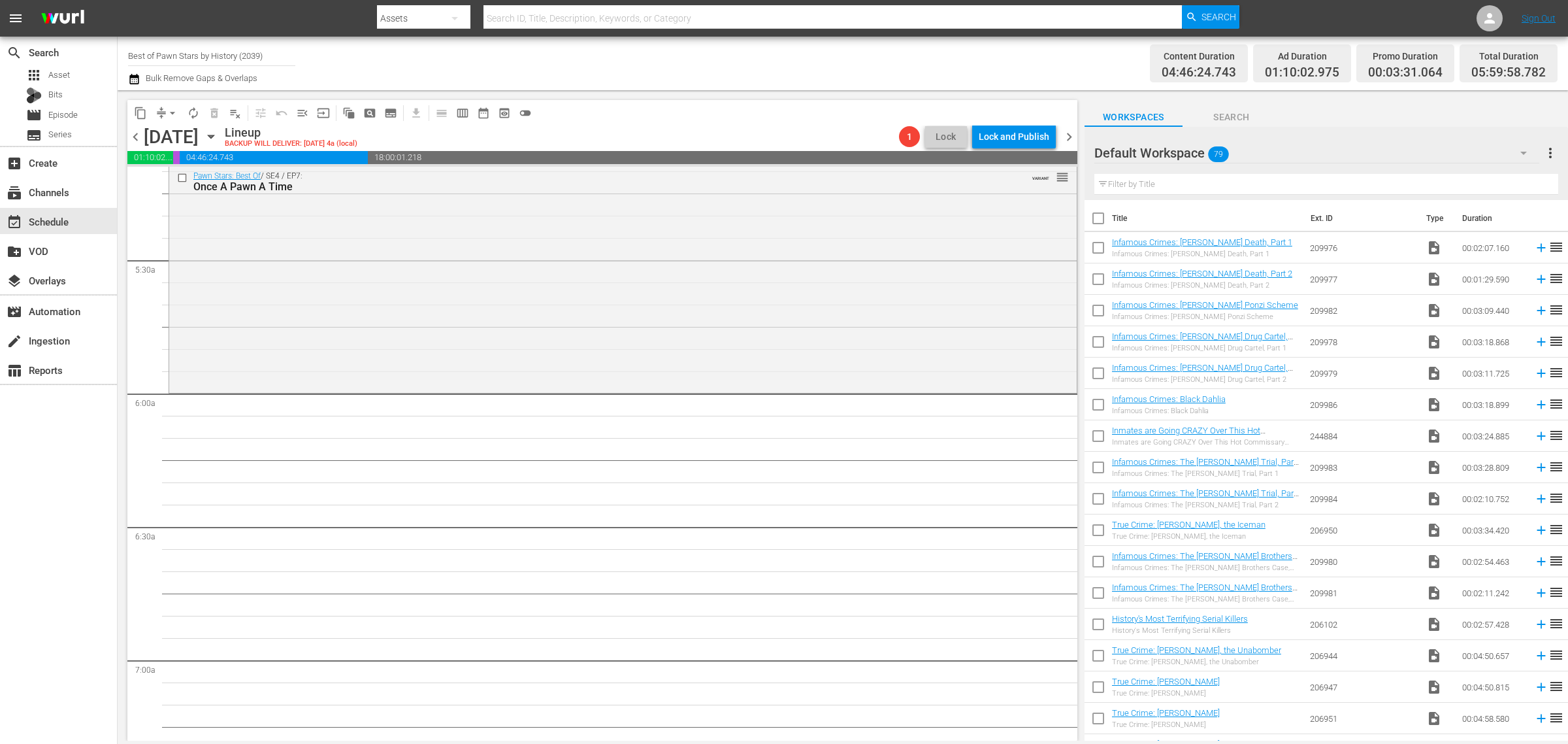
scroll to position [1225, 0]
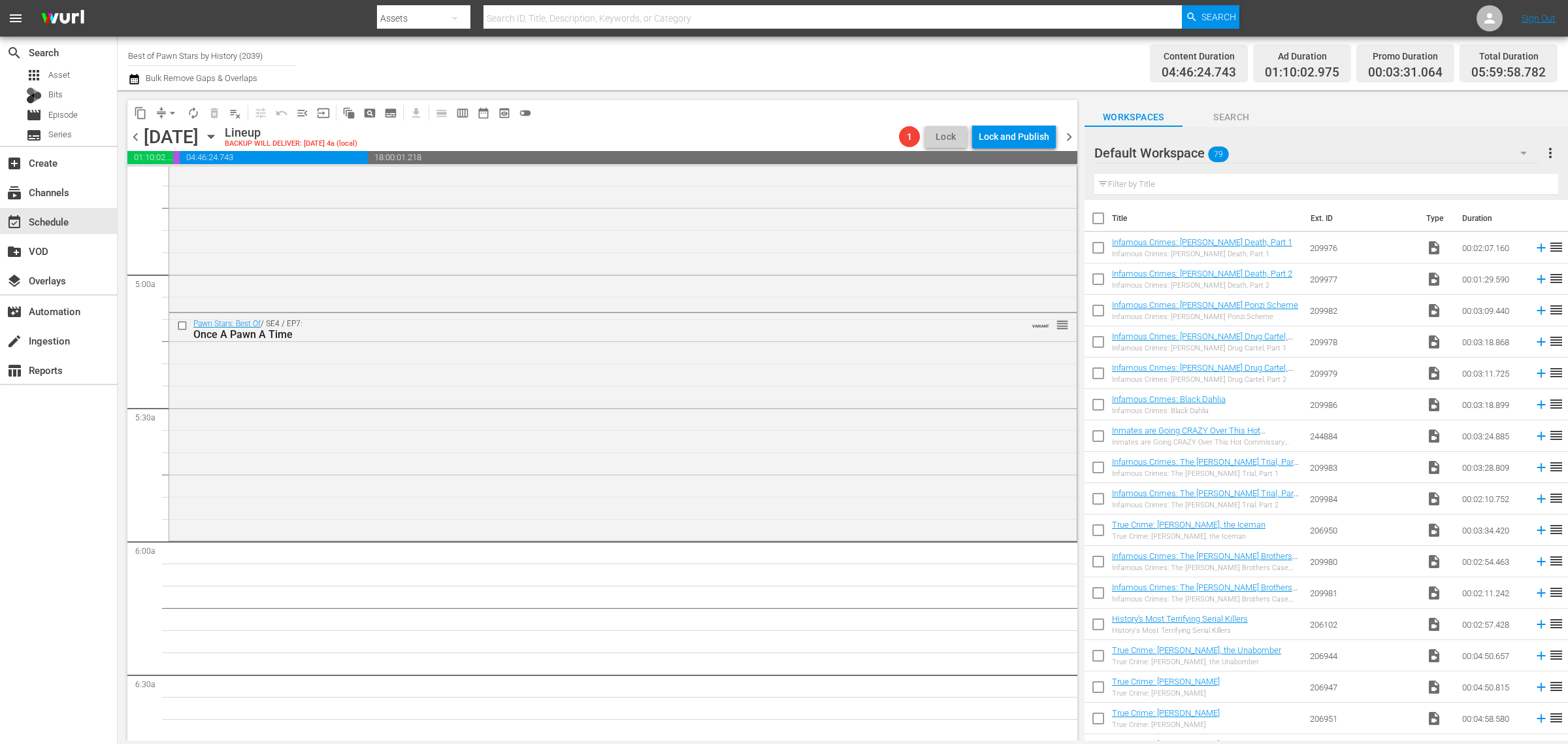
click at [658, 446] on div "Pawn Stars: Best Of / SE4 / EP7: Once A Pawn A Time VARIANT reorder" at bounding box center [623, 425] width 908 height 224
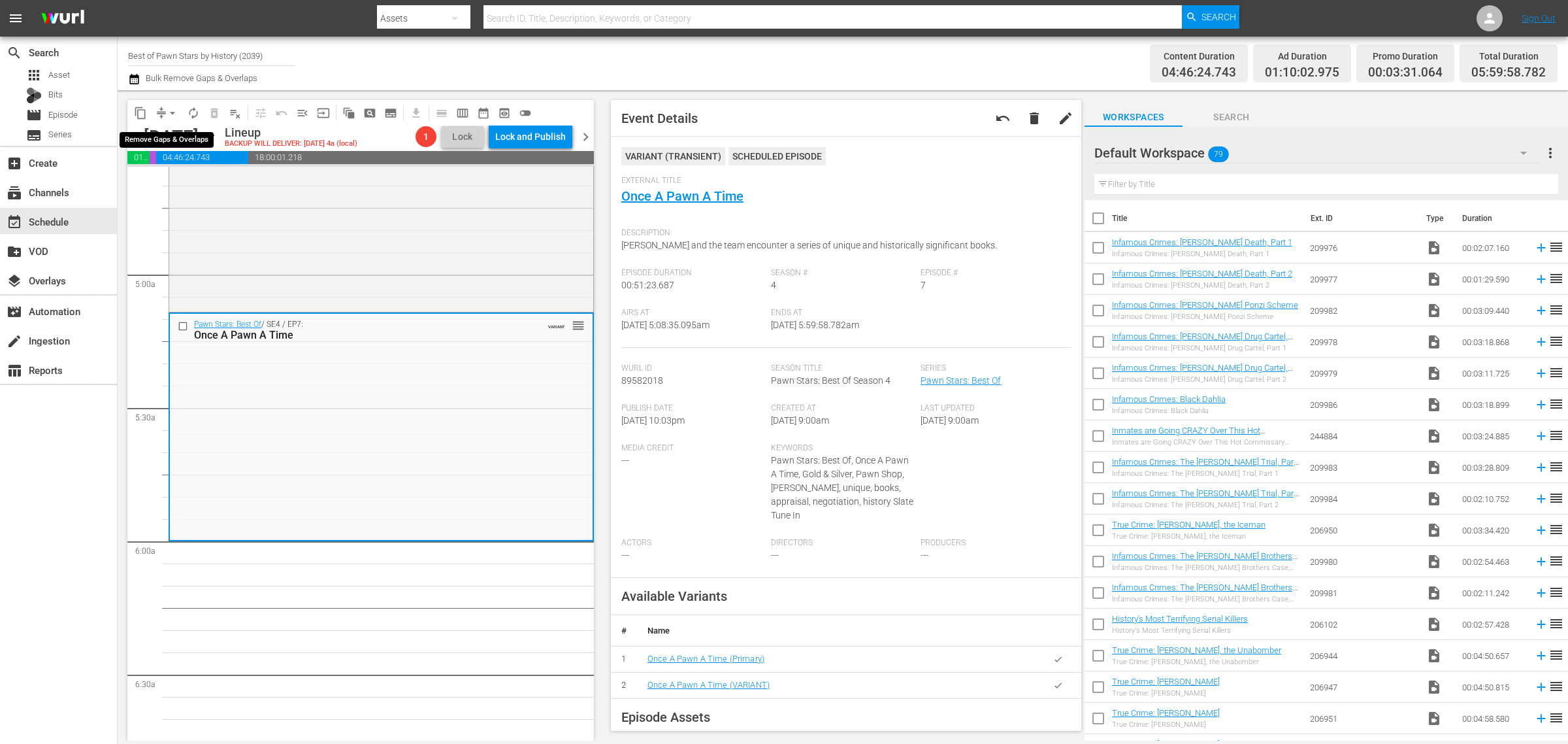
click at [171, 112] on span "arrow_drop_down" at bounding box center [173, 113] width 13 height 13
click at [165, 138] on li "Align to Midnight" at bounding box center [173, 139] width 137 height 22
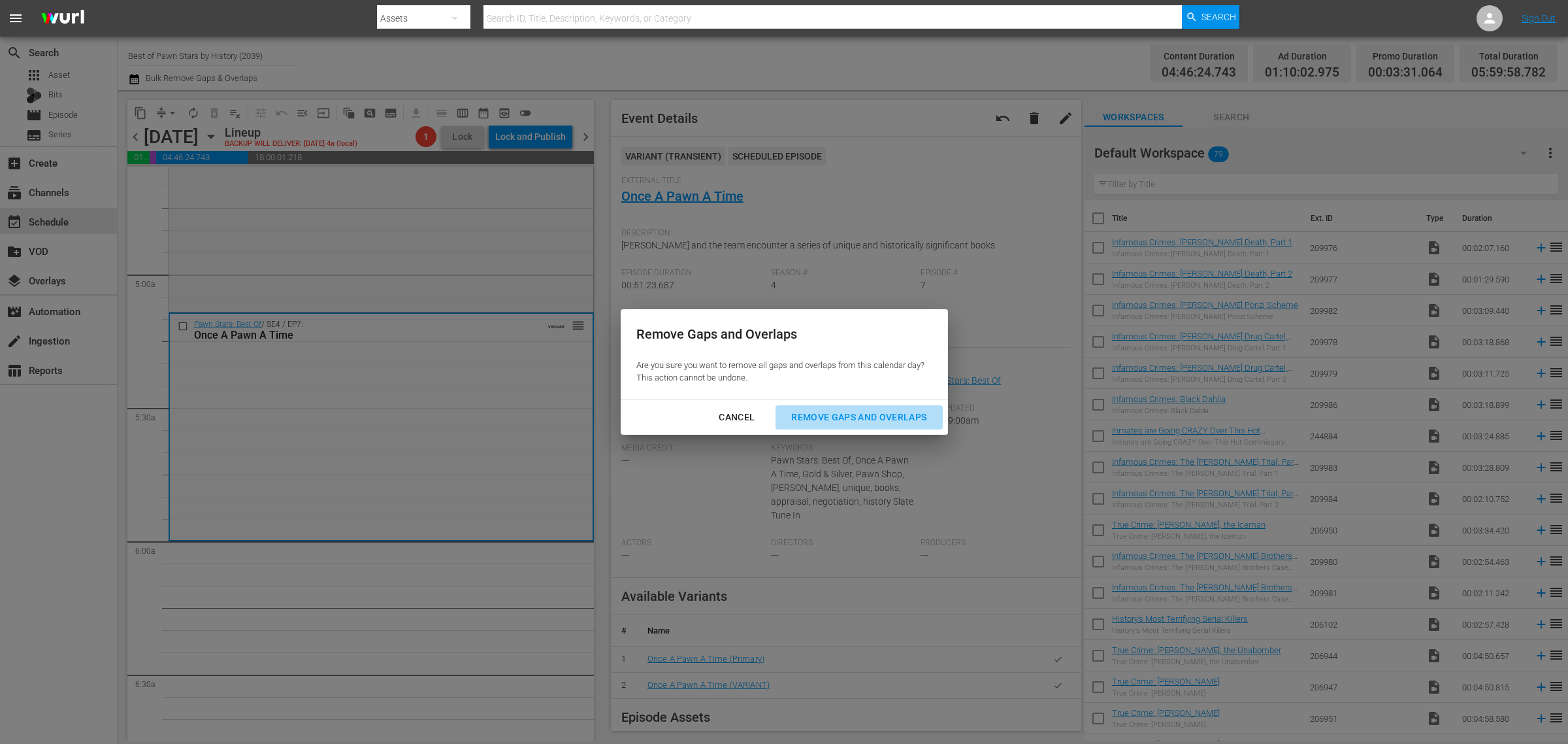
click at [838, 414] on div "Remove Gaps and Overlaps" at bounding box center [859, 417] width 156 height 17
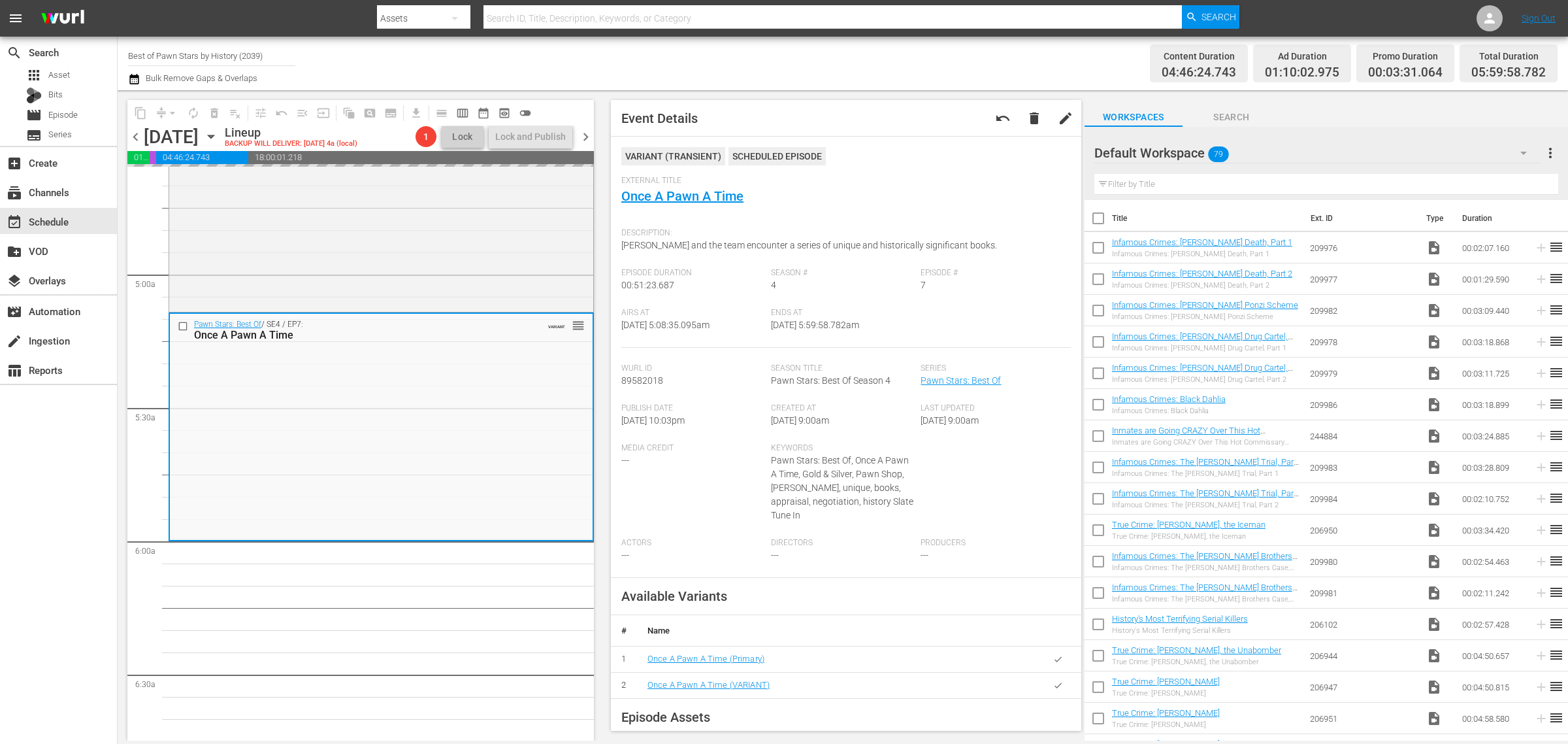
click at [892, 71] on div "Channel Title Best of Pawn Stars by History (2039) Bulk Remove Gaps & Overlaps" at bounding box center [518, 63] width 779 height 47
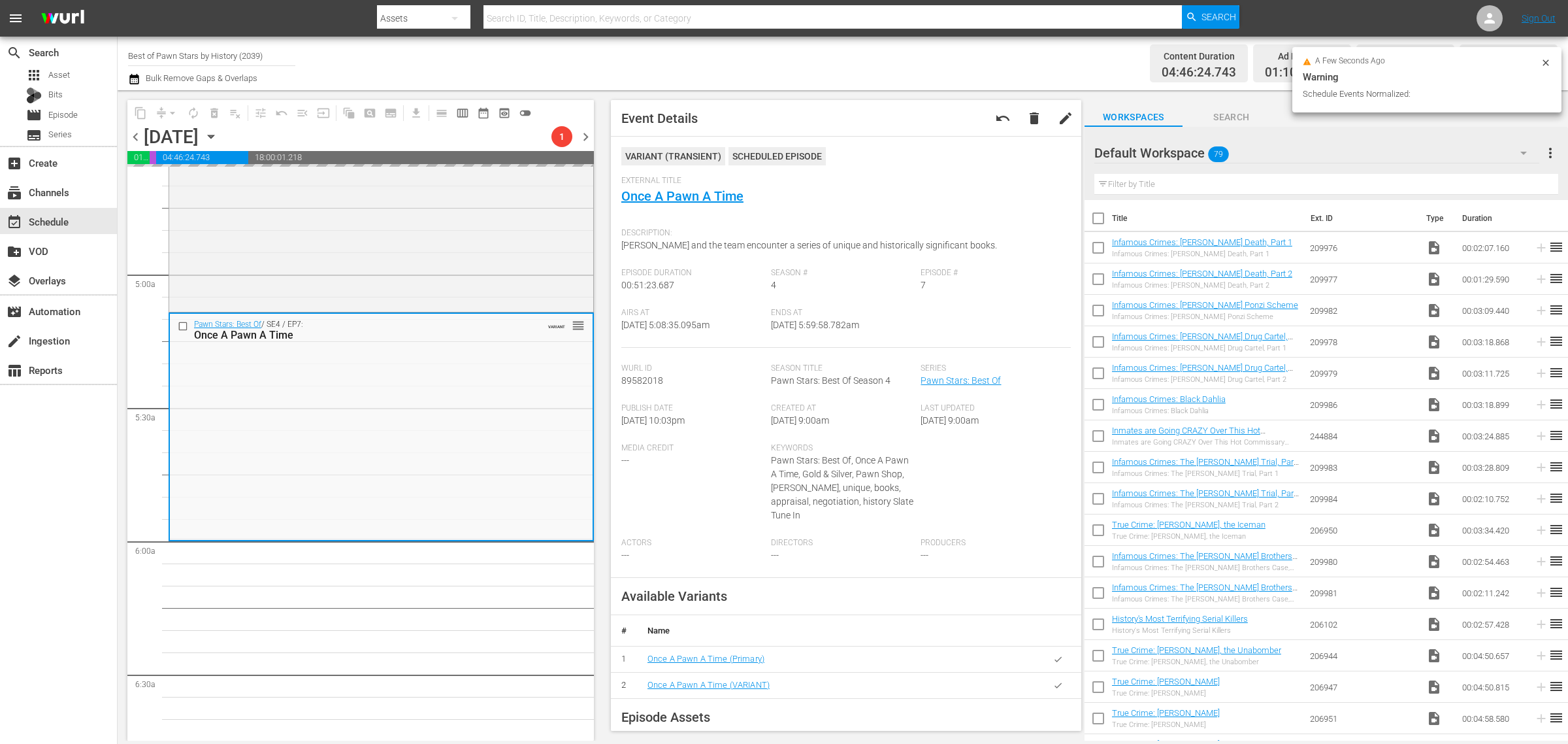
click at [900, 59] on div "Channel Title Best of Pawn Stars by History (2039) Bulk Remove Gaps & Overlaps" at bounding box center [518, 63] width 779 height 47
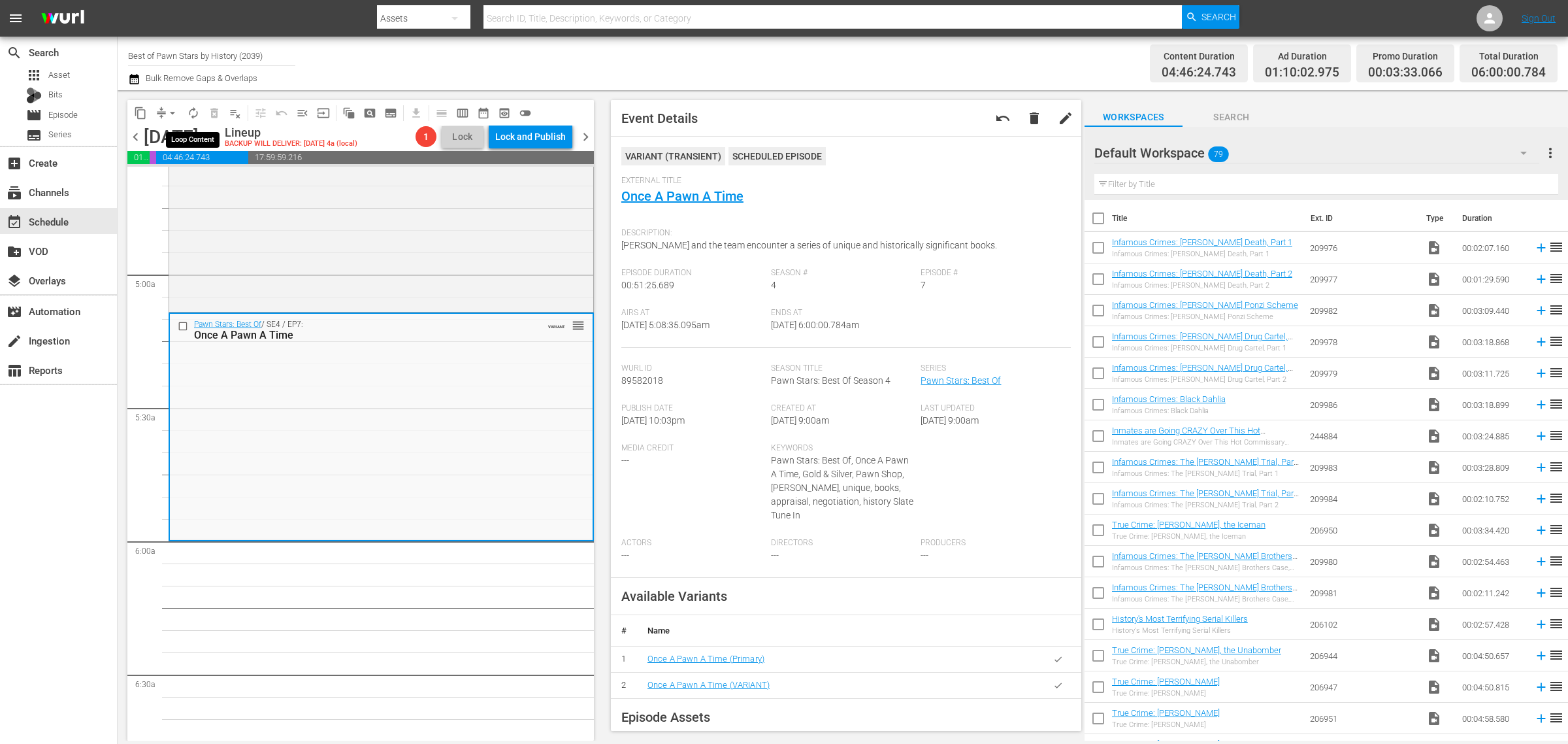
click at [196, 111] on span "autorenew_outlined" at bounding box center [194, 113] width 13 height 13
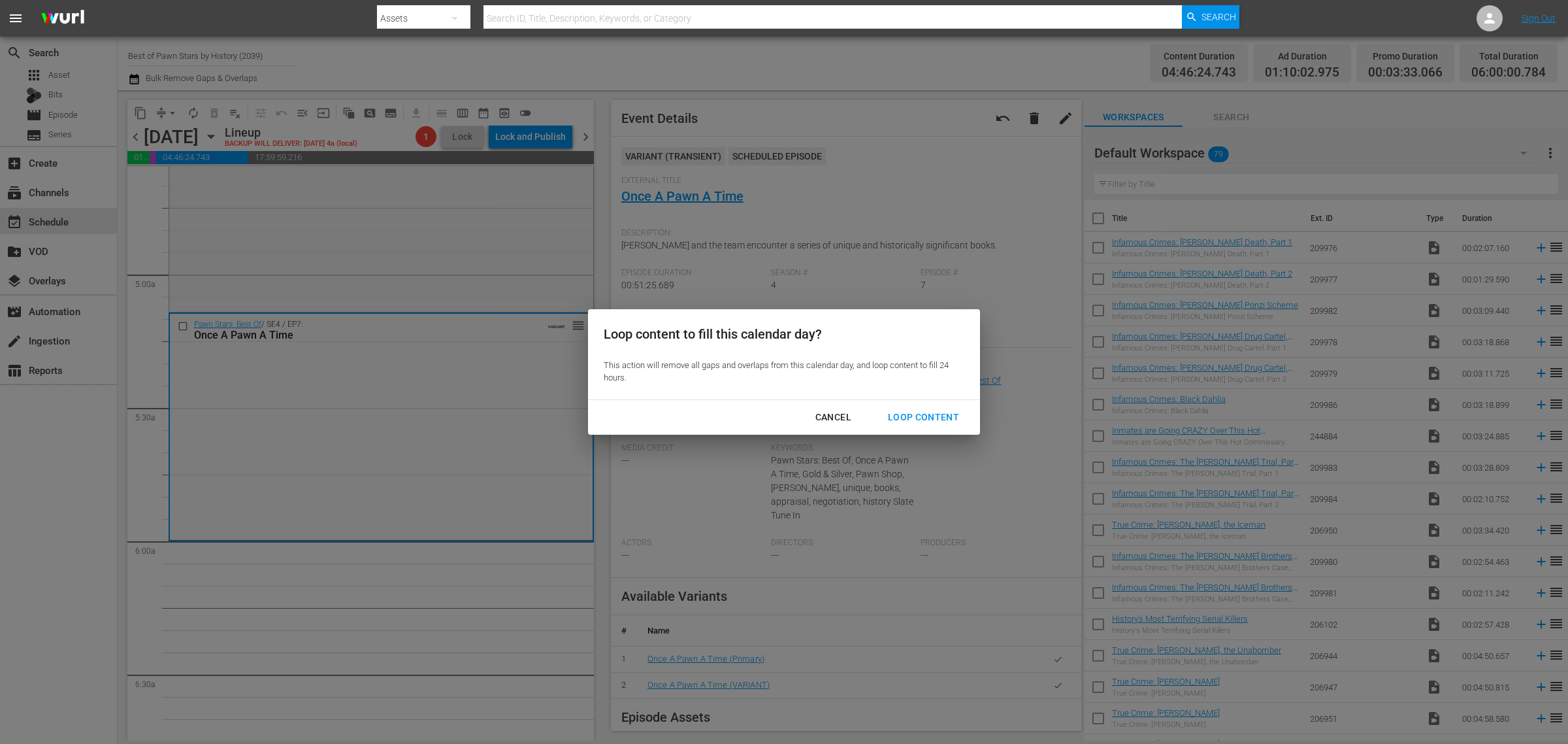
click at [955, 418] on div "Loop Content" at bounding box center [923, 417] width 92 height 17
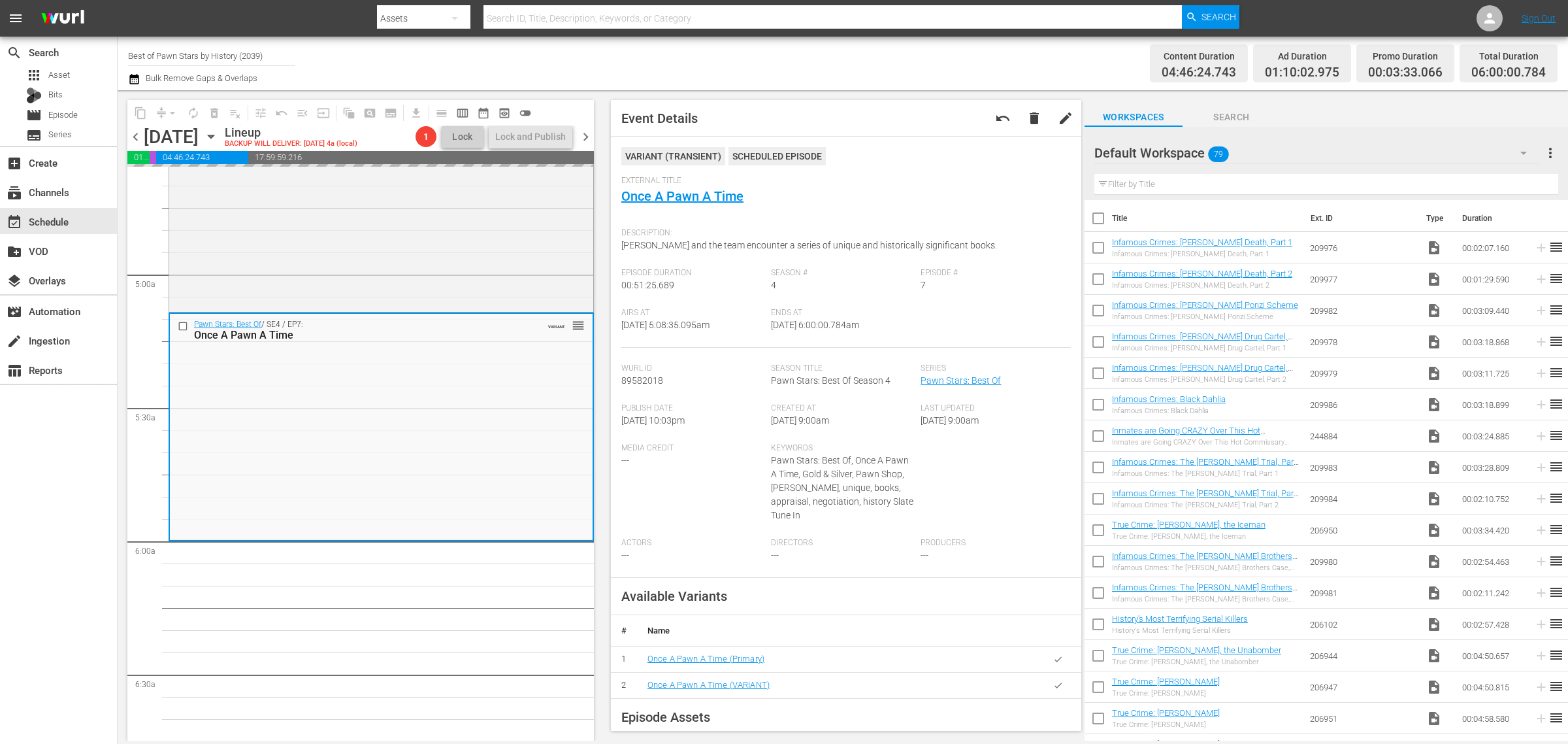
click at [799, 62] on div "Channel Title Best of Pawn Stars by History (2039) Bulk Remove Gaps & Overlaps" at bounding box center [518, 63] width 779 height 47
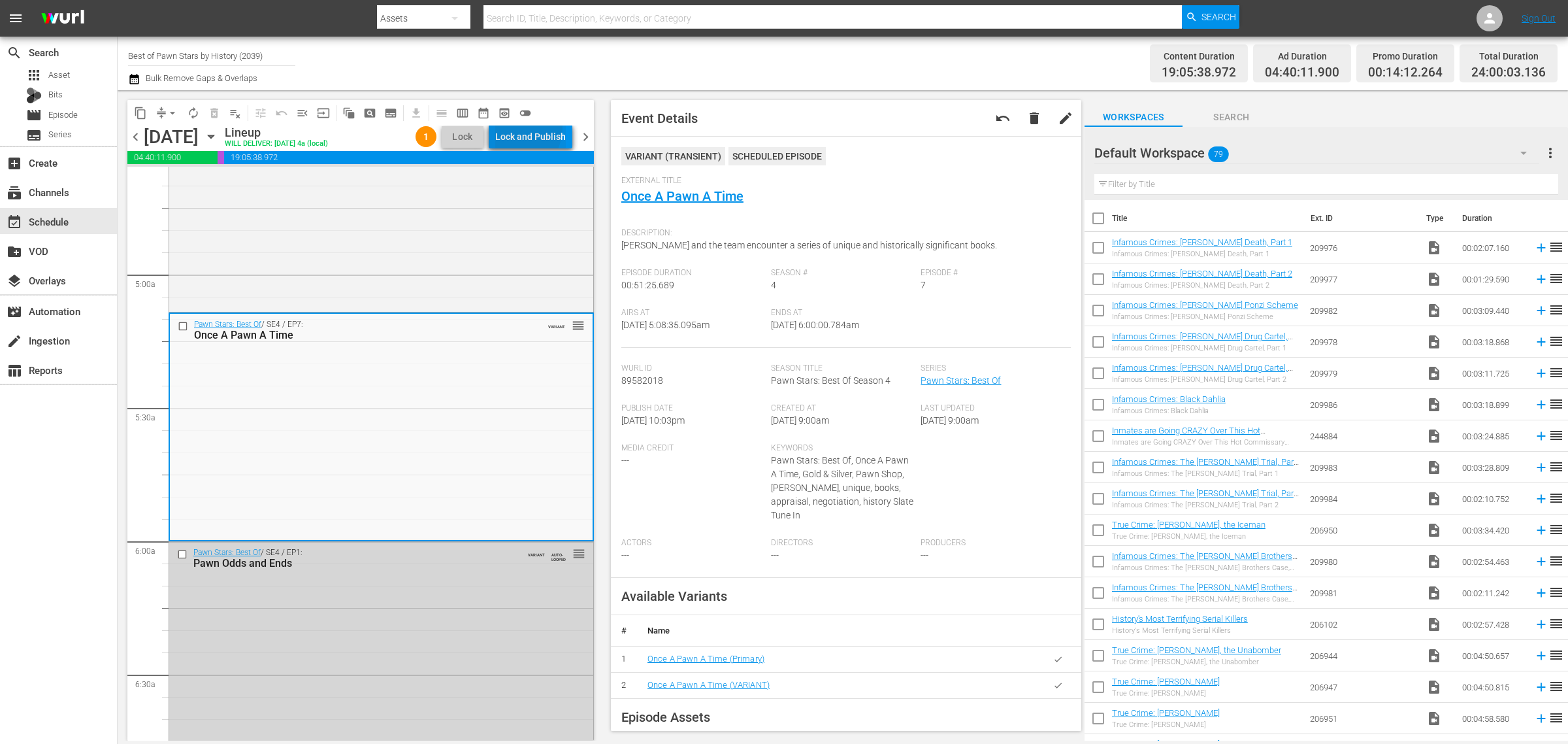
click at [505, 126] on div "Lock and Publish" at bounding box center [530, 137] width 71 height 24
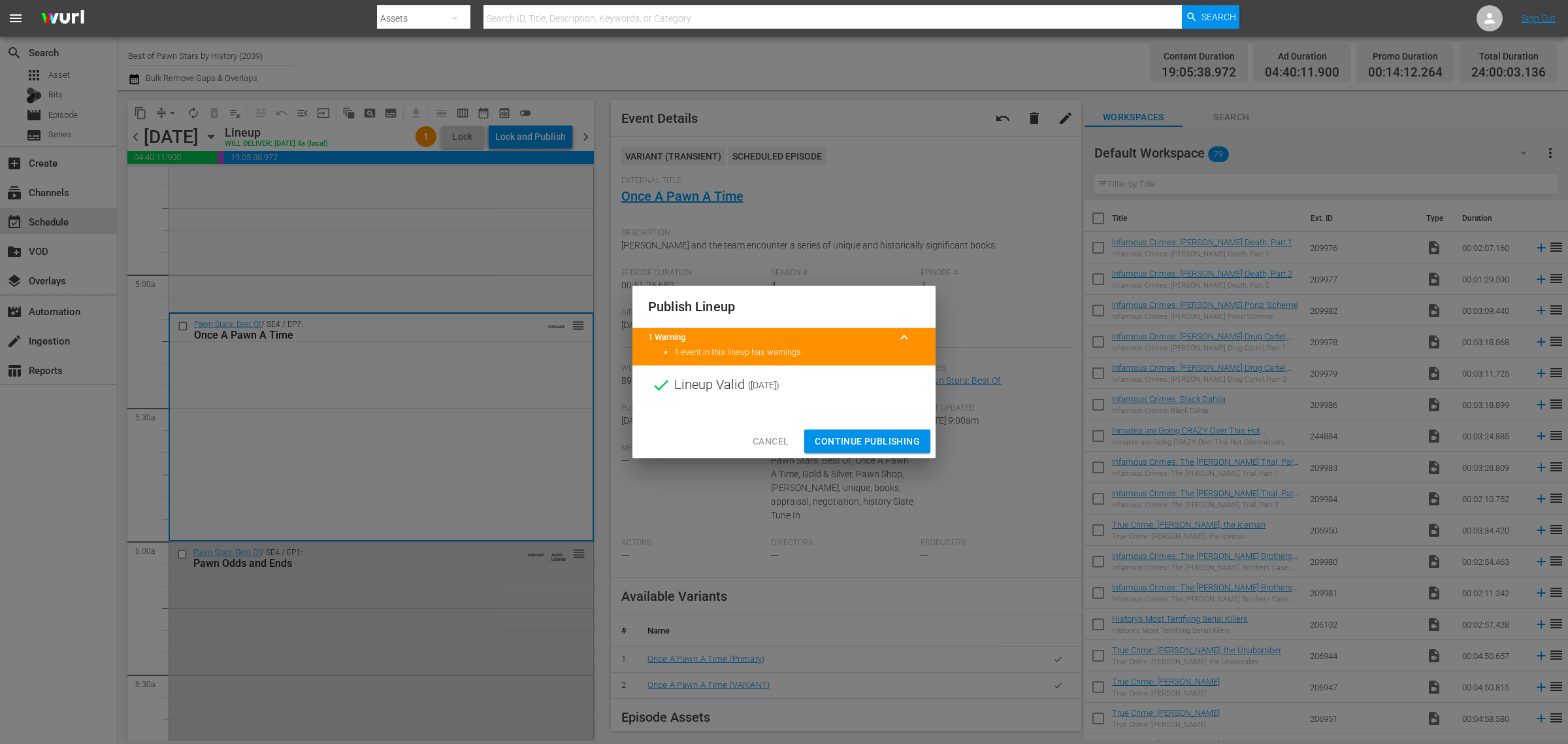
click at [877, 442] on span "Continue Publishing" at bounding box center [867, 441] width 105 height 17
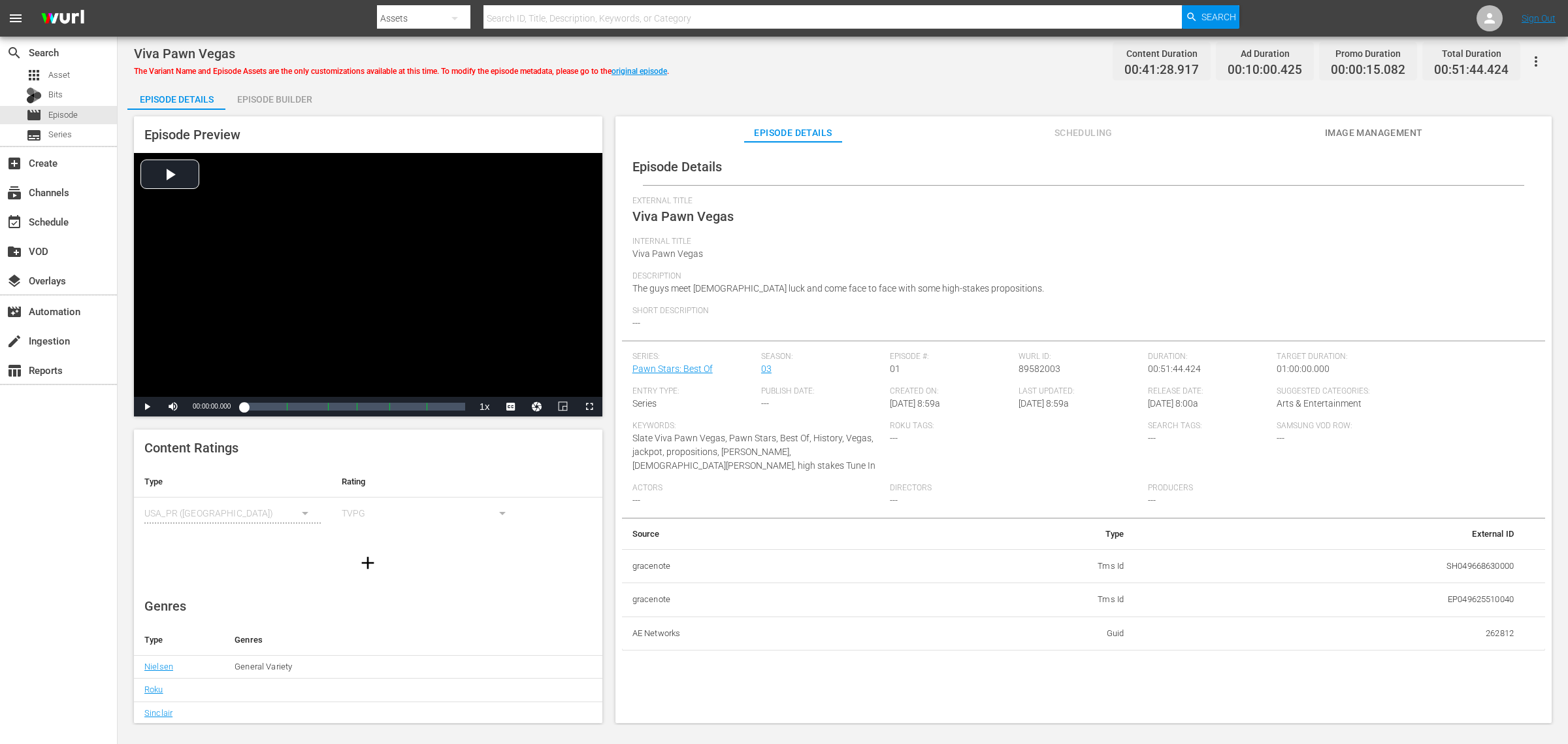
click at [266, 96] on div "Episode Builder" at bounding box center [274, 99] width 98 height 31
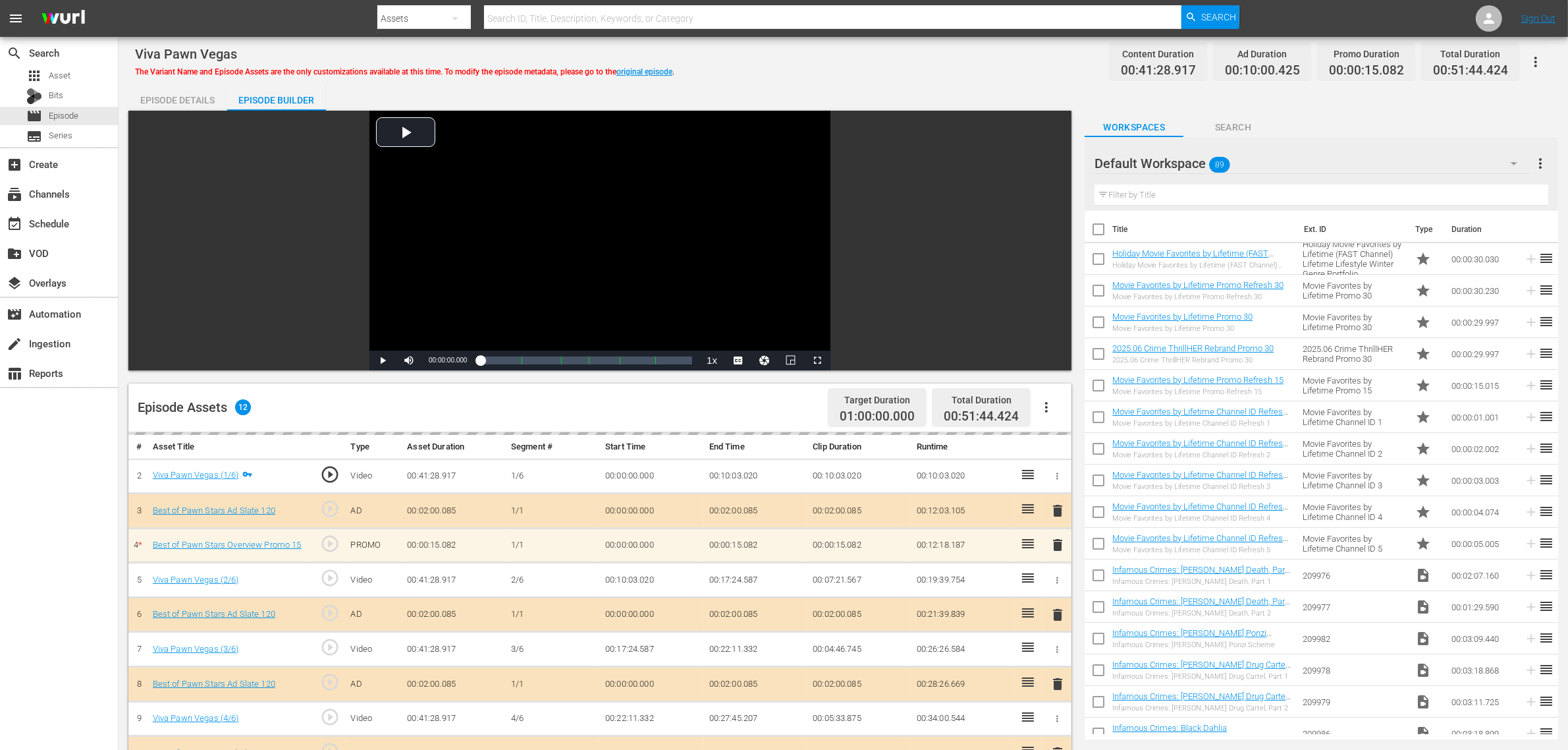
click at [1008, 56] on div "Viva Pawn Vegas The Variant Name and Episode Assets are the only customizations…" at bounding box center [844, 61] width 1417 height 29
click at [1263, 153] on div "Default Workspace 89" at bounding box center [1311, 163] width 435 height 37
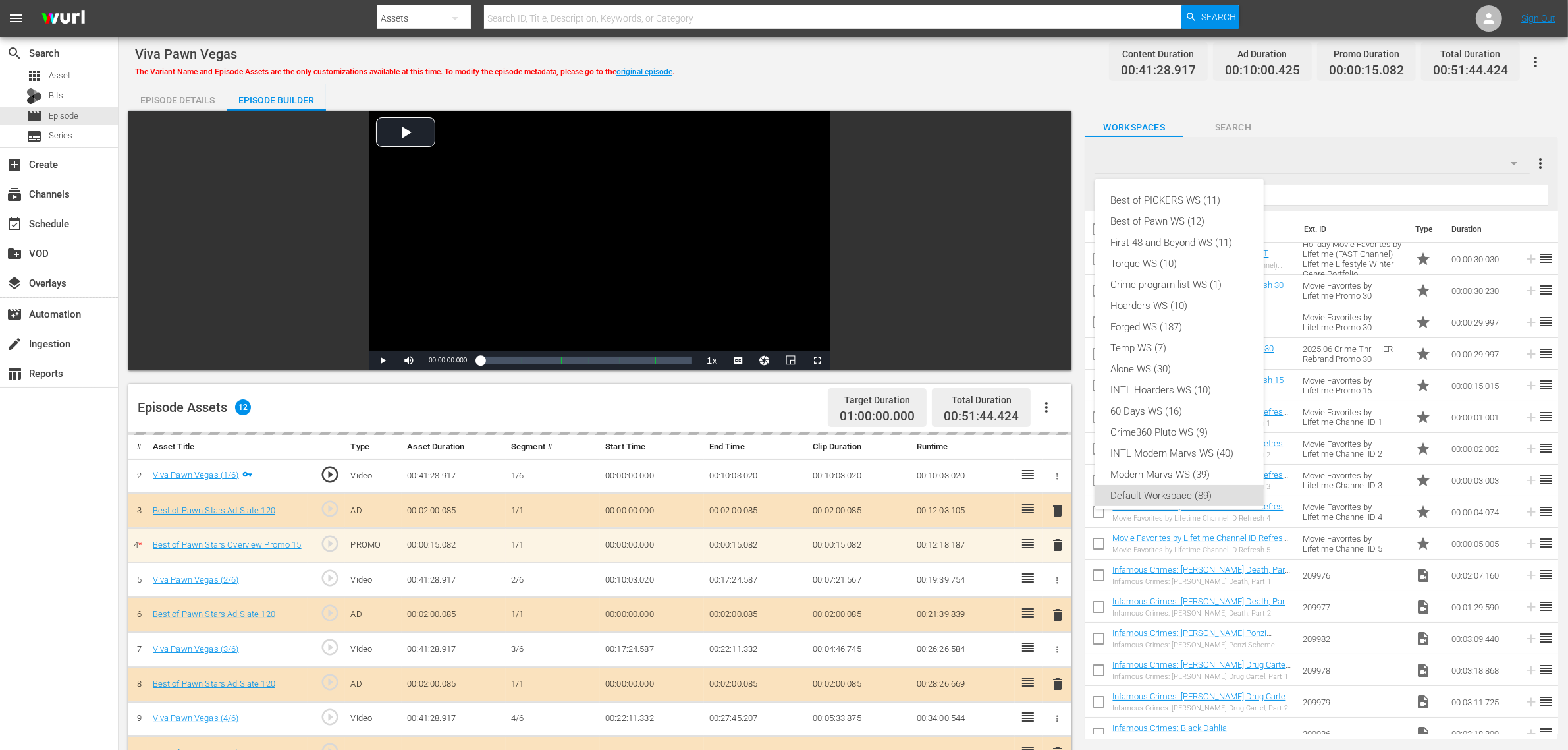
scroll to position [8, 0]
click at [1196, 214] on div "Best of Pawn WS (12)" at bounding box center [1179, 213] width 137 height 21
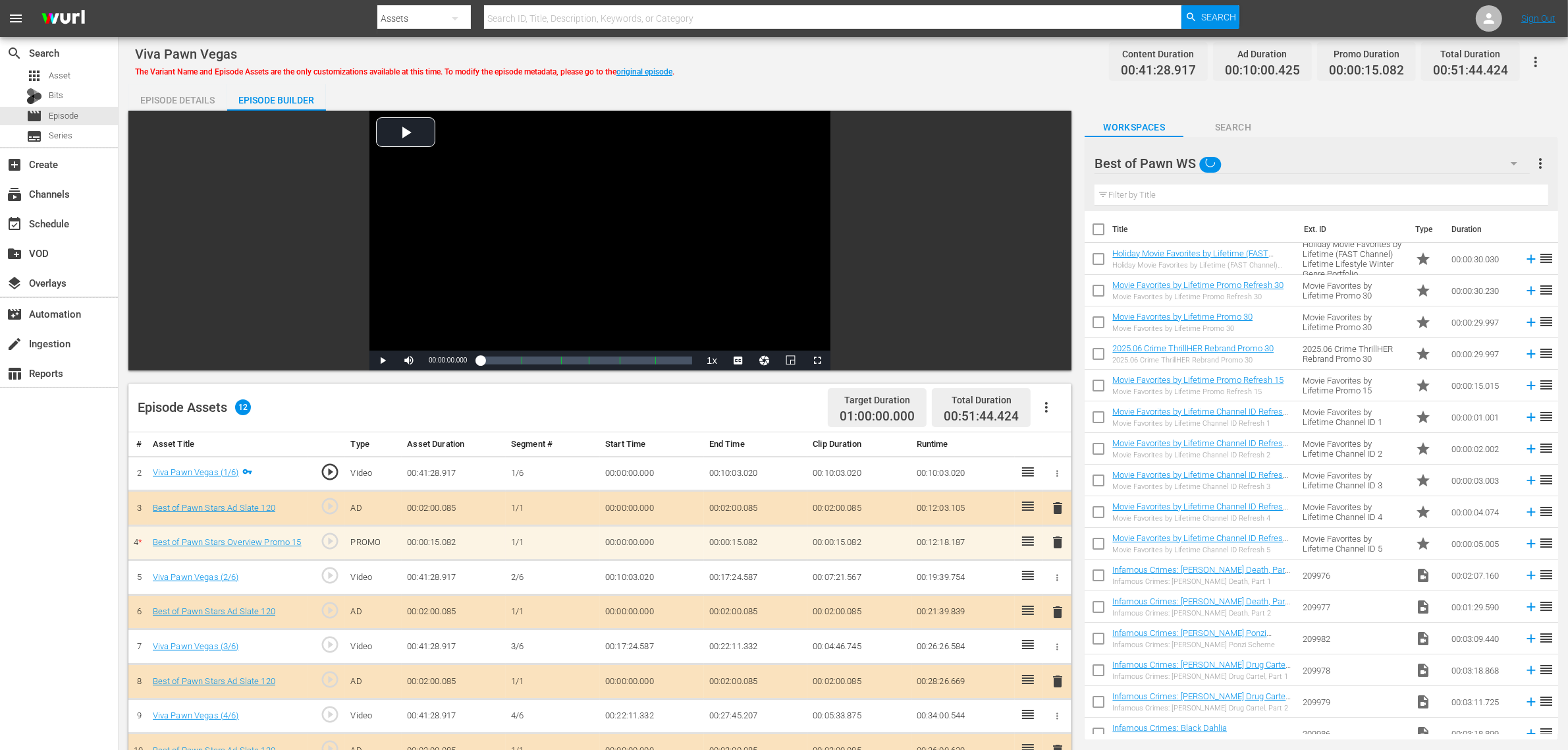
click at [884, 61] on div "Best of PICKERS WS (11) Best of Pawn WS (12) First 48 and Beyond WS (11) Torque…" at bounding box center [784, 375] width 1568 height 750
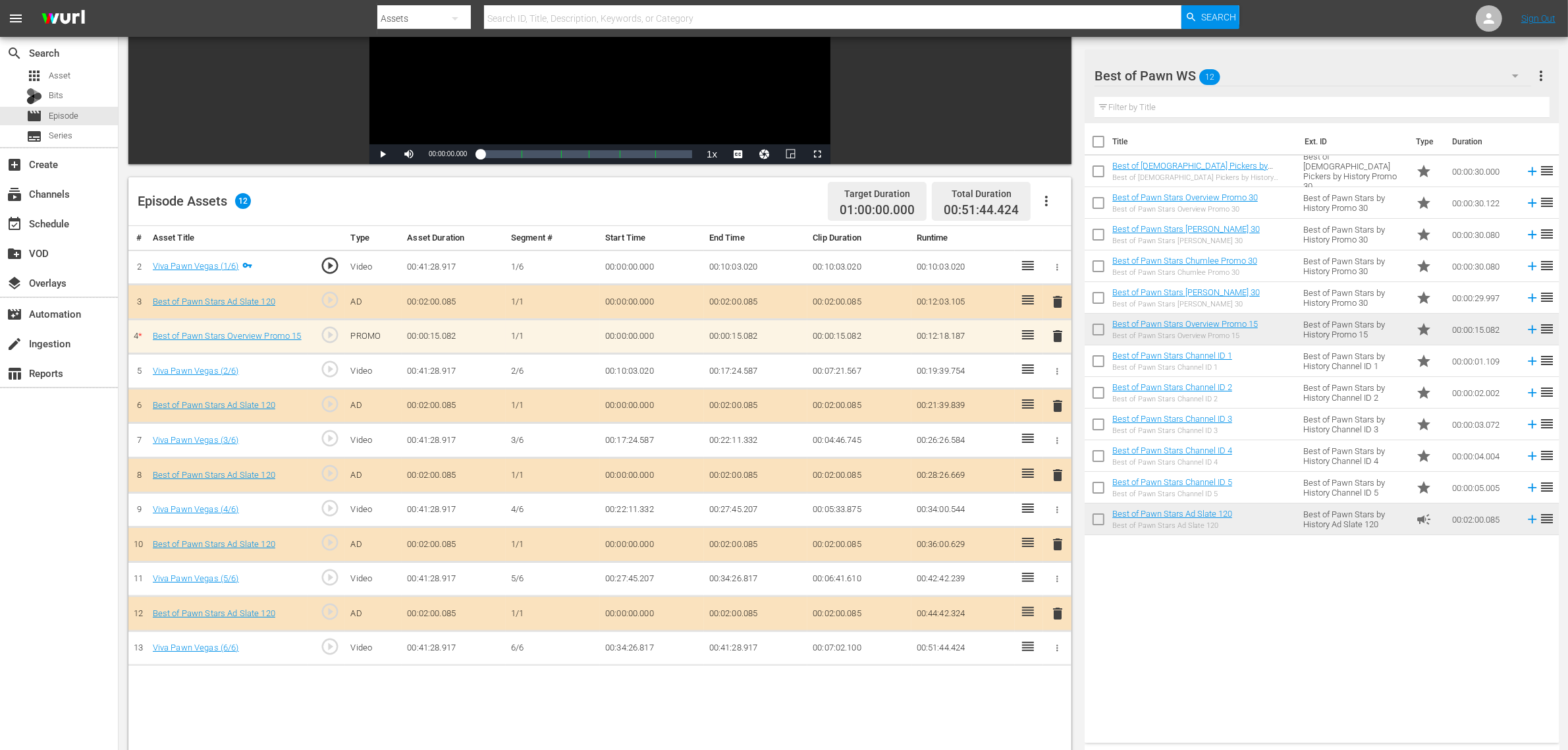
scroll to position [247, 0]
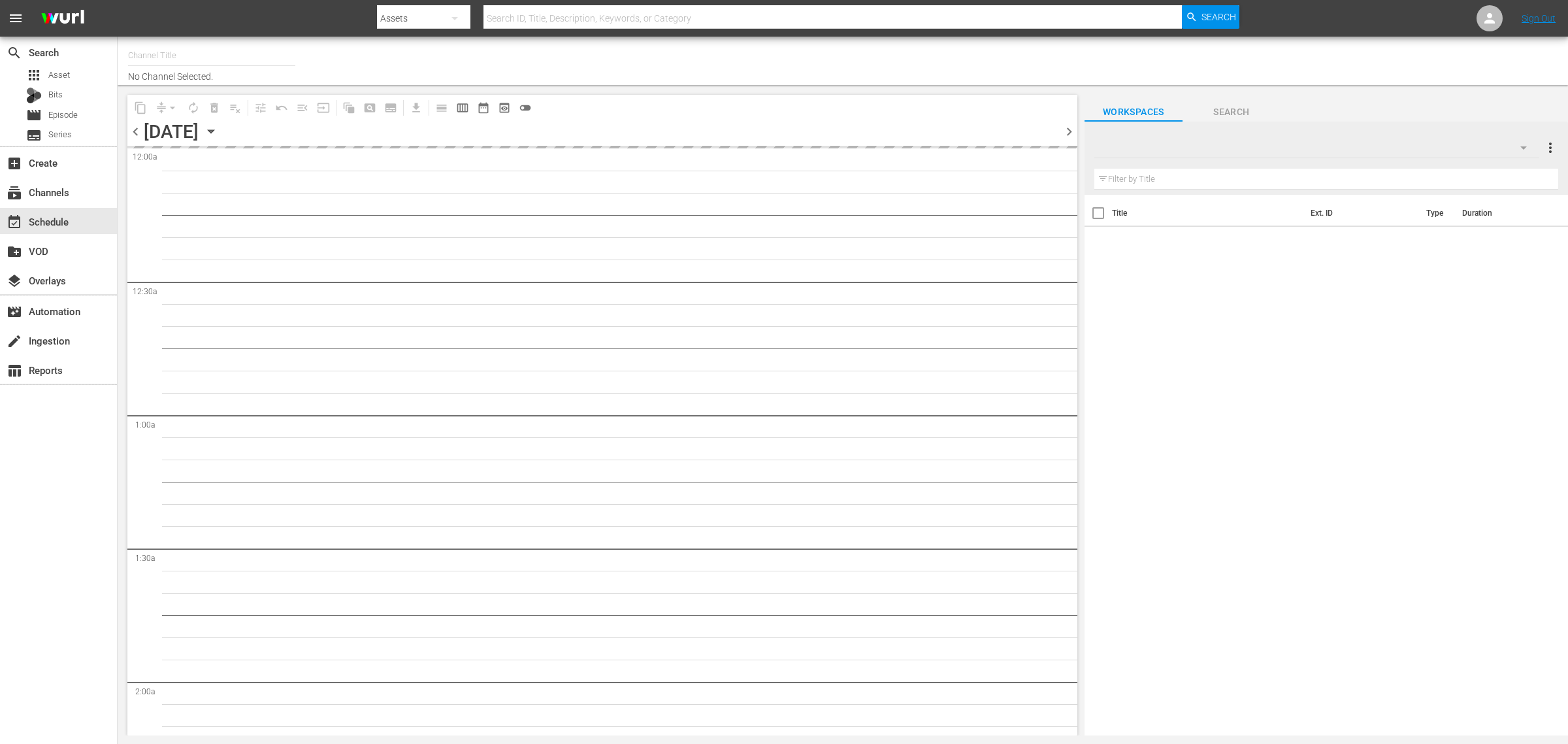
type input "The First 48 & Beyond by A&E (2040)"
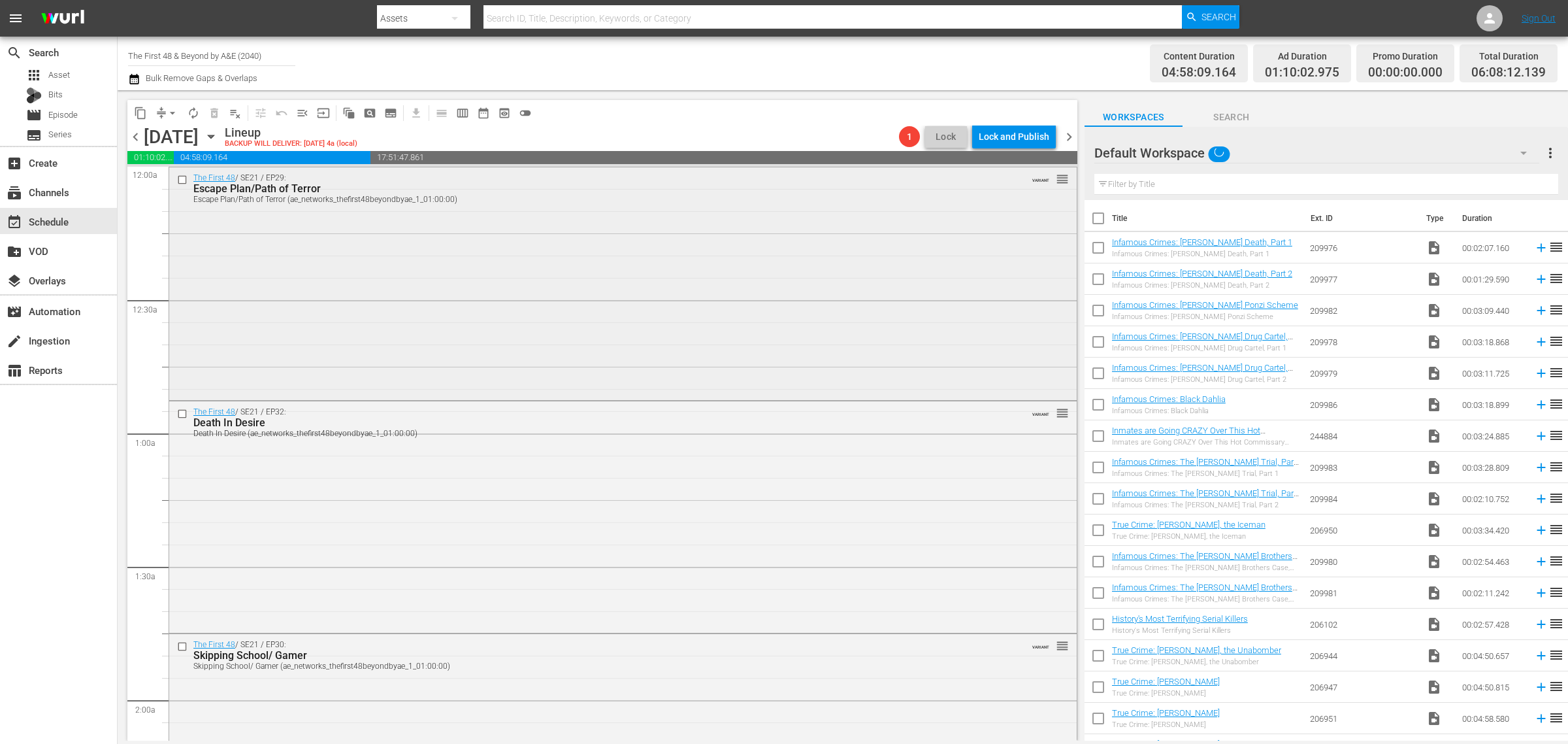
click at [462, 237] on div "The First 48 / SE21 / EP29: Escape Plan/Path of Terror Escape Plan/Path of Terr…" at bounding box center [623, 282] width 908 height 230
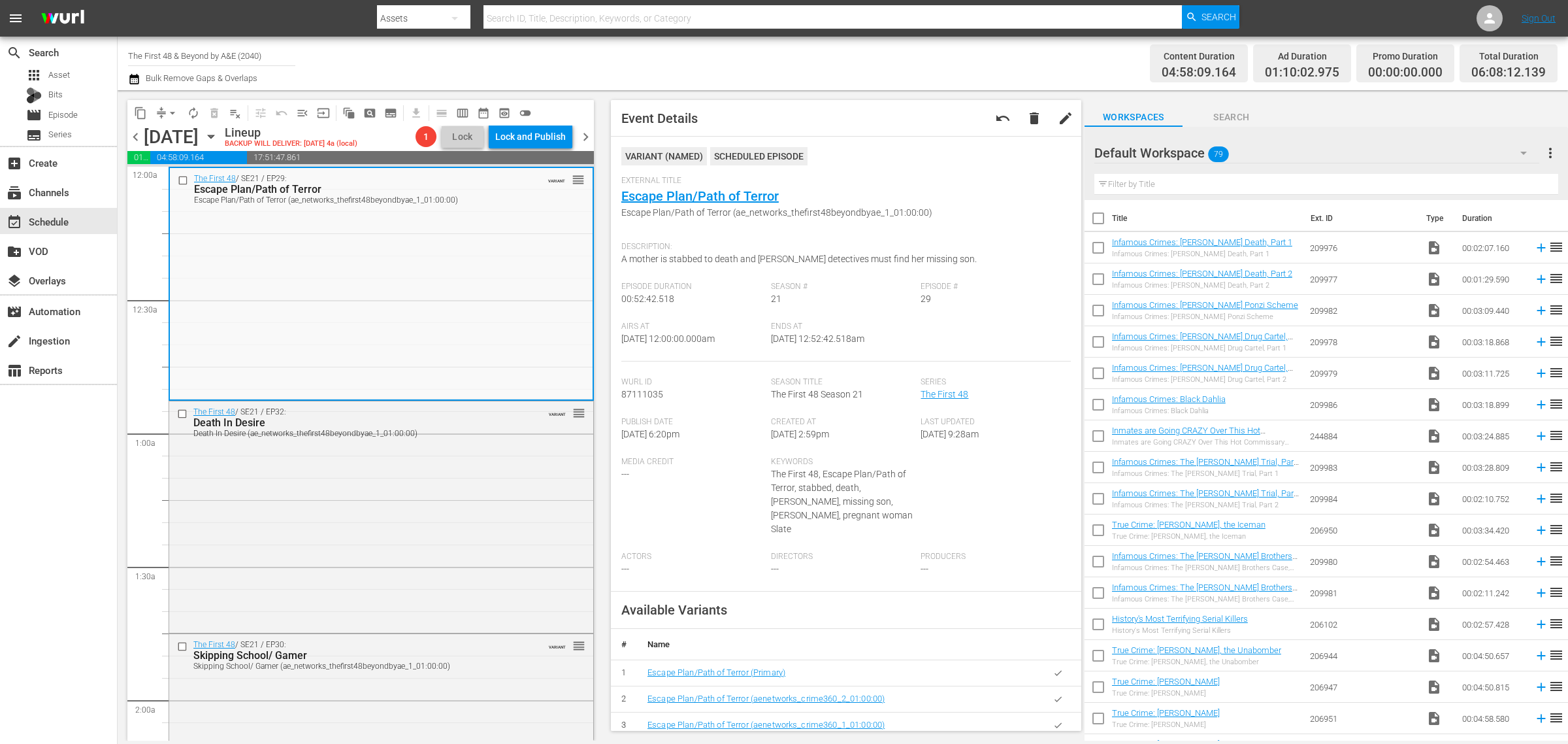
click at [591, 139] on span "chevron_right" at bounding box center [586, 137] width 17 height 17
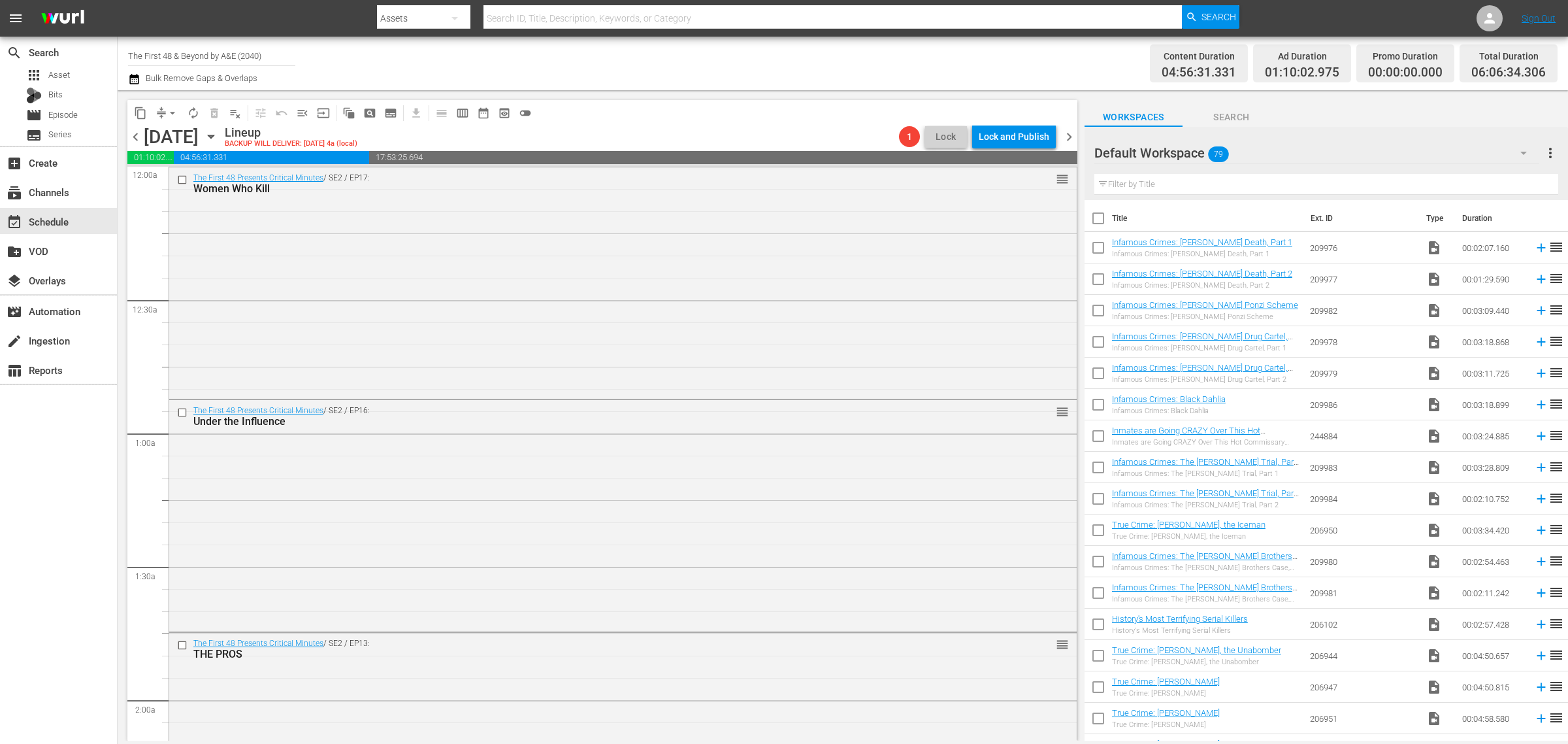
click at [1069, 131] on span "chevron_right" at bounding box center [1069, 137] width 17 height 17
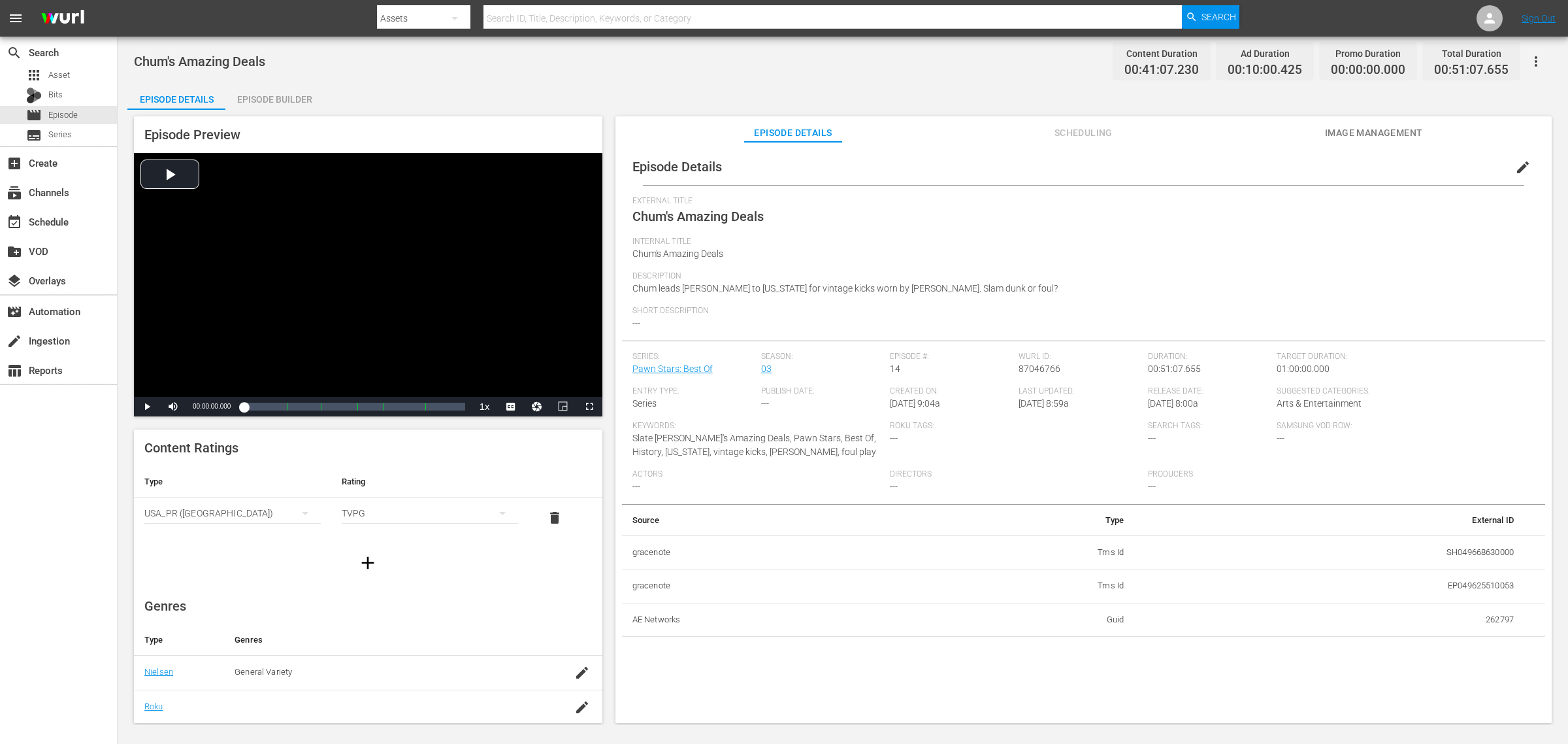
drag, startPoint x: 305, startPoint y: 108, endPoint x: 773, endPoint y: 46, distance: 472.1
click at [305, 108] on div "Episode Builder" at bounding box center [274, 99] width 98 height 31
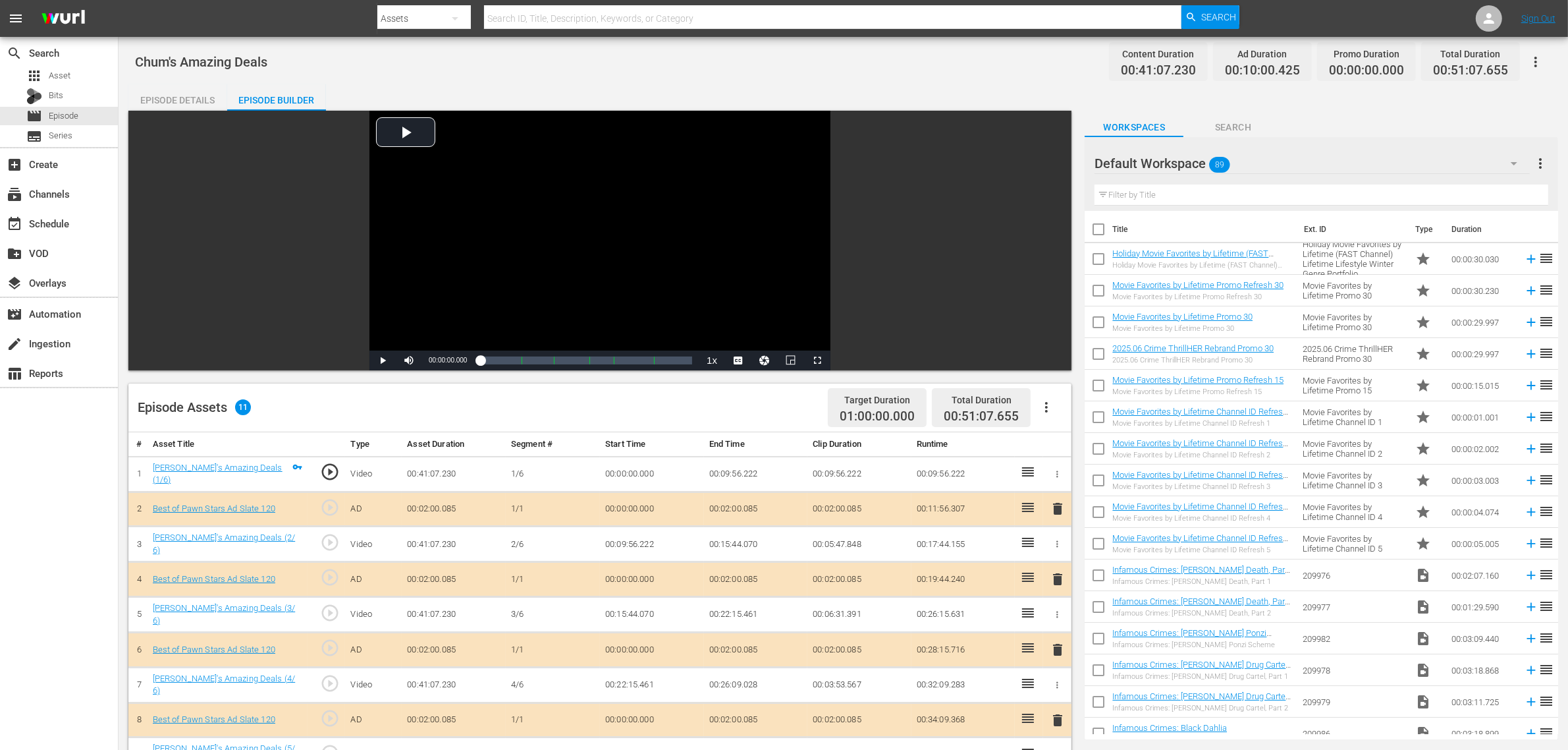
click at [1295, 159] on div "Default Workspace 89" at bounding box center [1311, 163] width 435 height 37
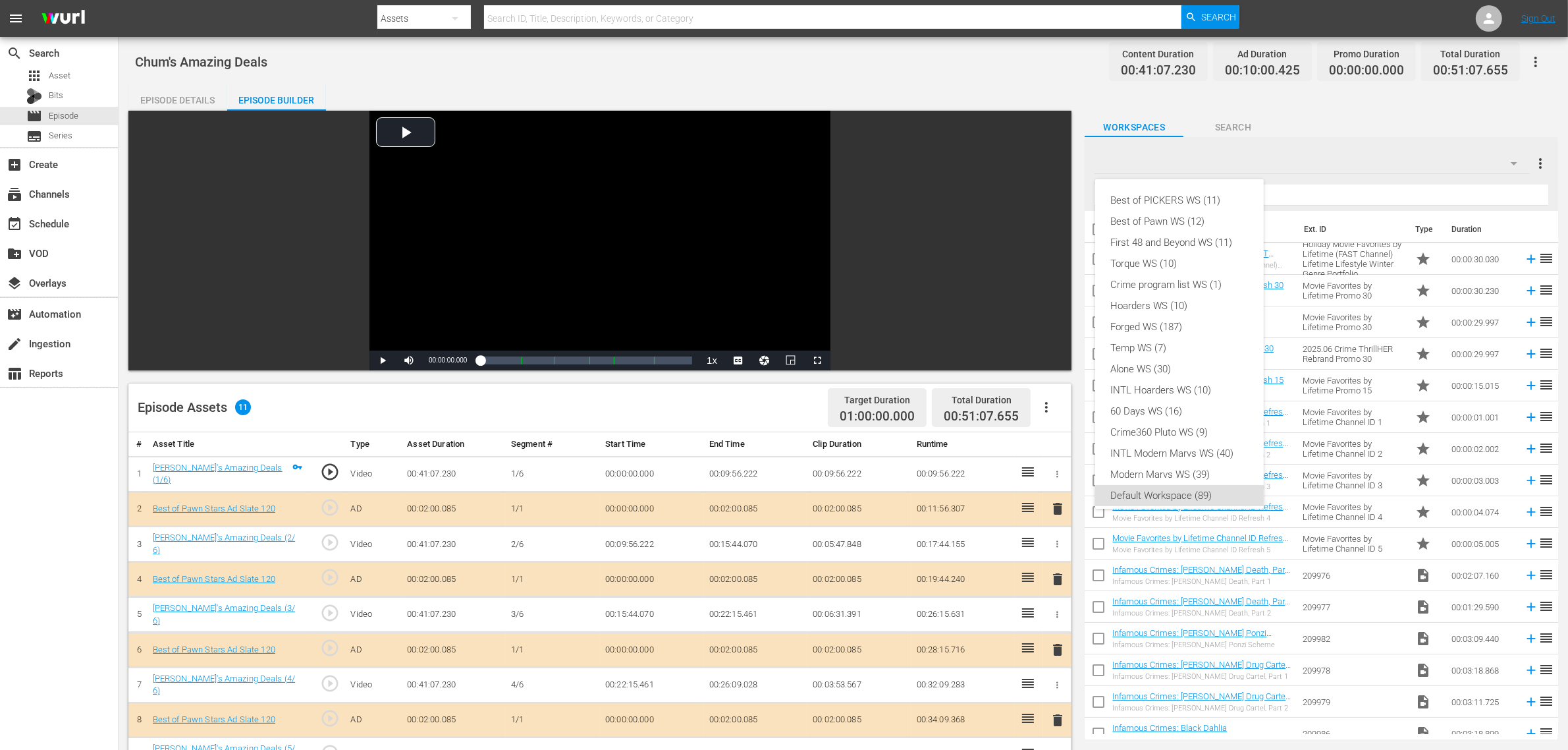
scroll to position [8, 0]
click at [1207, 212] on div "Best of Pawn WS (12)" at bounding box center [1179, 213] width 137 height 21
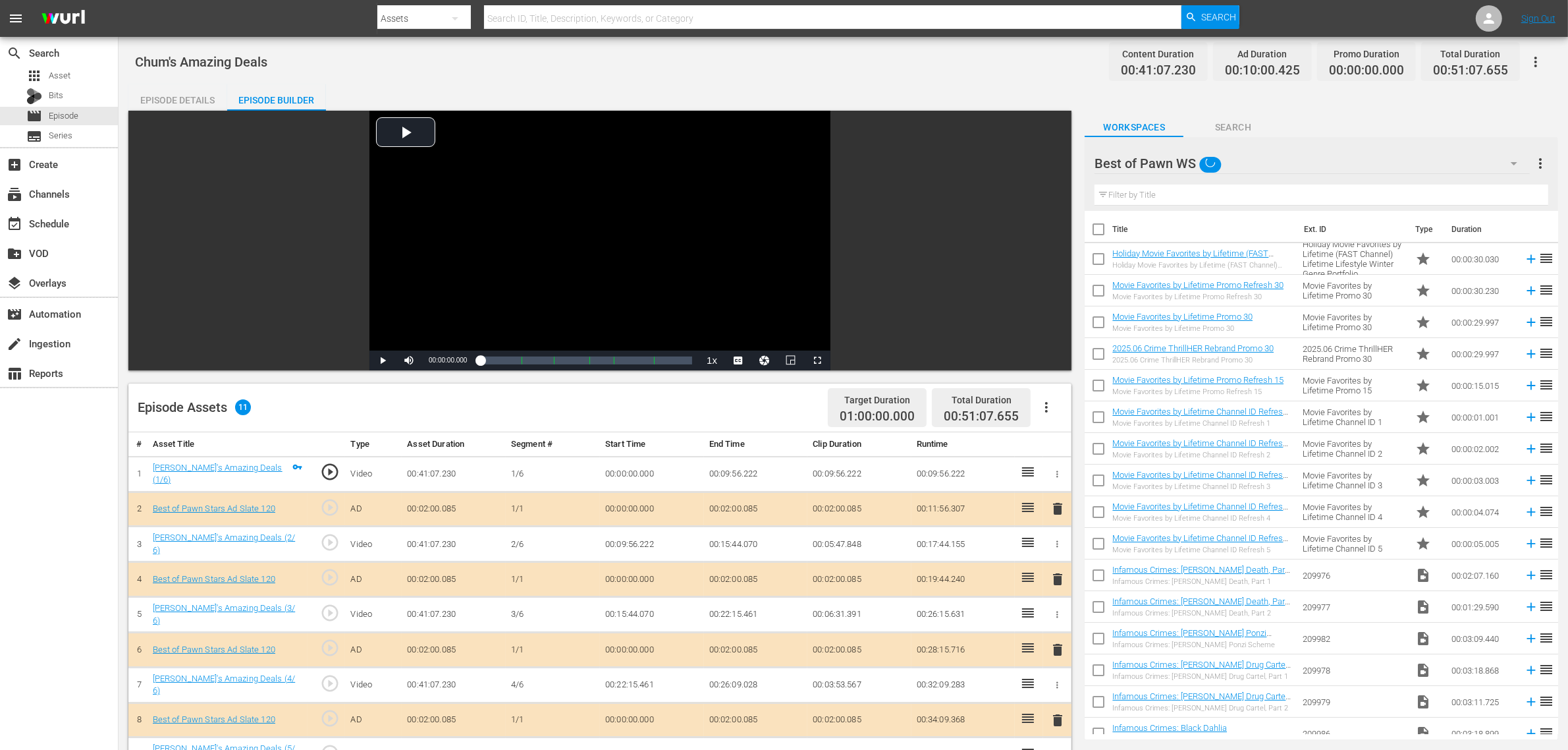
click at [767, 54] on div "Chum's Amazing Deals Content Duration 00:41:07.230 Ad Duration 00:10:00.425 Pro…" at bounding box center [844, 61] width 1417 height 29
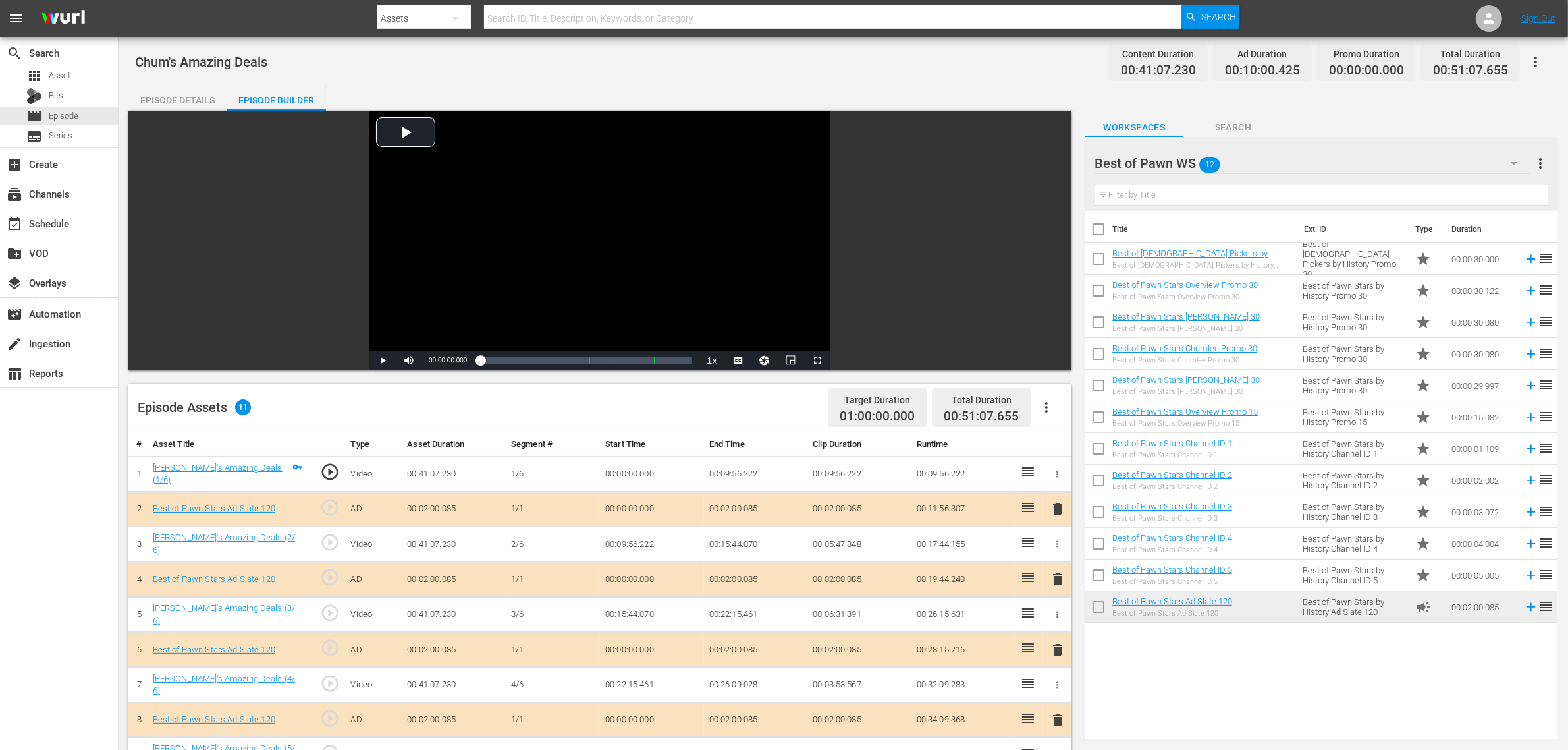
click at [872, 81] on div "Chum's Amazing Deals Content Duration 00:41:07.230 Ad Duration 00:10:00.425 Pro…" at bounding box center [843, 565] width 1449 height 1056
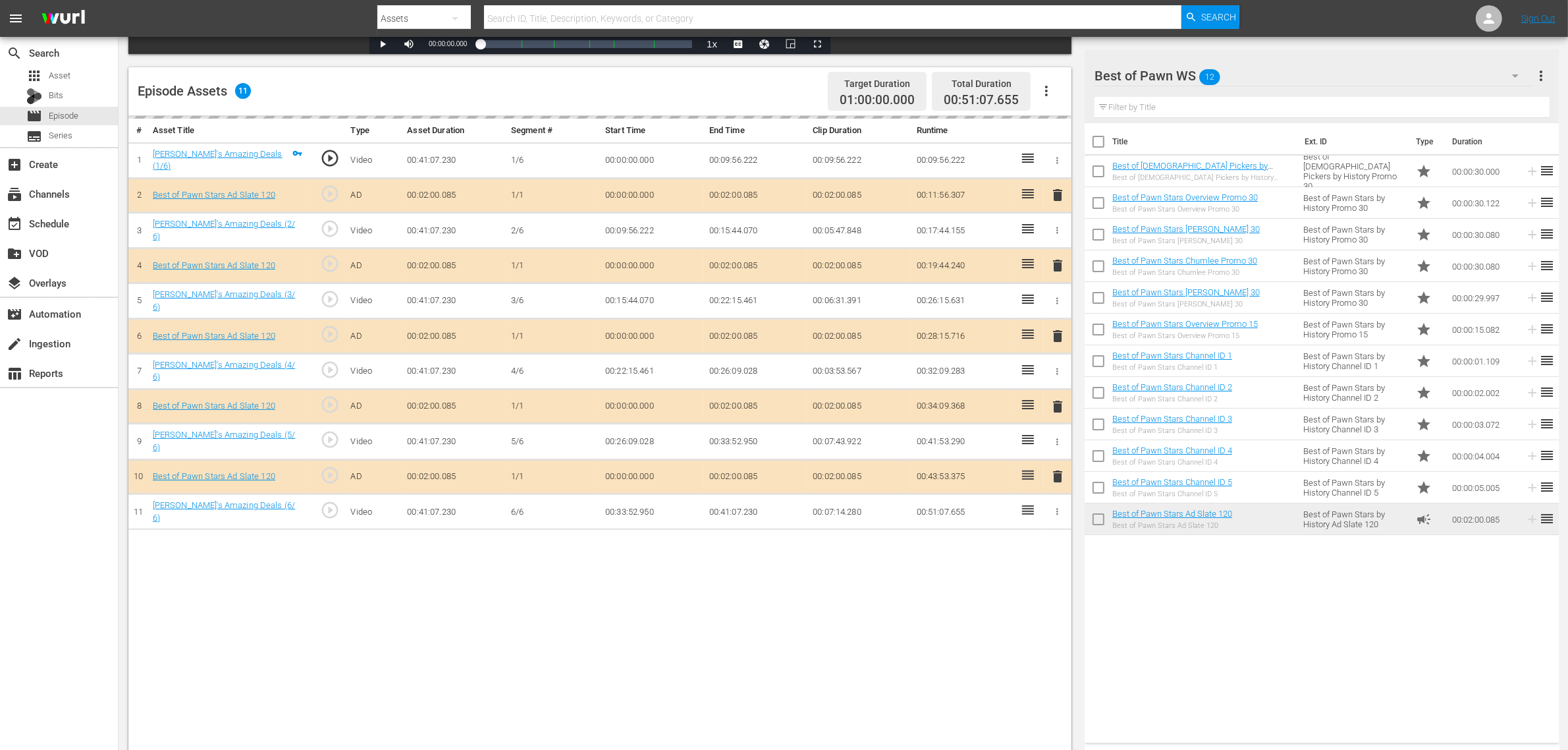
scroll to position [329, 0]
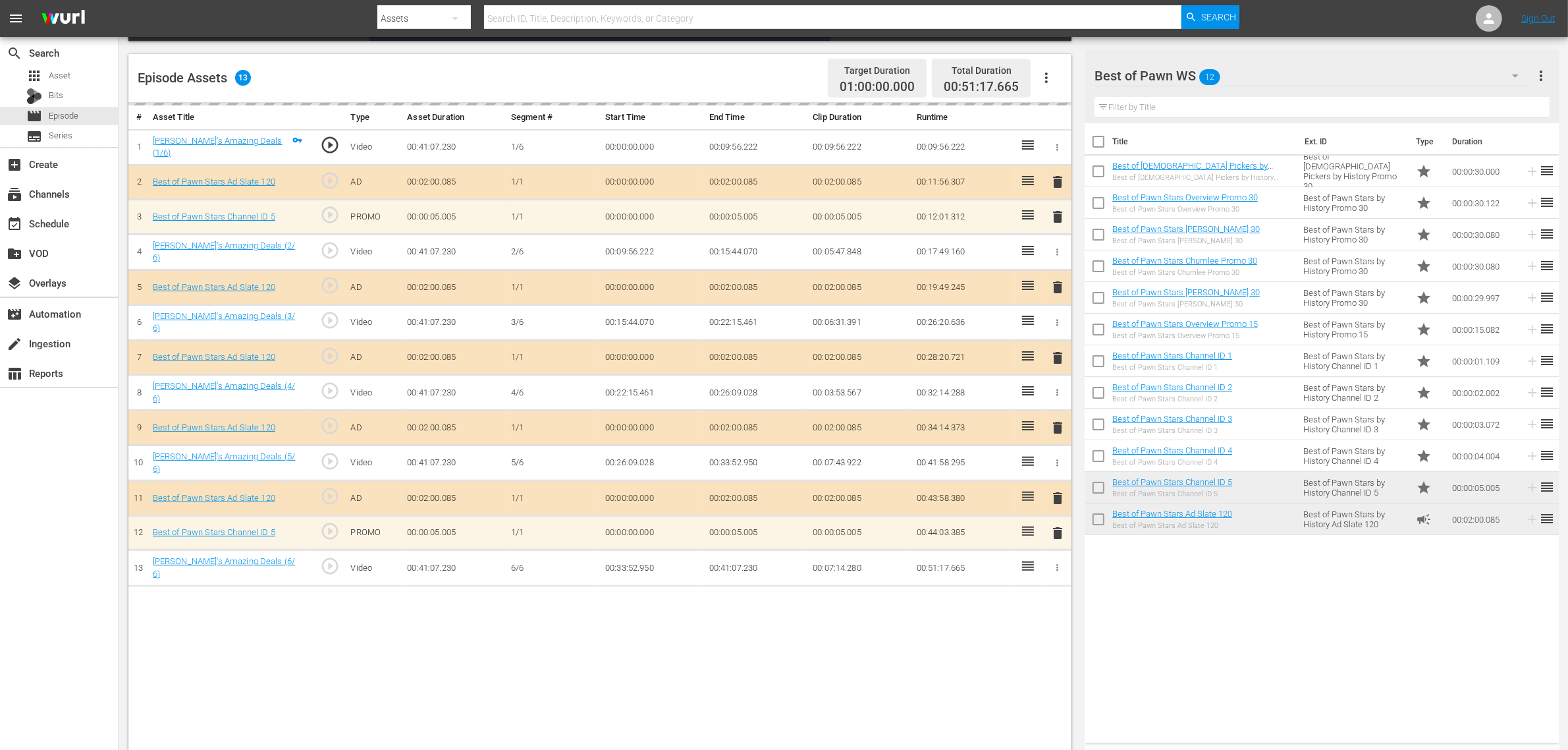
click at [748, 77] on div "Episode Assets 13 Target Duration 01:00:00.000 Total Duration 00:51:17.665" at bounding box center [600, 78] width 943 height 49
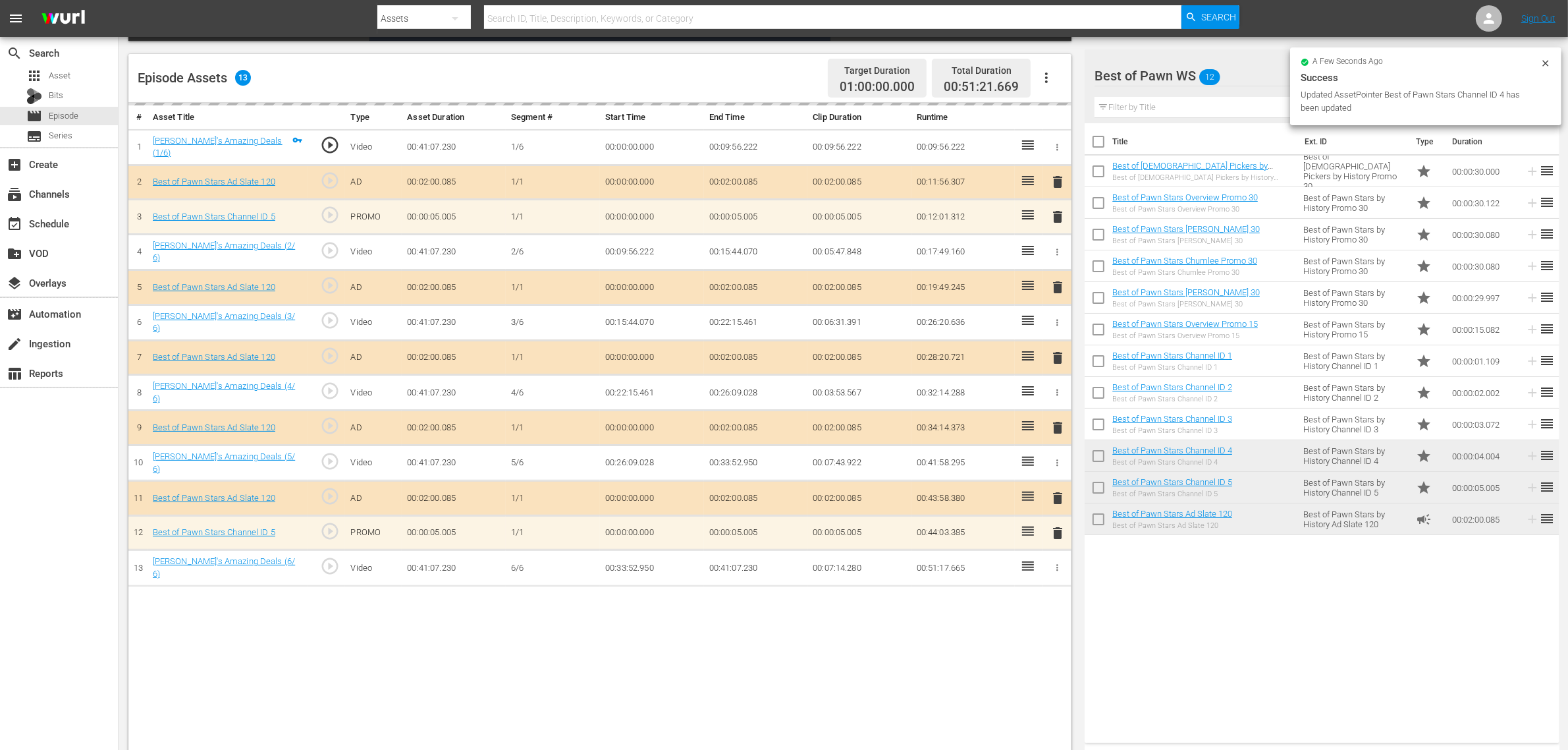
click at [1303, 17] on nav "menu Search By Assets Search ID, Title, Description, Keywords, or Category Sear…" at bounding box center [784, 18] width 1568 height 37
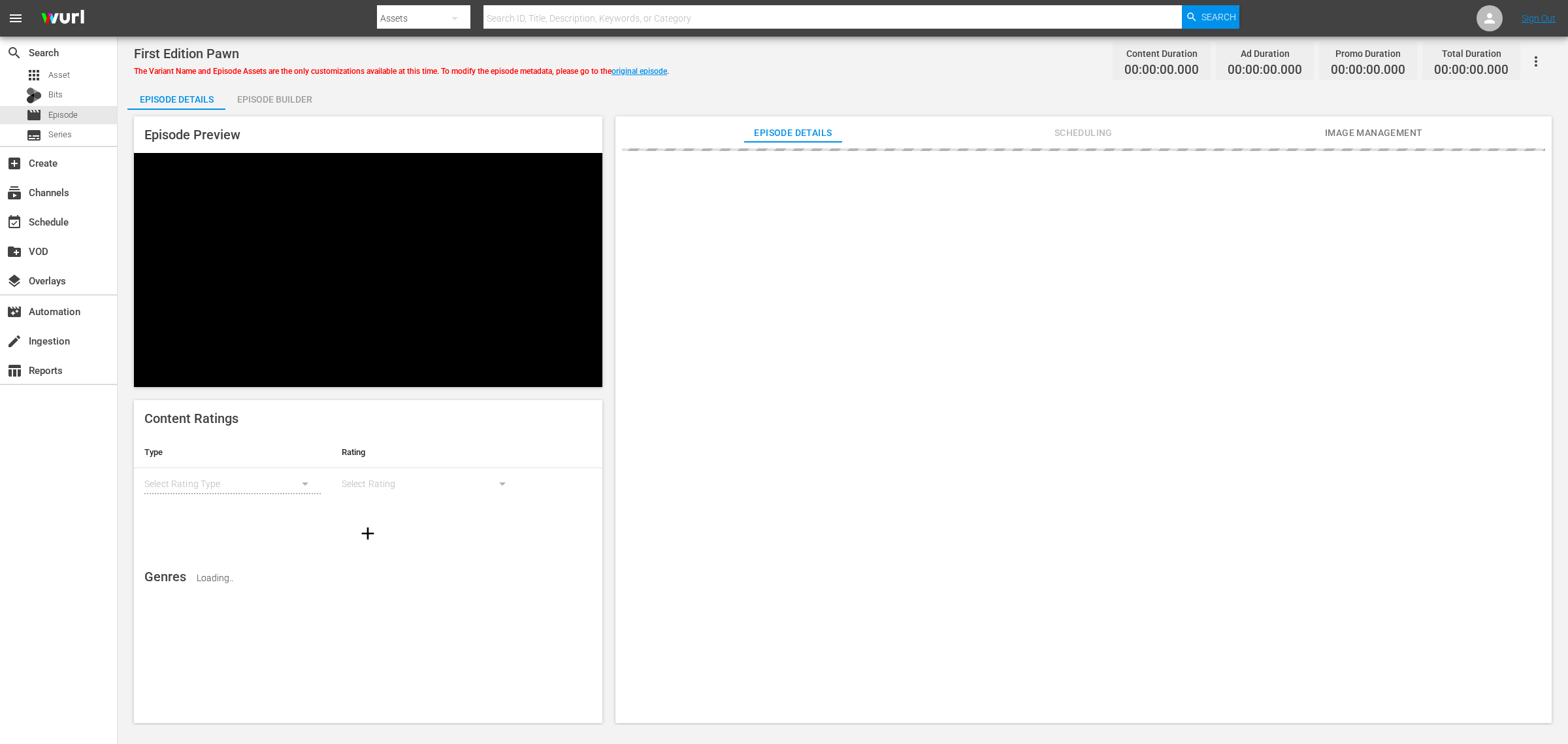
click at [869, 82] on div "First Edition Pawn The Variant Name and Episode Assets are the only customizati…" at bounding box center [843, 380] width 1450 height 688
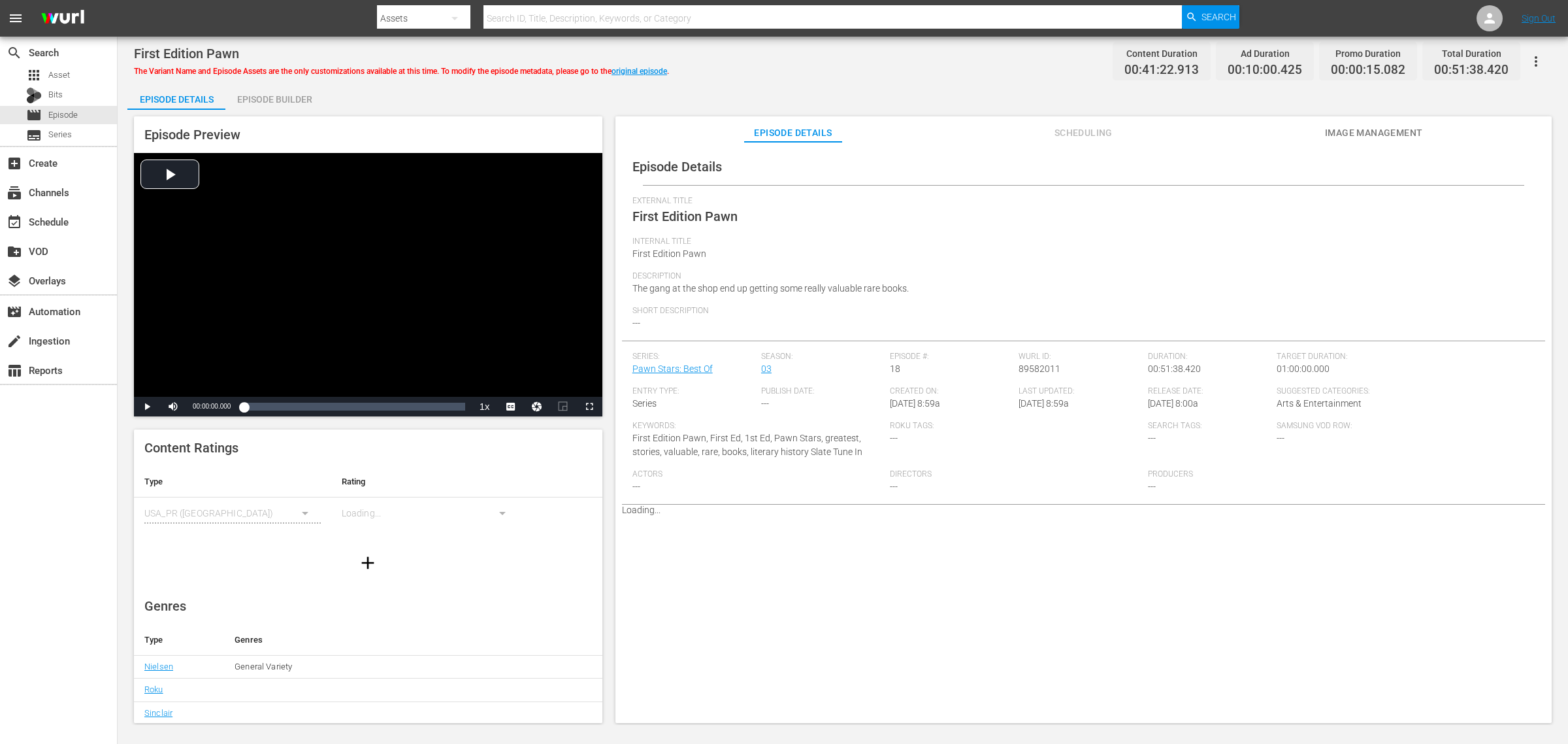
click at [278, 101] on div "Episode Builder" at bounding box center [274, 99] width 98 height 31
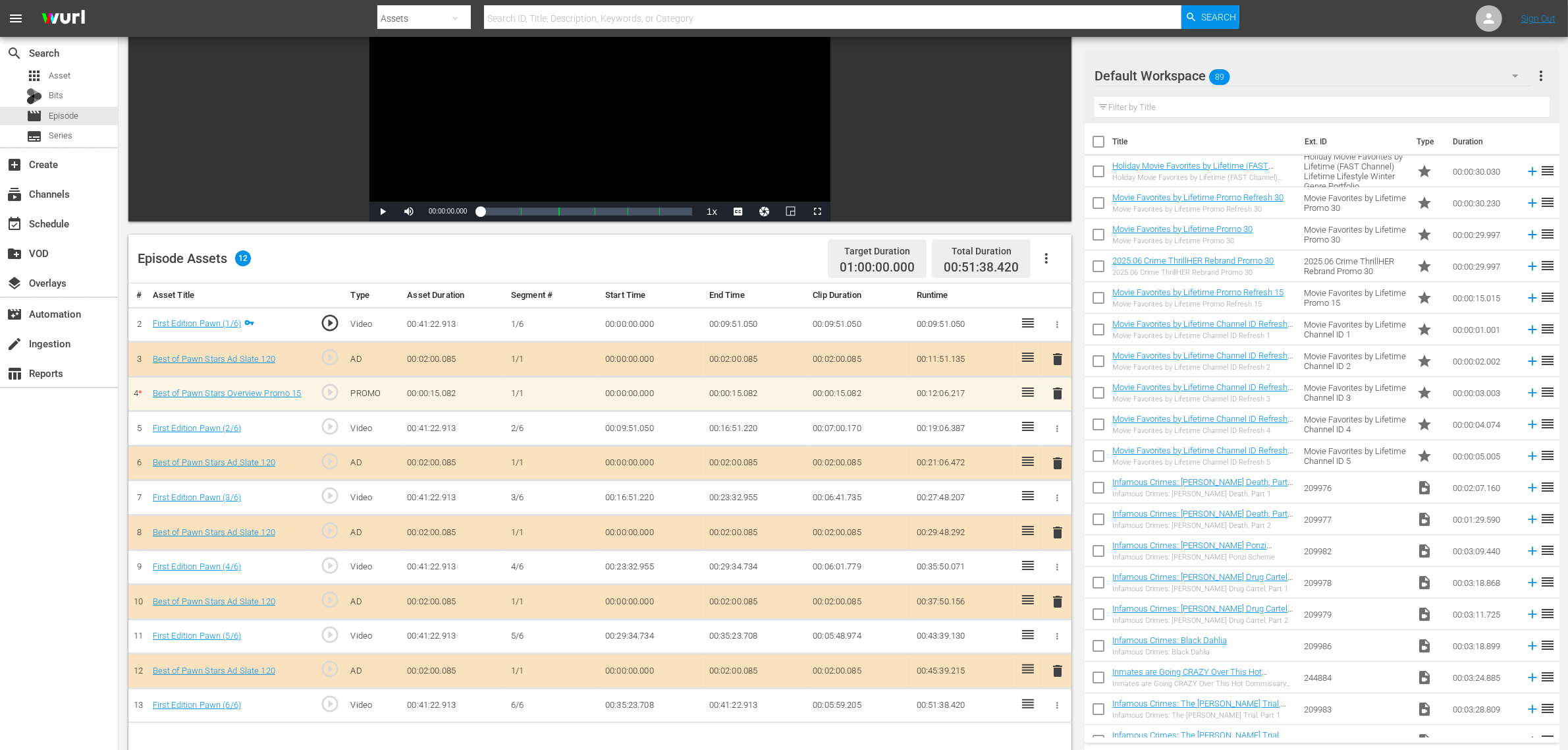
scroll to position [165, 0]
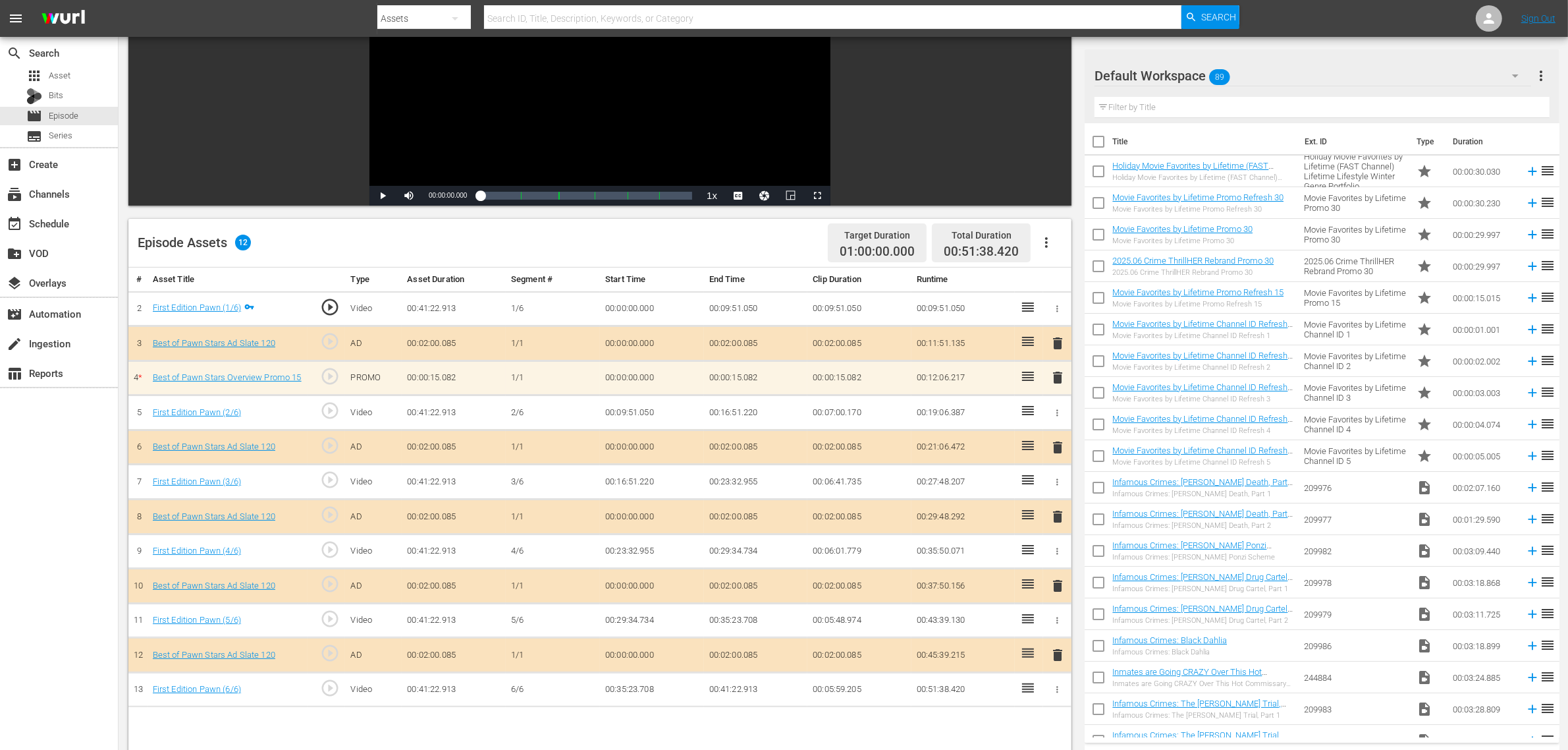
click at [1285, 79] on div "Default Workspace 89" at bounding box center [1312, 75] width 436 height 37
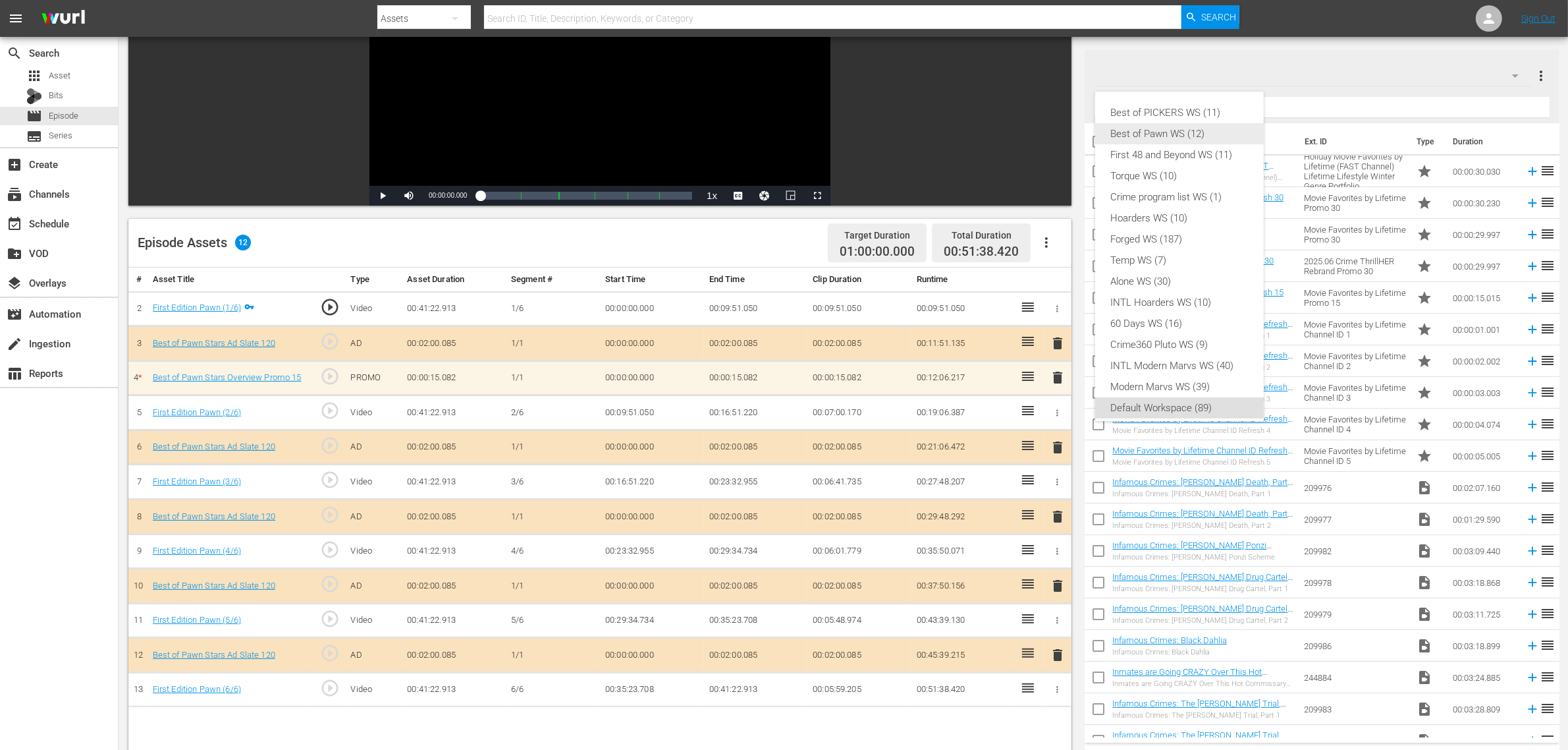
scroll to position [8, 0]
click at [1193, 127] on div "Best of Pawn WS (12)" at bounding box center [1179, 126] width 137 height 21
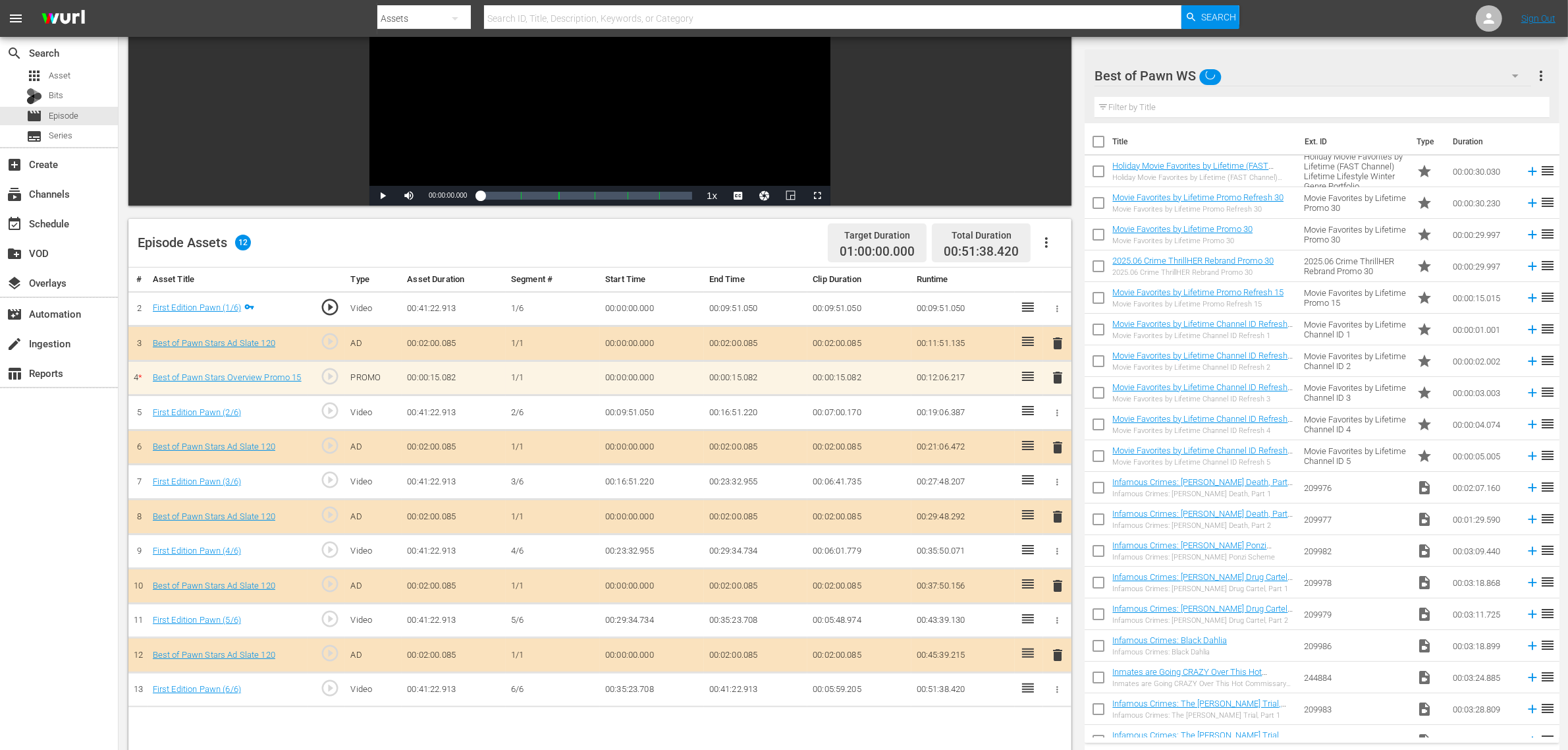
click at [685, 249] on div "Episode Assets 12 Target Duration 01:00:00.000 Total Duration 00:51:38.420" at bounding box center [600, 243] width 943 height 49
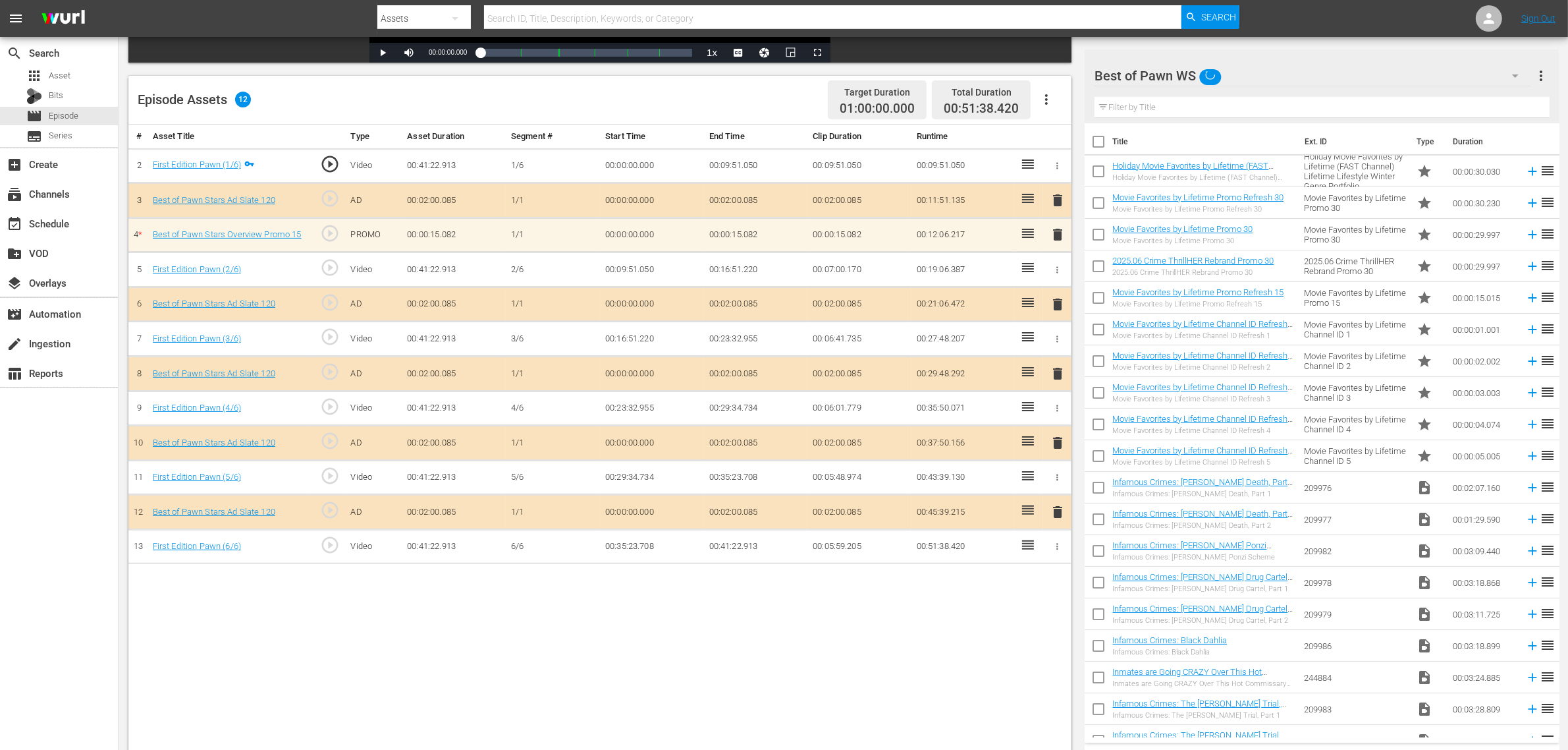
scroll to position [329, 0]
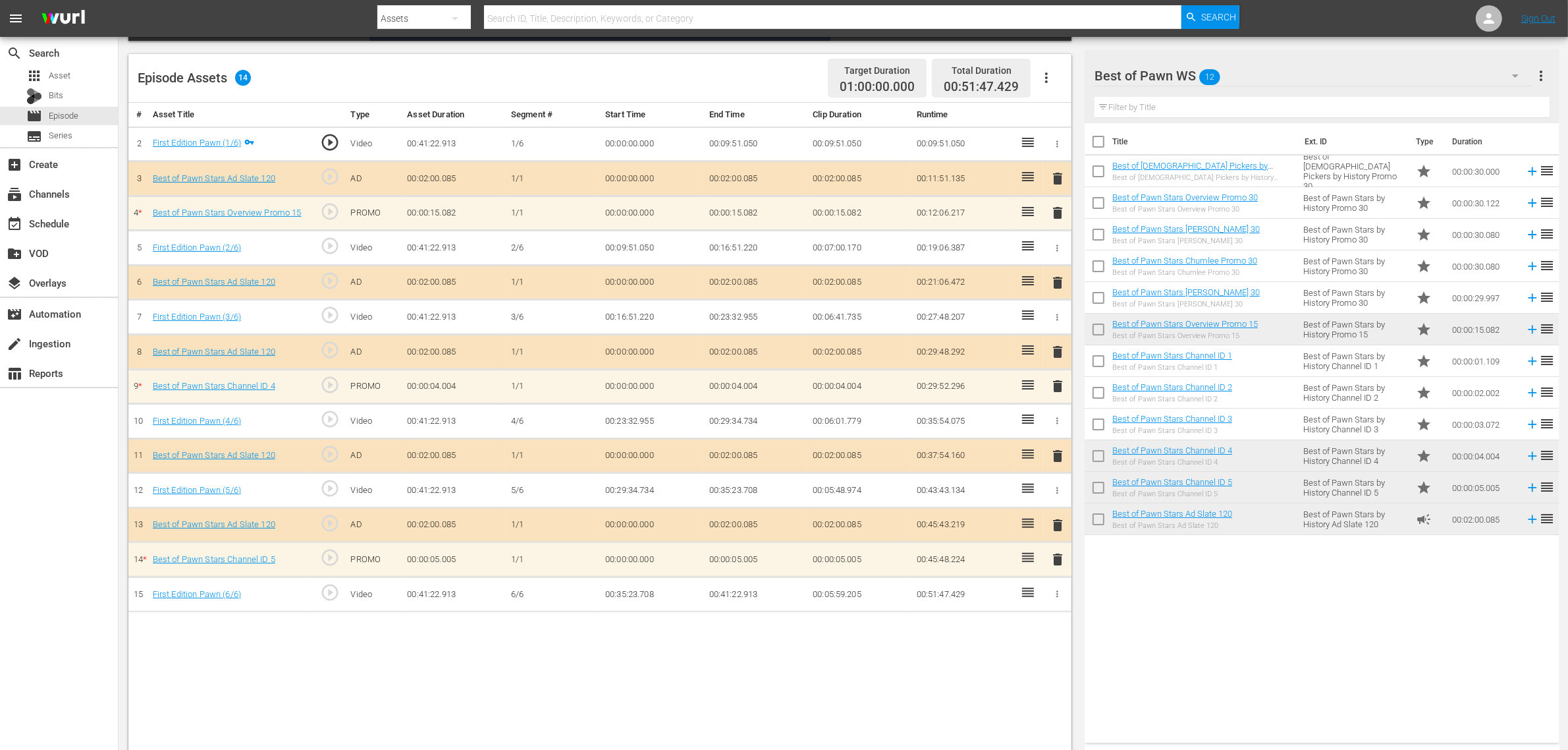
click at [802, 58] on div "Episode Assets 14 Target Duration 01:00:00.000 Total Duration 00:51:47.429" at bounding box center [600, 78] width 943 height 49
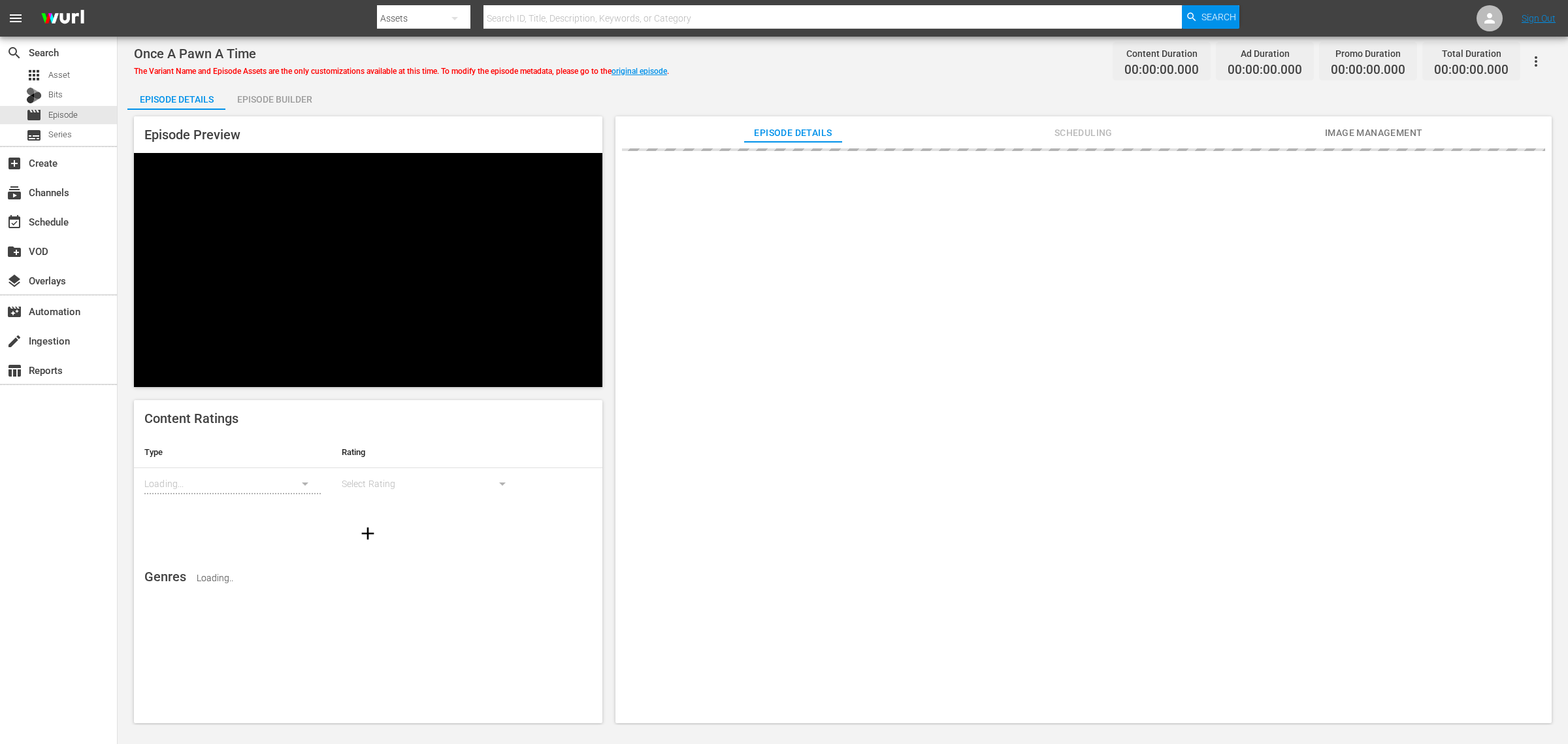
click at [293, 103] on div "Episode Builder" at bounding box center [274, 99] width 98 height 31
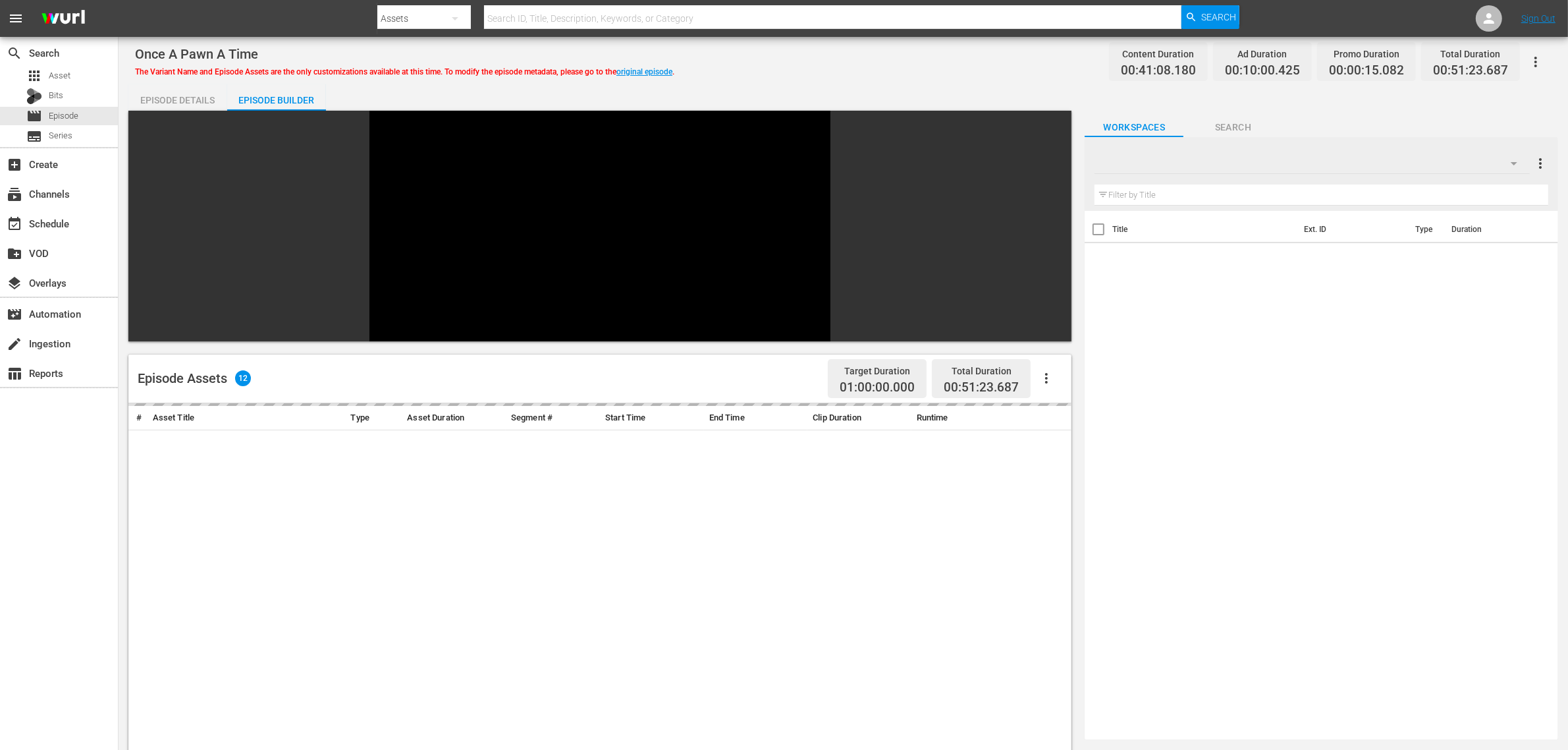
click at [932, 77] on div "Once A Pawn A Time The Variant Name and Episode Assets are the only customizati…" at bounding box center [843, 550] width 1449 height 1027
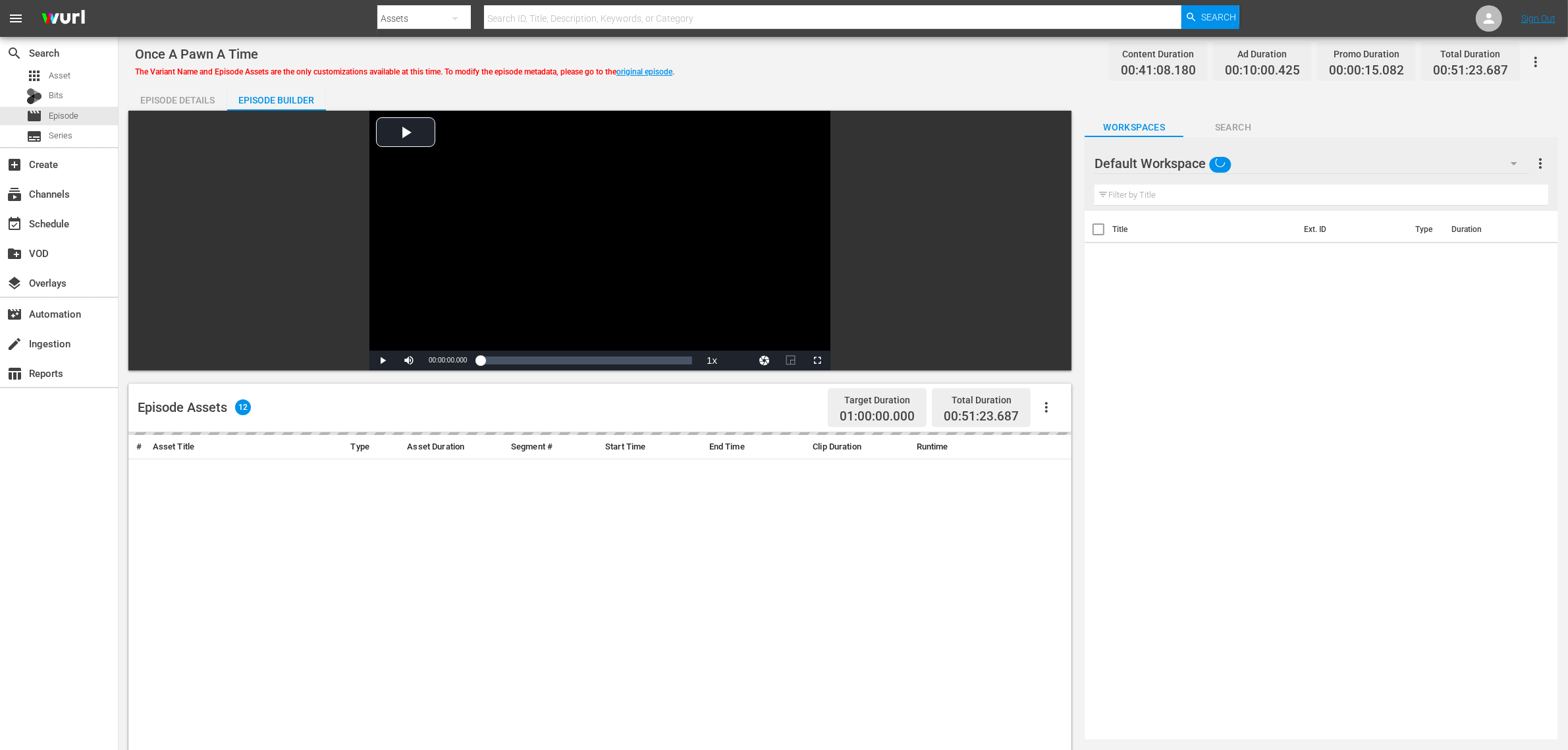
click at [1314, 167] on div "Default Workspace" at bounding box center [1311, 163] width 435 height 37
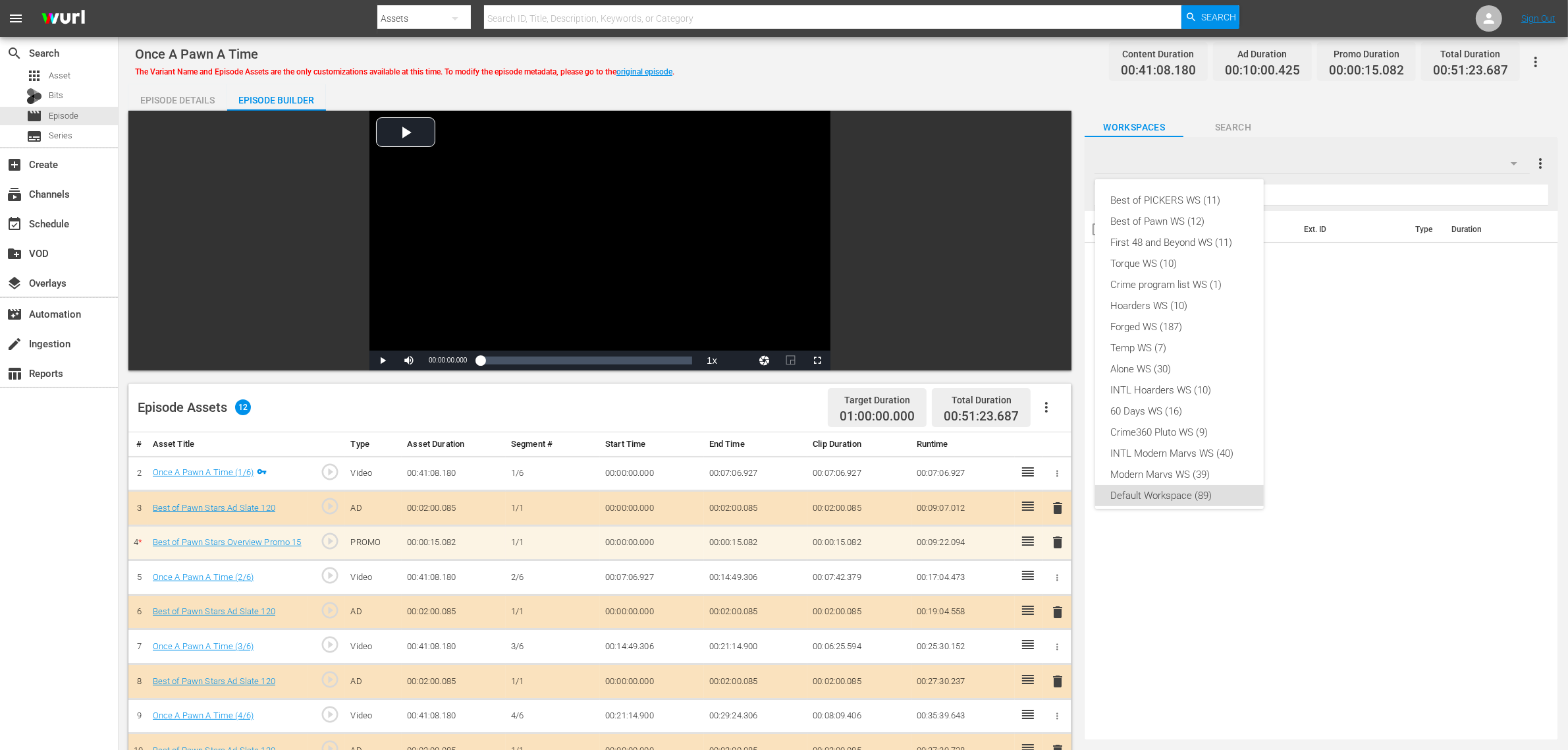
scroll to position [8, 0]
click at [1193, 212] on div "Best of Pawn WS (12)" at bounding box center [1179, 213] width 137 height 21
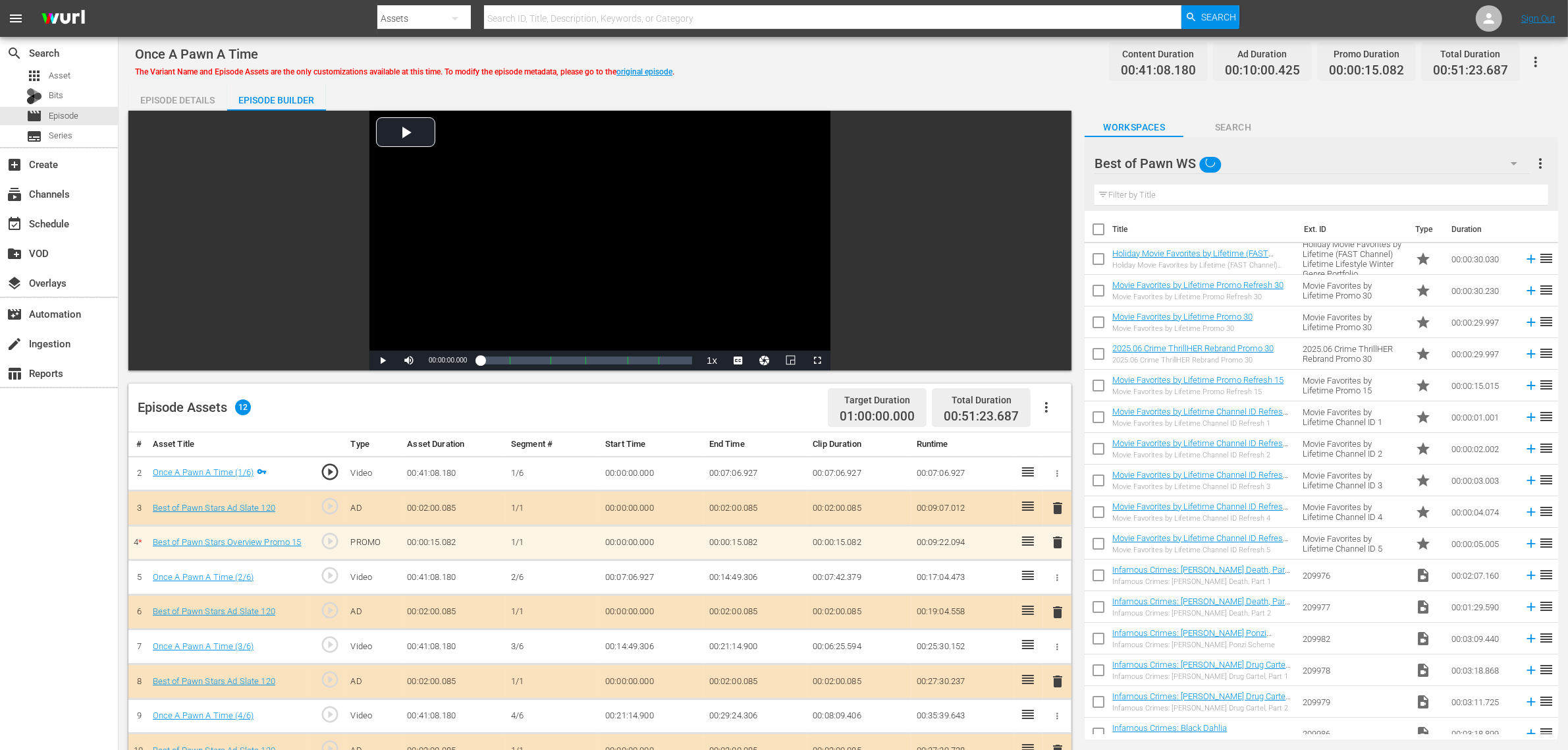
click at [890, 80] on div "Once A Pawn A Time The Variant Name and Episode Assets are the only customizati…" at bounding box center [843, 565] width 1449 height 1056
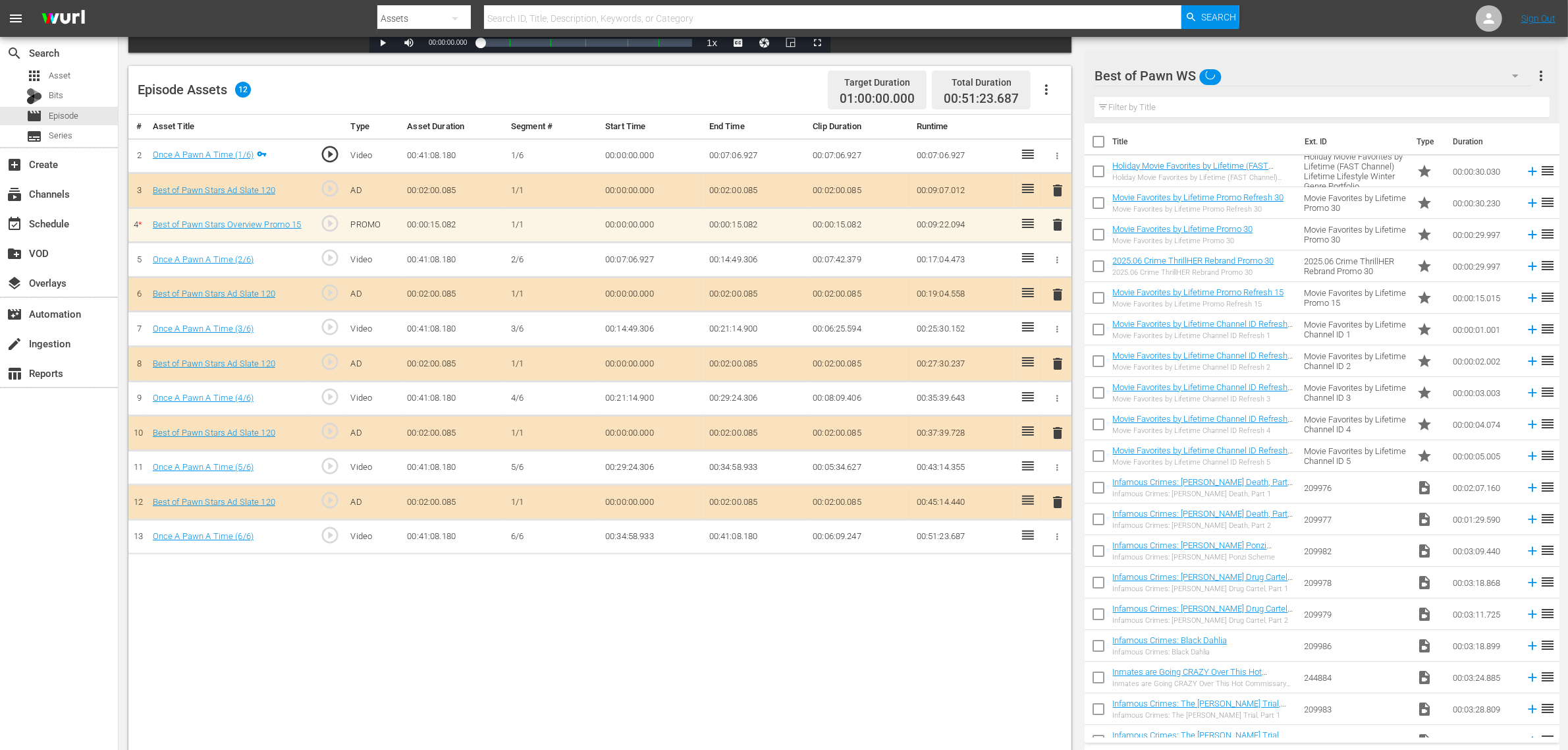
scroll to position [329, 0]
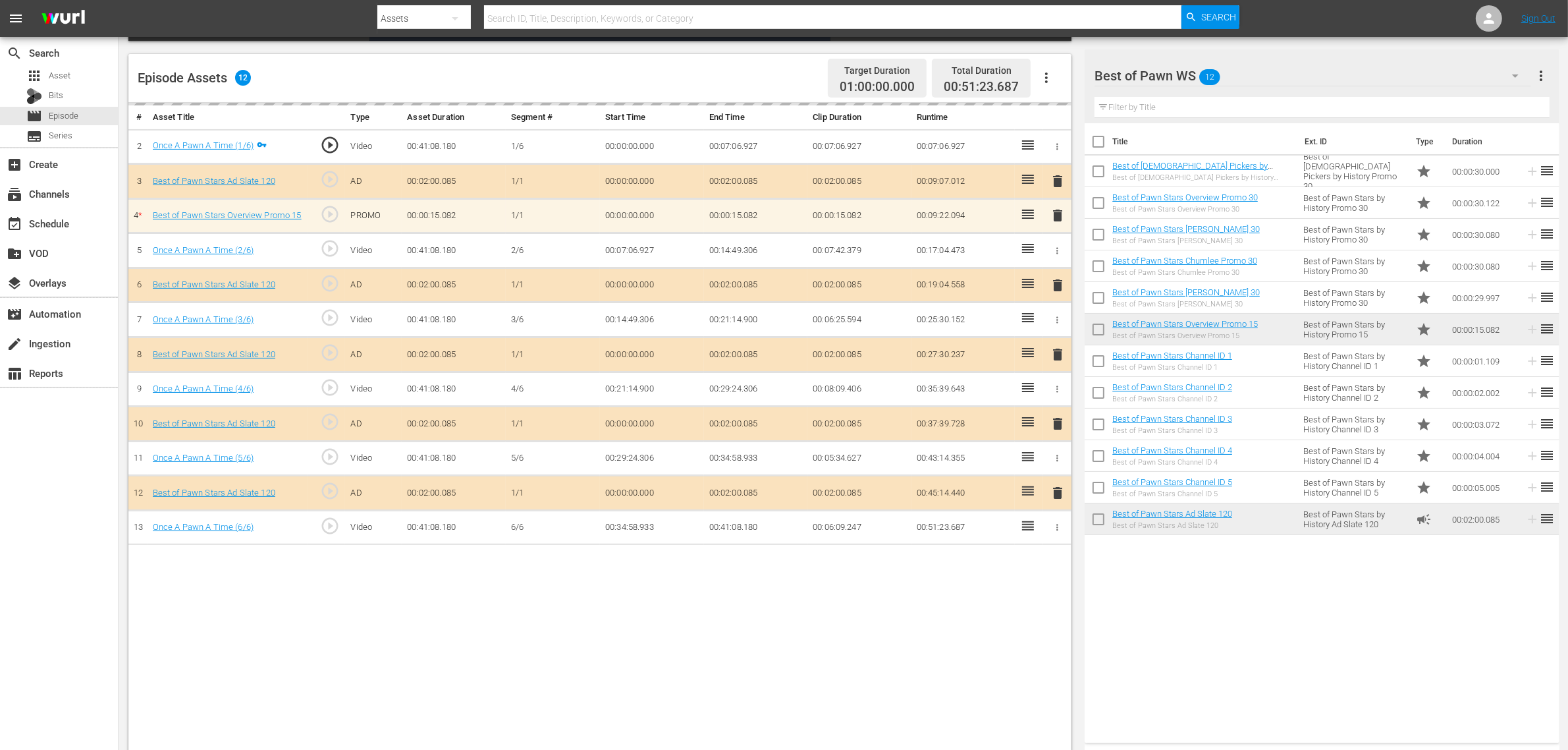
click at [692, 636] on div "# Asset Title Type Asset Duration Segment # Start Time End Time Clip Duration R…" at bounding box center [600, 428] width 943 height 651
click at [604, 76] on div "Episode Assets 12 Target Duration 01:00:00.000 Total Duration 00:51:23.687" at bounding box center [600, 78] width 943 height 49
